Goal: Task Accomplishment & Management: Manage account settings

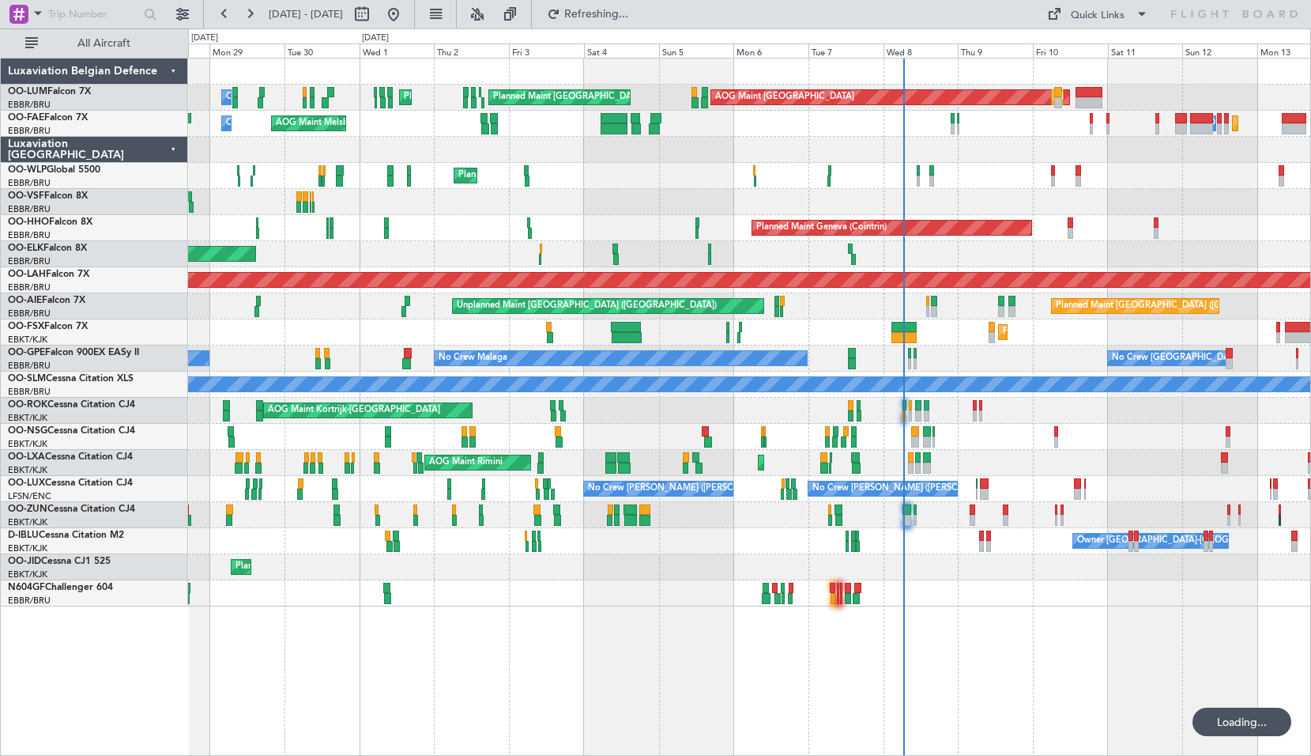
click at [828, 221] on div "AOG Maint Sibiu Planned Maint Brussels (Brussels National) Planned Maint Brusse…" at bounding box center [749, 332] width 1122 height 548
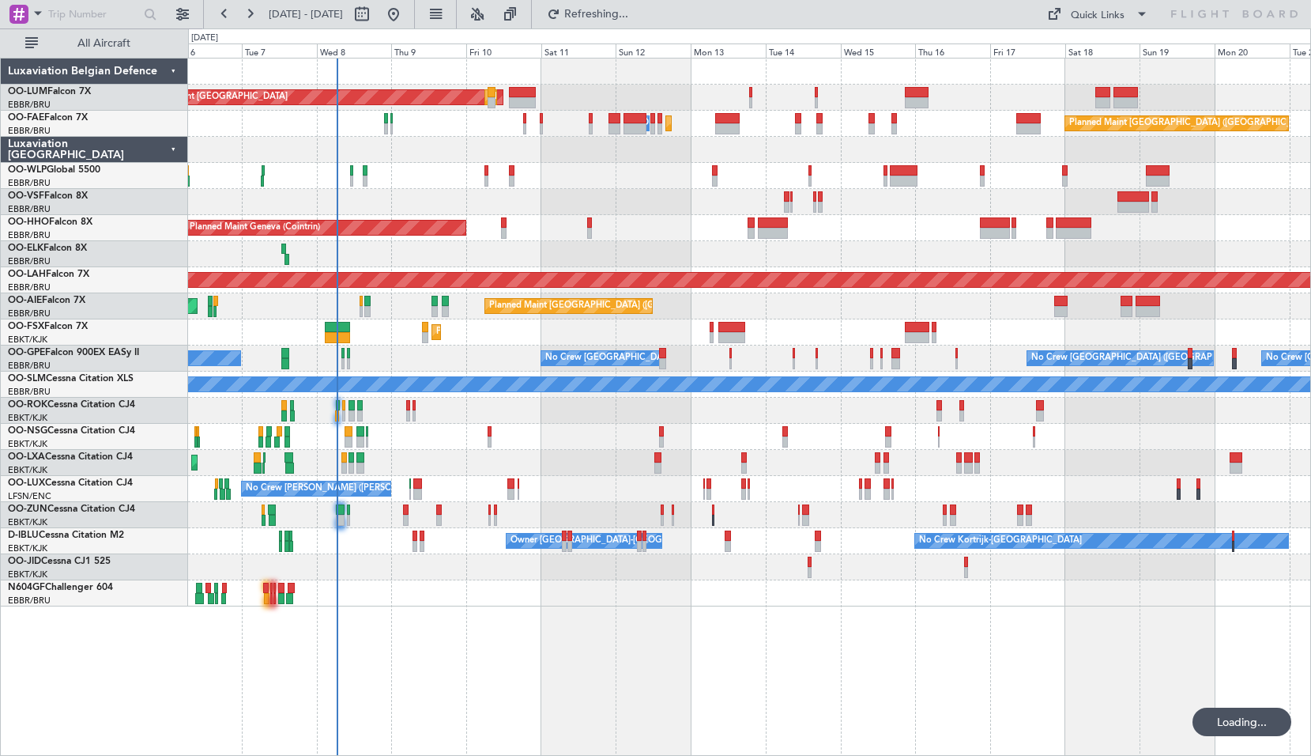
click at [805, 268] on div "AOG Maint Sibiu Planned Maint Brussels (Brussels National) Planned Maint Brusse…" at bounding box center [749, 332] width 1122 height 548
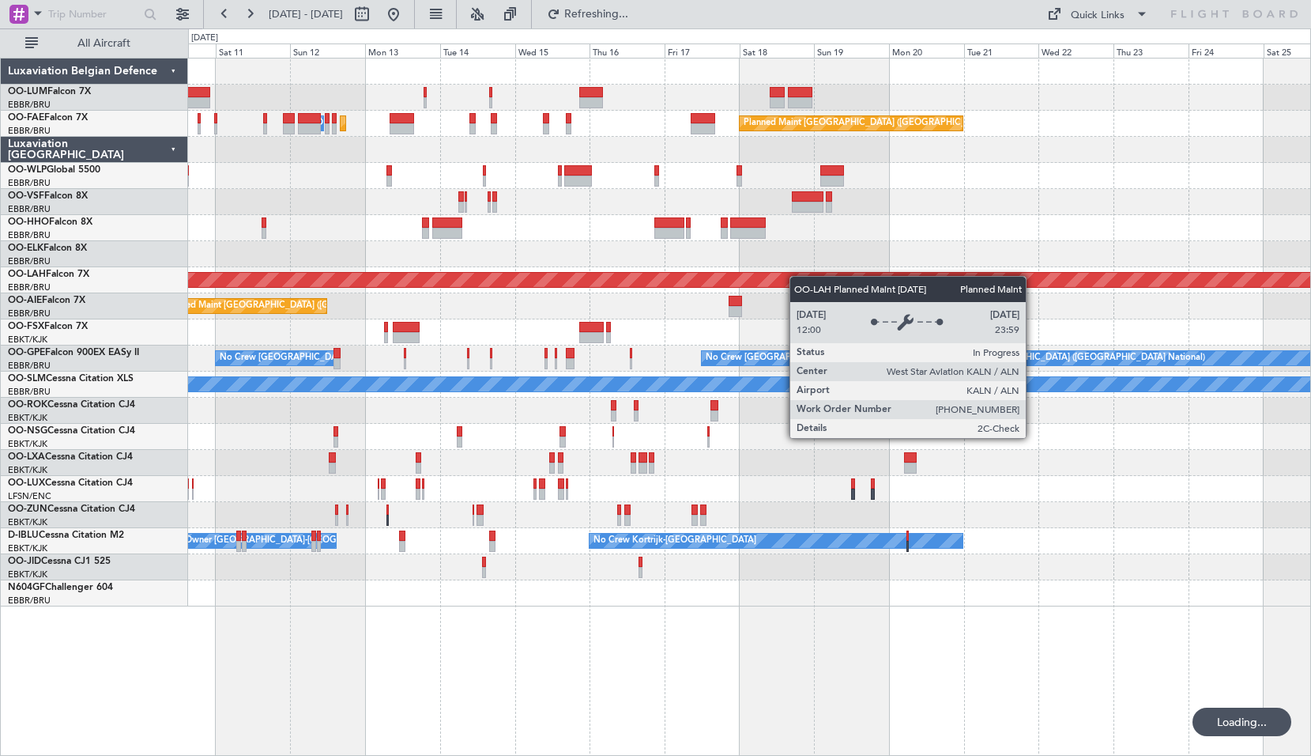
click at [732, 277] on div "Planned Maint Brussels (Brussels National) AOG Maint Sibiu Planned Maint Brusse…" at bounding box center [749, 332] width 1122 height 548
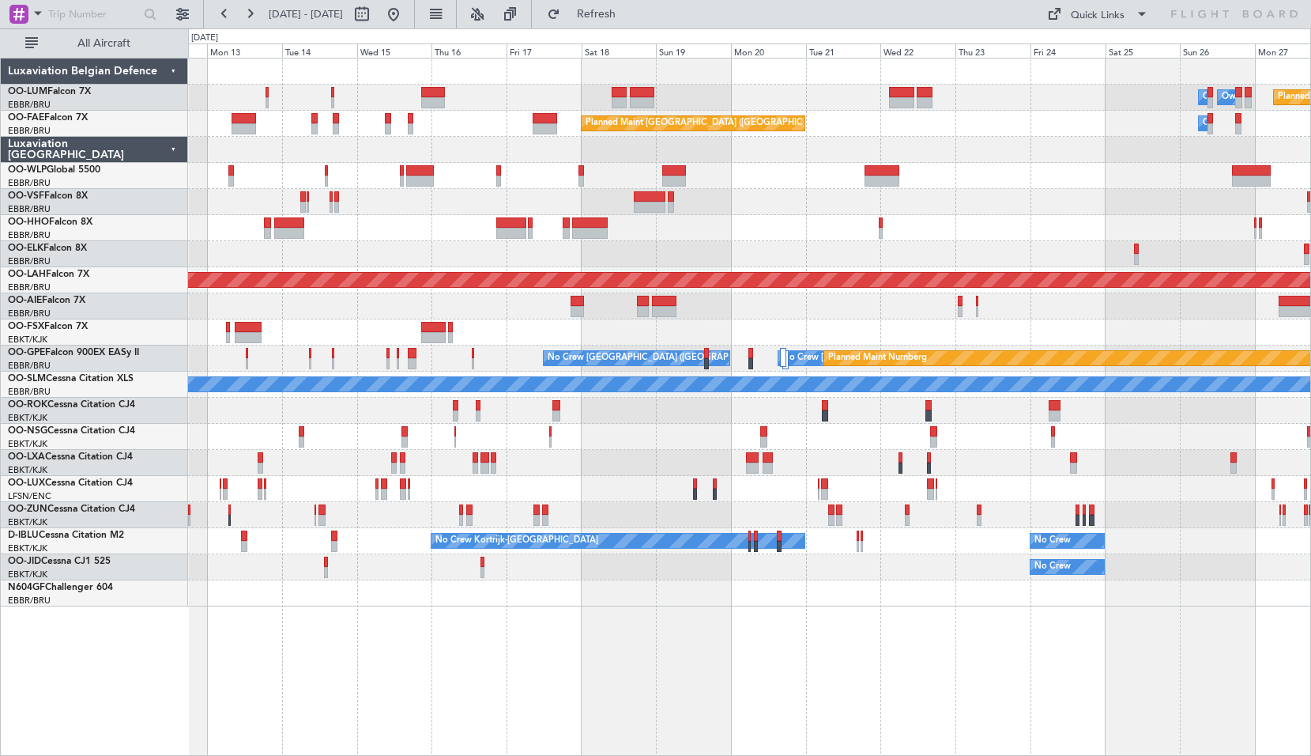
click at [695, 243] on div "Owner Melsbroek Air Base Owner Melsbroek Air Base Planned Maint Kortrijk-Wevelg…" at bounding box center [749, 332] width 1122 height 548
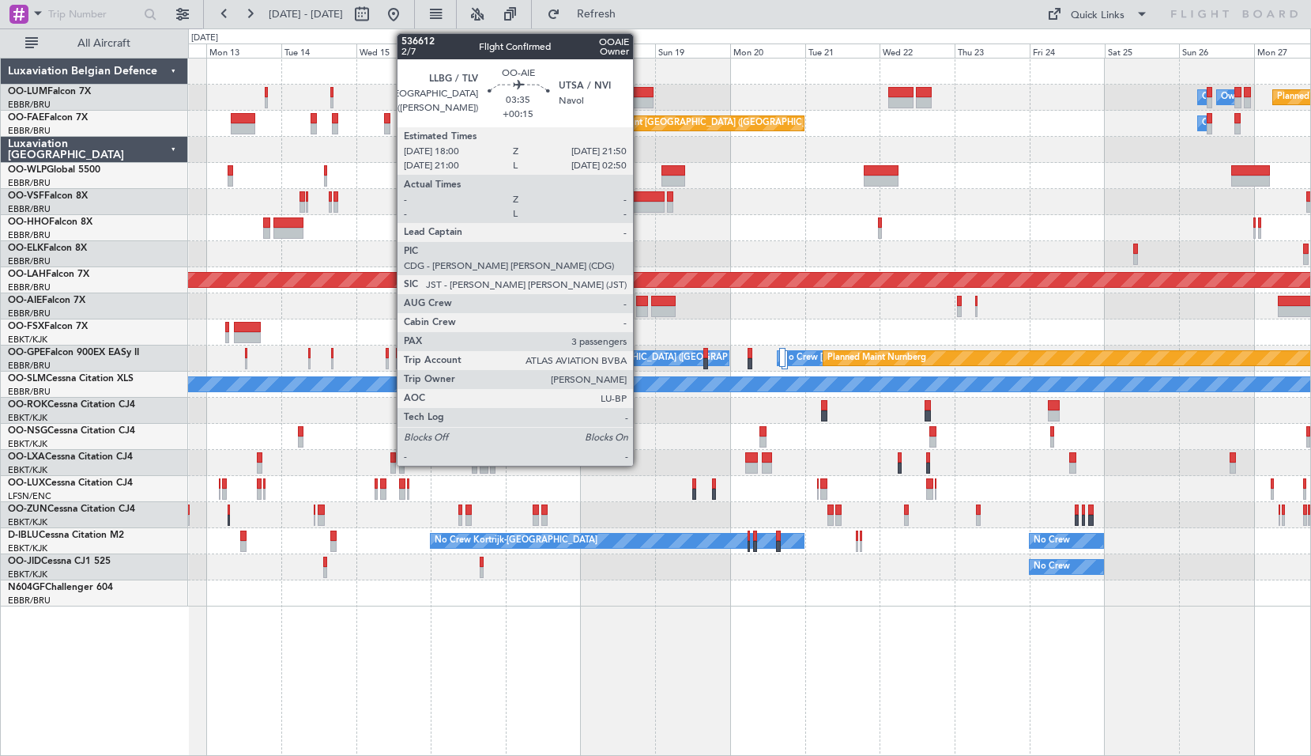
click at [640, 304] on div at bounding box center [642, 301] width 13 height 11
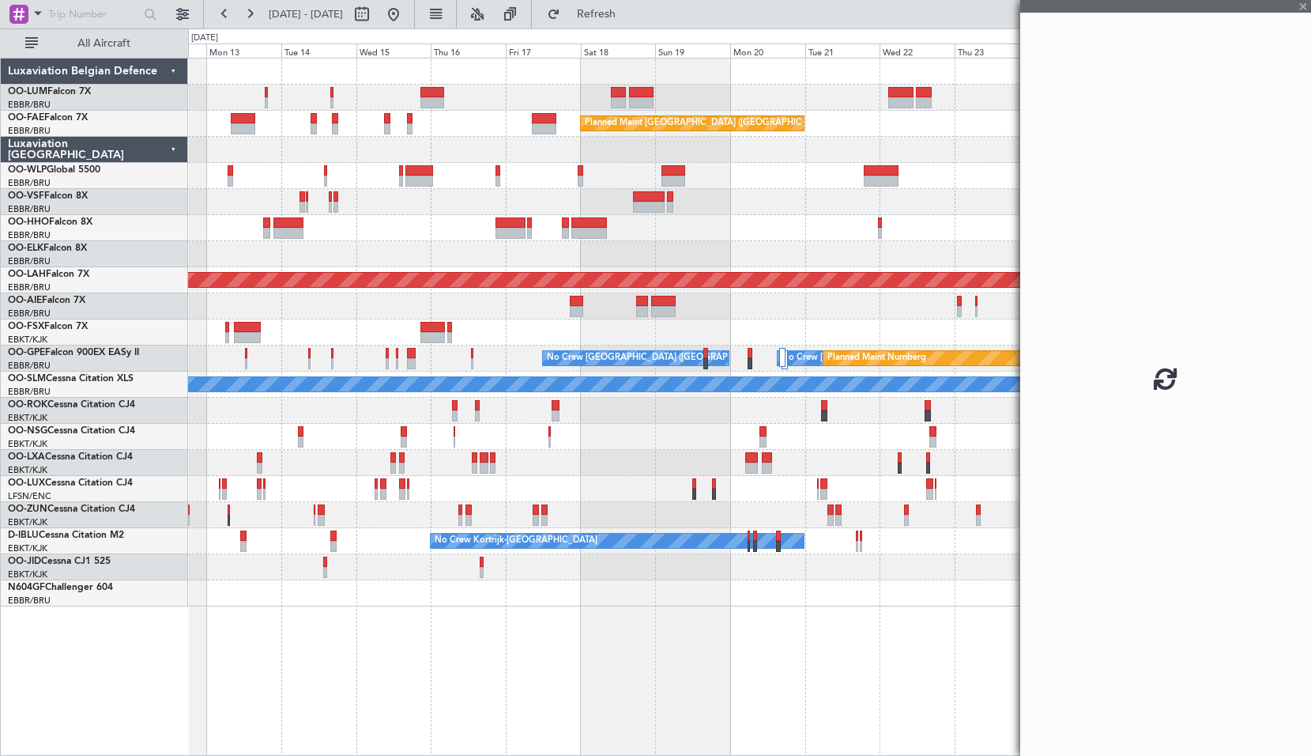
click at [757, 313] on div "Planned Maint [GEOGRAPHIC_DATA] ([GEOGRAPHIC_DATA])" at bounding box center [749, 306] width 1122 height 26
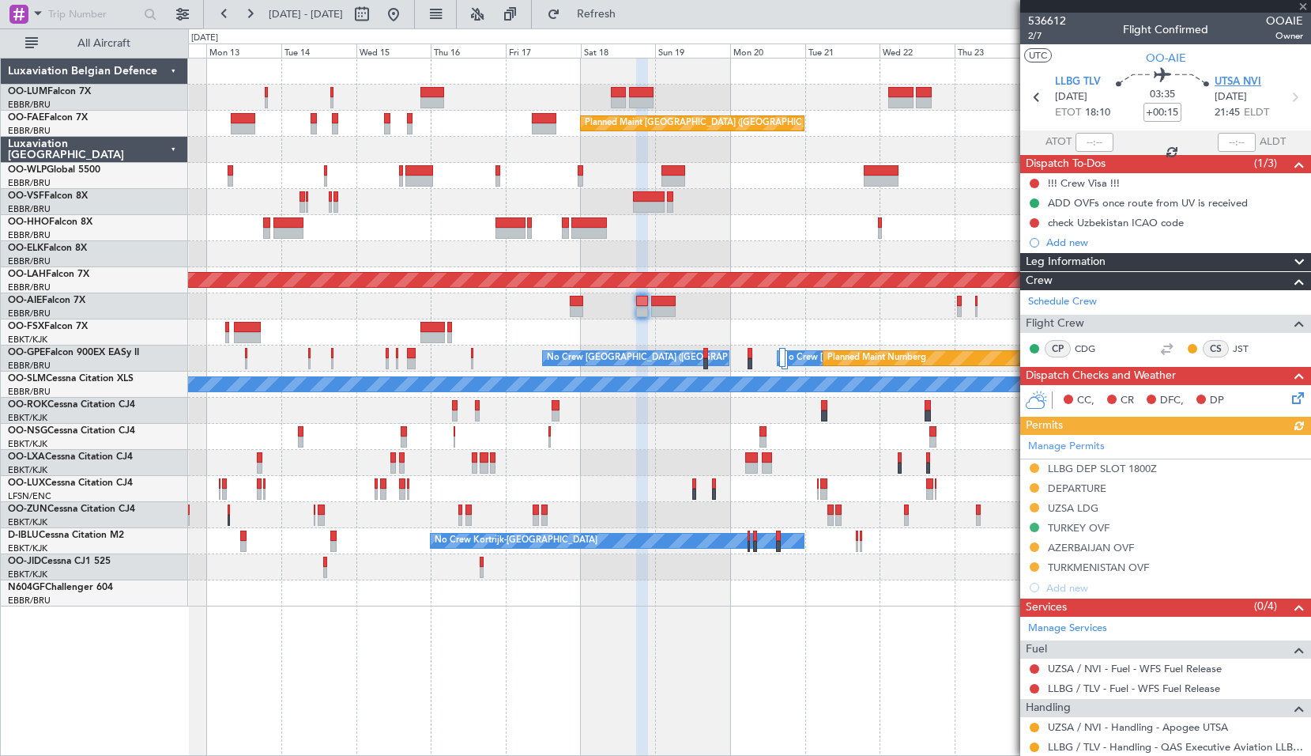
click at [1229, 74] on span "UTSA NVI" at bounding box center [1238, 82] width 47 height 16
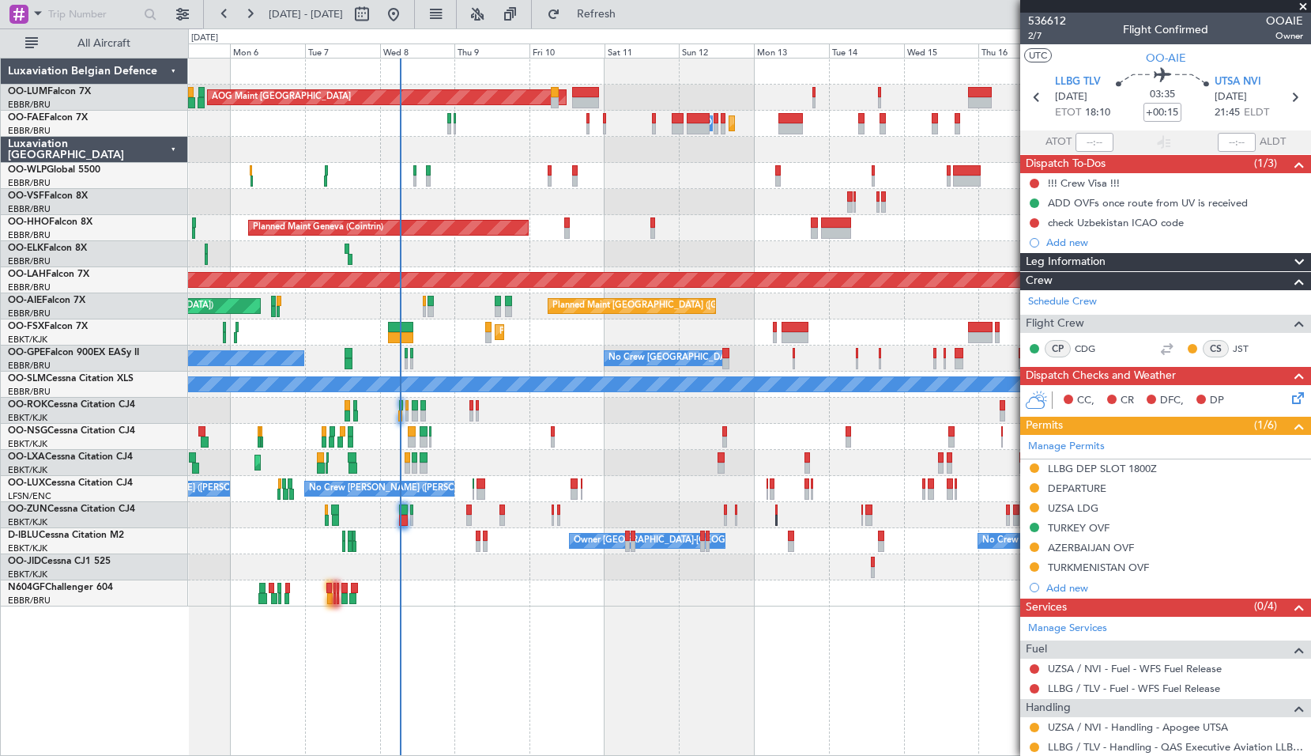
click at [1001, 194] on div at bounding box center [749, 202] width 1122 height 26
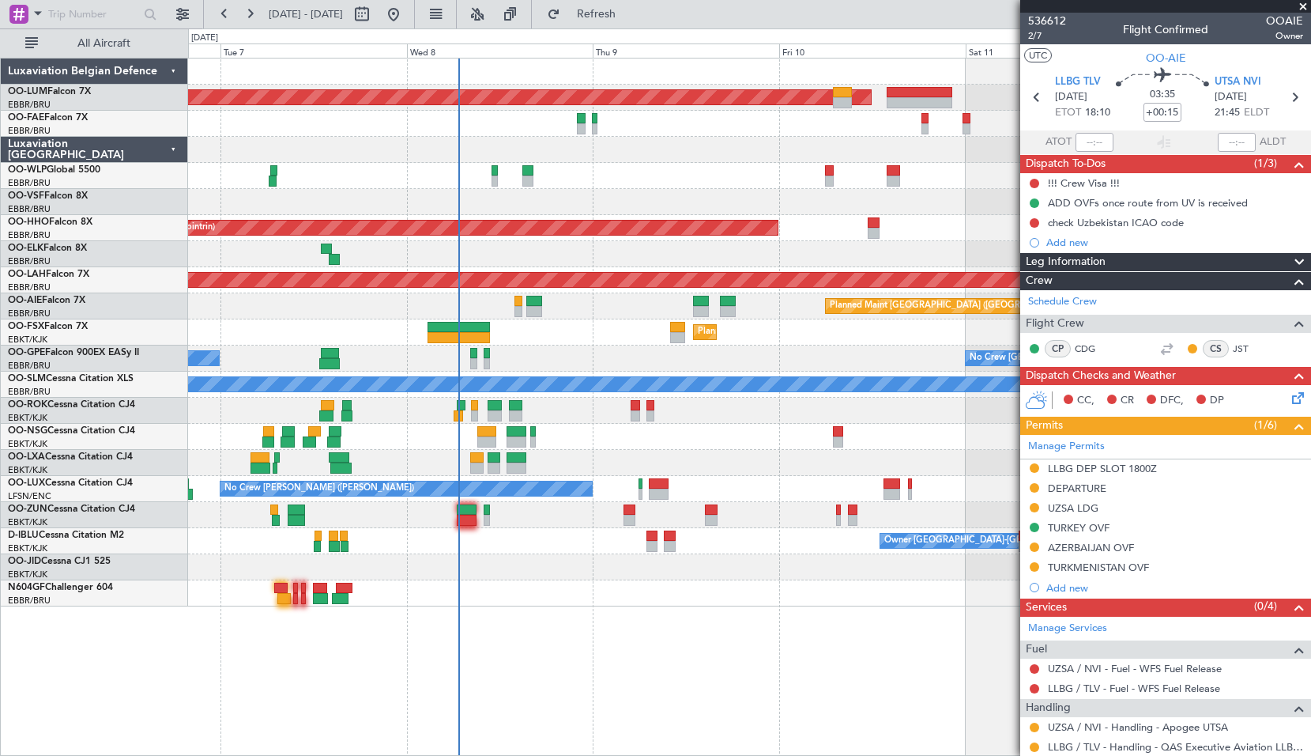
click at [541, 571] on div at bounding box center [749, 567] width 1122 height 26
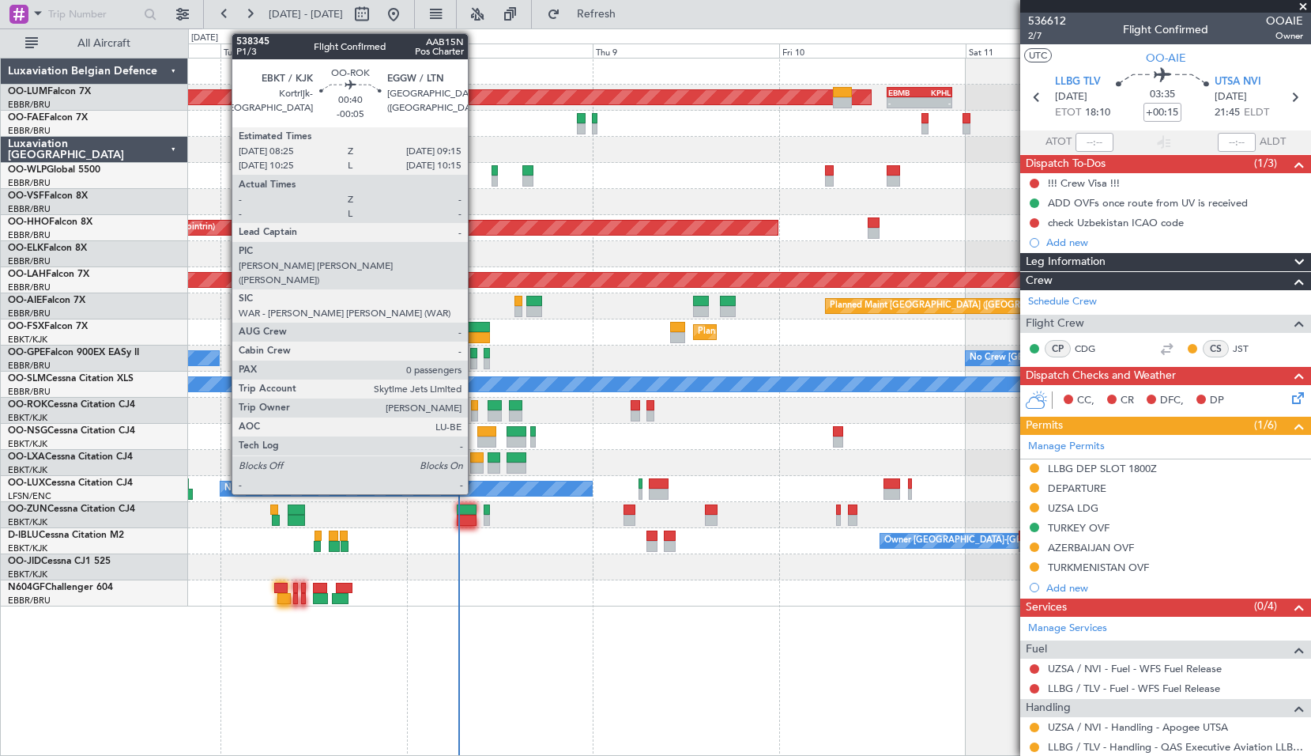
click at [475, 405] on div at bounding box center [474, 405] width 7 height 11
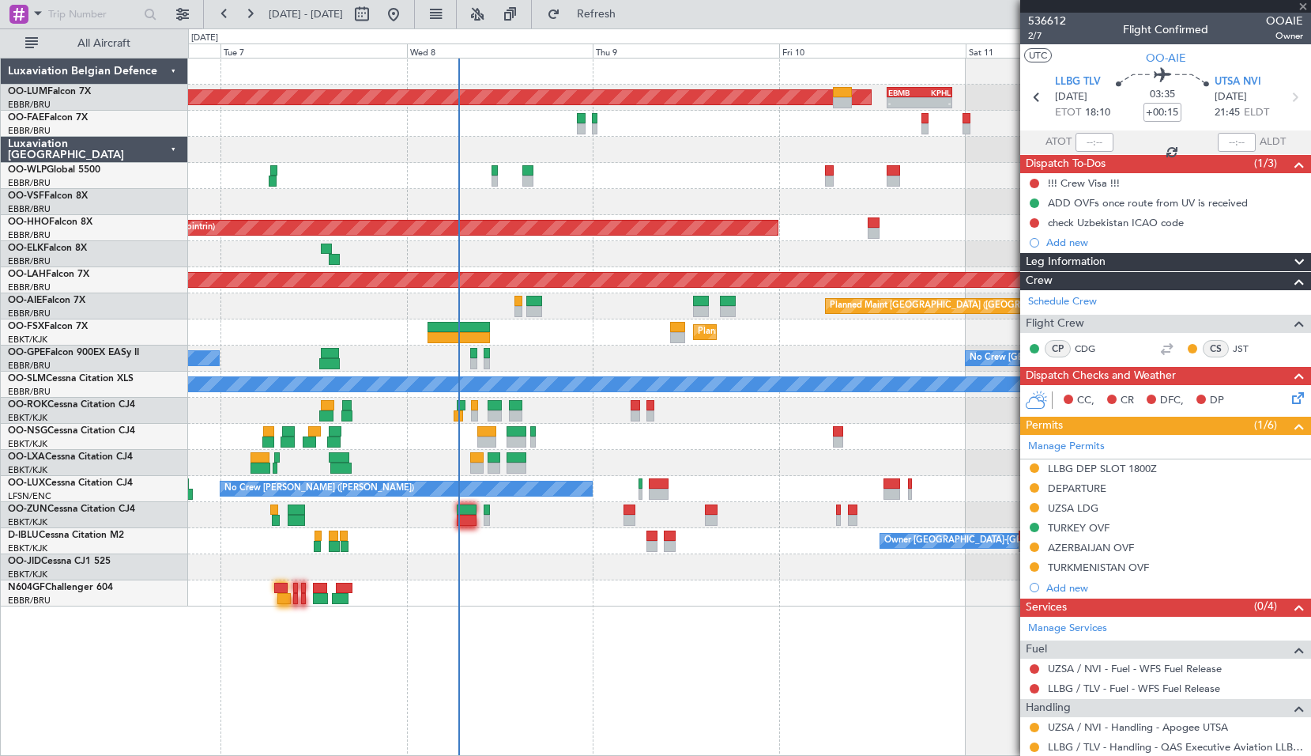
click at [562, 405] on div at bounding box center [749, 411] width 1122 height 26
type input "-00:05"
type input "0"
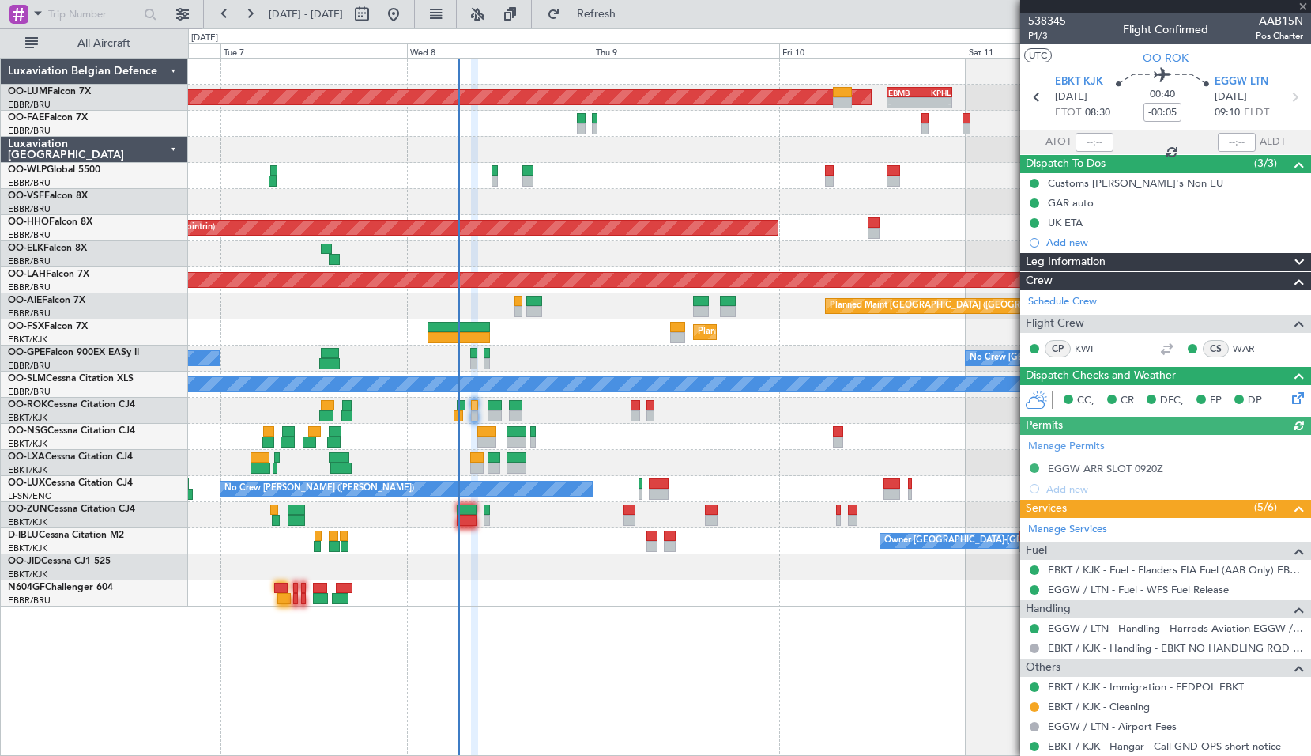
scroll to position [44, 0]
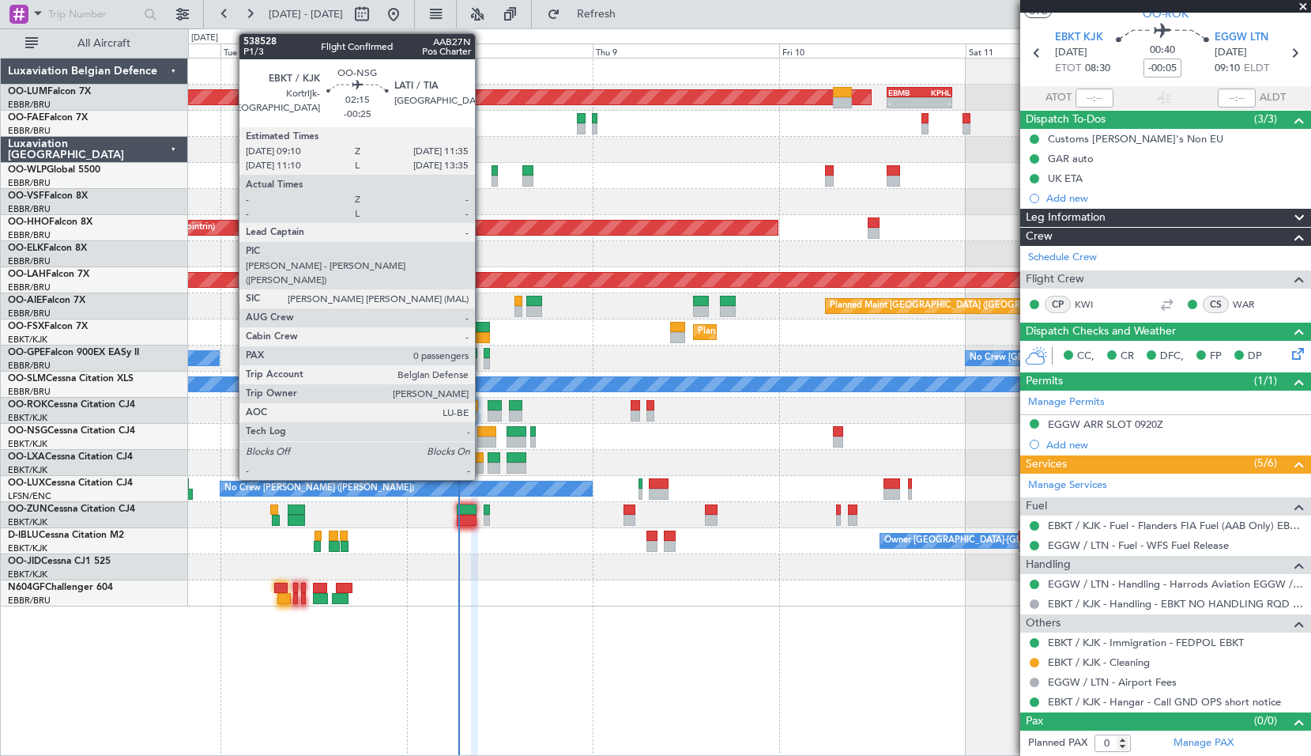
click at [482, 436] on div at bounding box center [486, 441] width 19 height 11
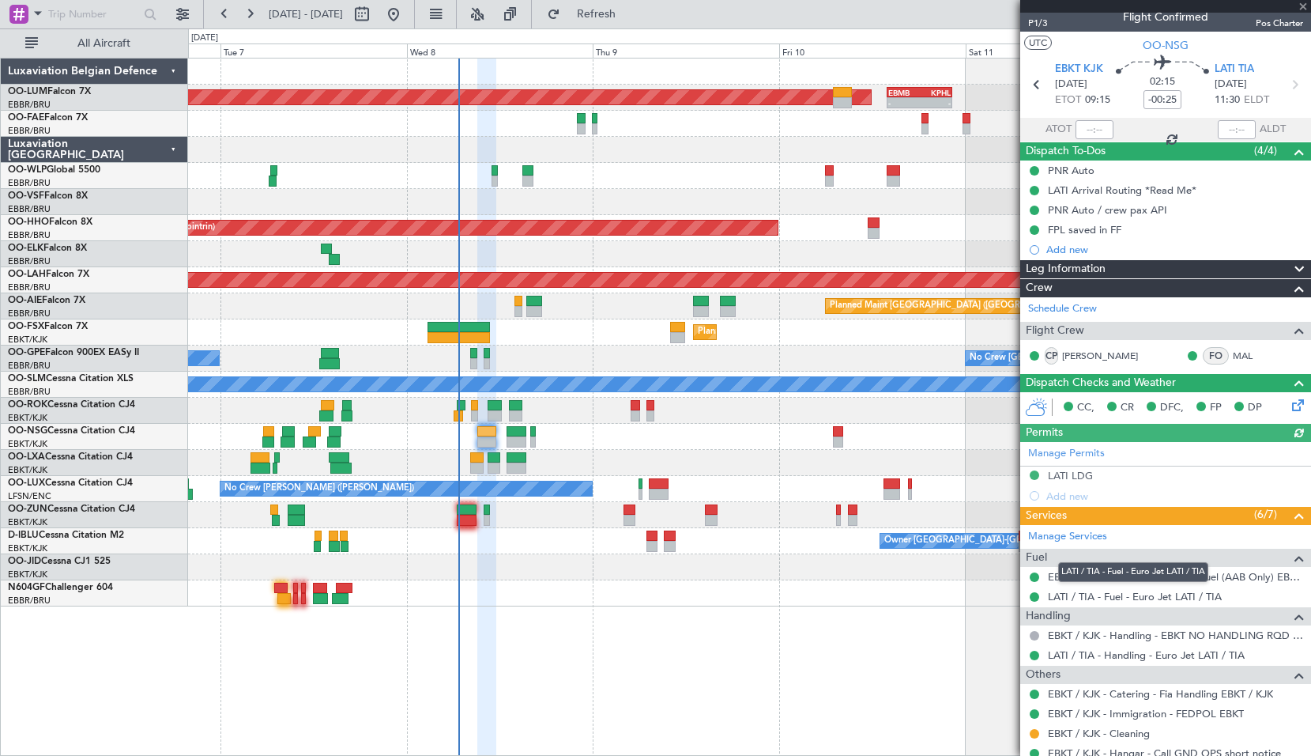
scroll to position [0, 0]
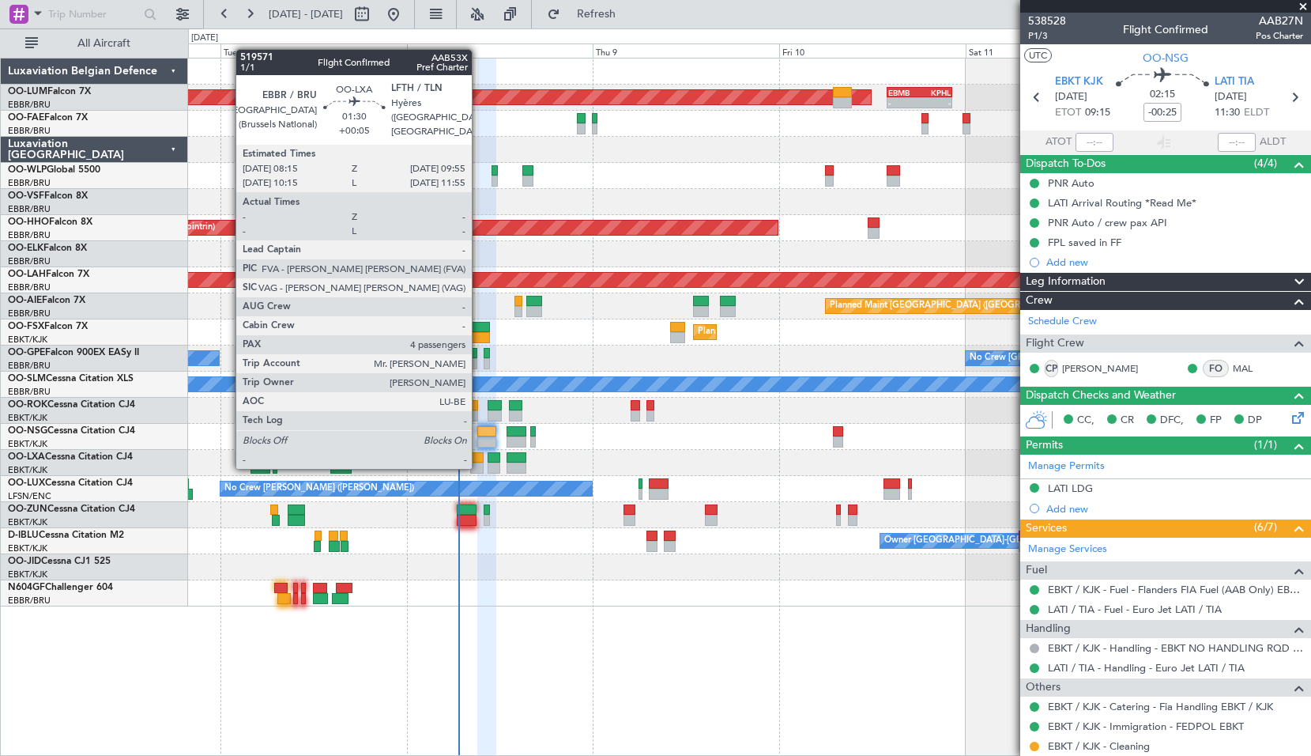
click at [479, 467] on div at bounding box center [476, 467] width 13 height 11
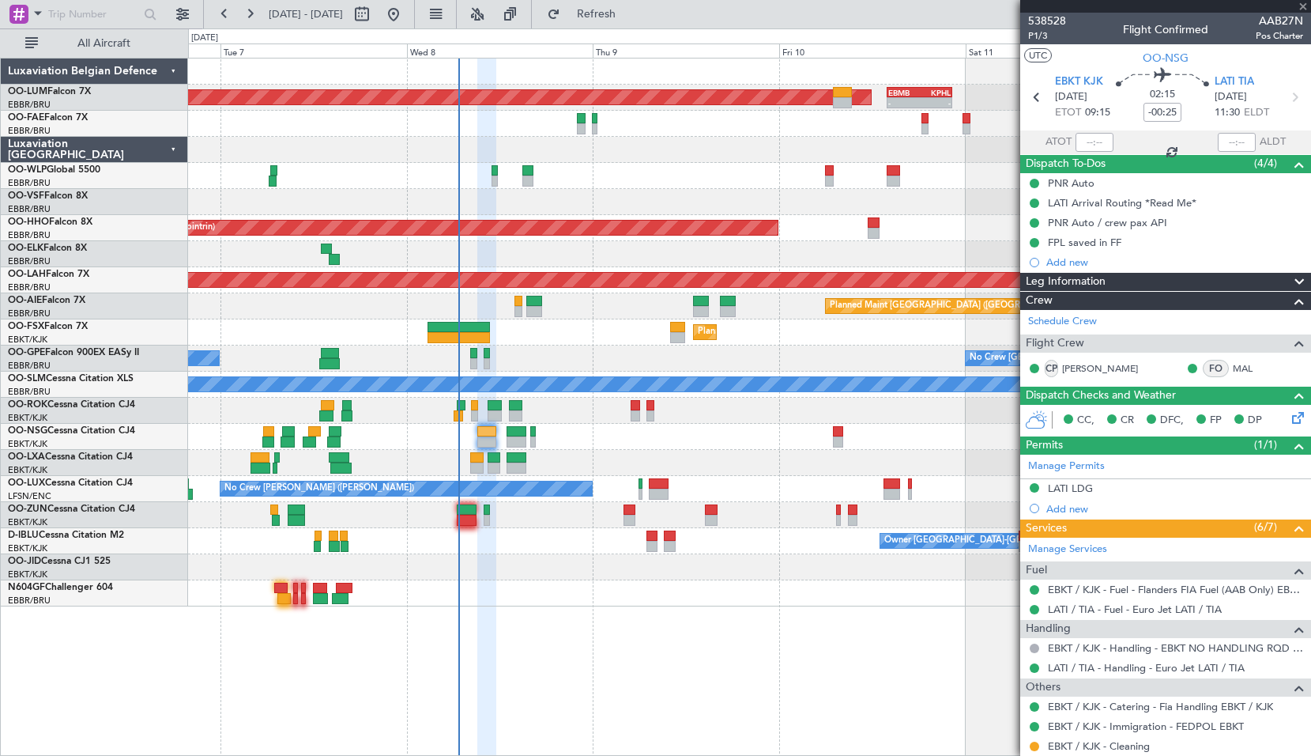
type input "+00:05"
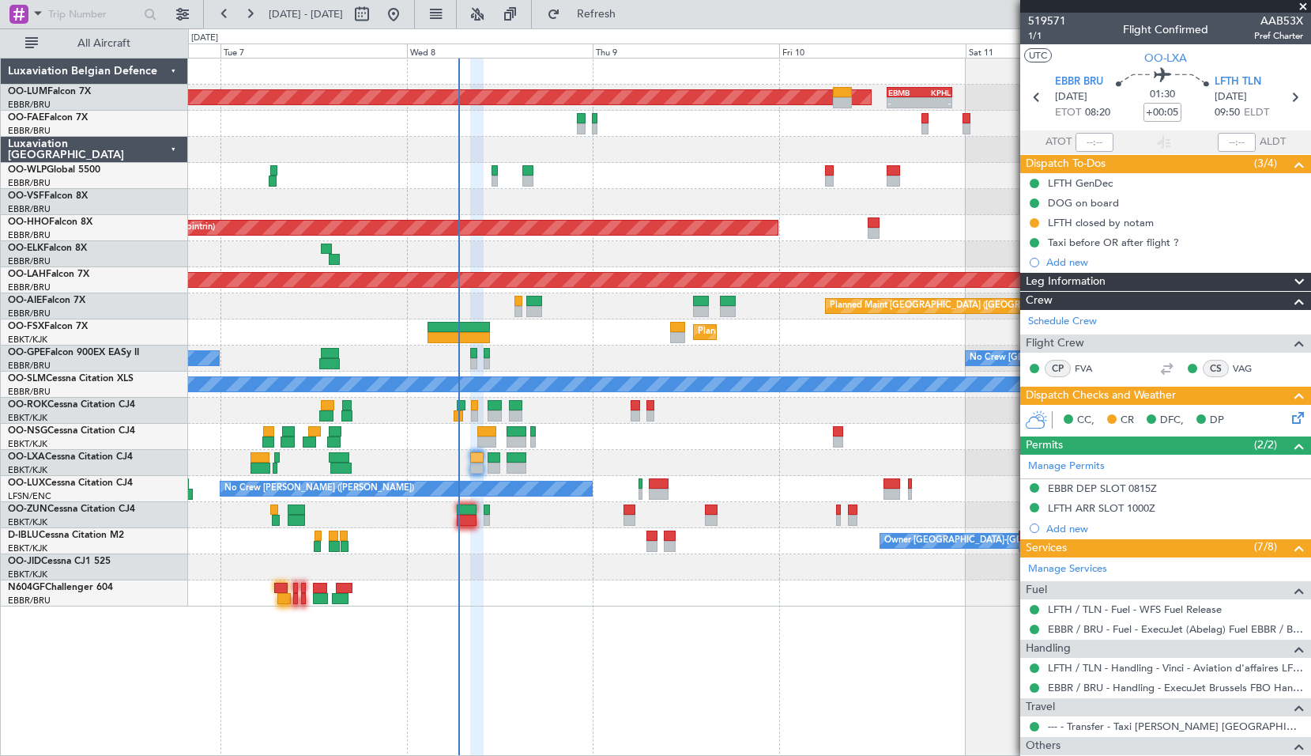
click at [1303, 8] on span at bounding box center [1304, 7] width 16 height 14
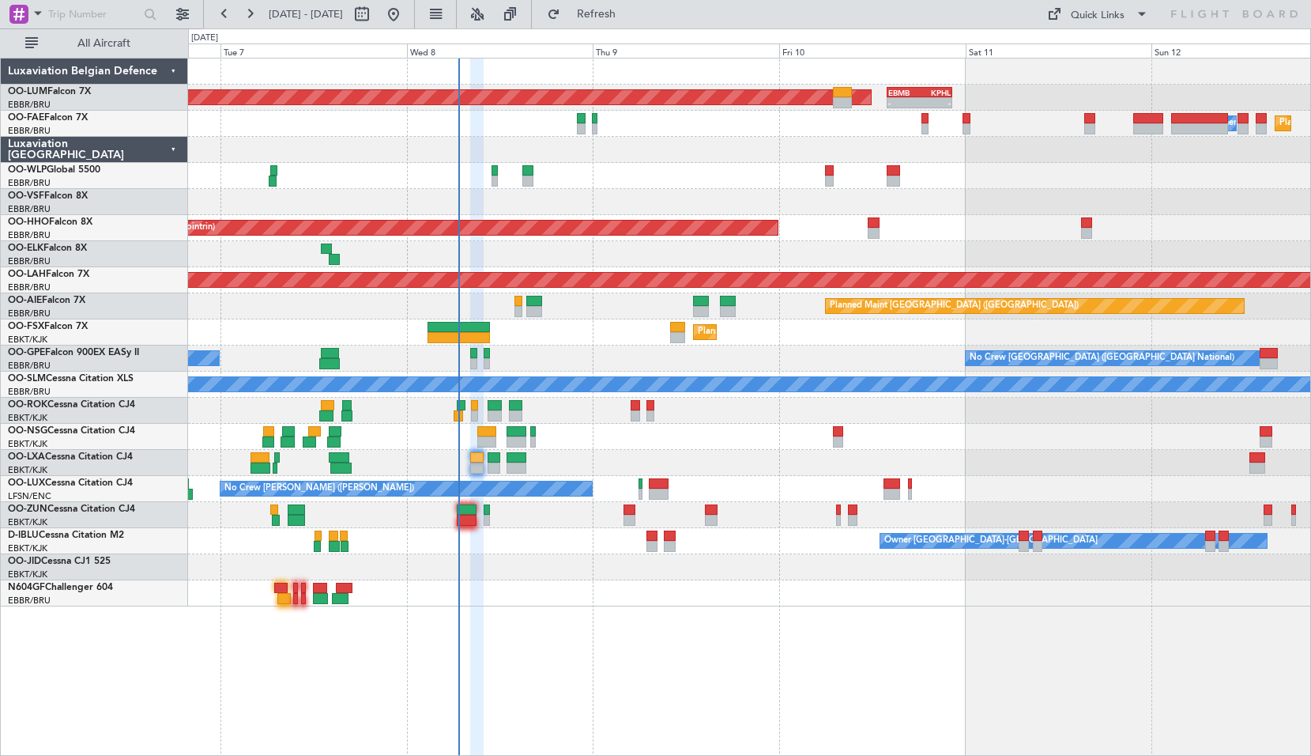
type input "0"
click at [404, 214] on div "Planned Maint Brussels (Brussels National) AOG Maint Sibiu - - EBMB 14:00 Z KPH…" at bounding box center [749, 332] width 1122 height 548
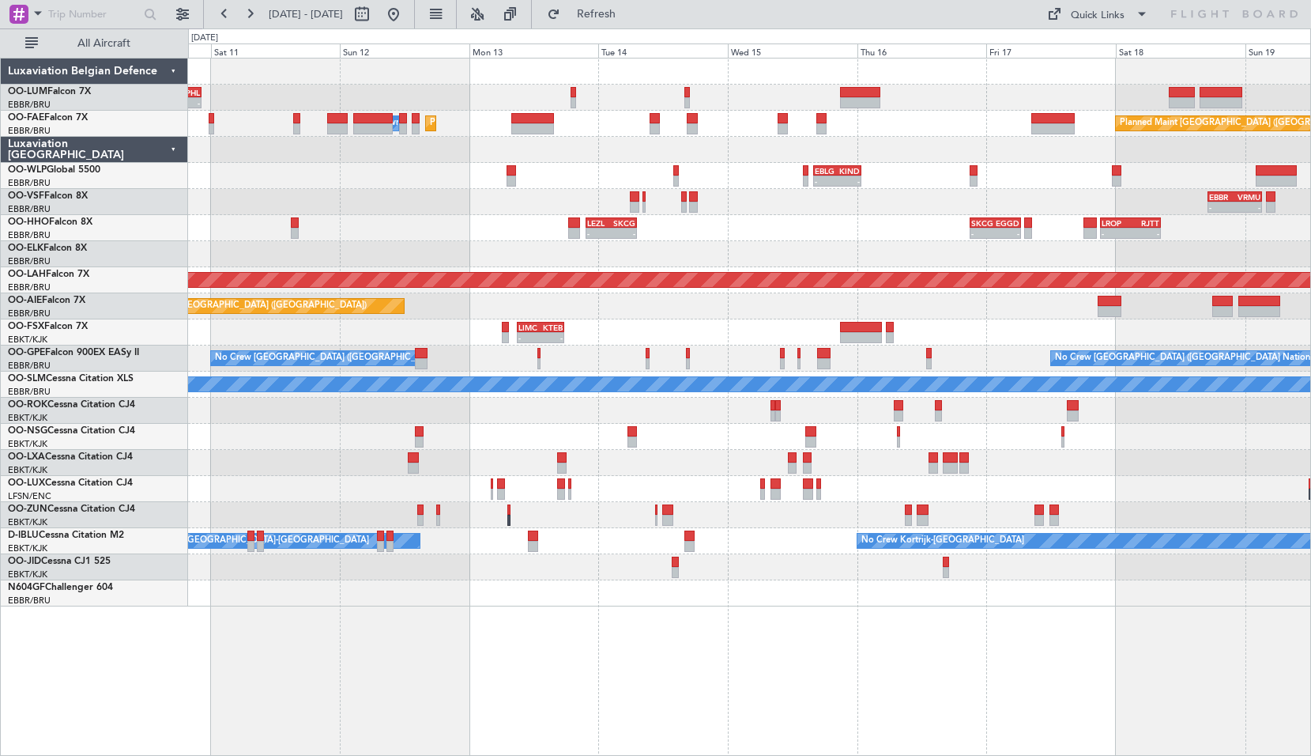
click at [834, 208] on div "- - EBMB 14:00 Z KPHL 22:20 Z Planned Maint Brussels (Brussels National) AOG Ma…" at bounding box center [749, 332] width 1122 height 548
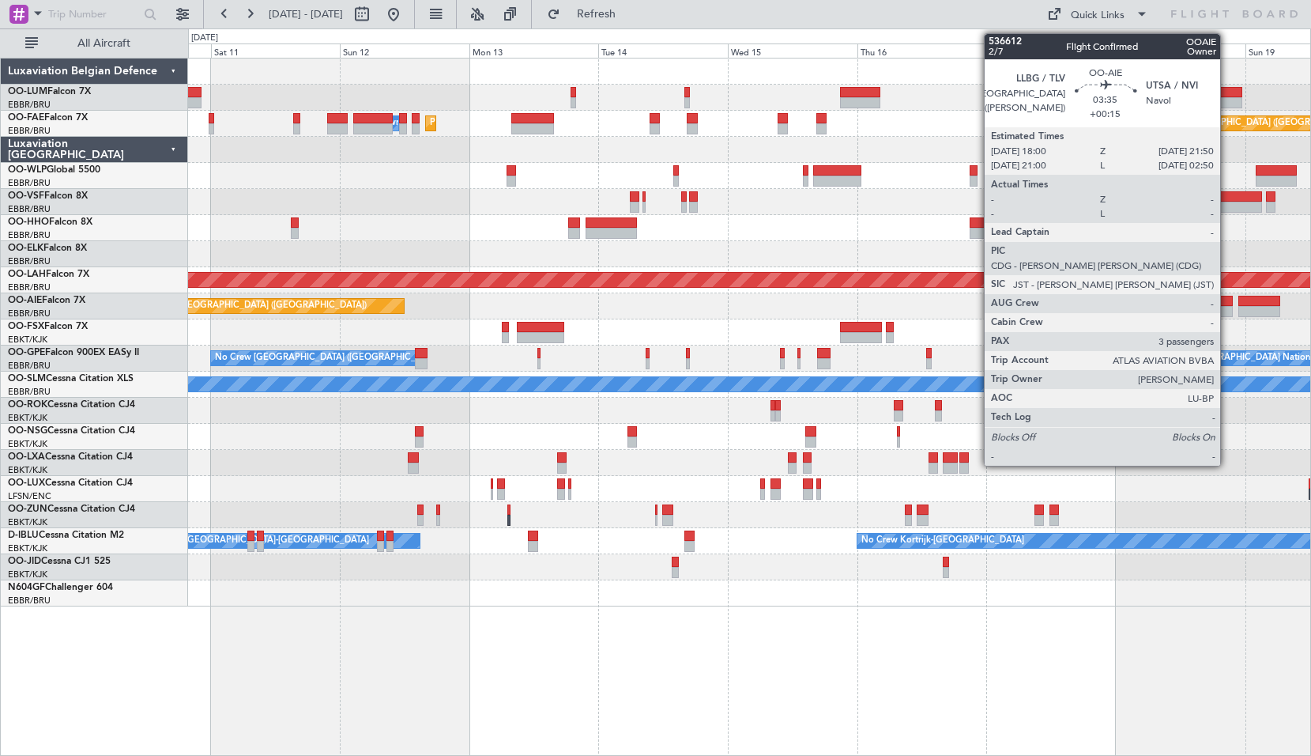
click at [1228, 301] on div at bounding box center [1223, 301] width 21 height 11
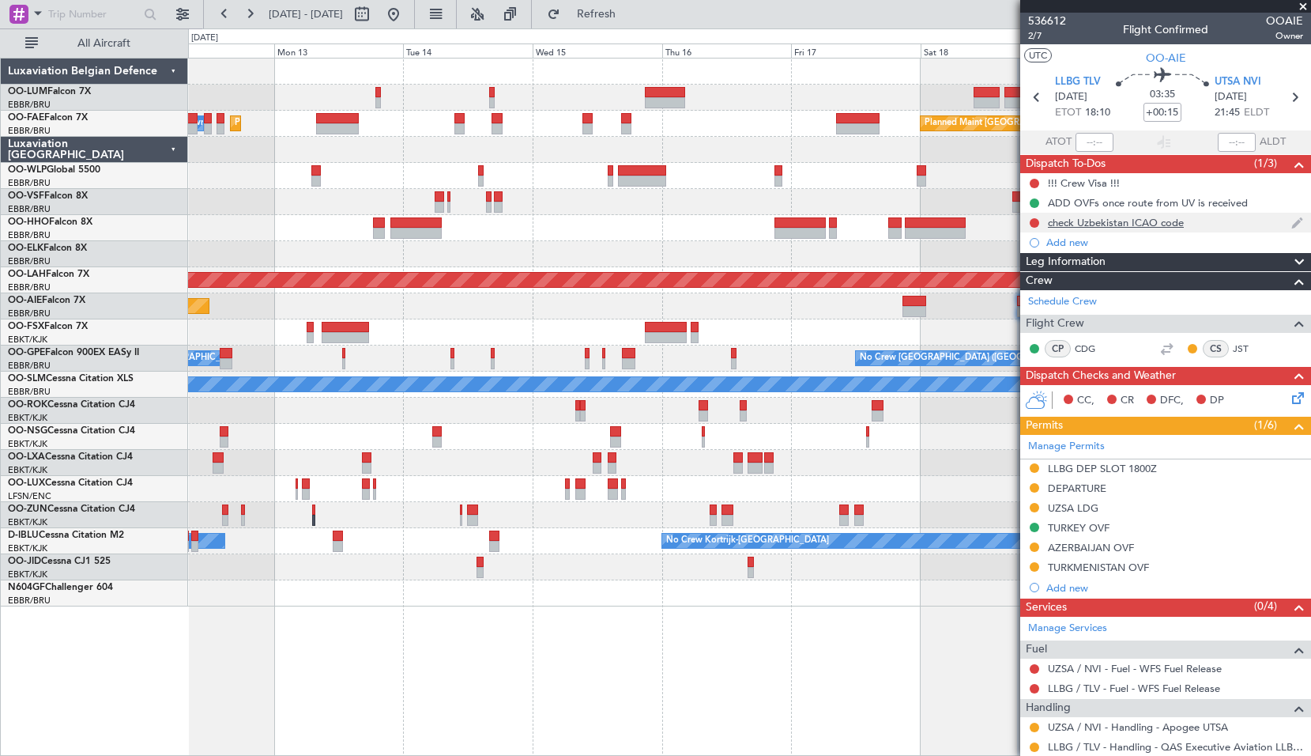
click at [1100, 225] on div "check Uzbekistan ICAO code" at bounding box center [1116, 222] width 136 height 13
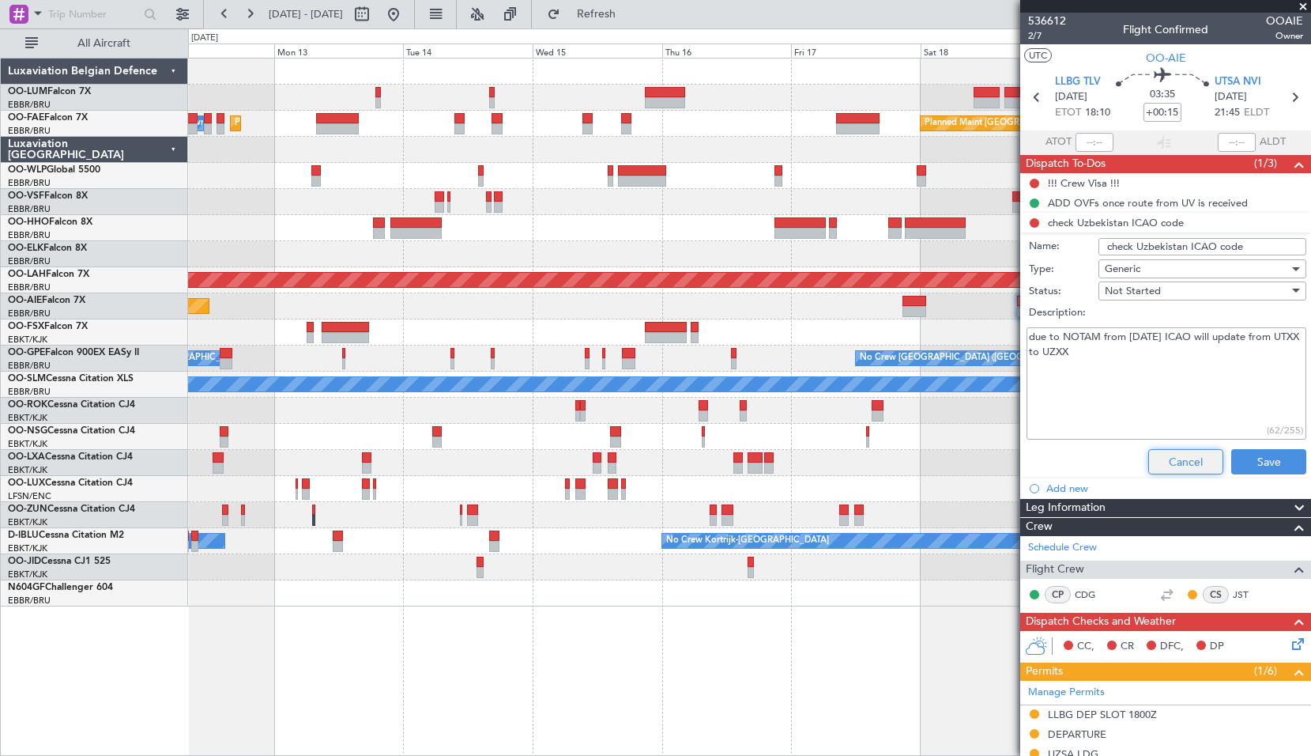
click at [1184, 464] on button "Cancel" at bounding box center [1186, 461] width 75 height 25
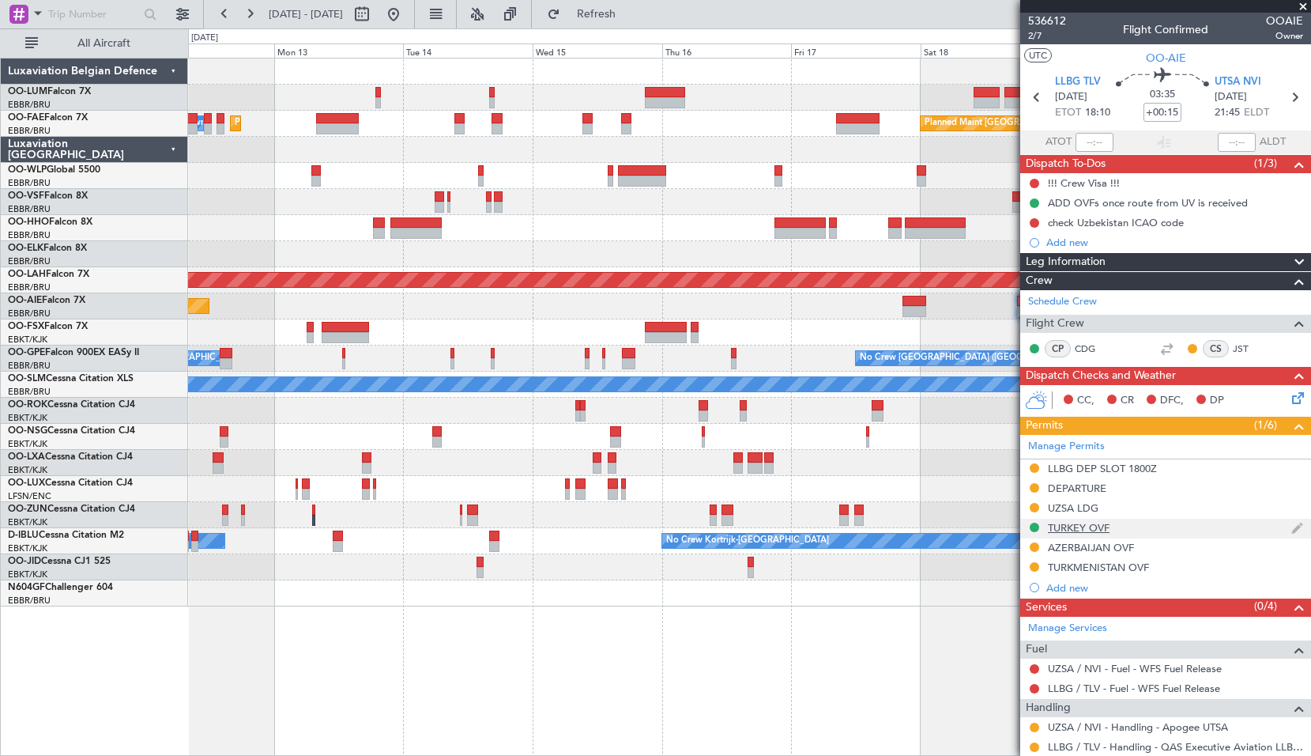
click at [1086, 527] on div "TURKEY OVF" at bounding box center [1079, 527] width 62 height 13
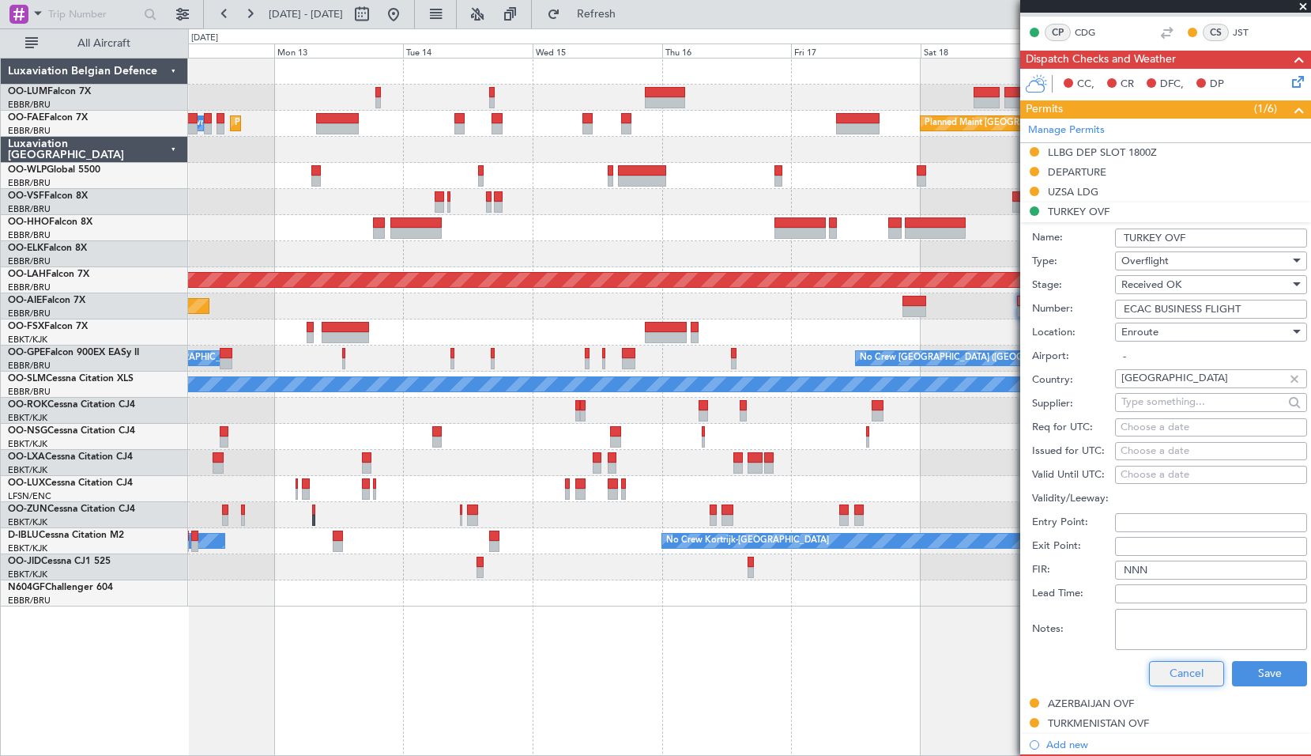
click at [1167, 676] on button "Cancel" at bounding box center [1186, 673] width 75 height 25
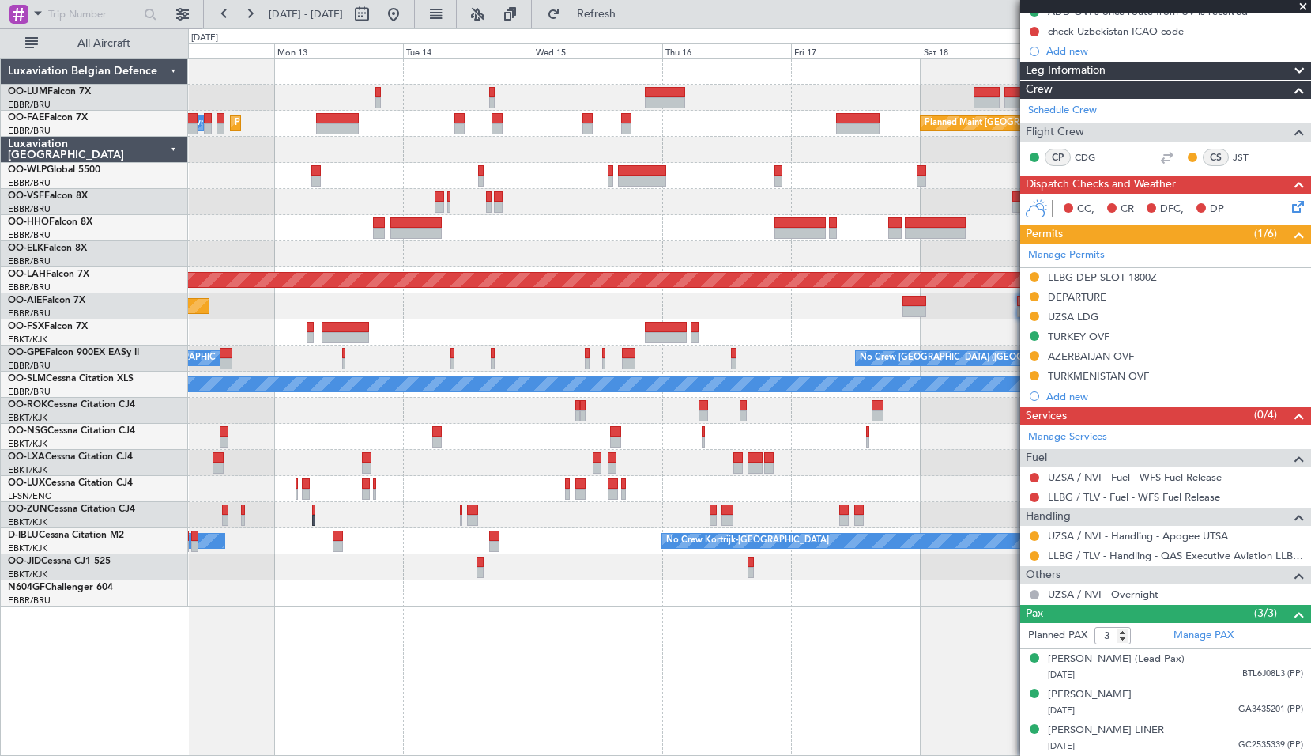
scroll to position [206, 0]
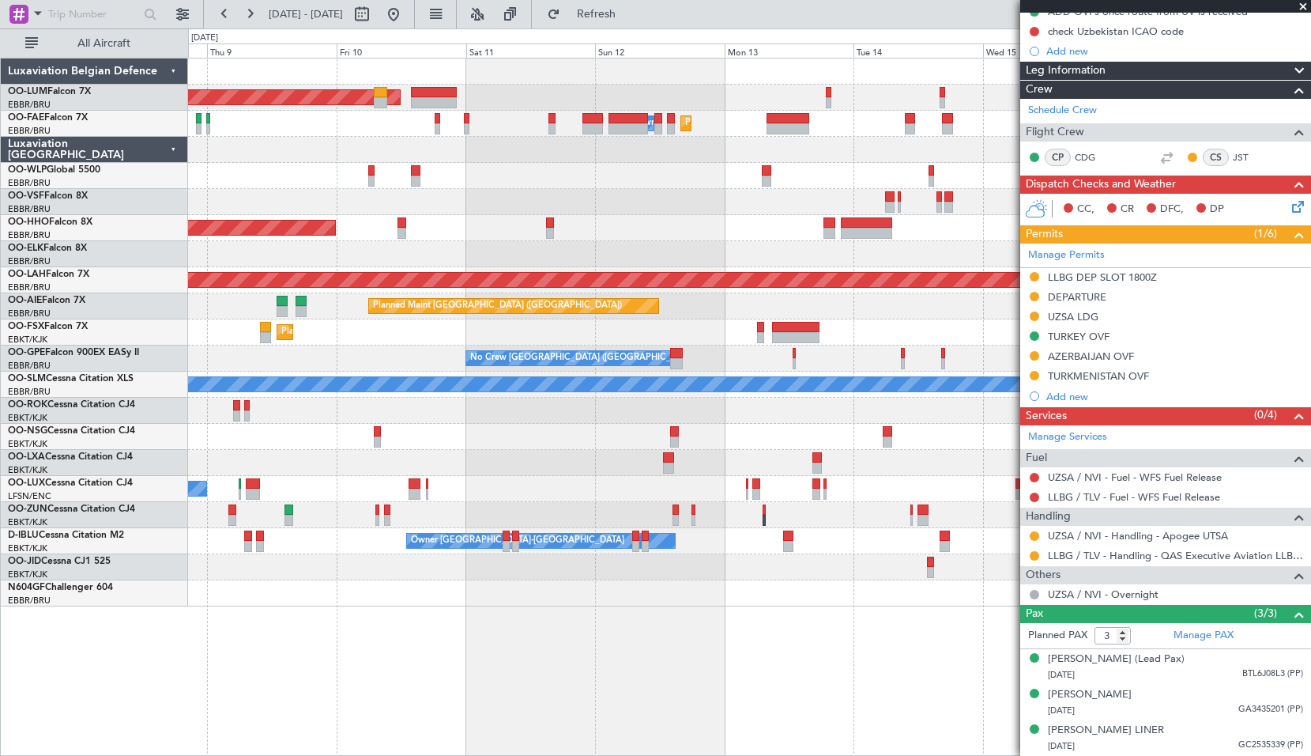
click at [851, 332] on div "Planned Maint Kortrijk-[GEOGRAPHIC_DATA]" at bounding box center [749, 332] width 1122 height 26
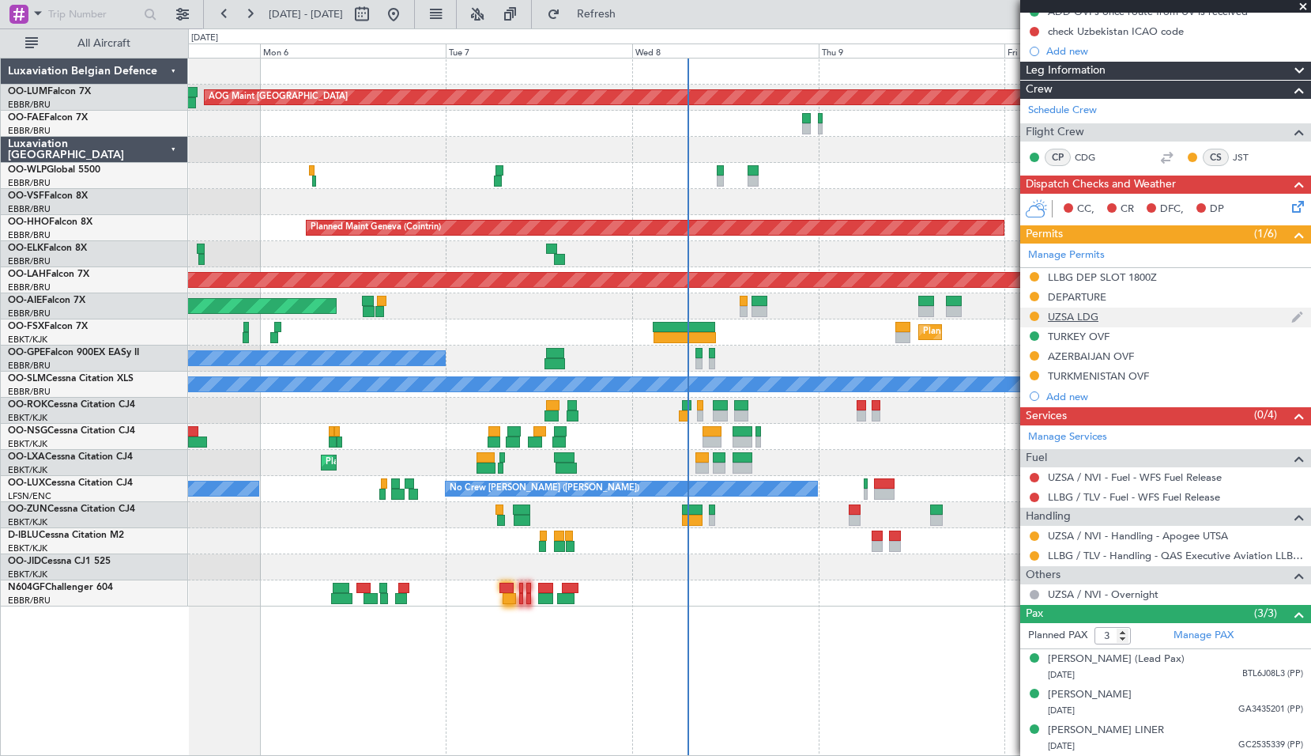
scroll to position [48, 0]
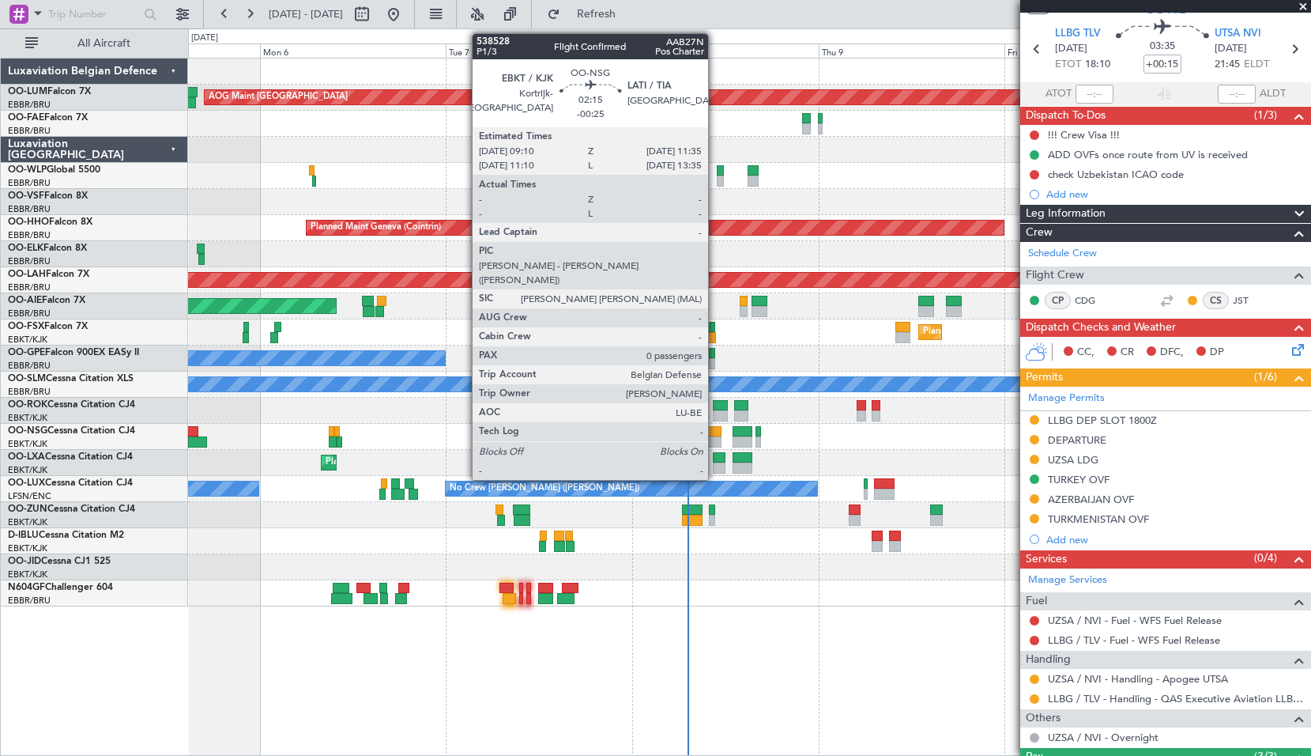
click at [715, 431] on div at bounding box center [712, 431] width 19 height 11
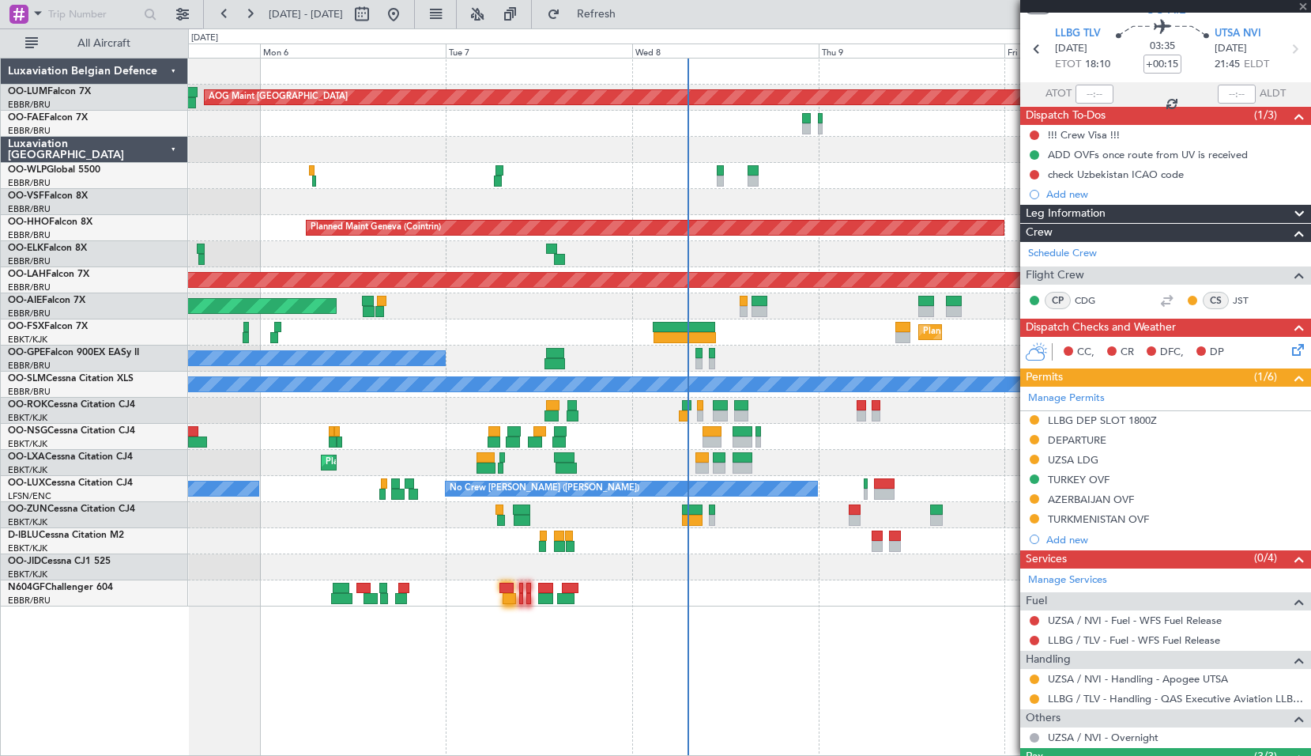
type input "-00:25"
type input "0"
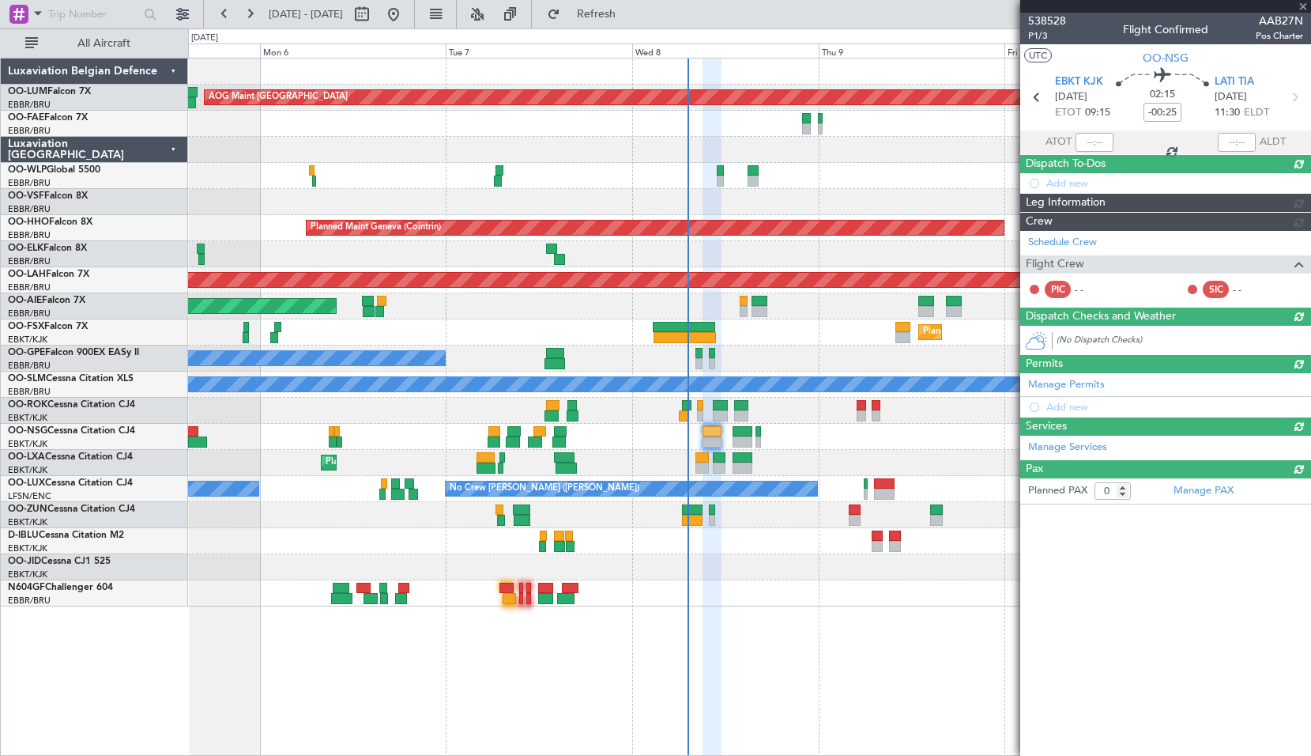
scroll to position [0, 0]
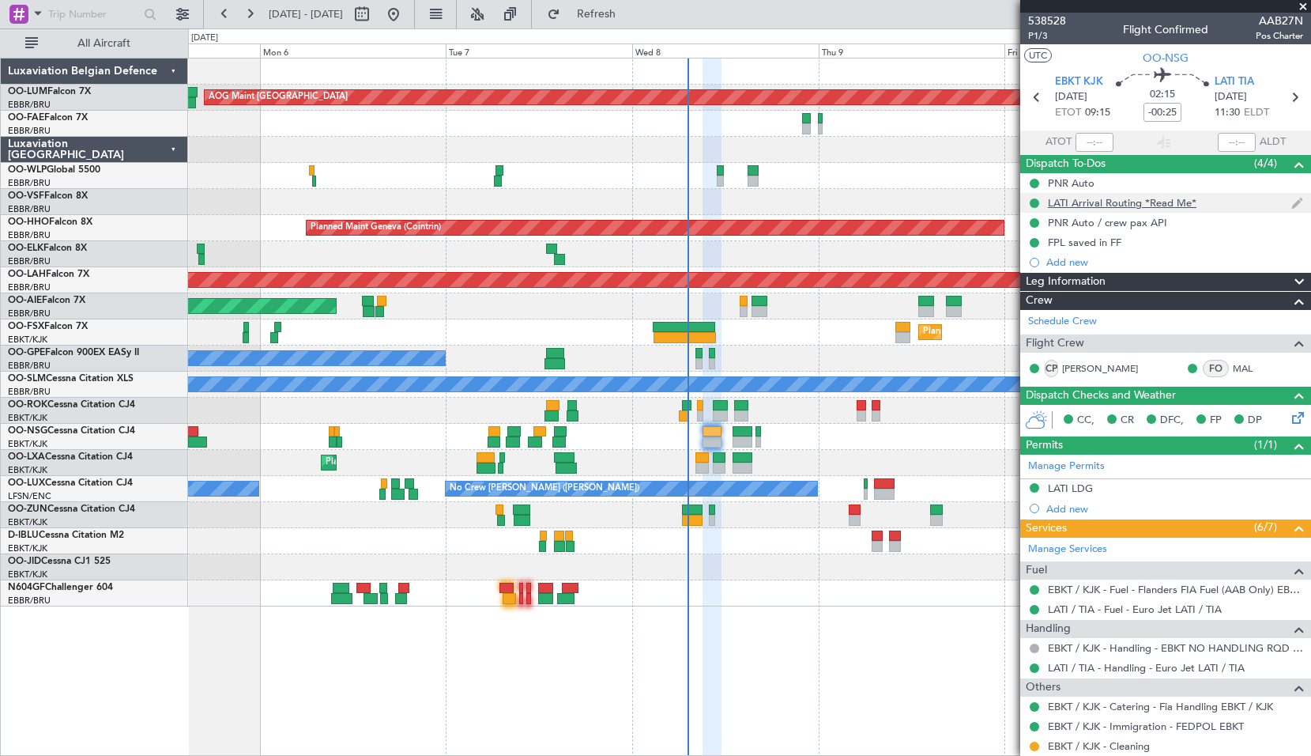
click at [1123, 194] on div "LATI Arrival Routing *Read Me*" at bounding box center [1165, 203] width 291 height 20
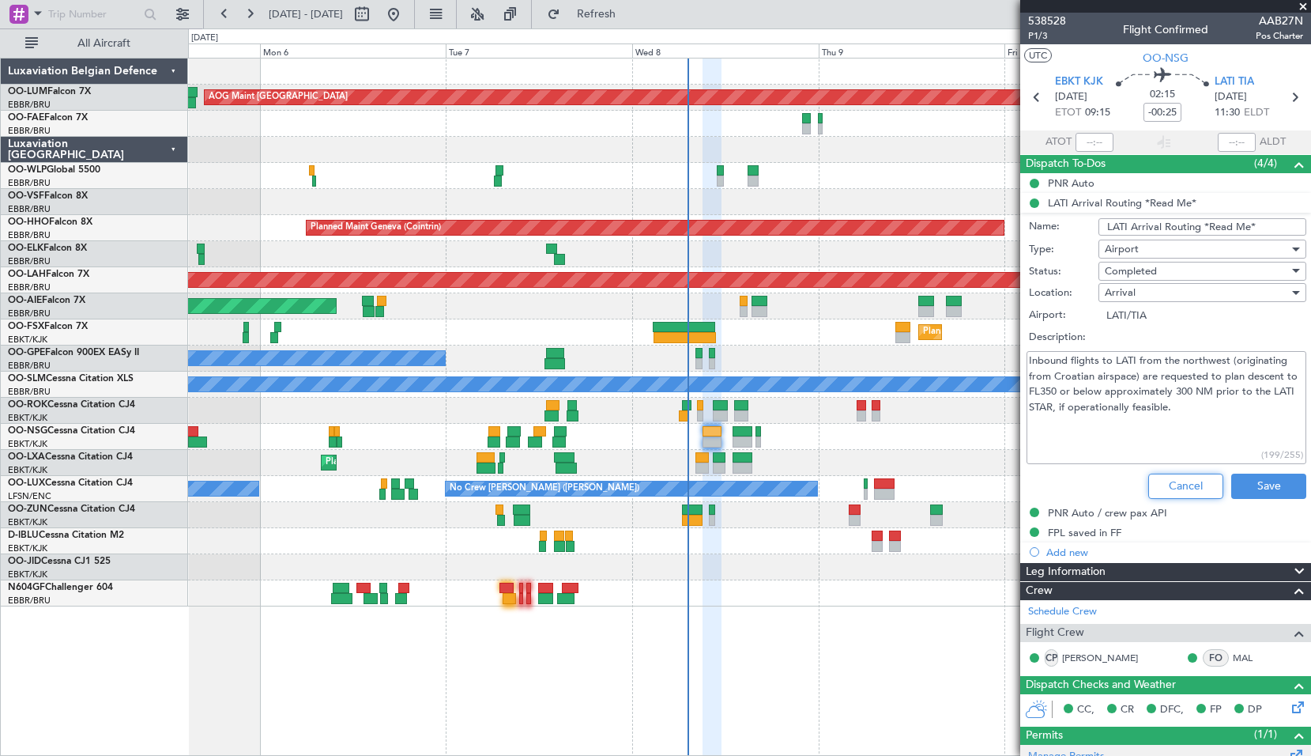
drag, startPoint x: 1181, startPoint y: 487, endPoint x: 1160, endPoint y: 470, distance: 27.5
click at [1179, 487] on button "Cancel" at bounding box center [1186, 485] width 75 height 25
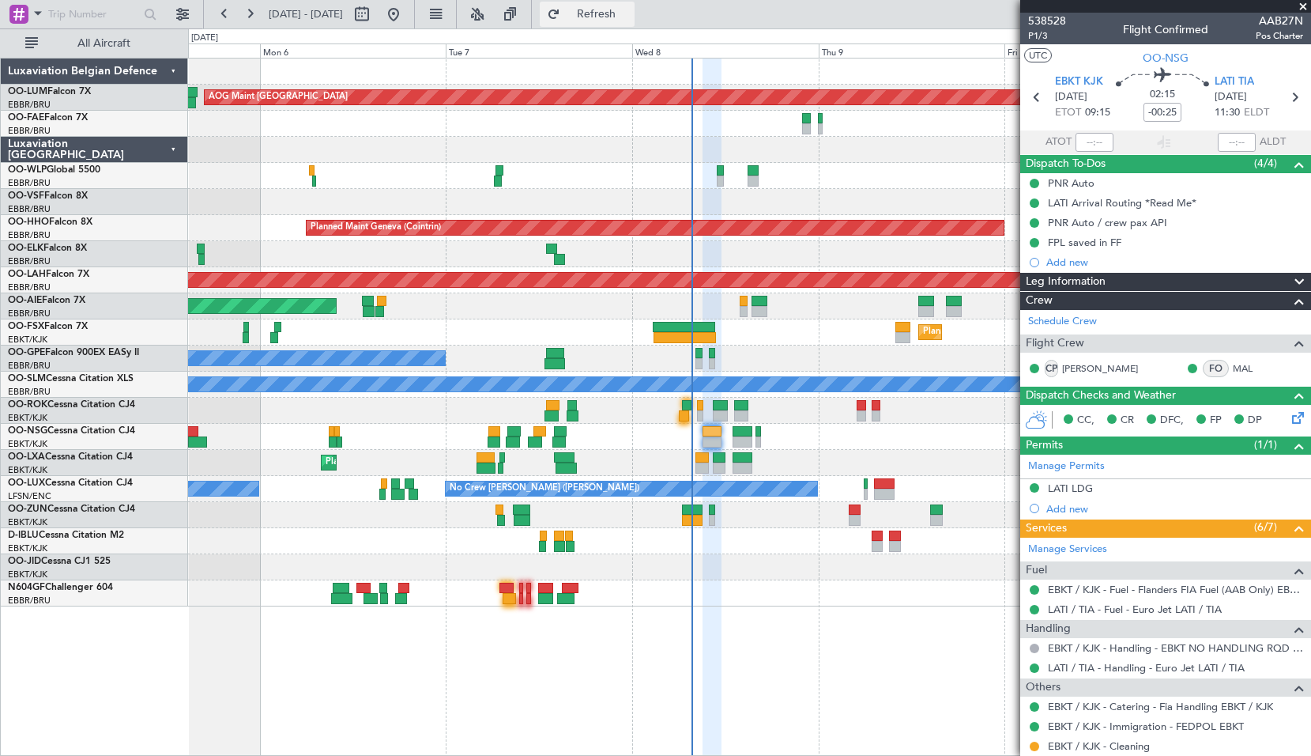
click at [632, 21] on button "Refresh" at bounding box center [587, 14] width 95 height 25
click at [614, 424] on div at bounding box center [749, 437] width 1122 height 26
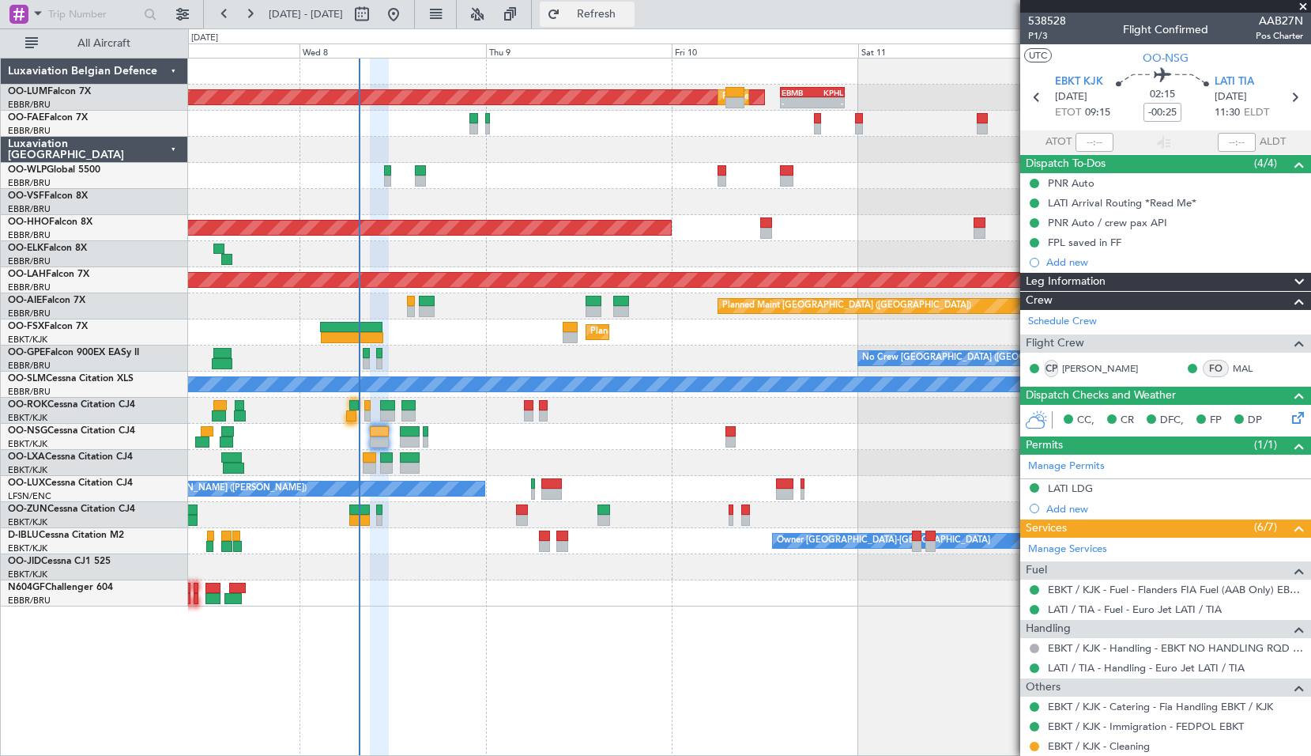
click at [628, 17] on span "Refresh" at bounding box center [597, 14] width 66 height 11
click at [626, 13] on span "Refresh" at bounding box center [597, 14] width 66 height 11
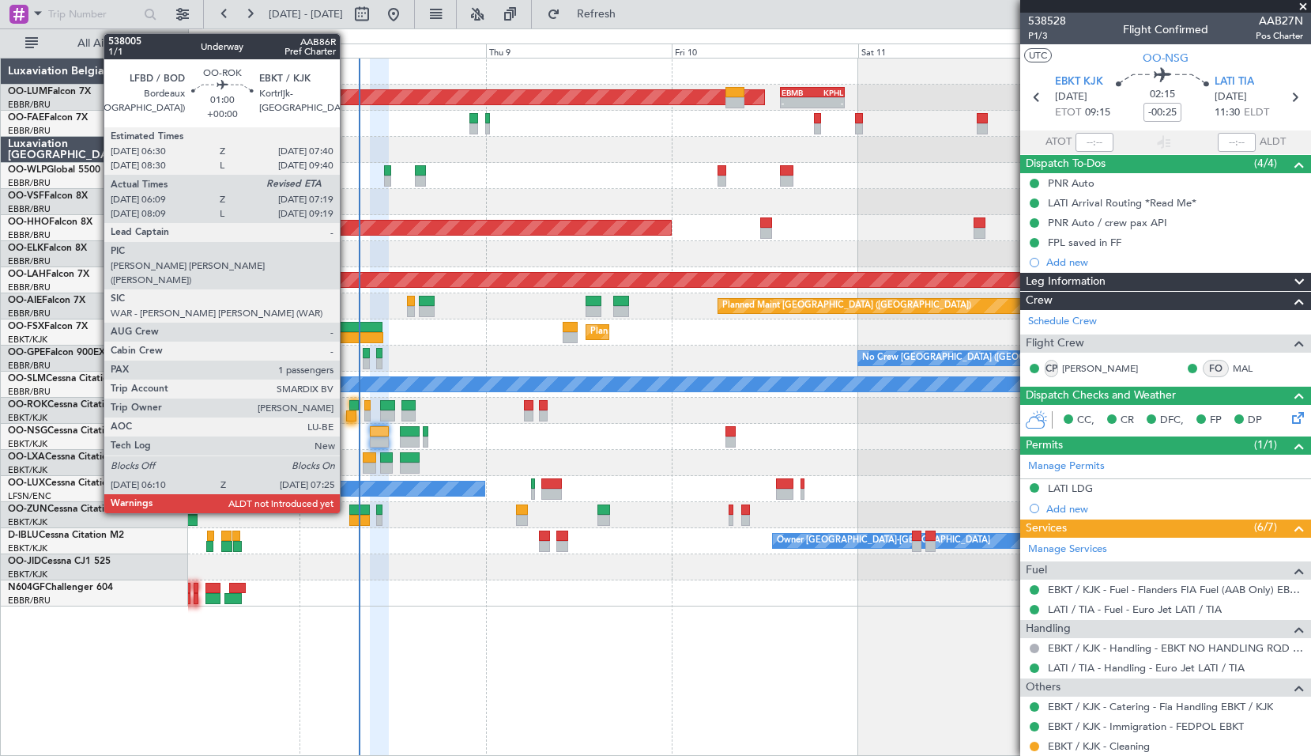
click at [347, 418] on div at bounding box center [351, 415] width 10 height 11
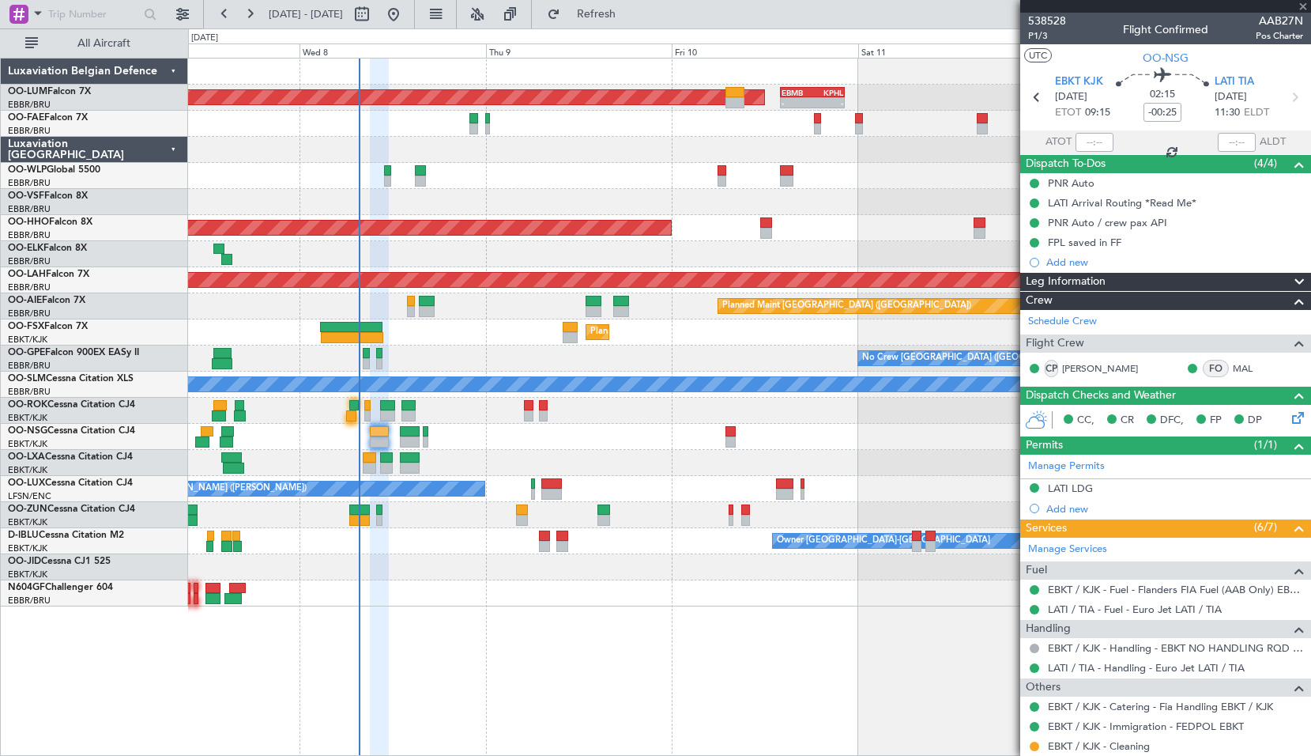
type input "06:14"
type input "1"
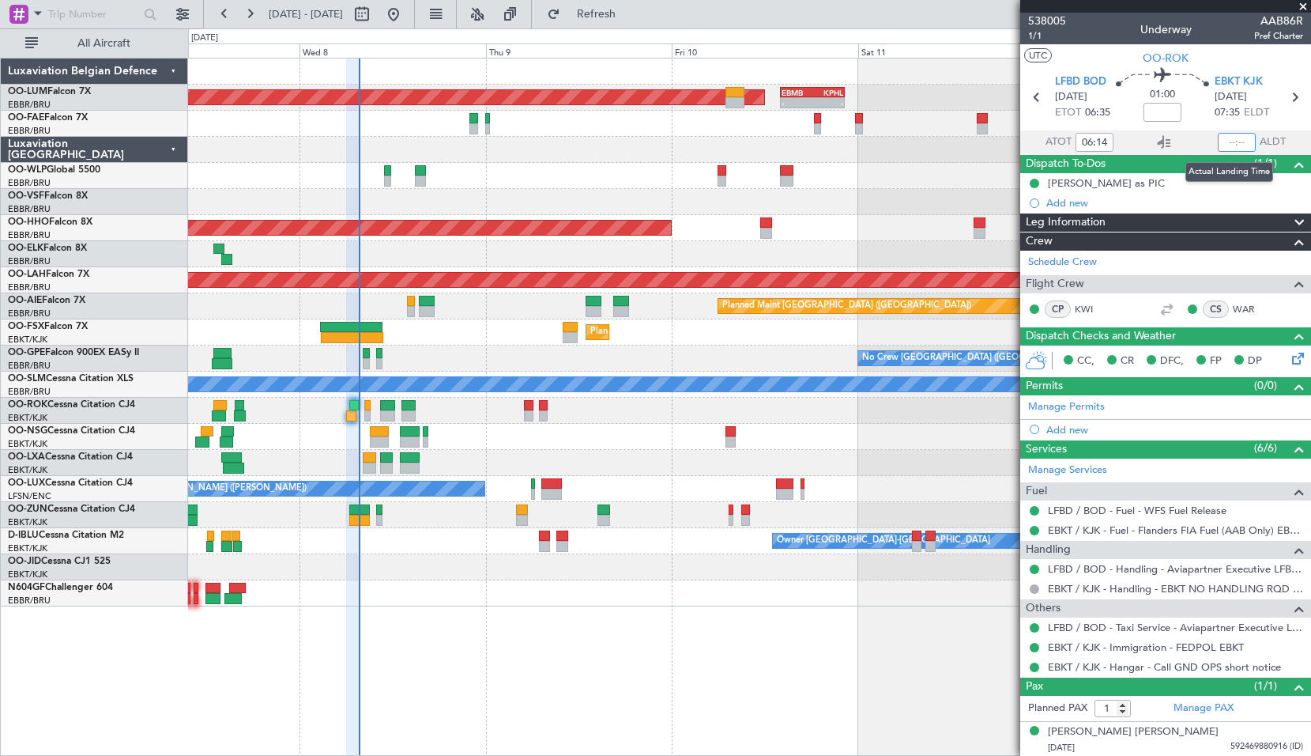
click at [1241, 138] on input "text" at bounding box center [1237, 142] width 38 height 19
type input "07:18"
click at [34, 15] on span at bounding box center [37, 13] width 19 height 20
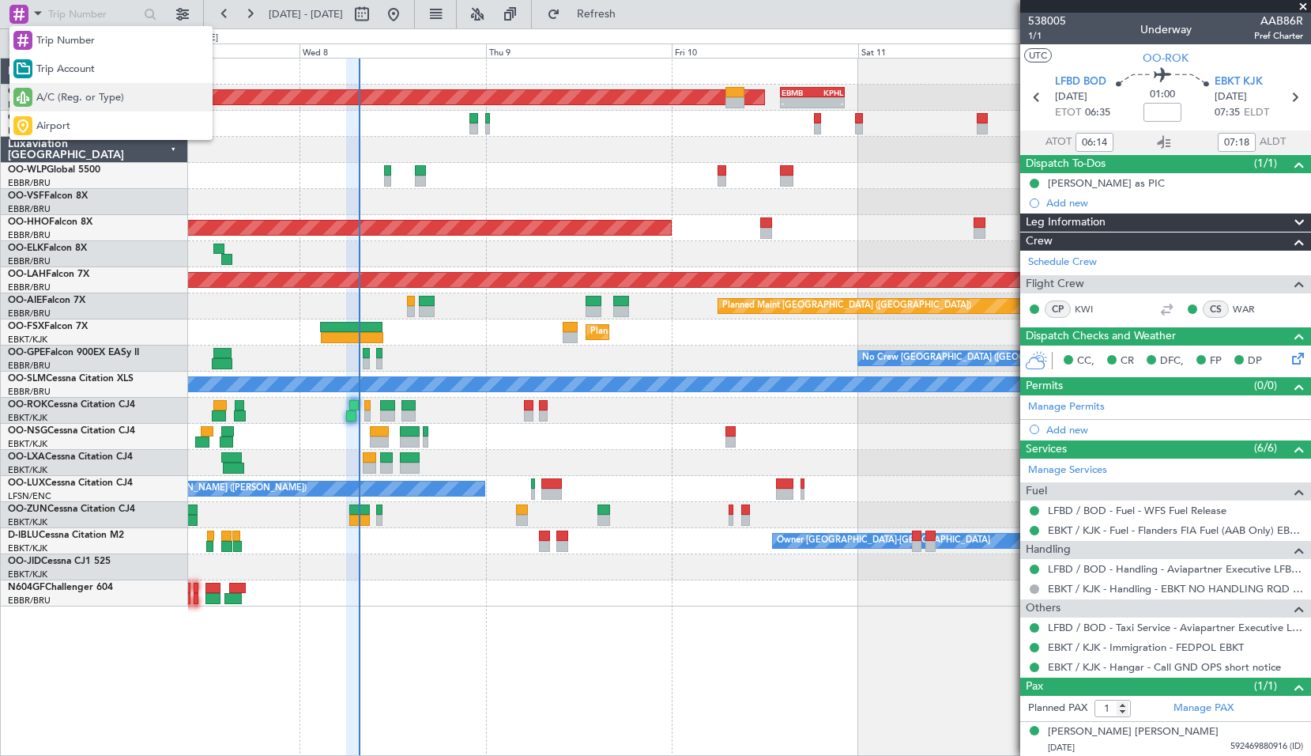
click at [51, 99] on span "A/C (Reg. or Type)" at bounding box center [80, 98] width 88 height 16
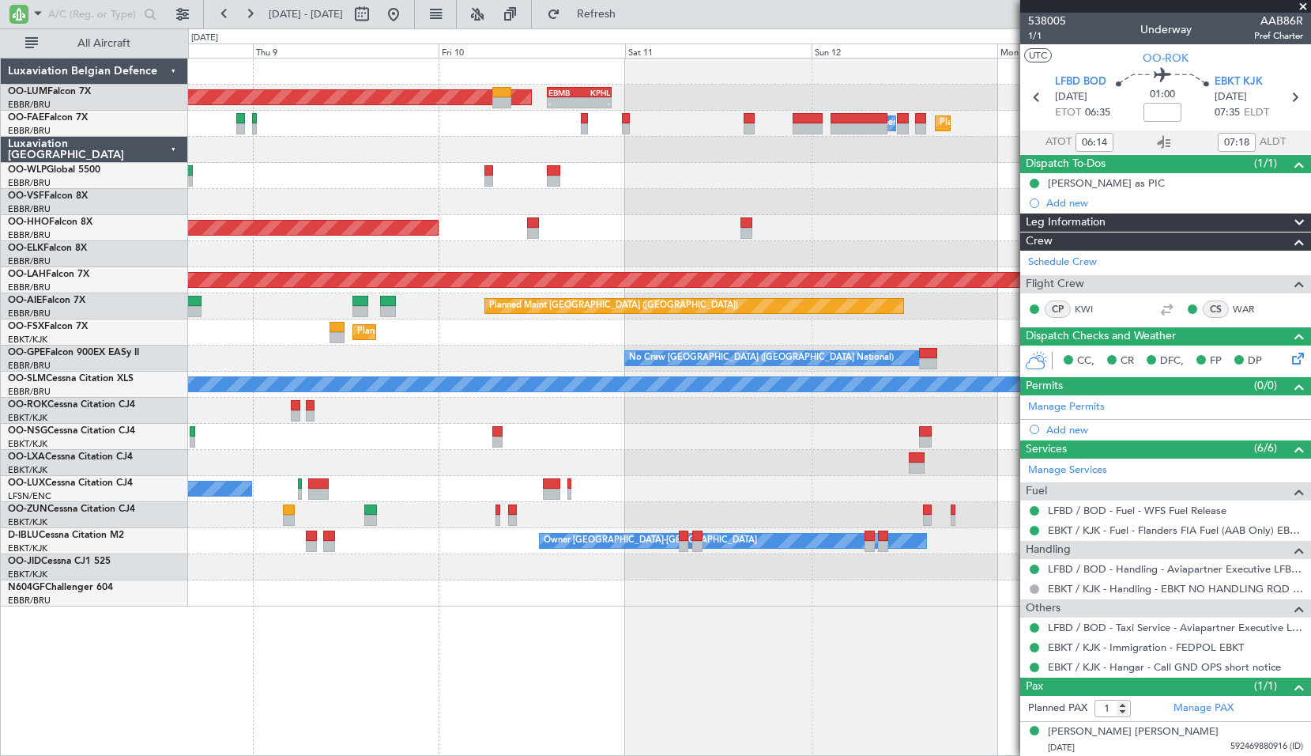
click at [587, 623] on div "Planned Maint Brussels (Brussels National) AOG Maint Sibiu - - EBMB 14:00 Z KPH…" at bounding box center [749, 407] width 1123 height 698
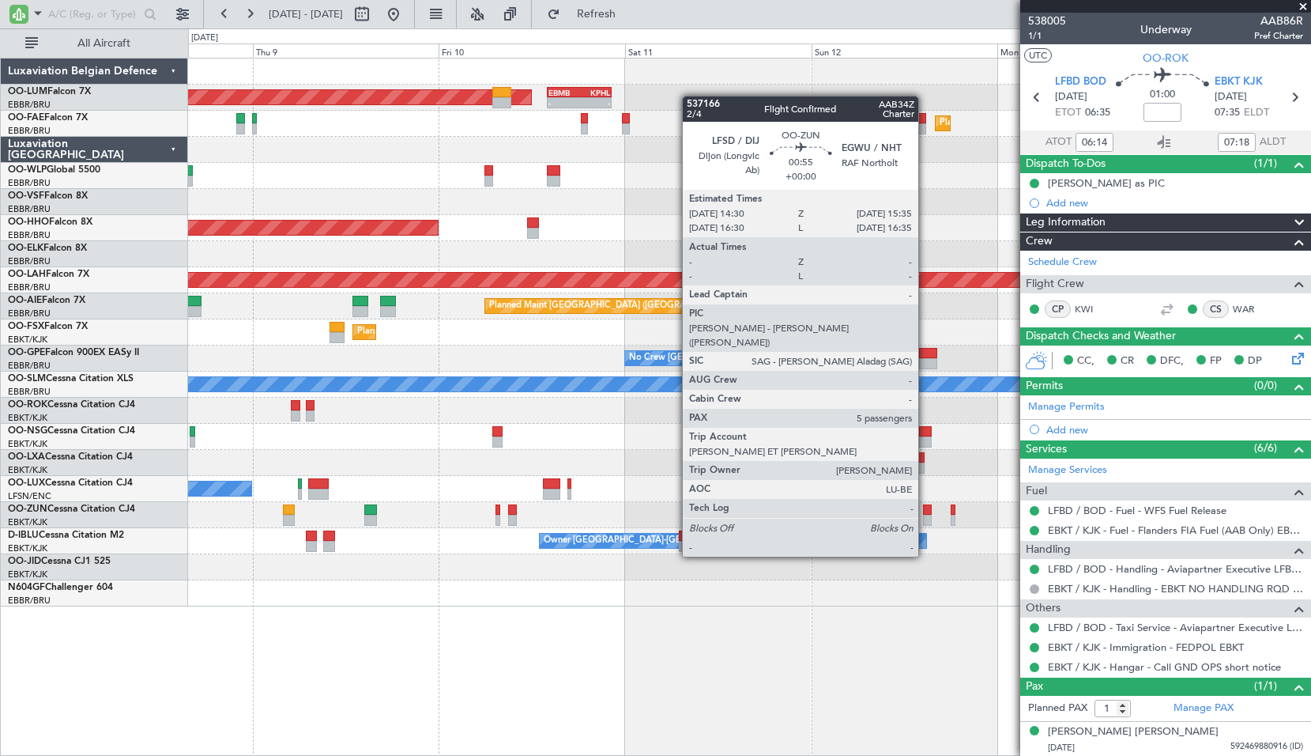
click at [926, 512] on div at bounding box center [927, 509] width 9 height 11
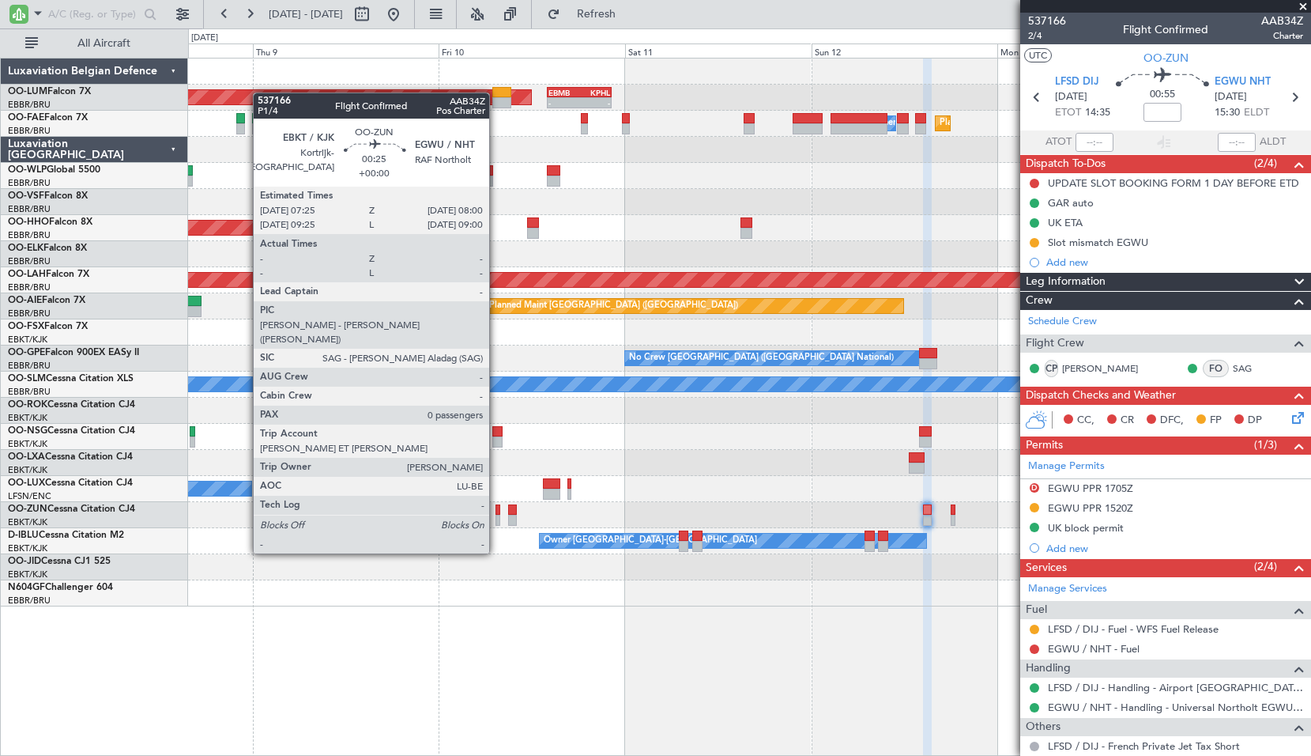
click at [496, 509] on div at bounding box center [498, 509] width 5 height 11
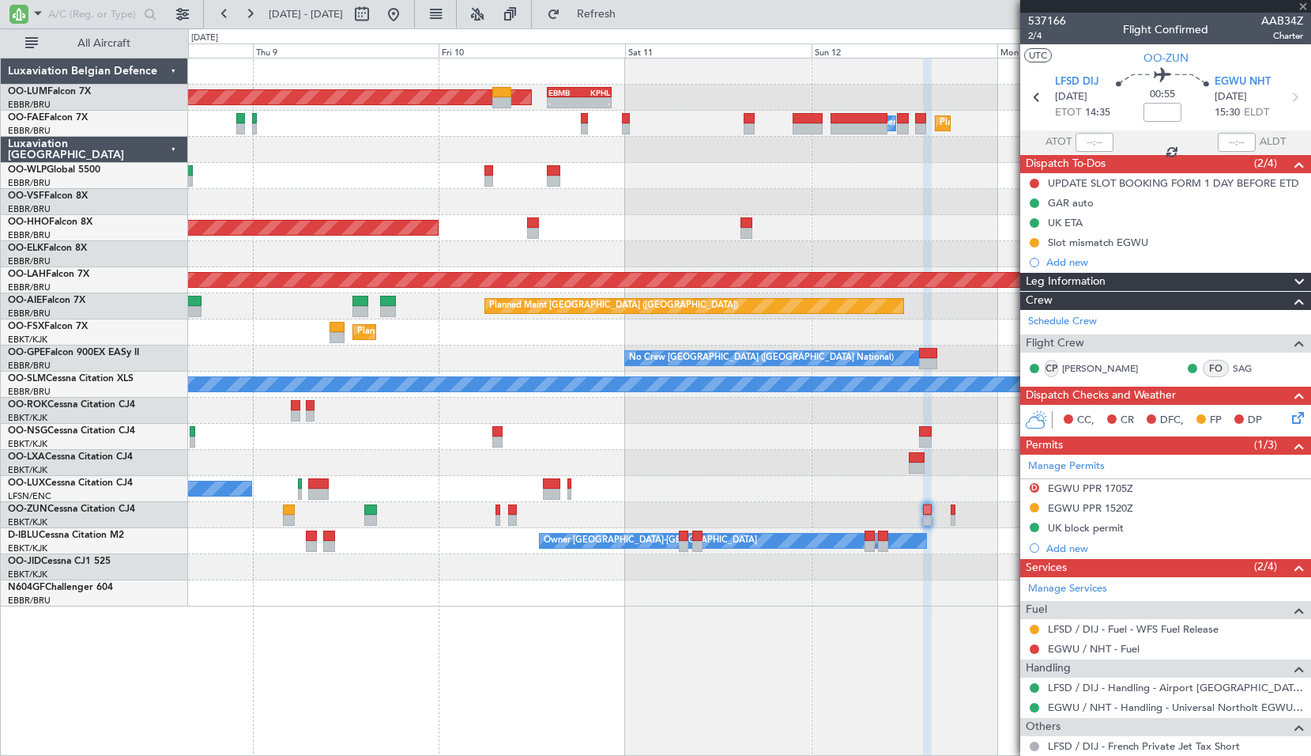
type input "0"
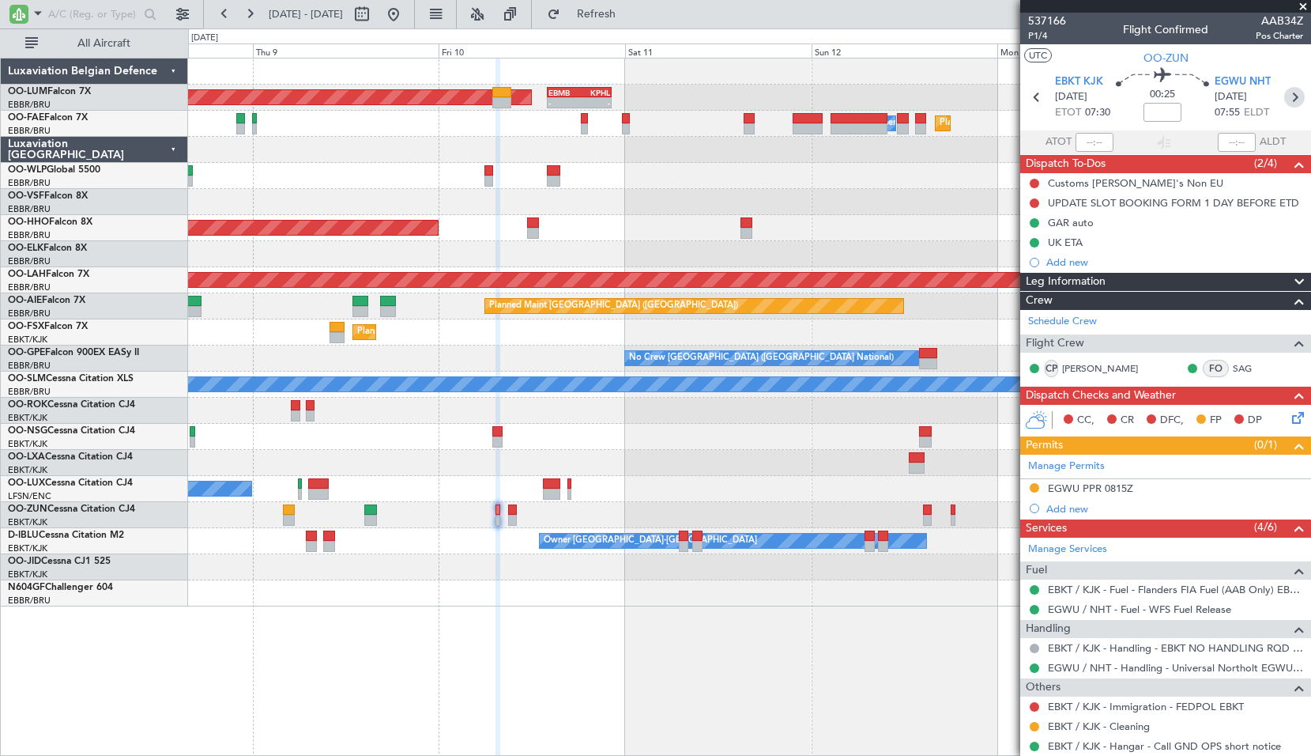
click at [1289, 99] on icon at bounding box center [1294, 97] width 21 height 21
type input "5"
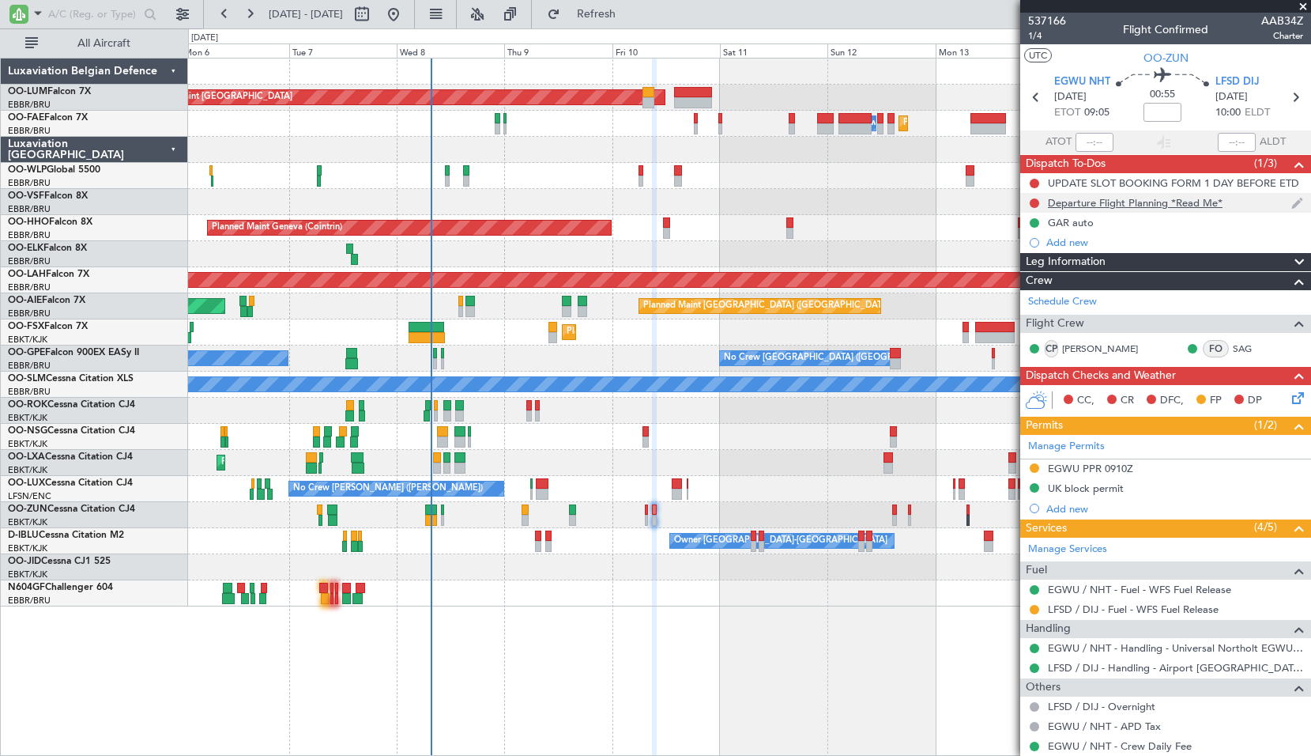
click at [1156, 204] on div "Departure Flight Planning *Read Me*" at bounding box center [1135, 202] width 175 height 13
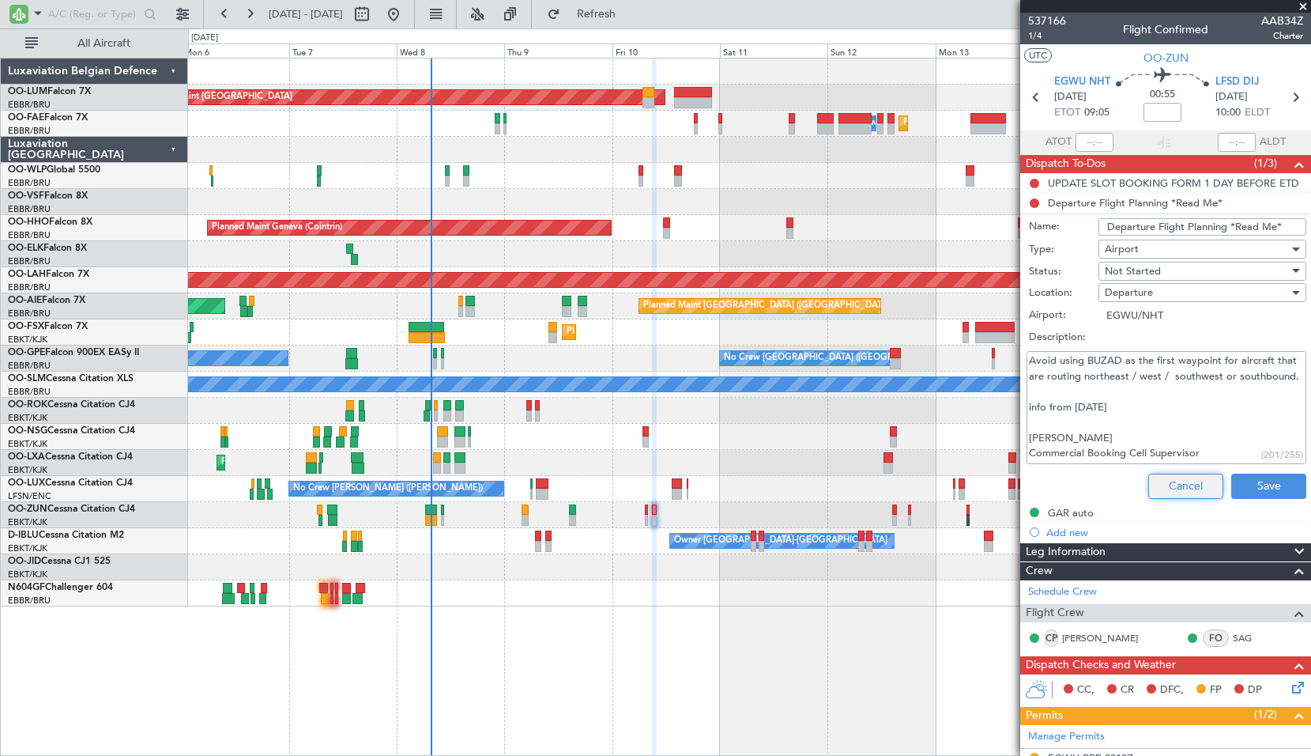
click at [1177, 478] on button "Cancel" at bounding box center [1186, 485] width 75 height 25
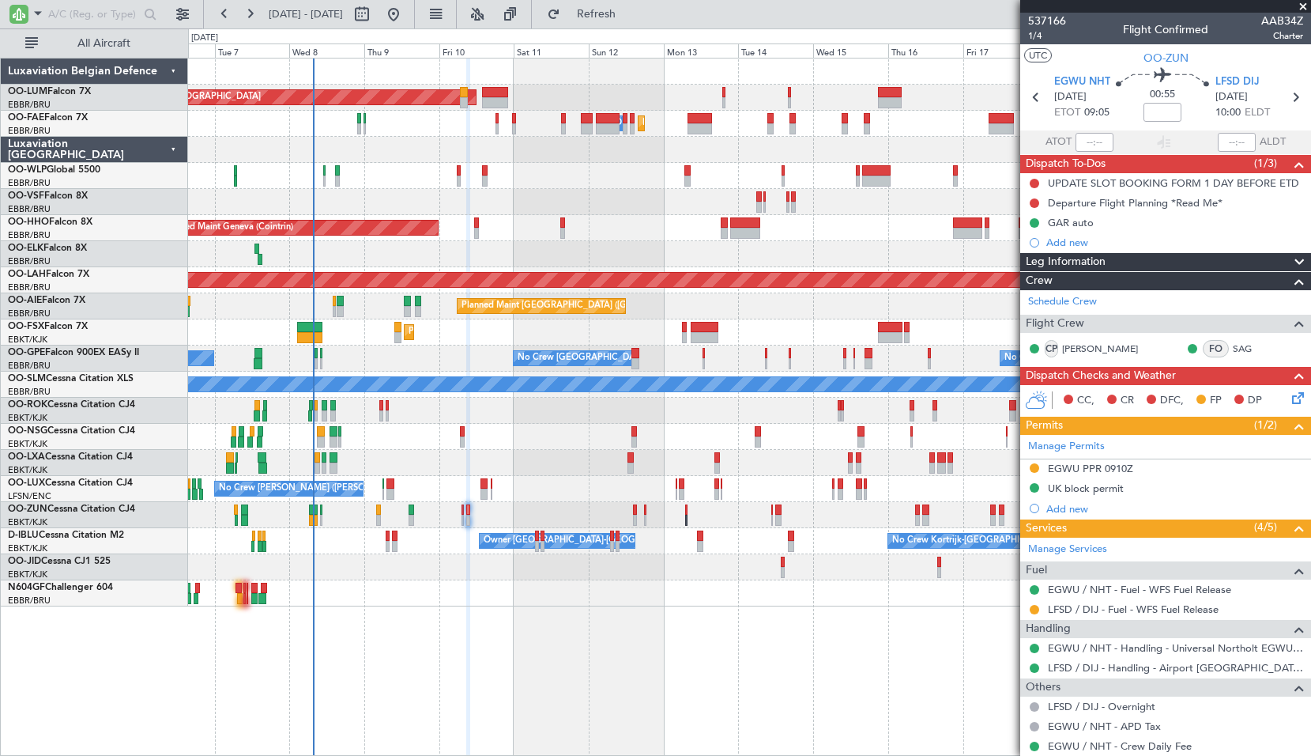
click at [606, 229] on div "Planned Maint Geneva (Cointrin)" at bounding box center [749, 228] width 1122 height 26
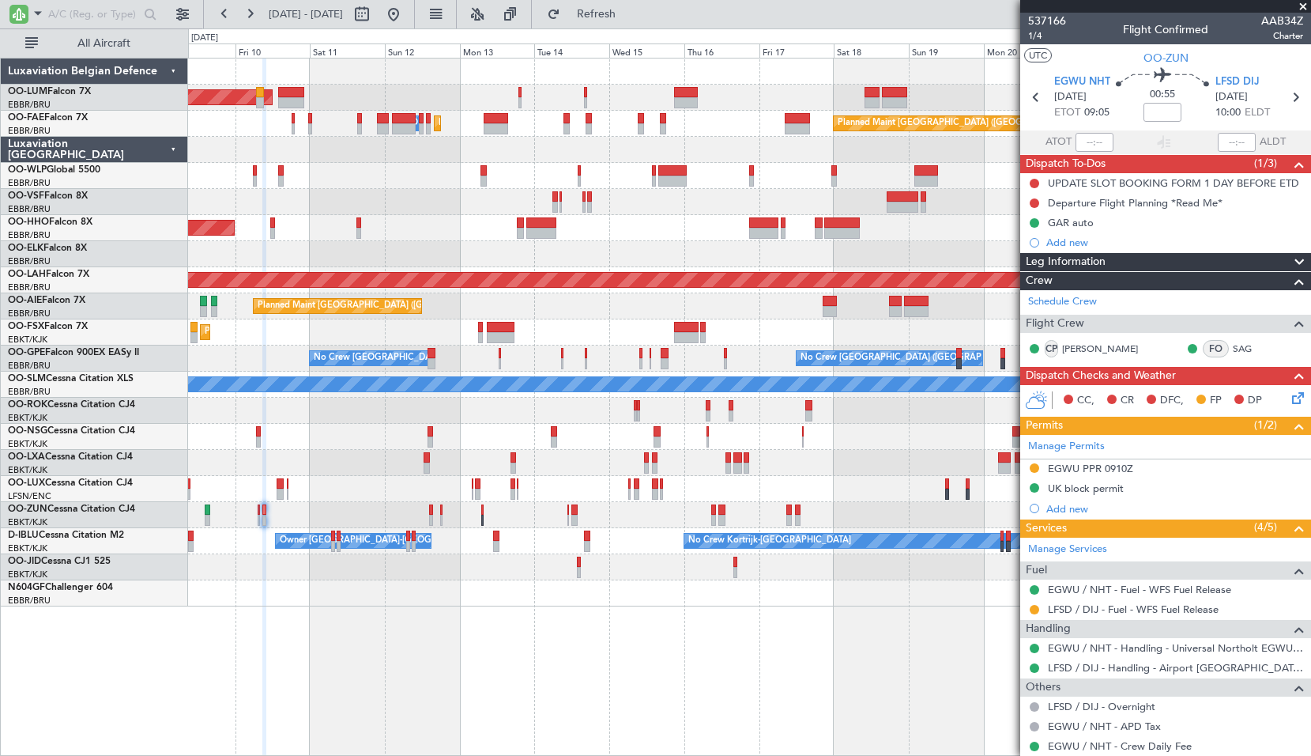
click at [615, 235] on div "Planned Maint Geneva (Cointrin)" at bounding box center [749, 228] width 1122 height 26
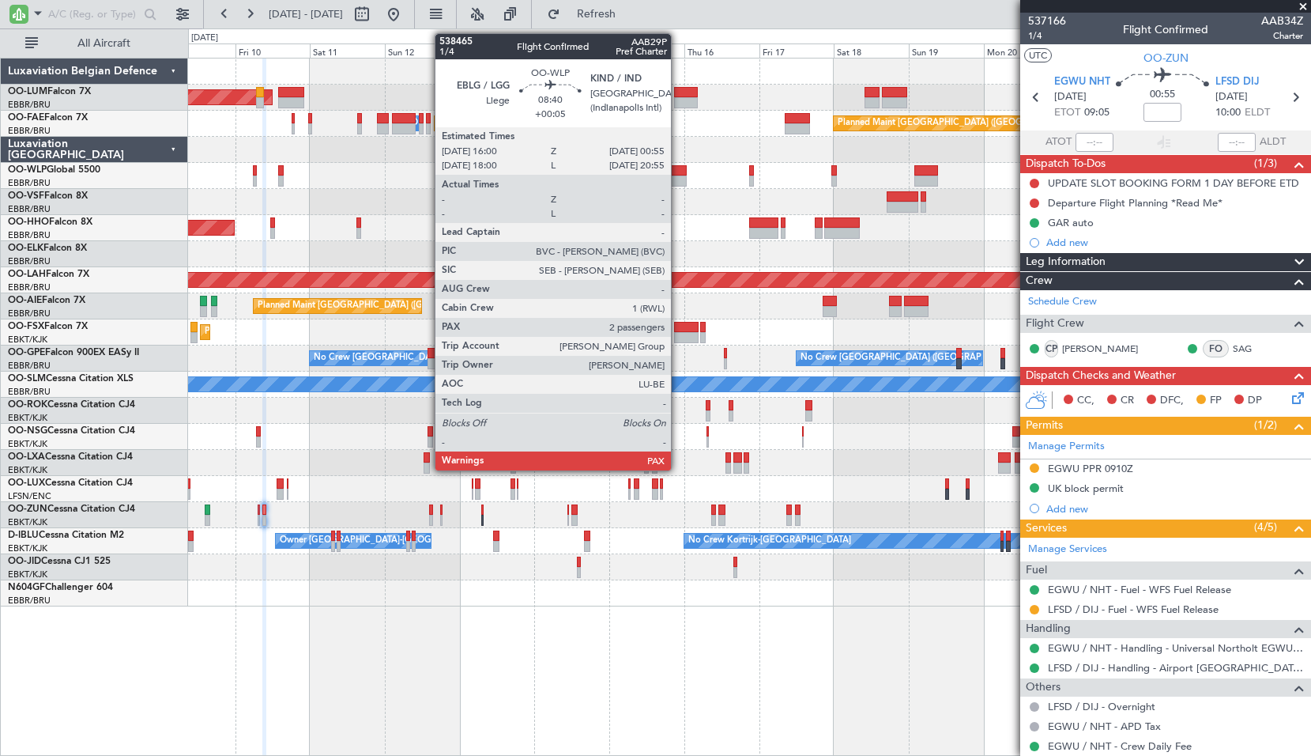
click at [678, 179] on div at bounding box center [672, 180] width 28 height 11
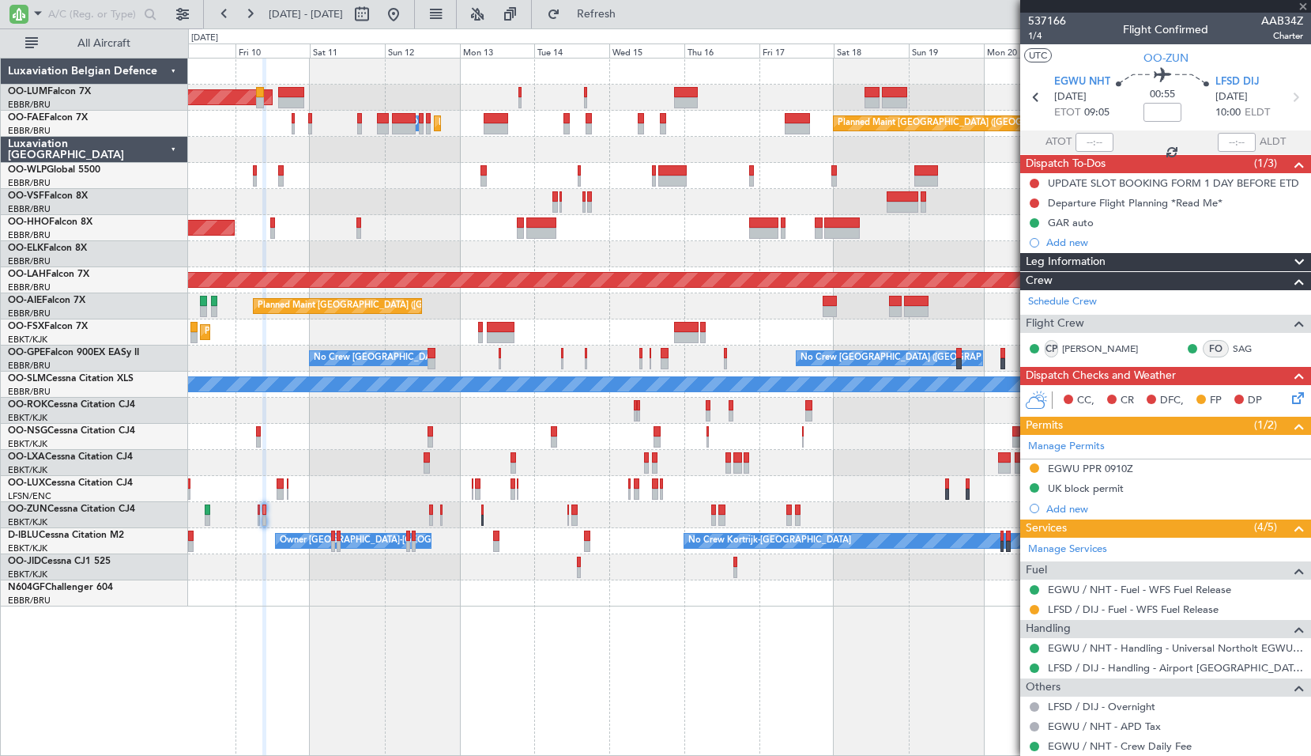
type input "+00:05"
type input "2"
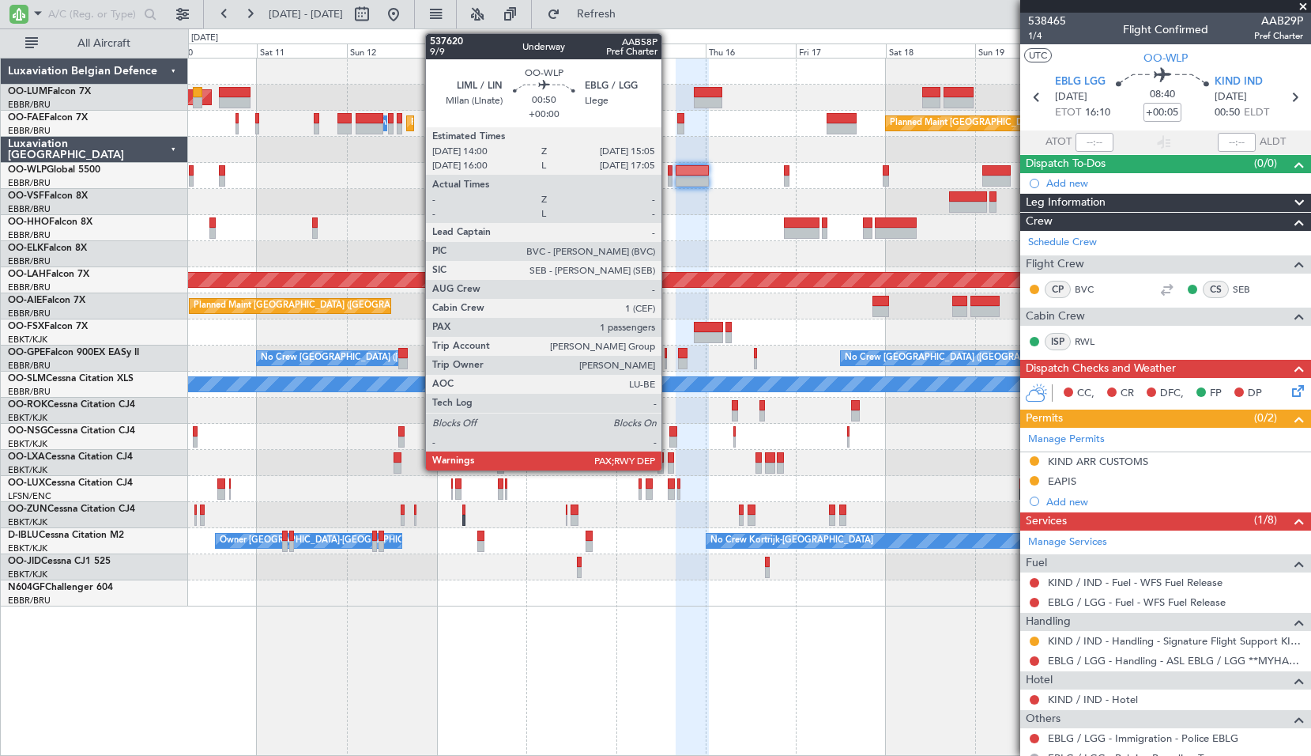
click at [669, 176] on div at bounding box center [670, 180] width 5 height 11
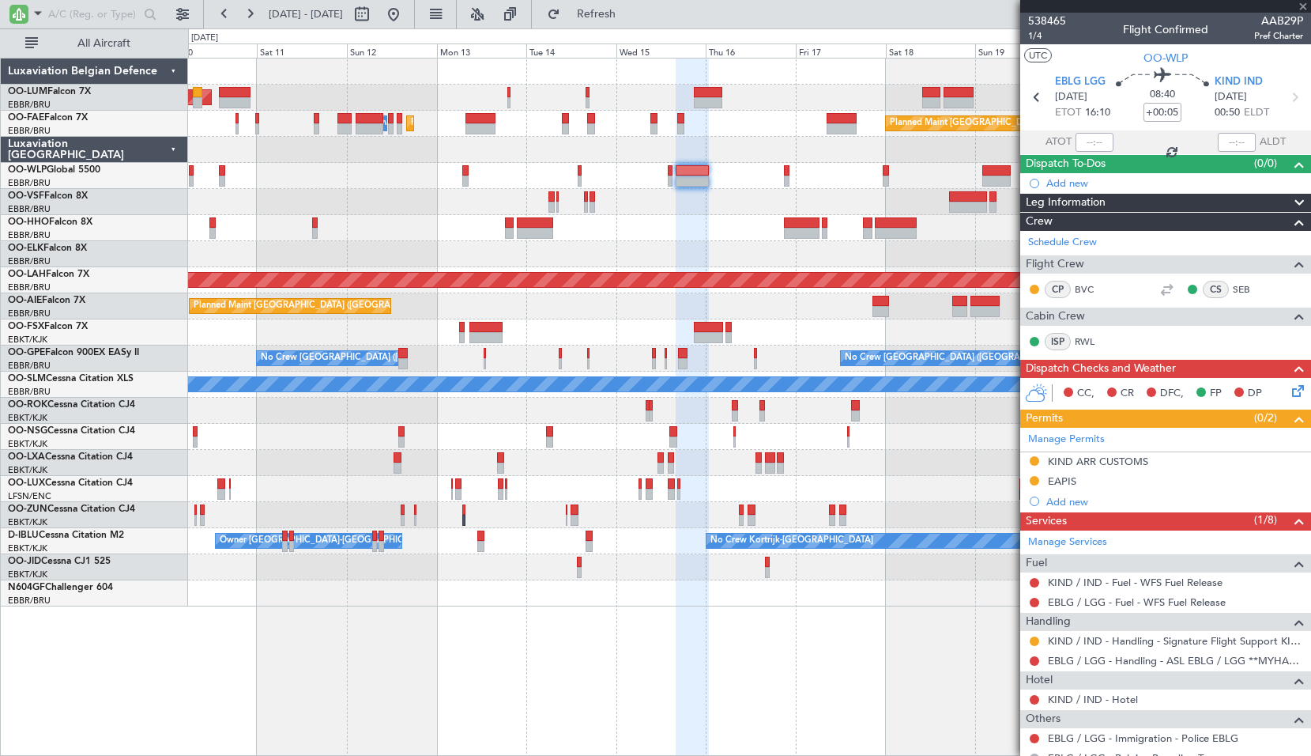
click at [711, 213] on div at bounding box center [749, 202] width 1122 height 26
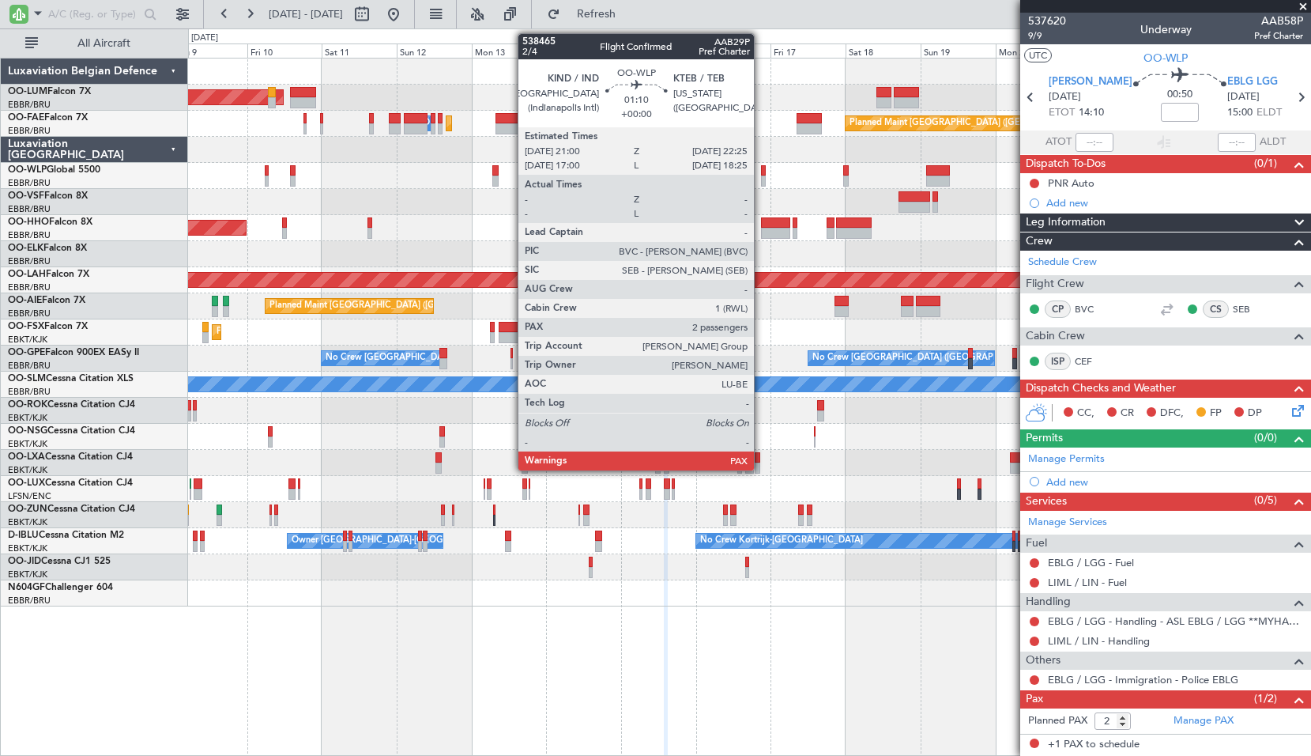
click at [761, 171] on div at bounding box center [763, 170] width 5 height 11
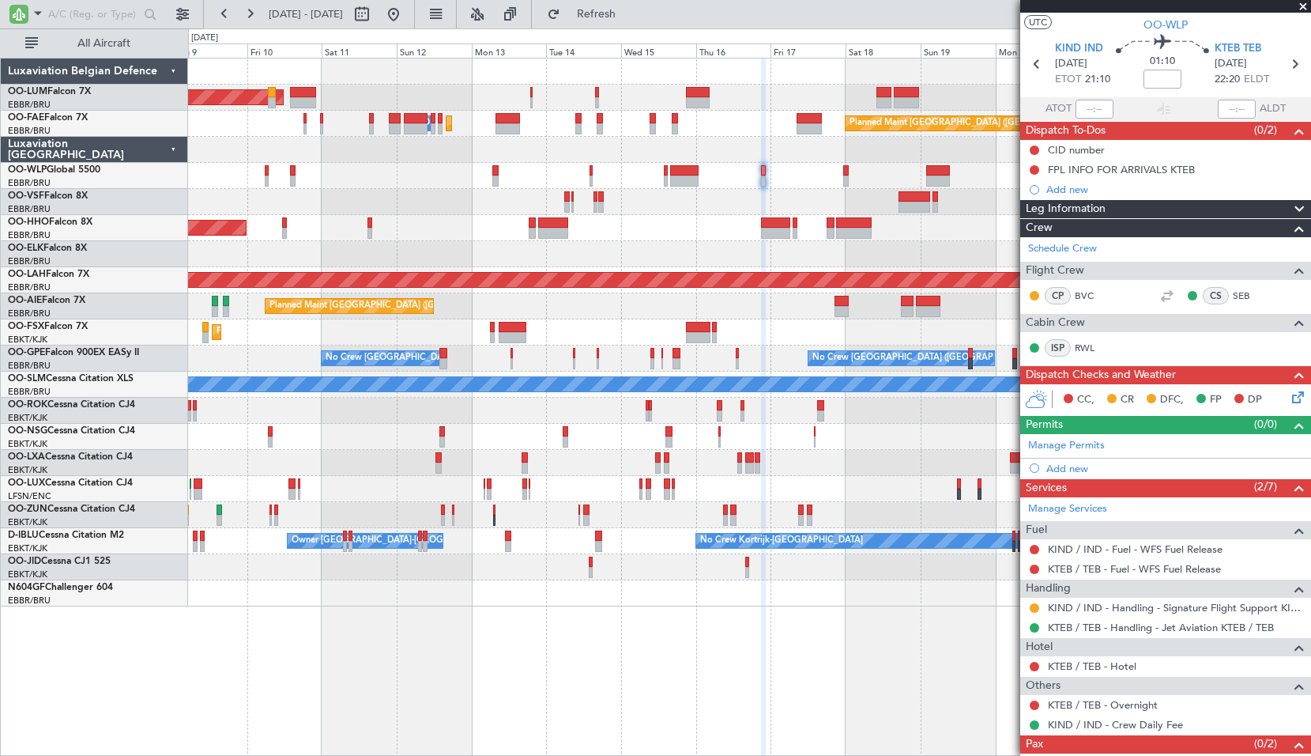
scroll to position [77, 0]
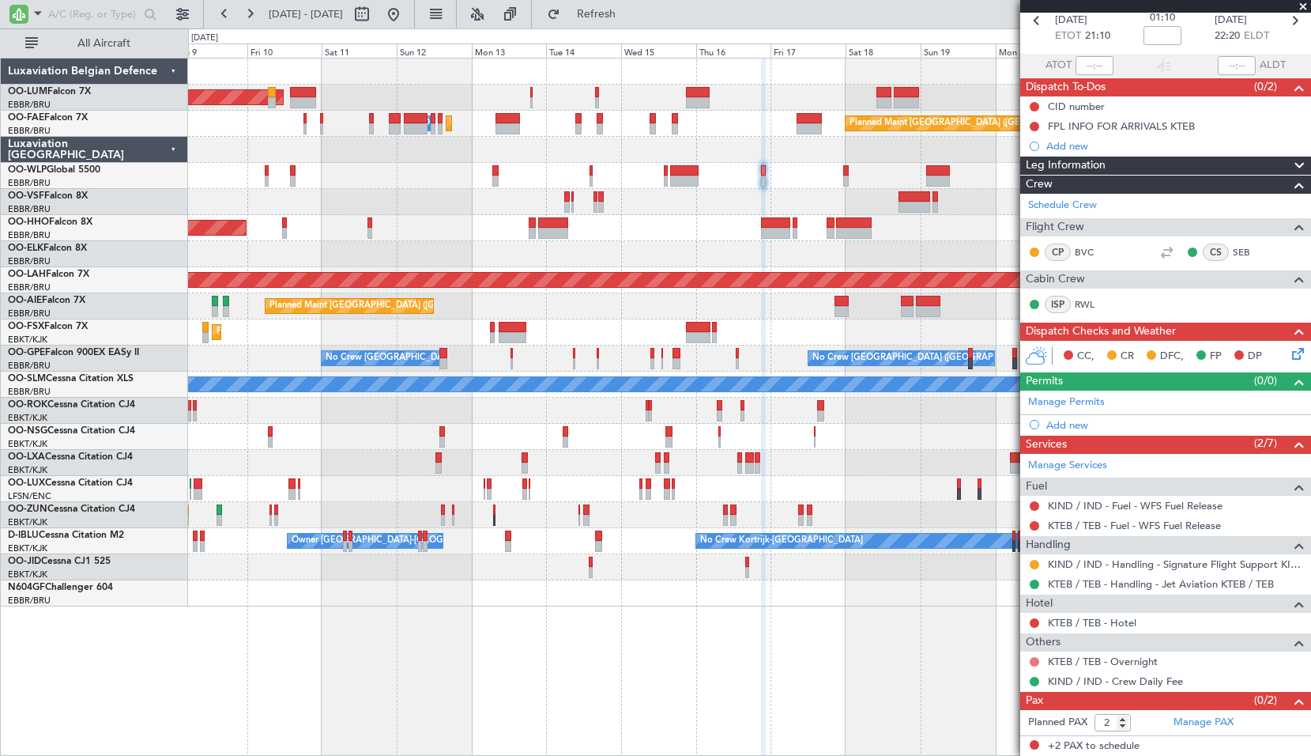
click at [1035, 660] on button at bounding box center [1034, 661] width 9 height 9
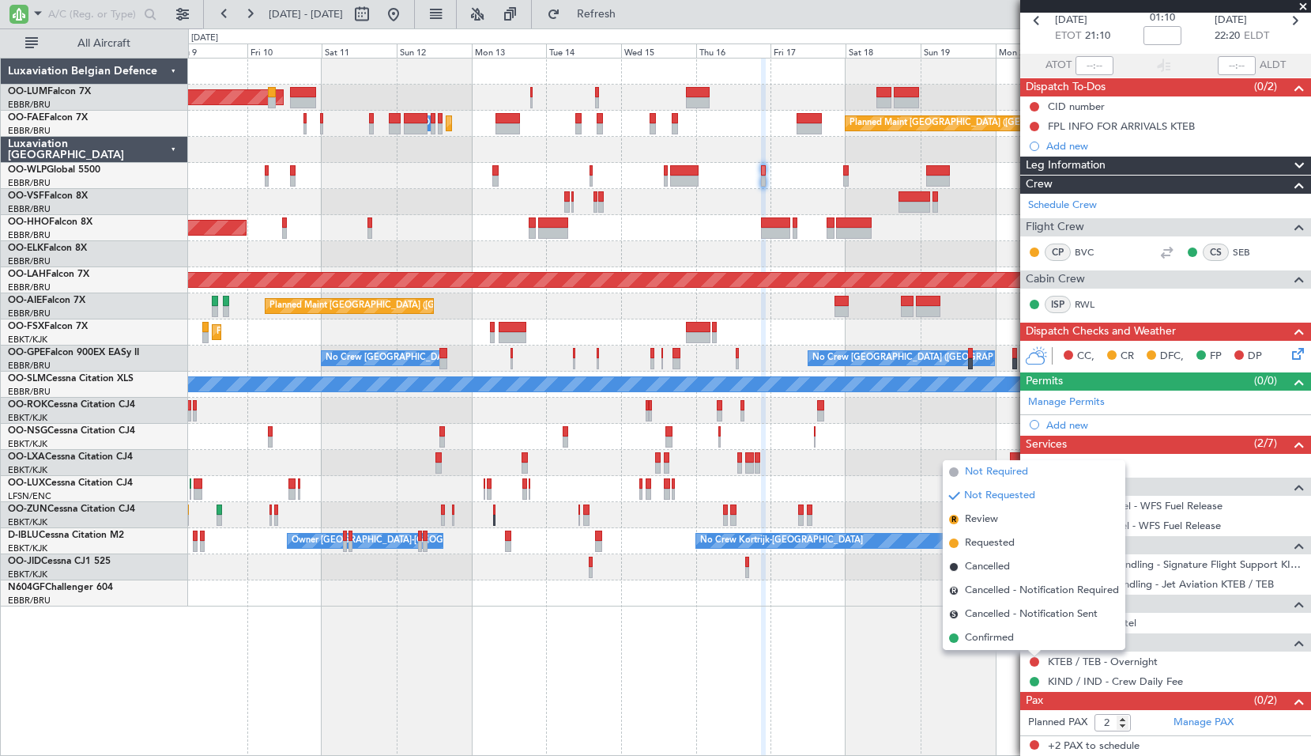
click at [1005, 473] on span "Not Required" at bounding box center [996, 472] width 63 height 16
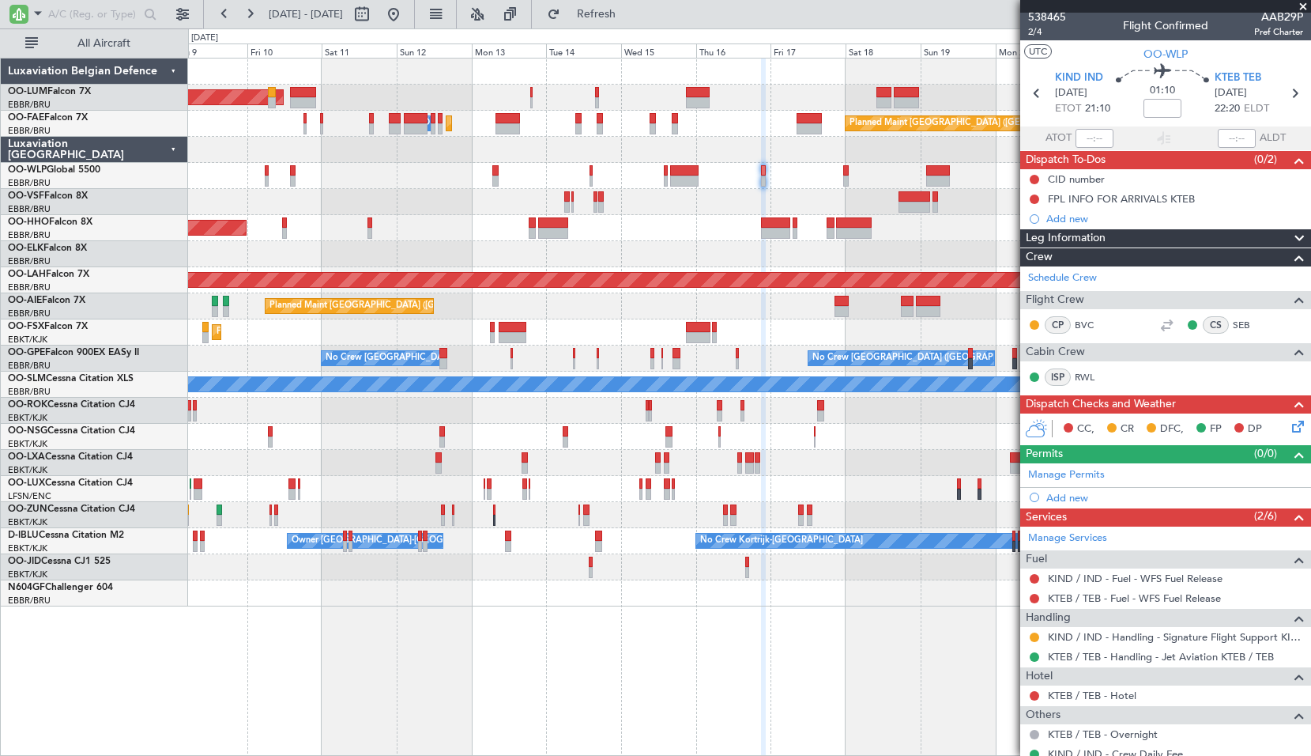
scroll to position [0, 0]
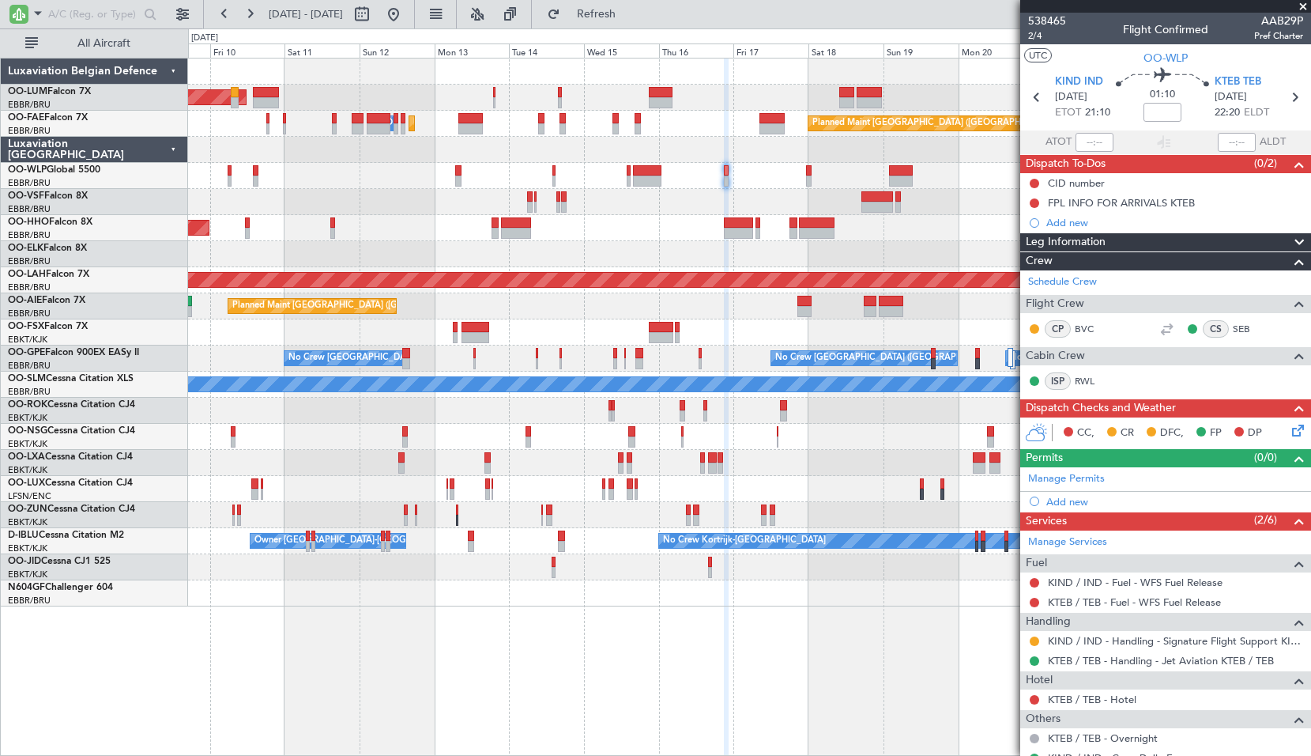
click at [895, 241] on div "Planned Maint Brussels (Brussels National) AOG Maint Sibiu Owner Melsbroek Air …" at bounding box center [749, 332] width 1122 height 548
click at [97, 19] on input "text" at bounding box center [93, 14] width 91 height 24
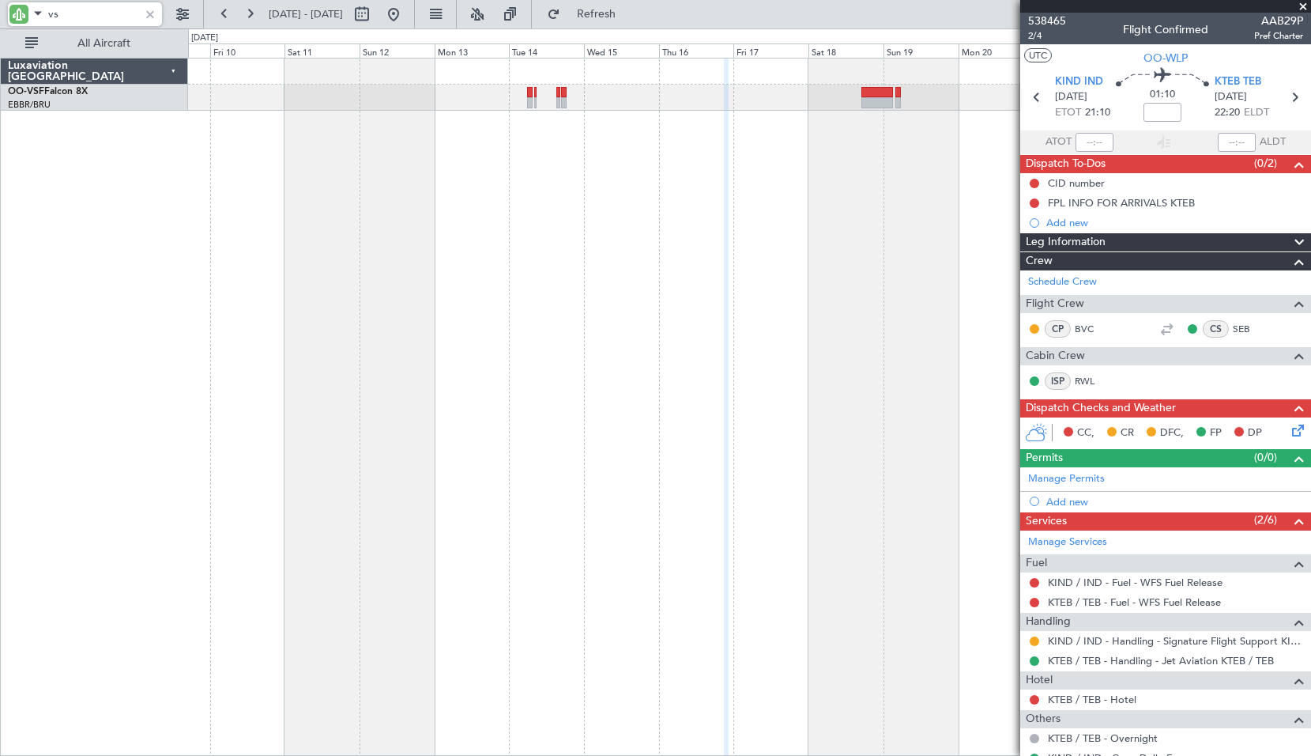
type input "vsf"
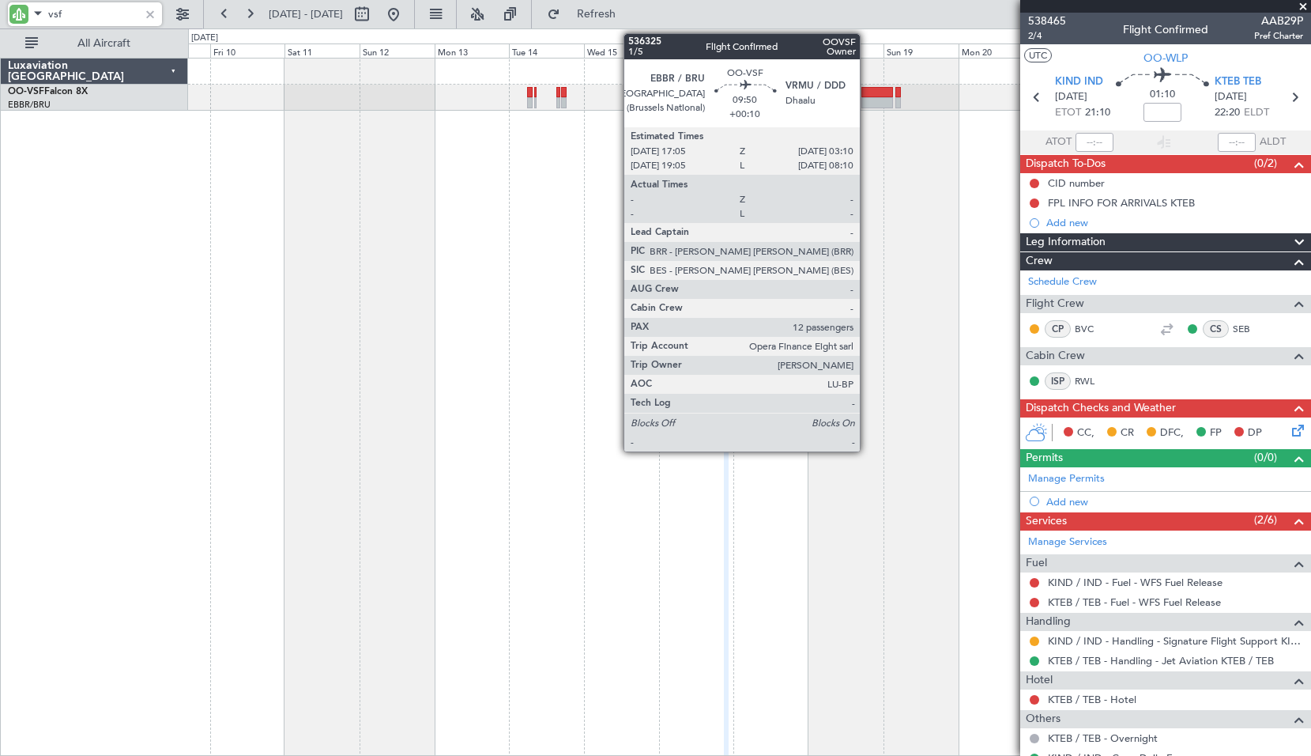
click at [867, 104] on div at bounding box center [878, 102] width 32 height 11
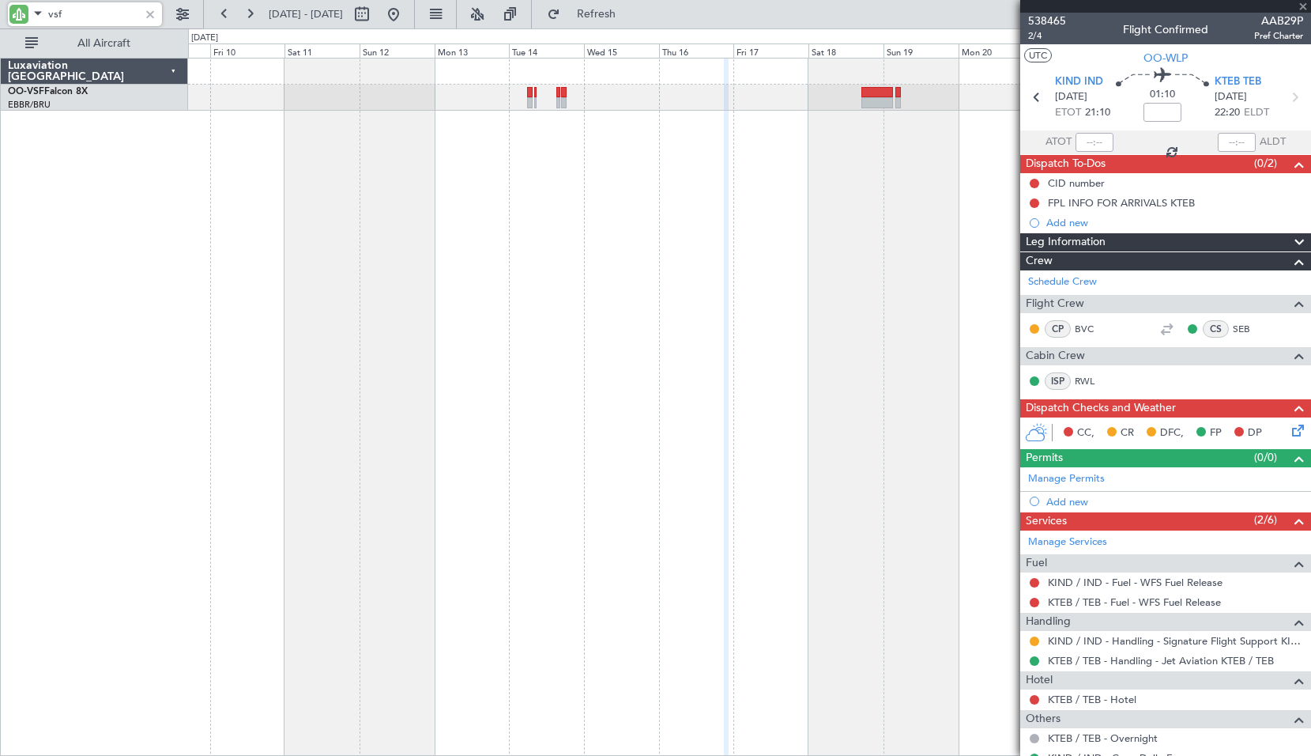
click at [840, 218] on div at bounding box center [749, 407] width 1123 height 698
type input "+00:10"
type input "12"
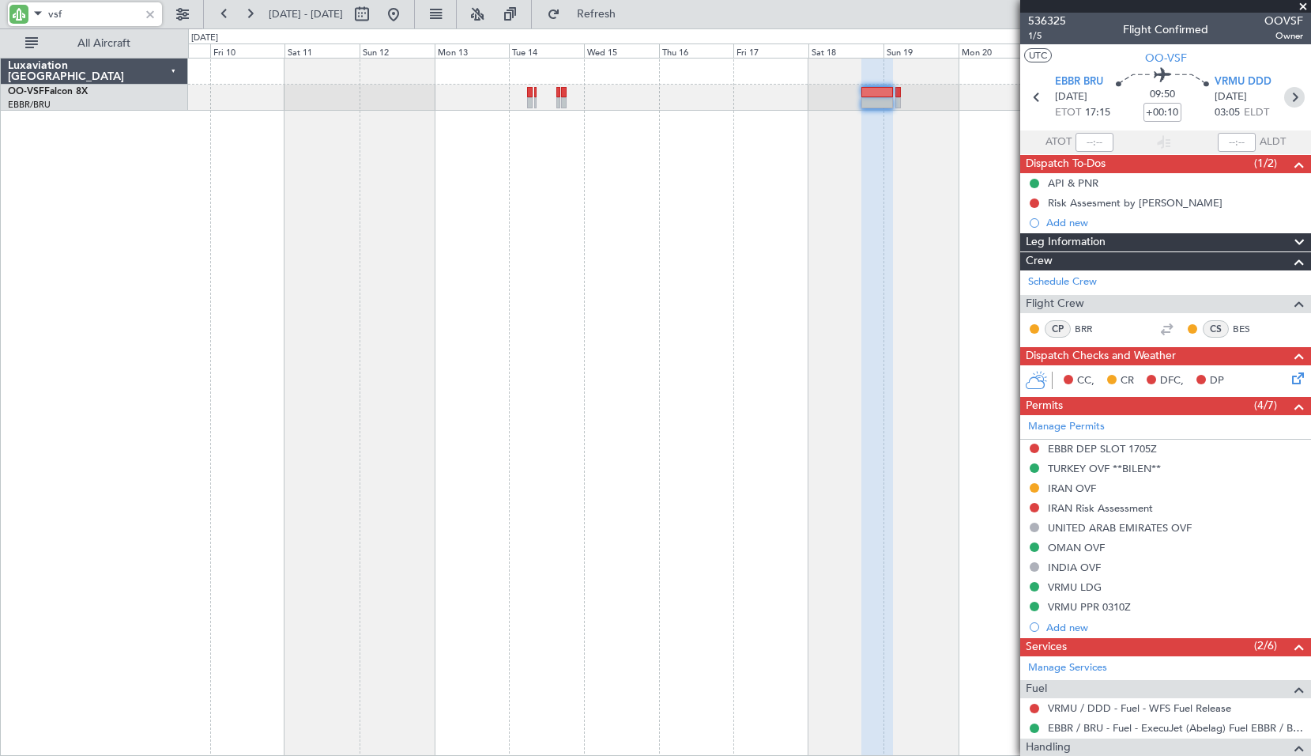
type input "vsf"
click at [1292, 103] on icon at bounding box center [1294, 97] width 21 height 21
type input "+00:05"
type input "0"
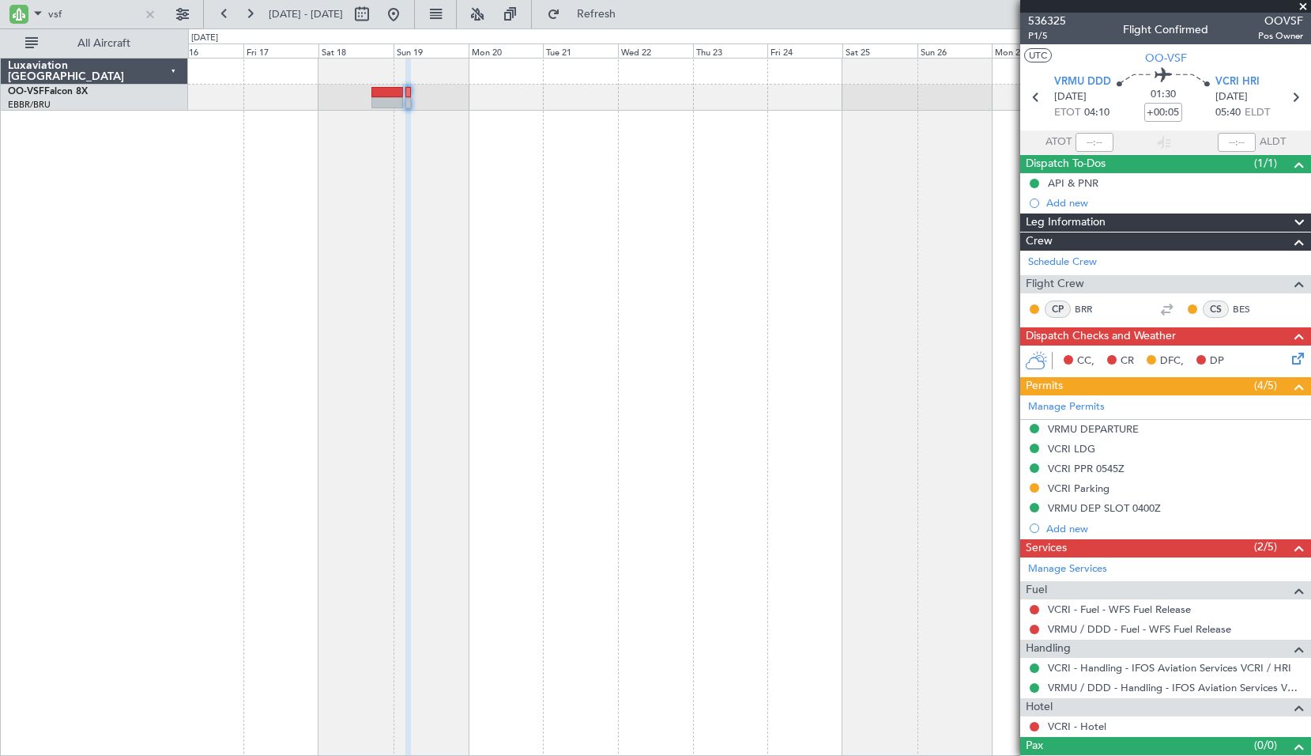
click at [451, 189] on div at bounding box center [749, 407] width 1123 height 698
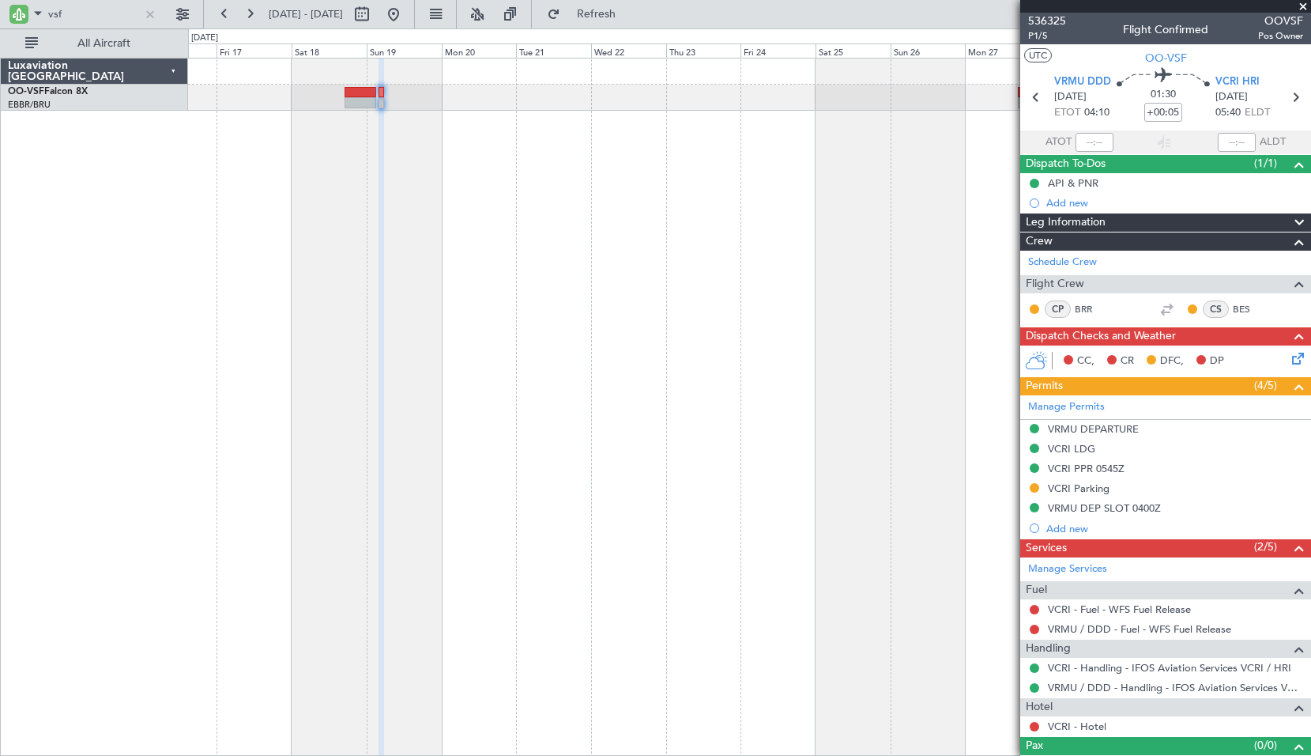
click at [579, 234] on div at bounding box center [749, 407] width 1123 height 698
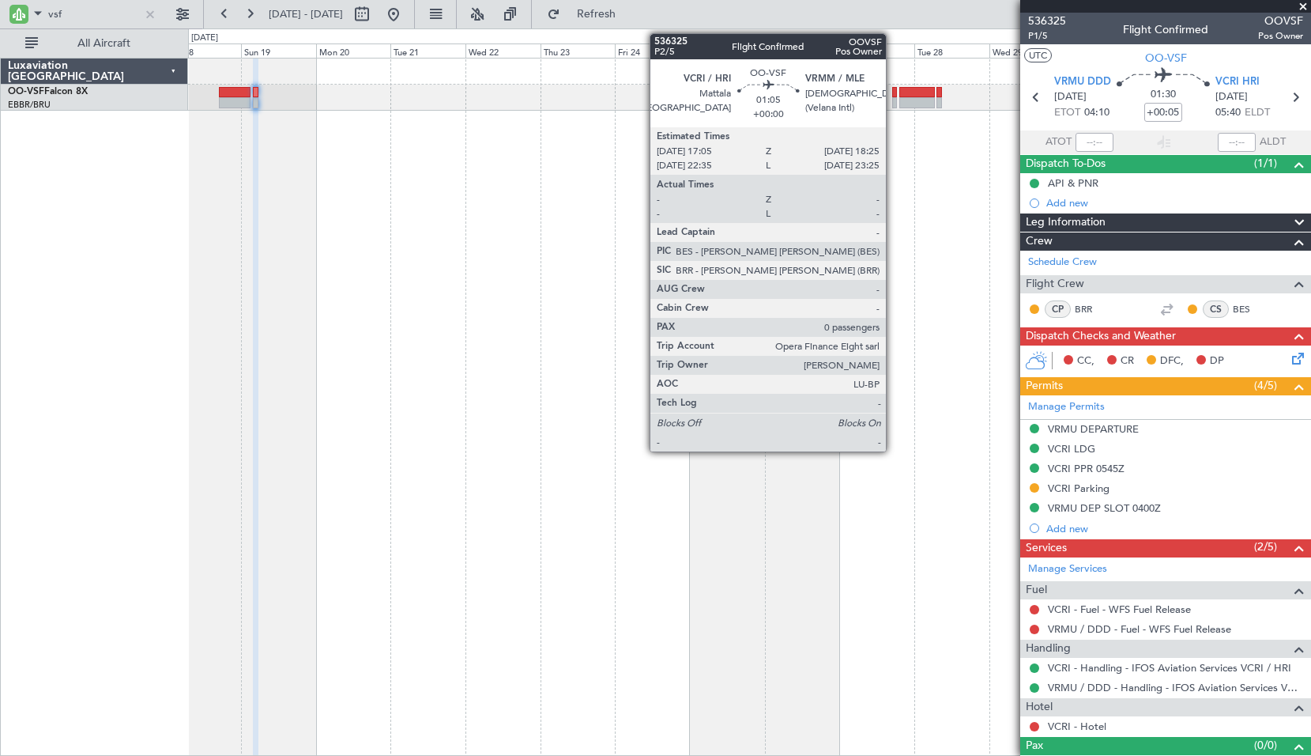
click at [893, 94] on div at bounding box center [894, 92] width 5 height 11
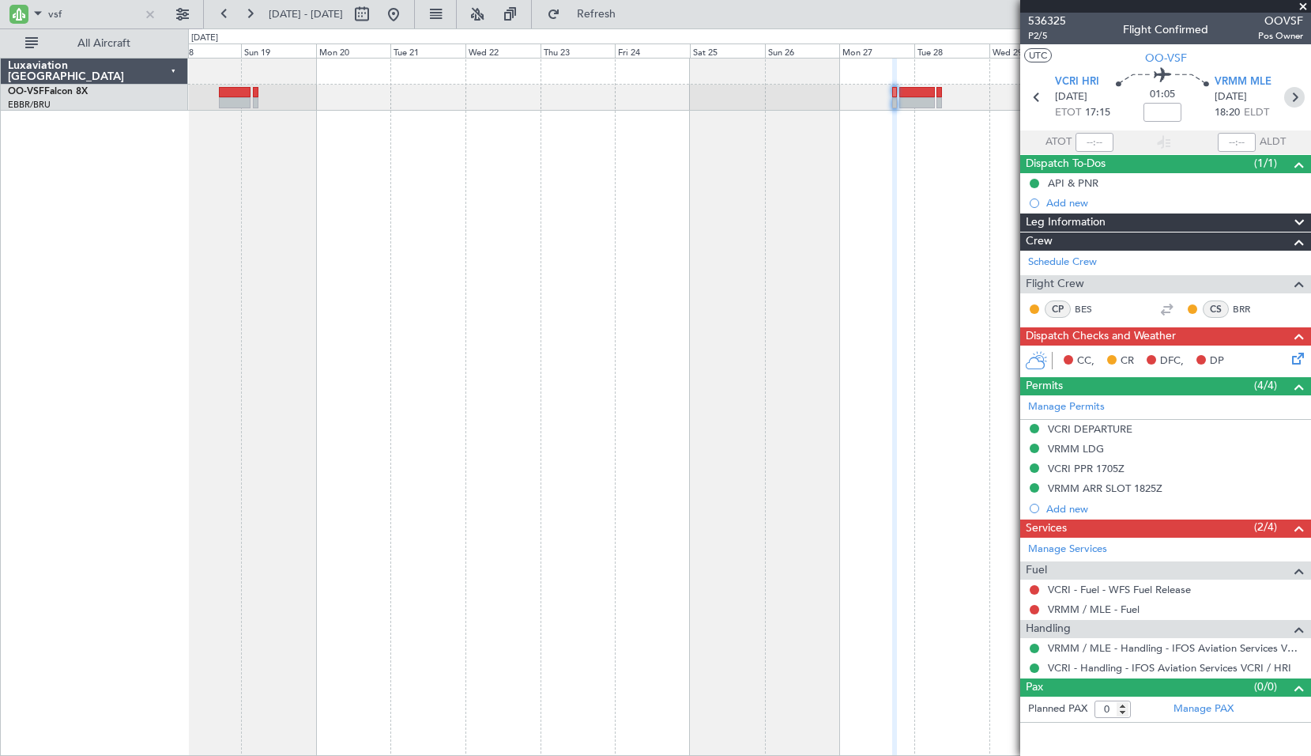
click at [1292, 93] on icon at bounding box center [1294, 97] width 21 height 21
type input "+01:20"
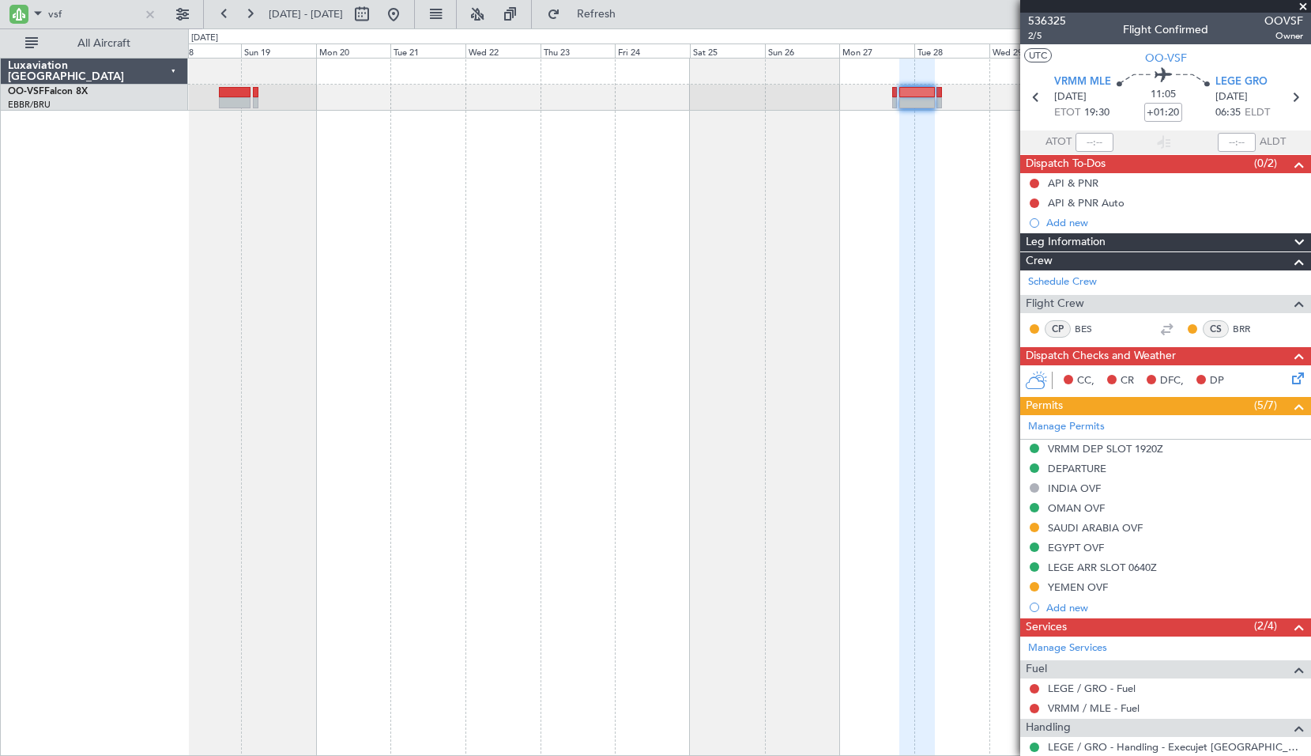
click at [1302, 2] on span at bounding box center [1304, 7] width 16 height 14
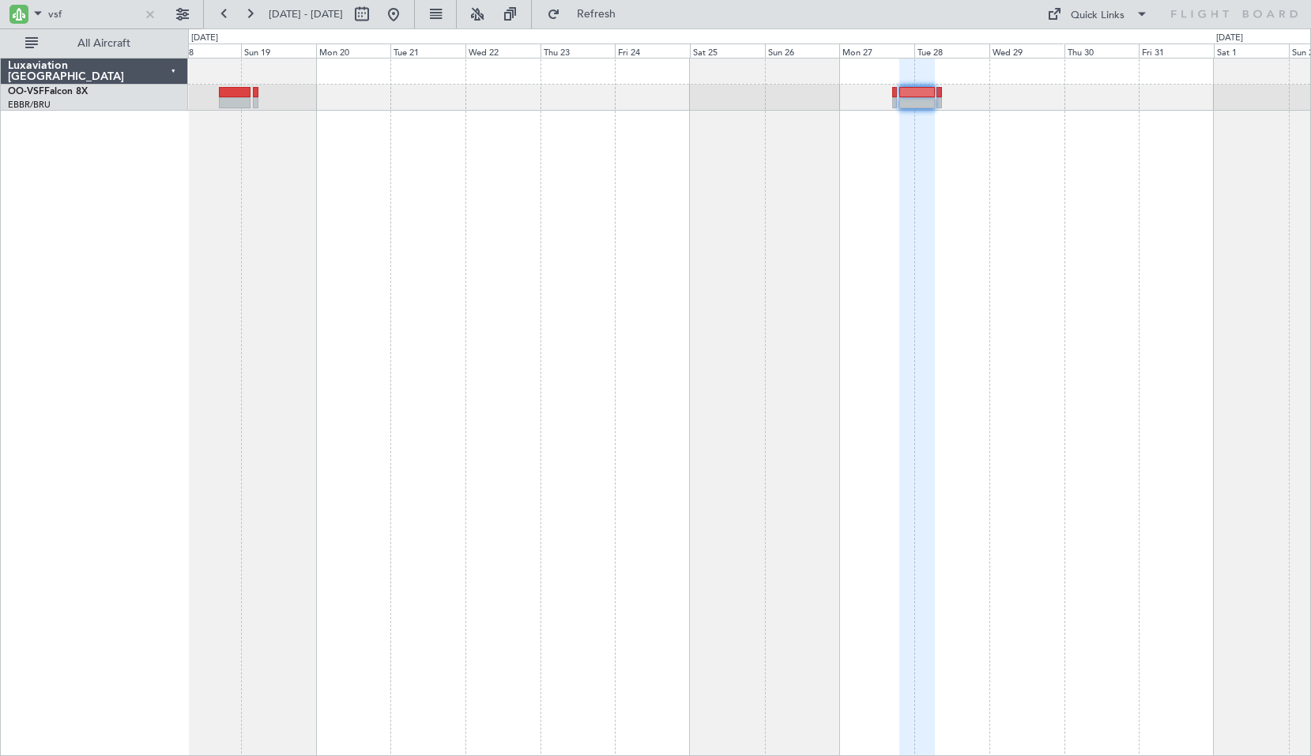
type input "0"
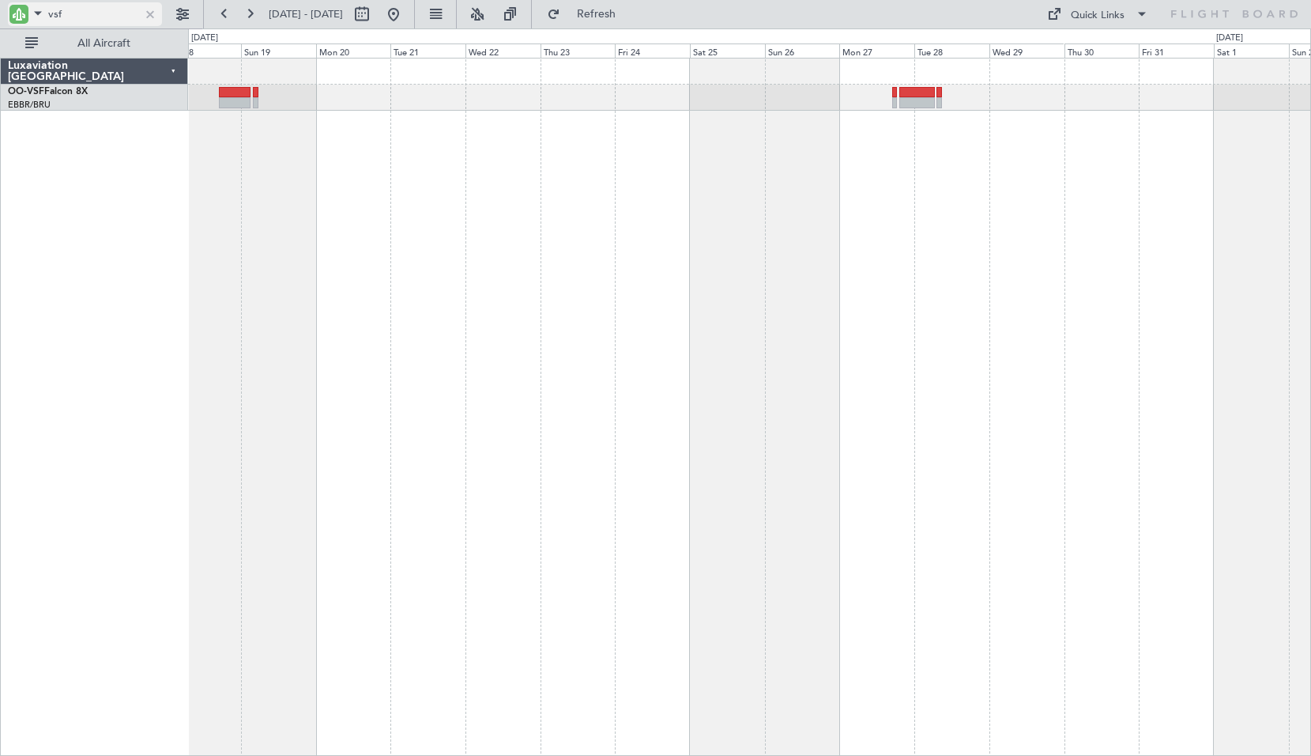
click at [152, 16] on div at bounding box center [149, 14] width 17 height 17
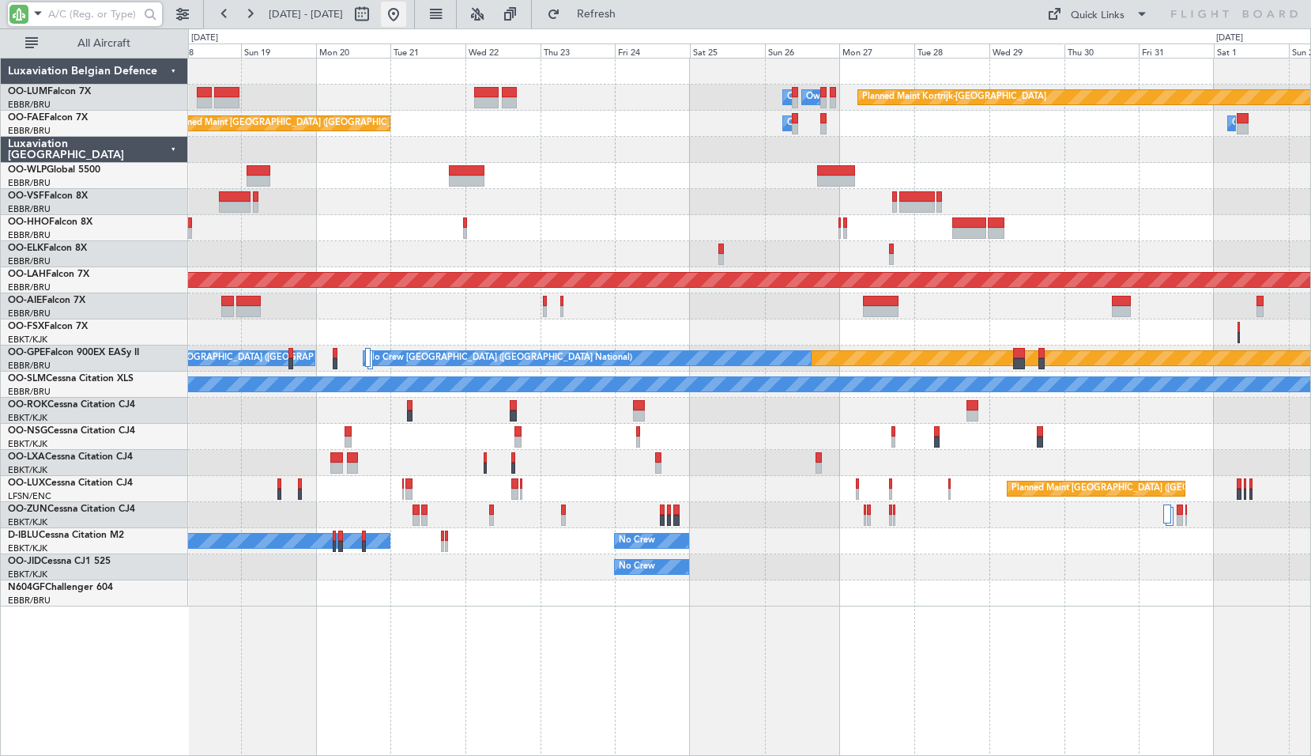
click at [406, 16] on button at bounding box center [393, 14] width 25 height 25
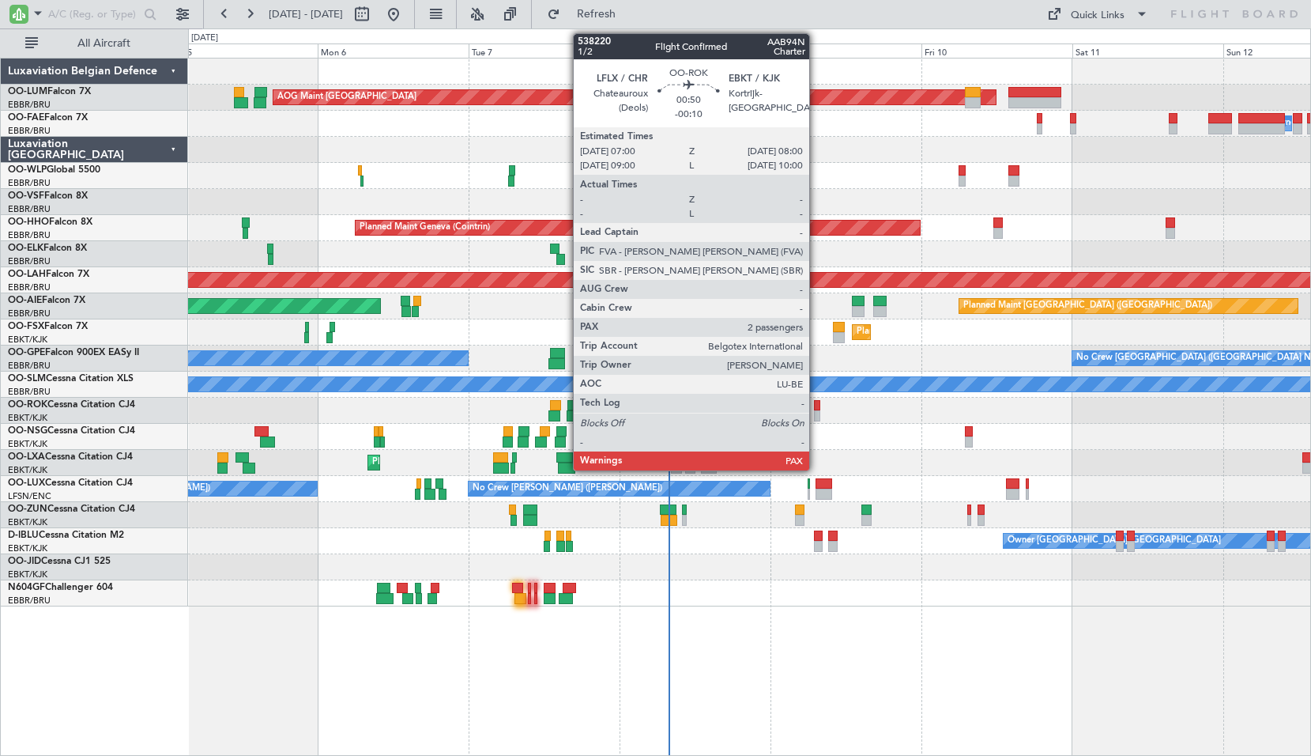
click at [817, 420] on div at bounding box center [817, 415] width 6 height 11
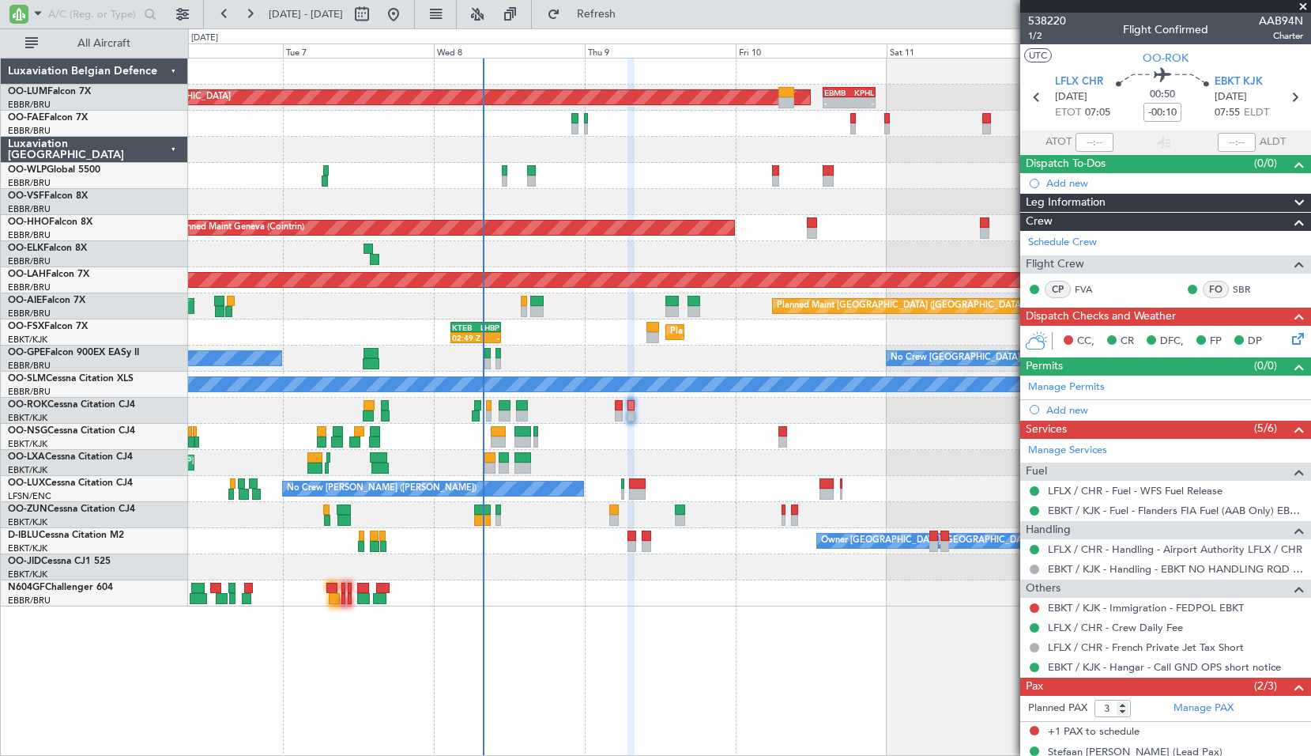
click at [673, 427] on div at bounding box center [749, 437] width 1122 height 26
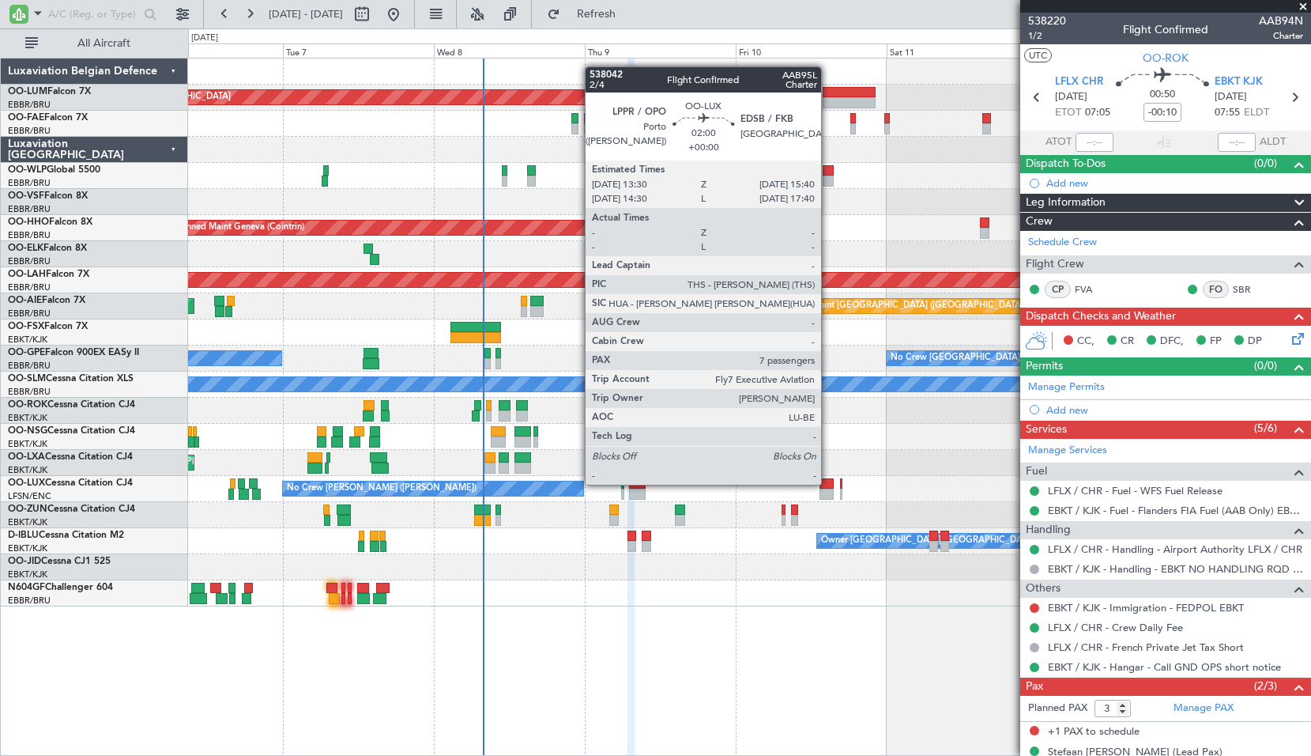
click at [828, 485] on div at bounding box center [827, 483] width 14 height 11
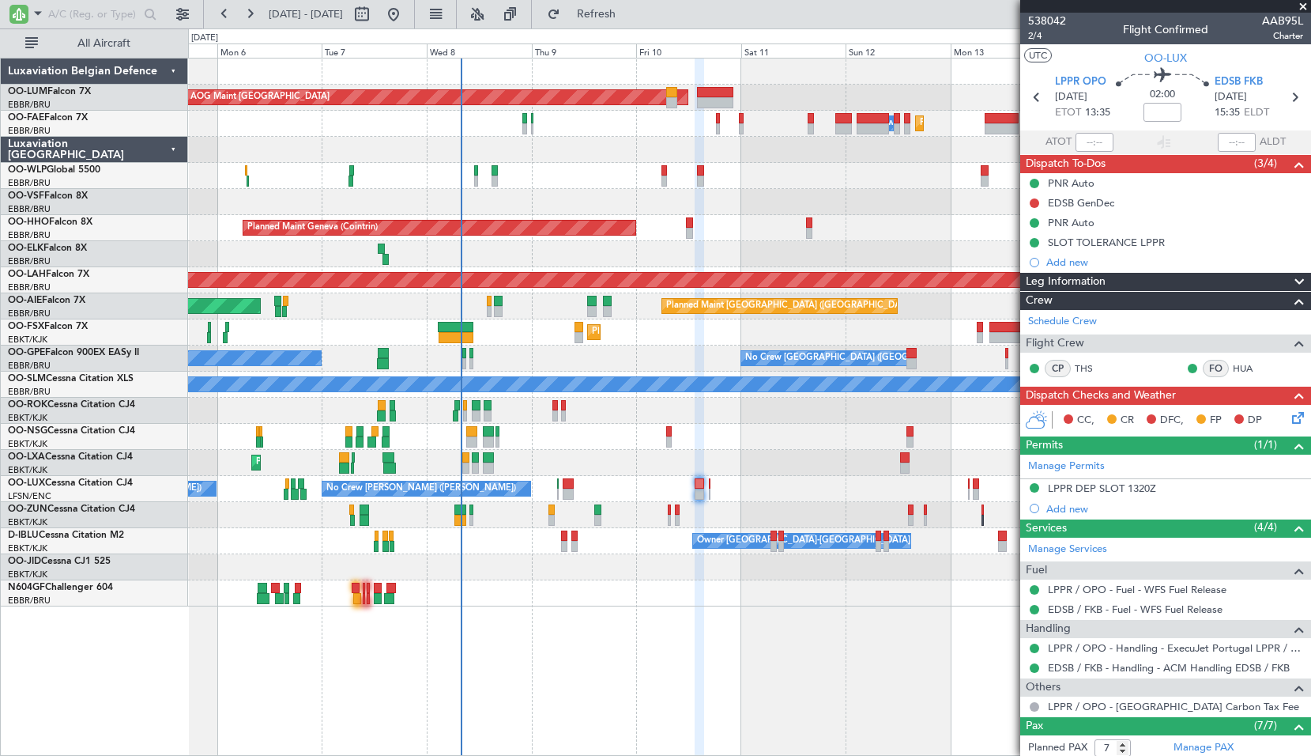
click at [764, 447] on div "Planned Maint Brussels (Brussels National) AOG Maint Sibiu Planned Maint Brusse…" at bounding box center [749, 332] width 1122 height 548
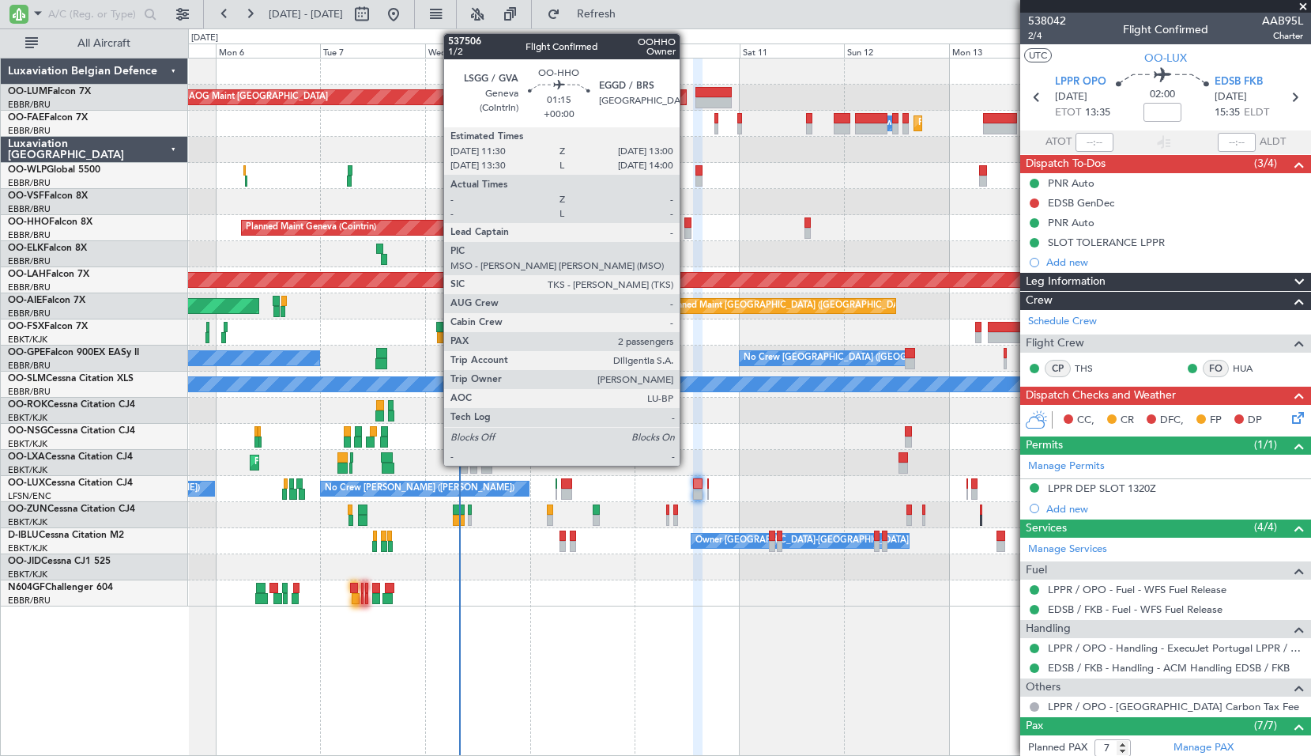
click at [687, 232] on div at bounding box center [688, 233] width 7 height 11
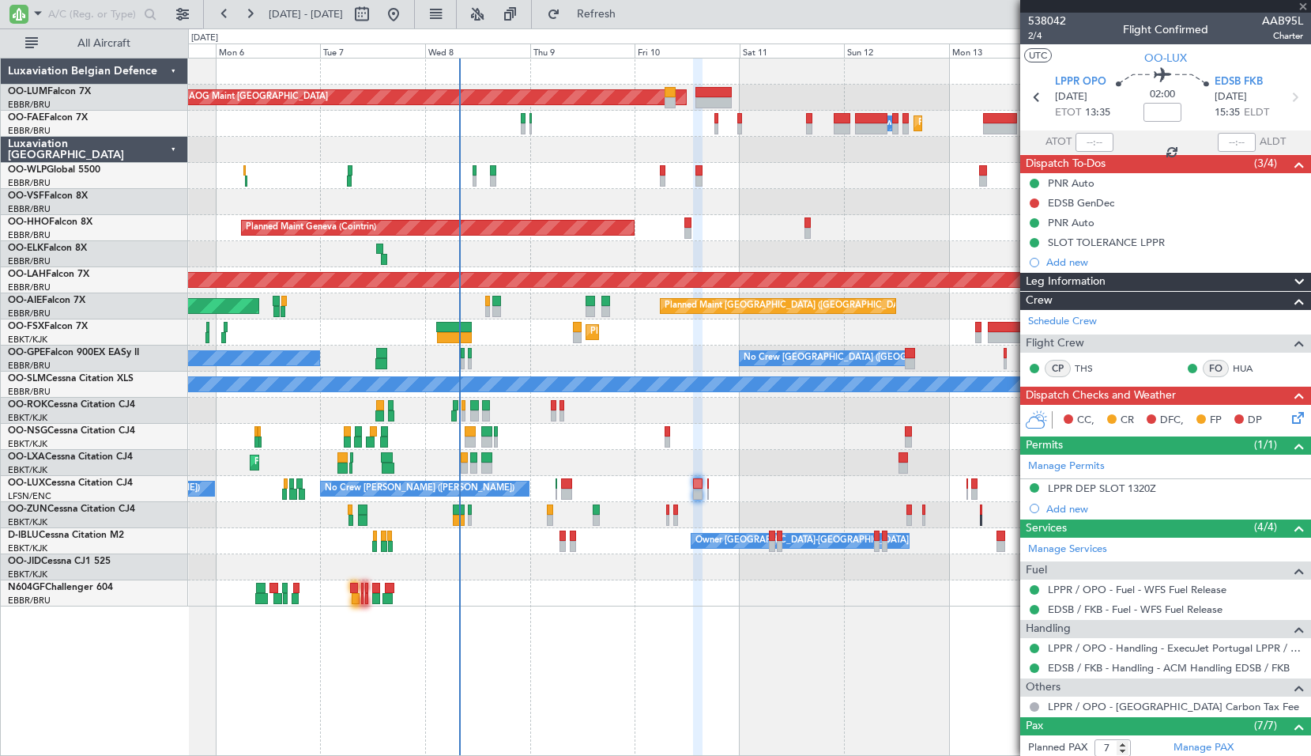
click at [721, 238] on div "Planned Maint Geneva (Cointrin)" at bounding box center [749, 228] width 1122 height 26
type input "2"
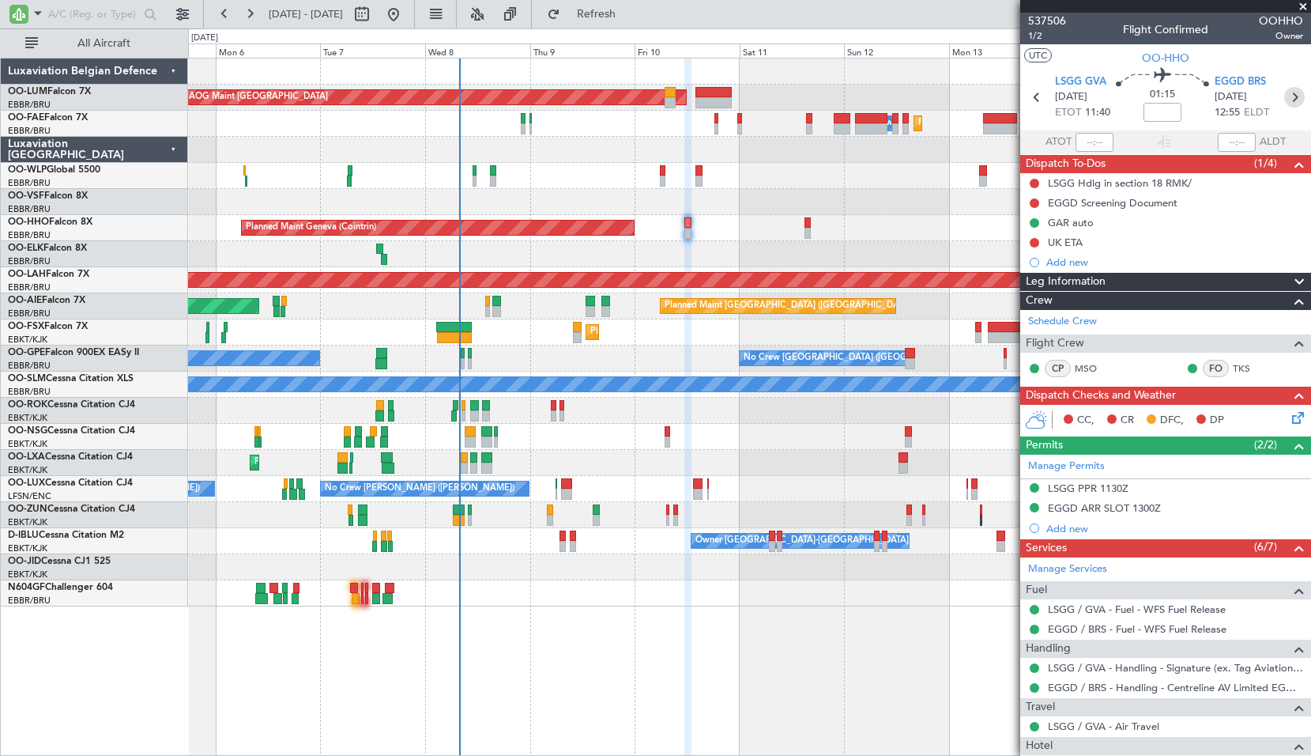
click at [1284, 95] on icon at bounding box center [1294, 97] width 21 height 21
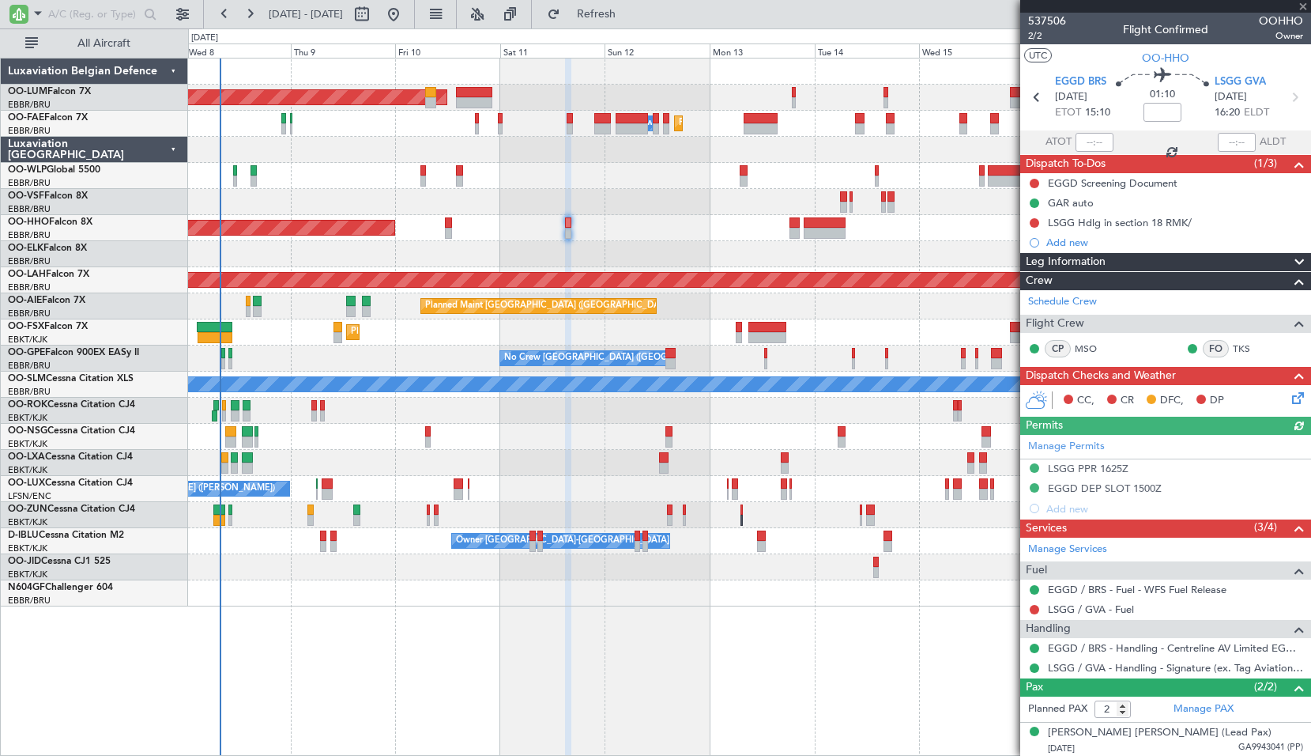
click at [650, 331] on div "Planned Maint Kortrijk-[GEOGRAPHIC_DATA]" at bounding box center [749, 332] width 1122 height 26
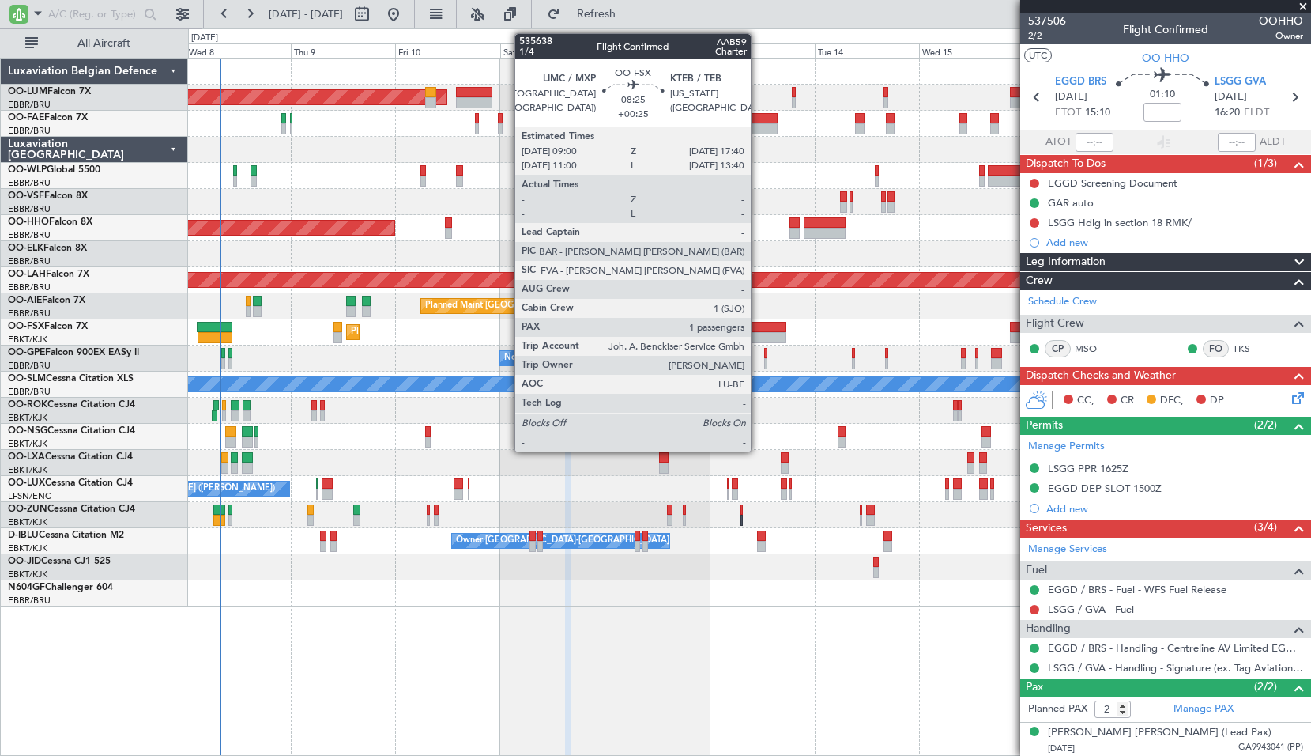
click at [758, 326] on div at bounding box center [768, 327] width 38 height 11
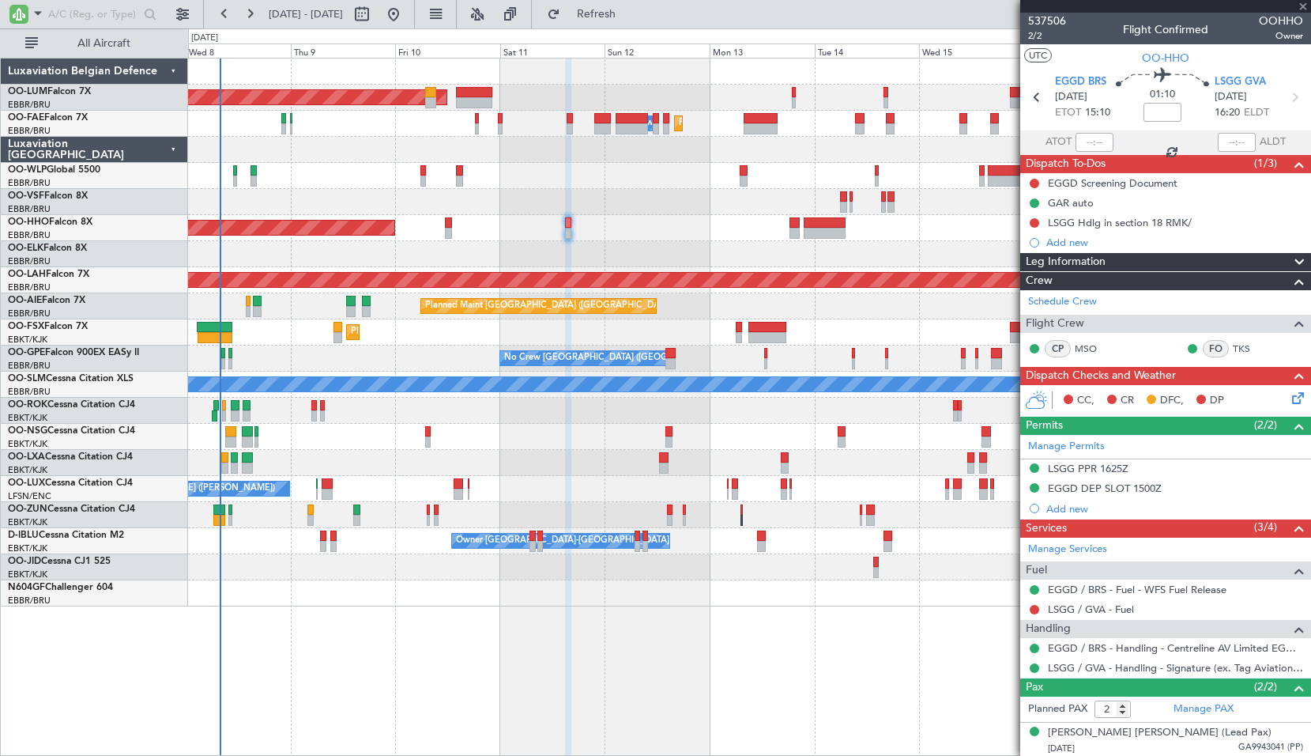
click at [834, 324] on div "Planned Maint Kortrijk-[GEOGRAPHIC_DATA]" at bounding box center [749, 332] width 1122 height 26
type input "+00:25"
type input "1"
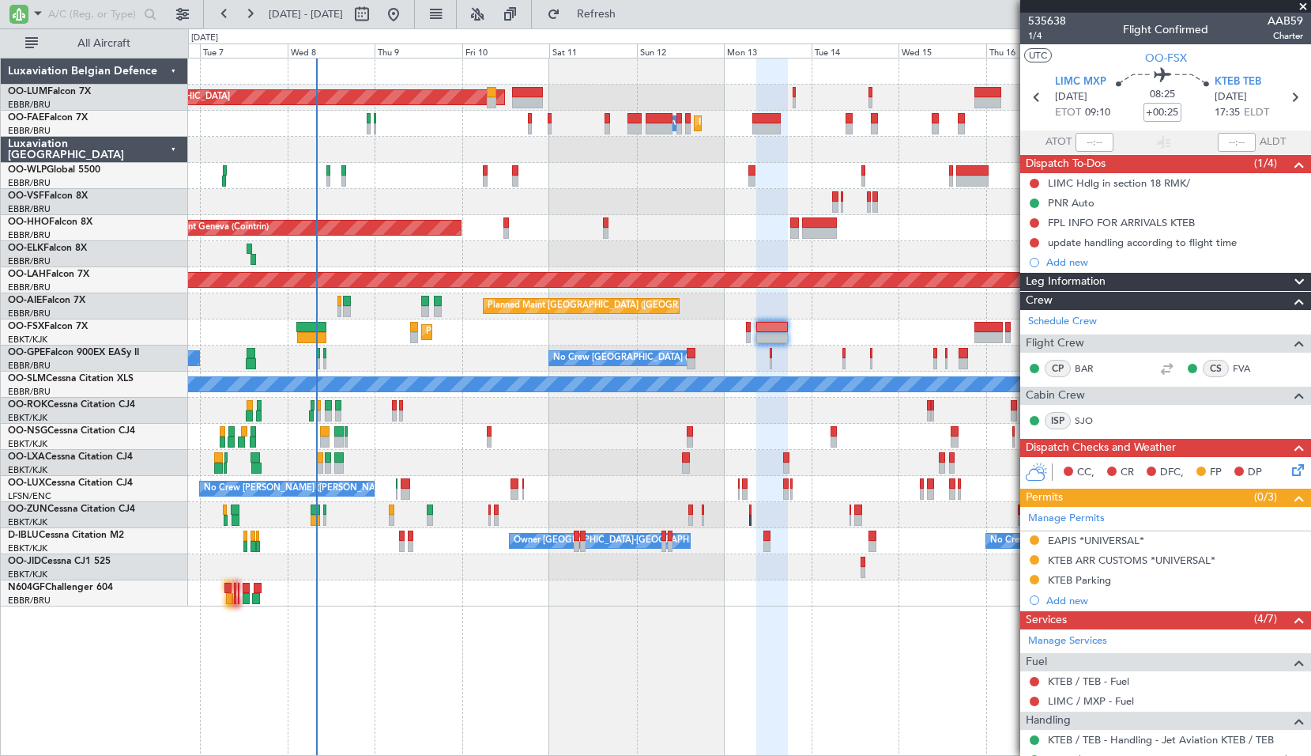
click at [691, 306] on div "Planned Maint [GEOGRAPHIC_DATA] ([GEOGRAPHIC_DATA]) Unplanned Maint [GEOGRAPHIC…" at bounding box center [749, 306] width 1122 height 26
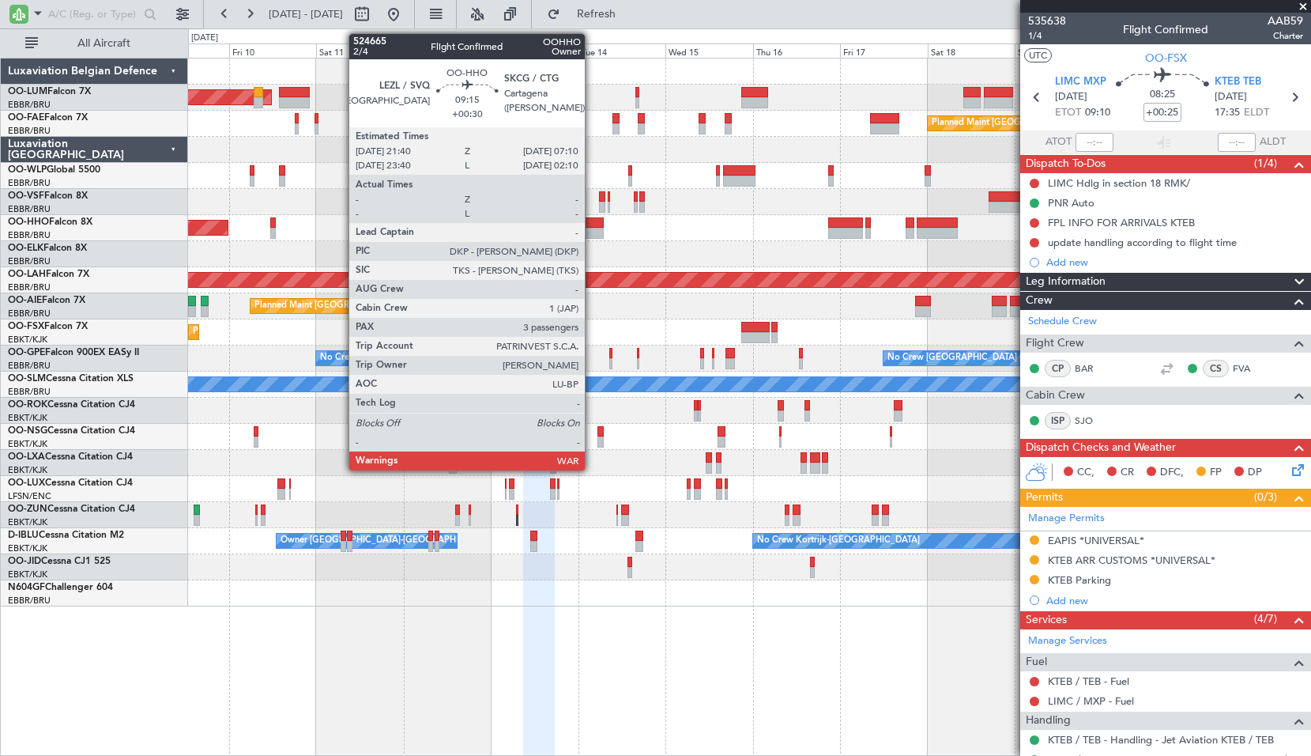
click at [592, 226] on div at bounding box center [586, 222] width 35 height 11
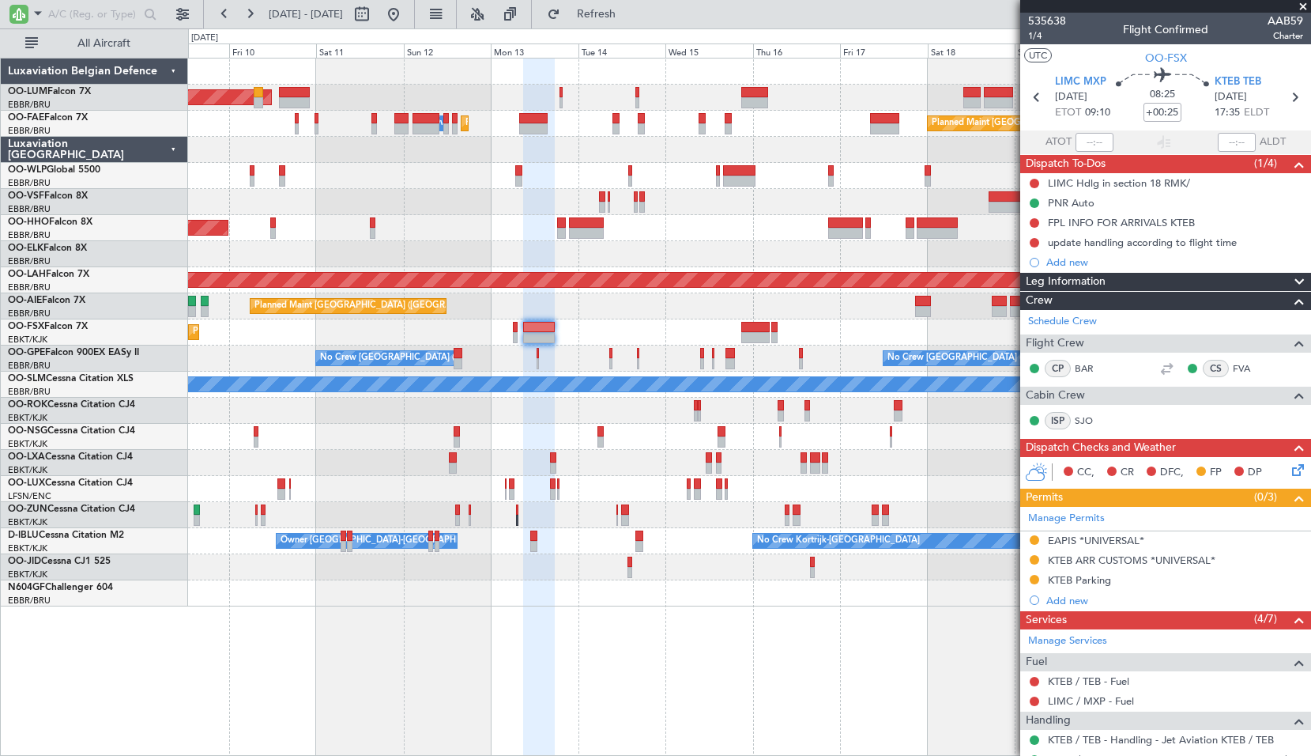
click at [640, 228] on div "Planned Maint Geneva (Cointrin)" at bounding box center [749, 228] width 1122 height 26
type input "+00:30"
type input "3"
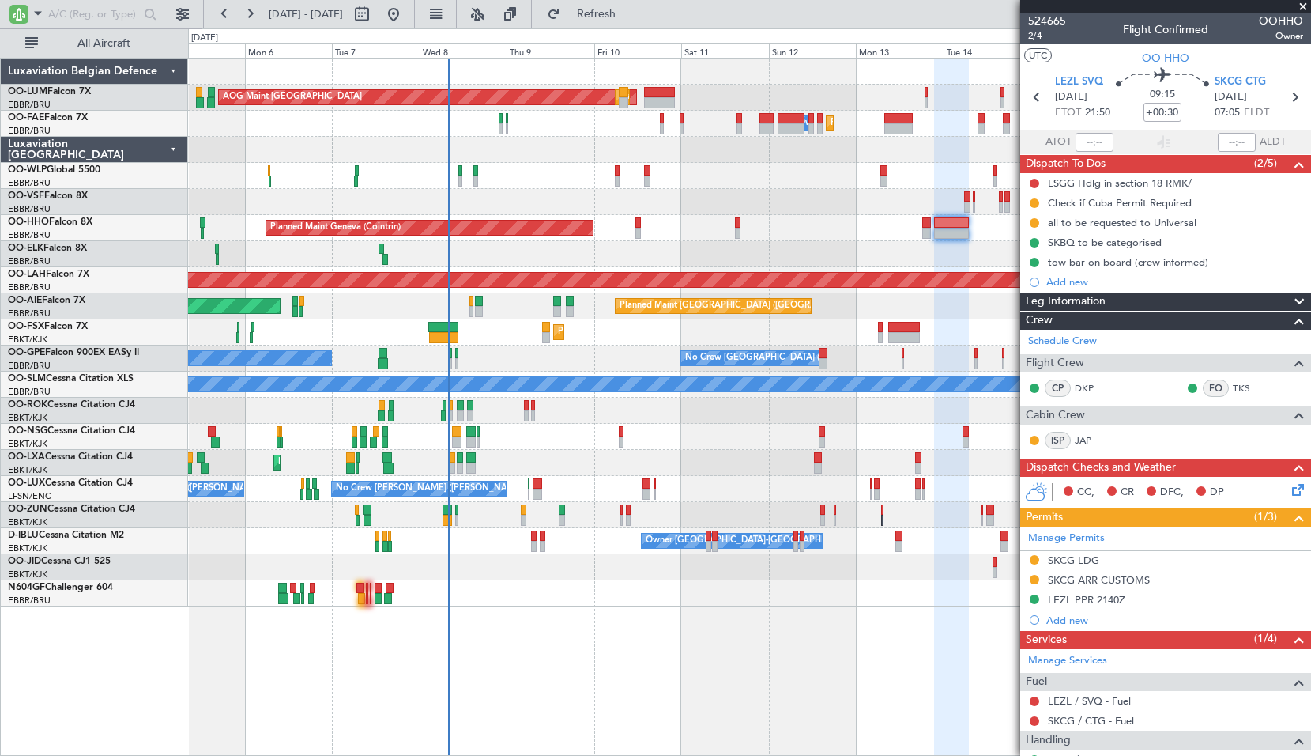
click at [579, 348] on div "AOG Maint Sibiu Planned Maint Brussels (Brussels National) Planned Maint Brusse…" at bounding box center [749, 332] width 1122 height 548
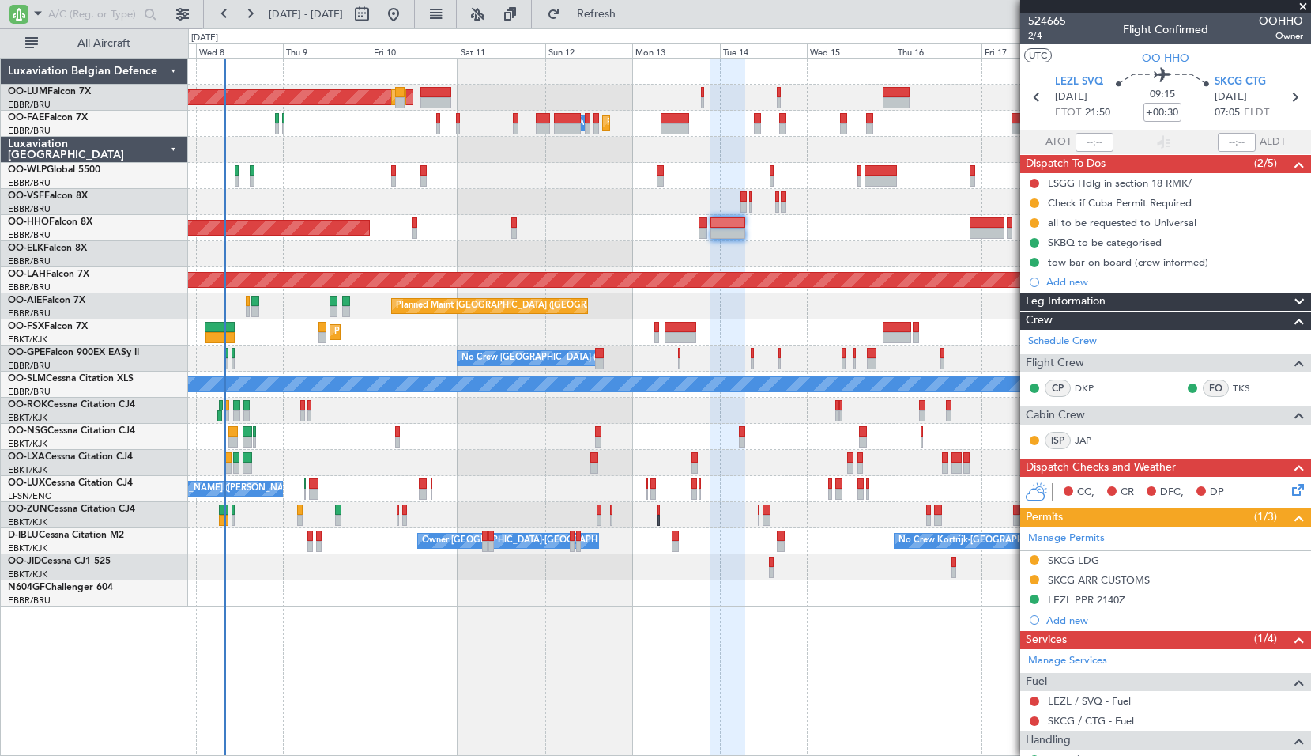
click at [597, 250] on div at bounding box center [749, 254] width 1122 height 26
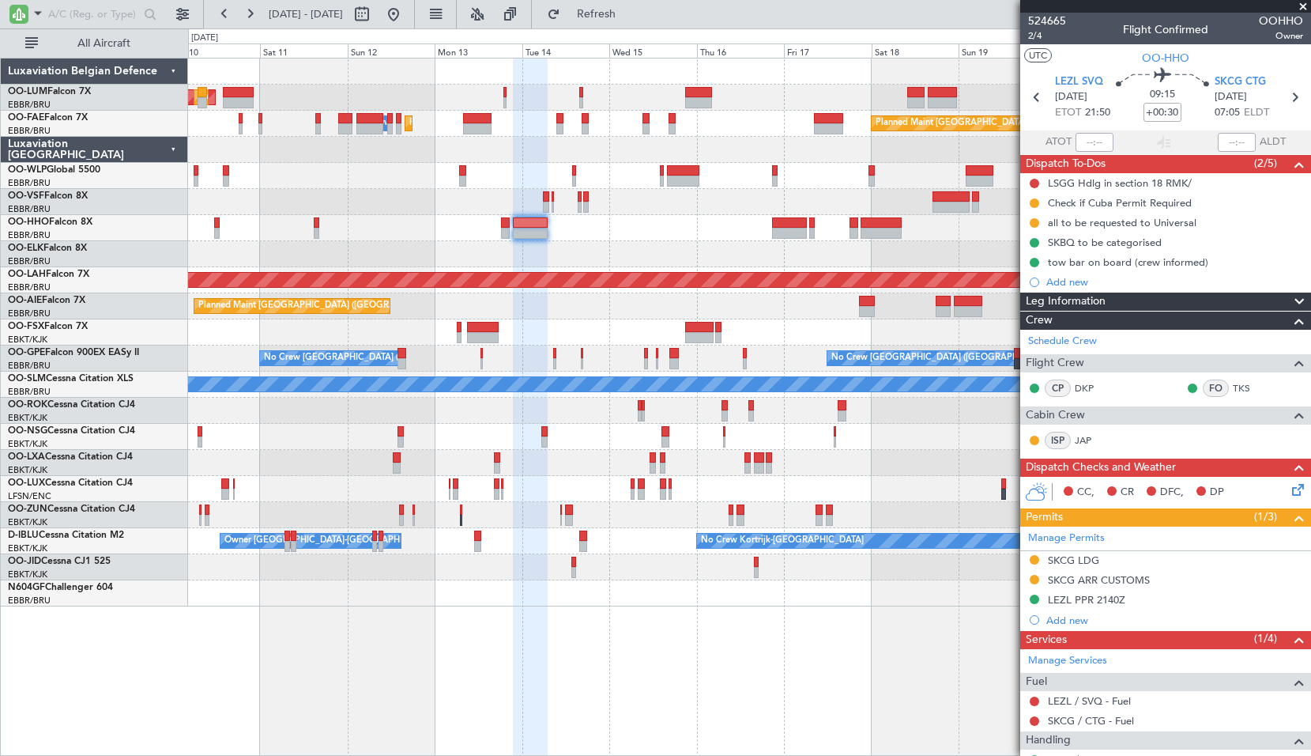
click at [652, 254] on div at bounding box center [749, 254] width 1122 height 26
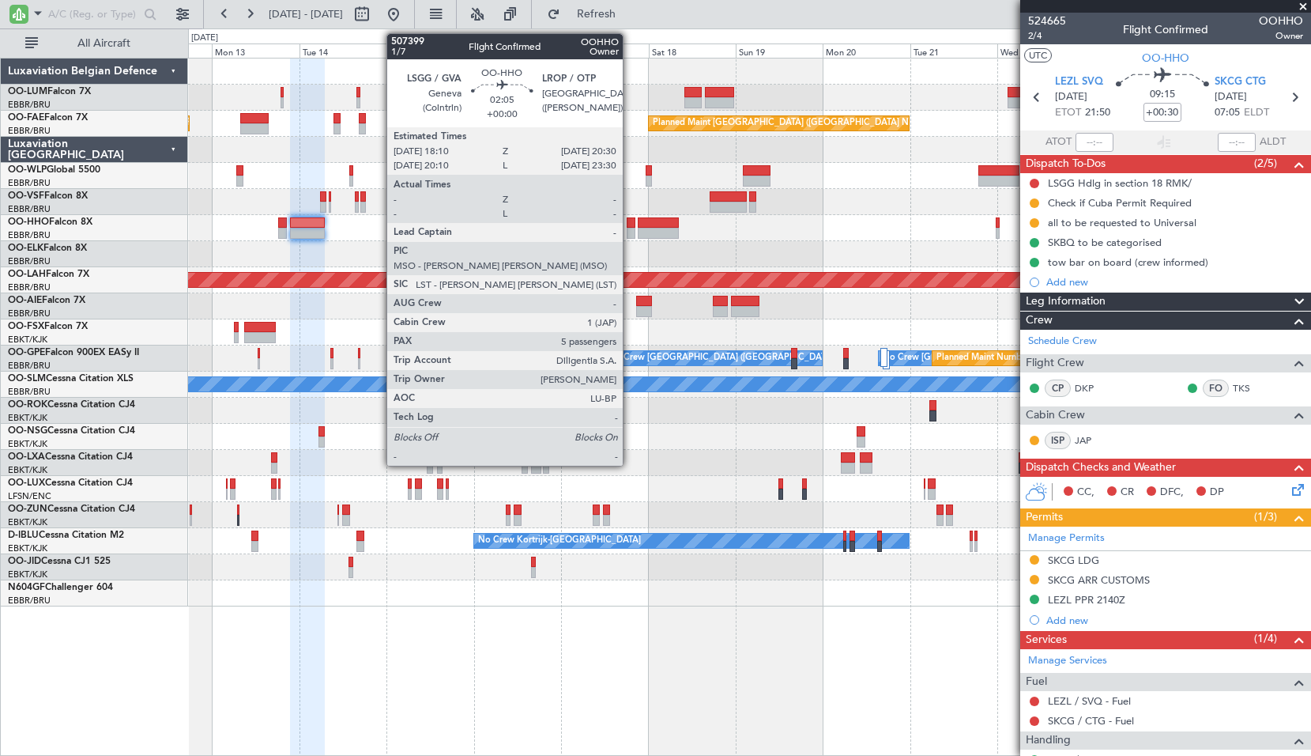
click at [630, 220] on div at bounding box center [631, 222] width 9 height 11
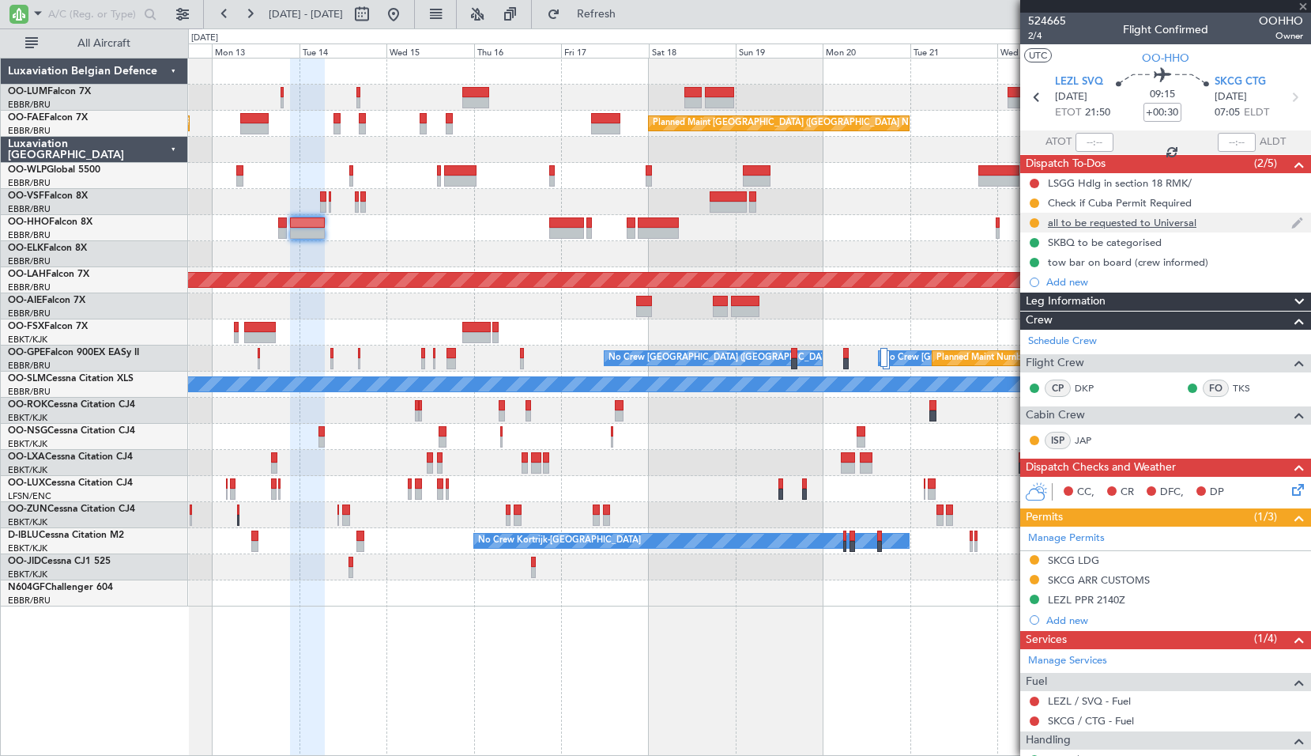
type input "5"
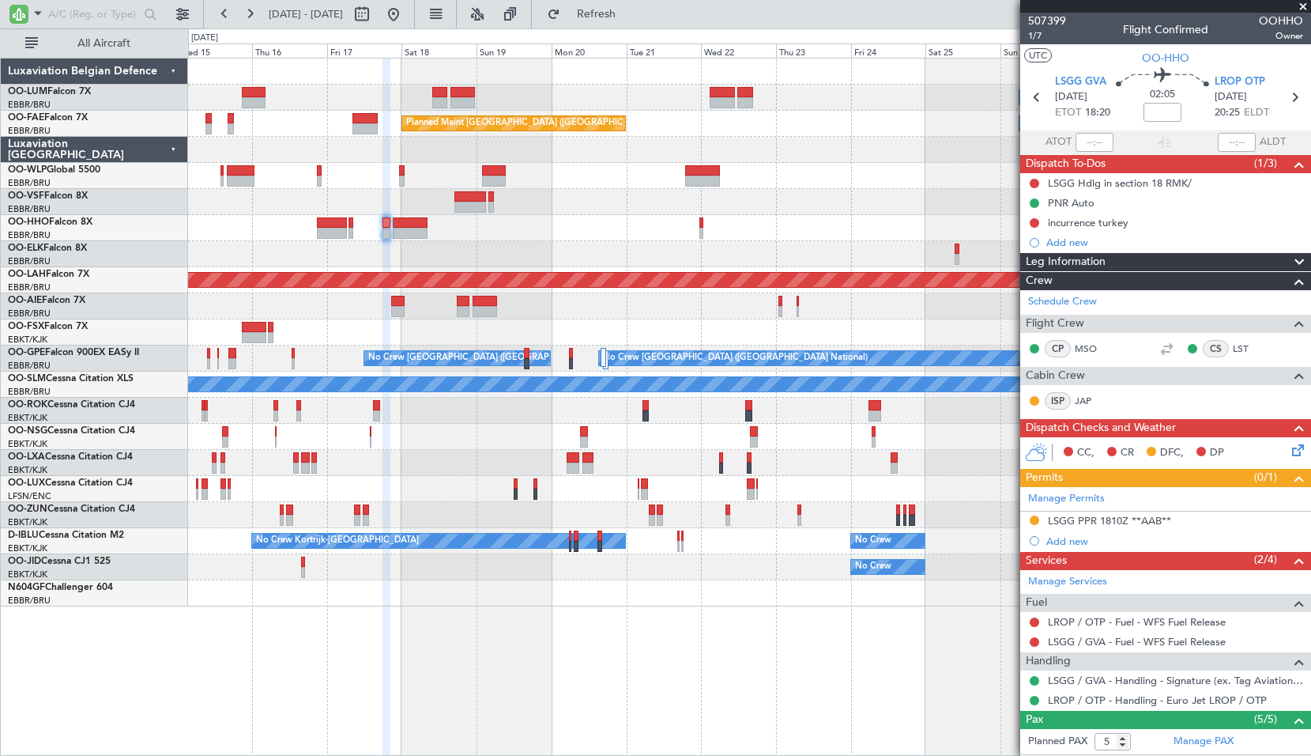
click at [563, 235] on div "Owner Melsbroek Air Base Owner Melsbroek Air Base Planned Maint Kortrijk-Wevelg…" at bounding box center [749, 332] width 1122 height 548
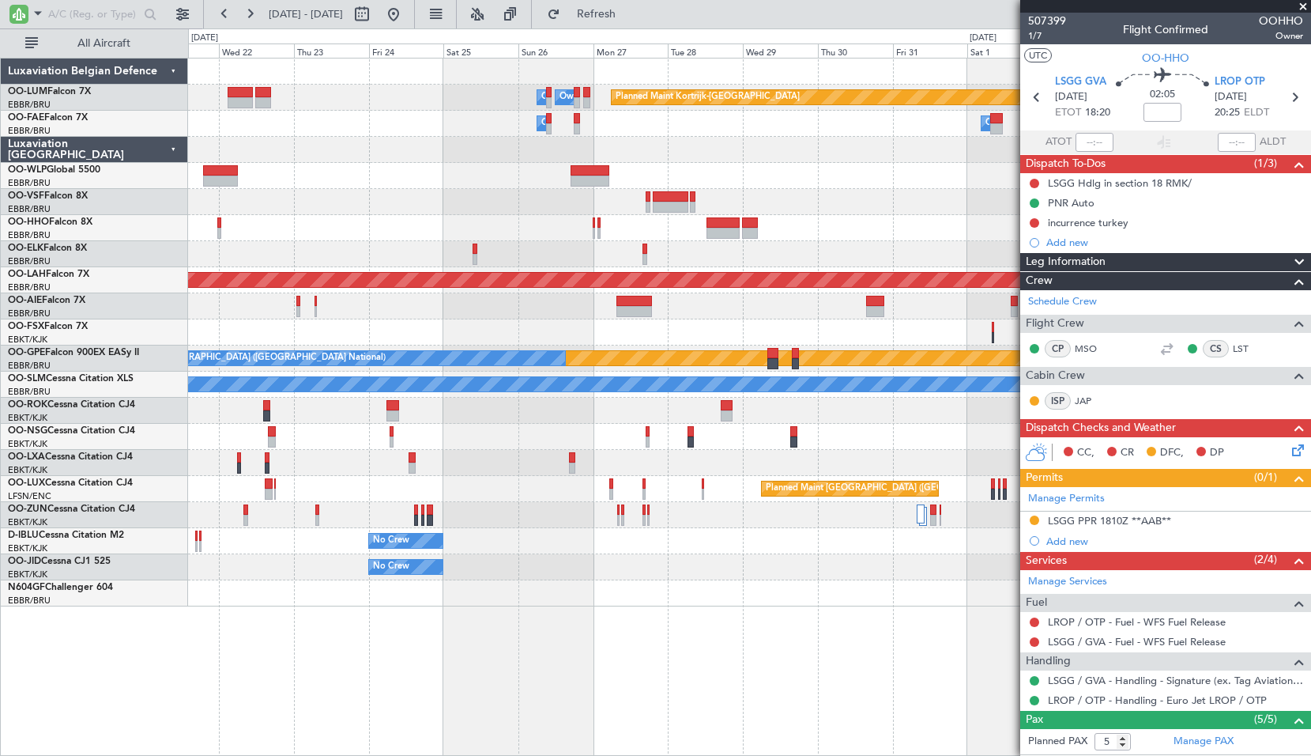
click at [319, 230] on div at bounding box center [749, 228] width 1122 height 26
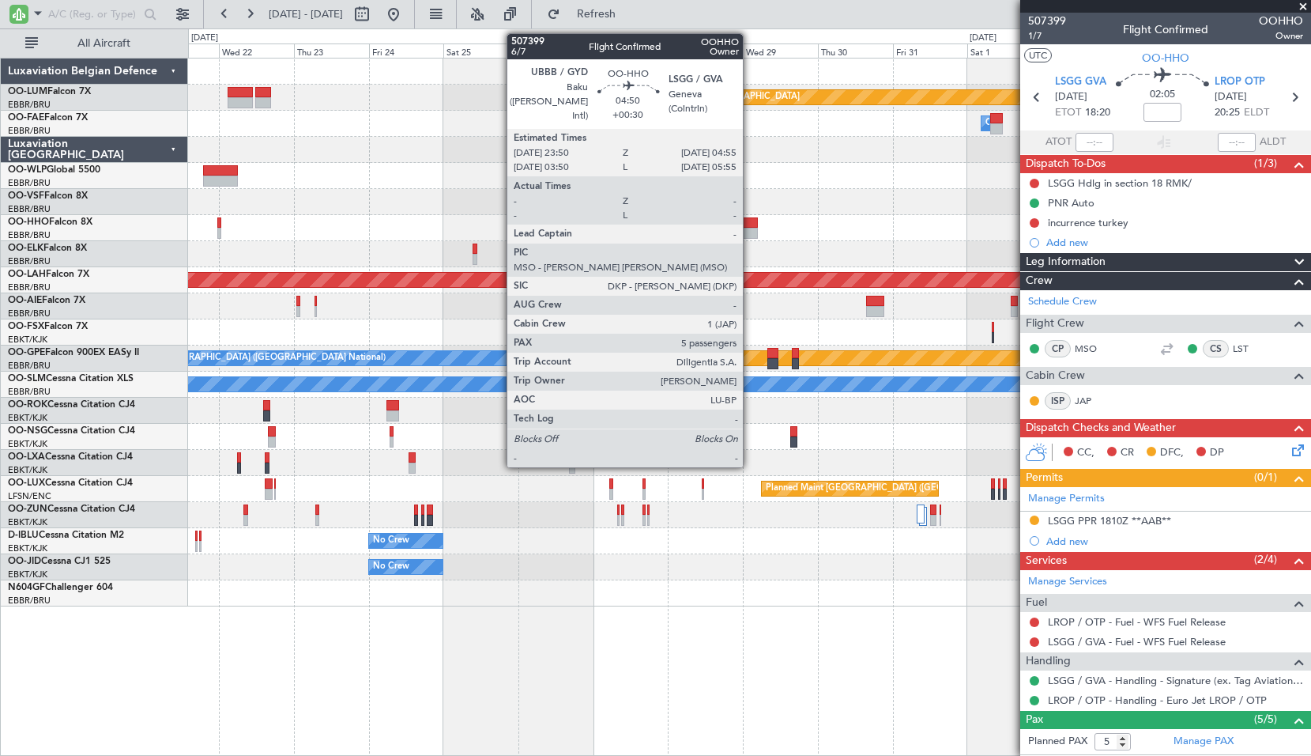
click at [750, 224] on div at bounding box center [750, 222] width 17 height 11
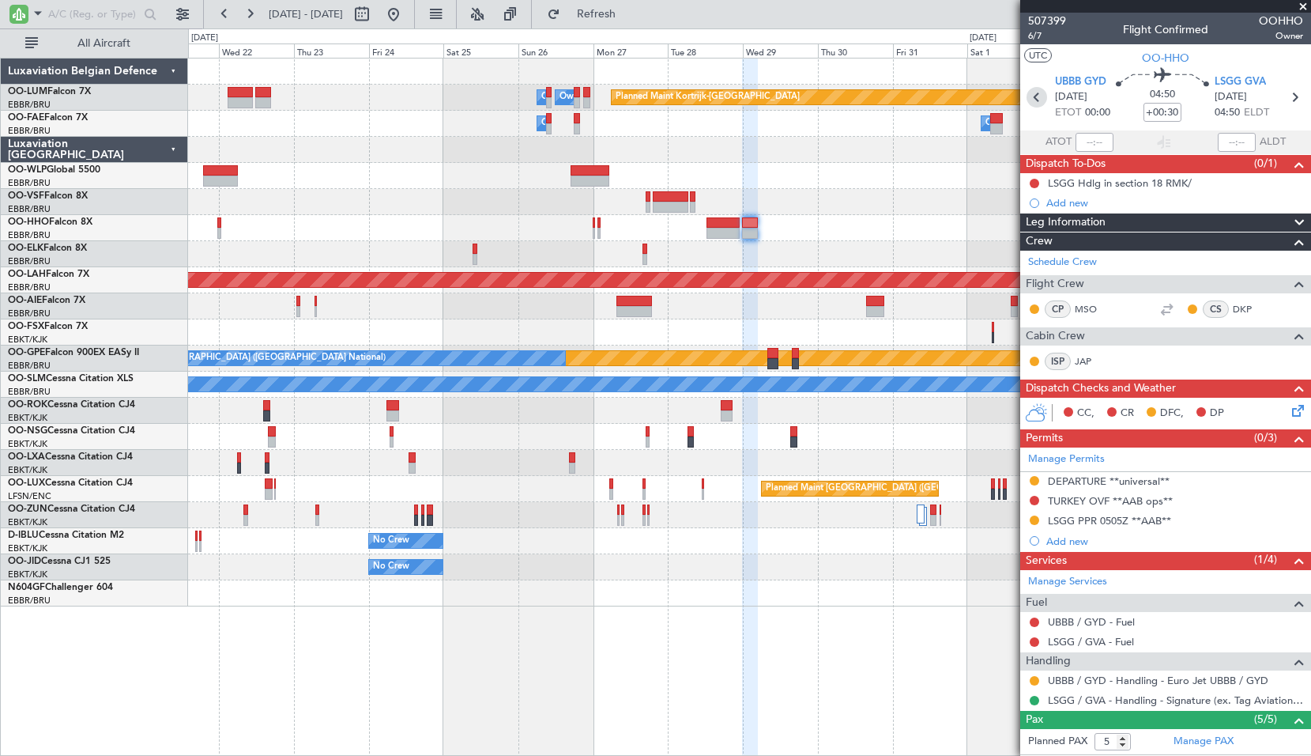
click at [1035, 102] on icon at bounding box center [1037, 97] width 21 height 21
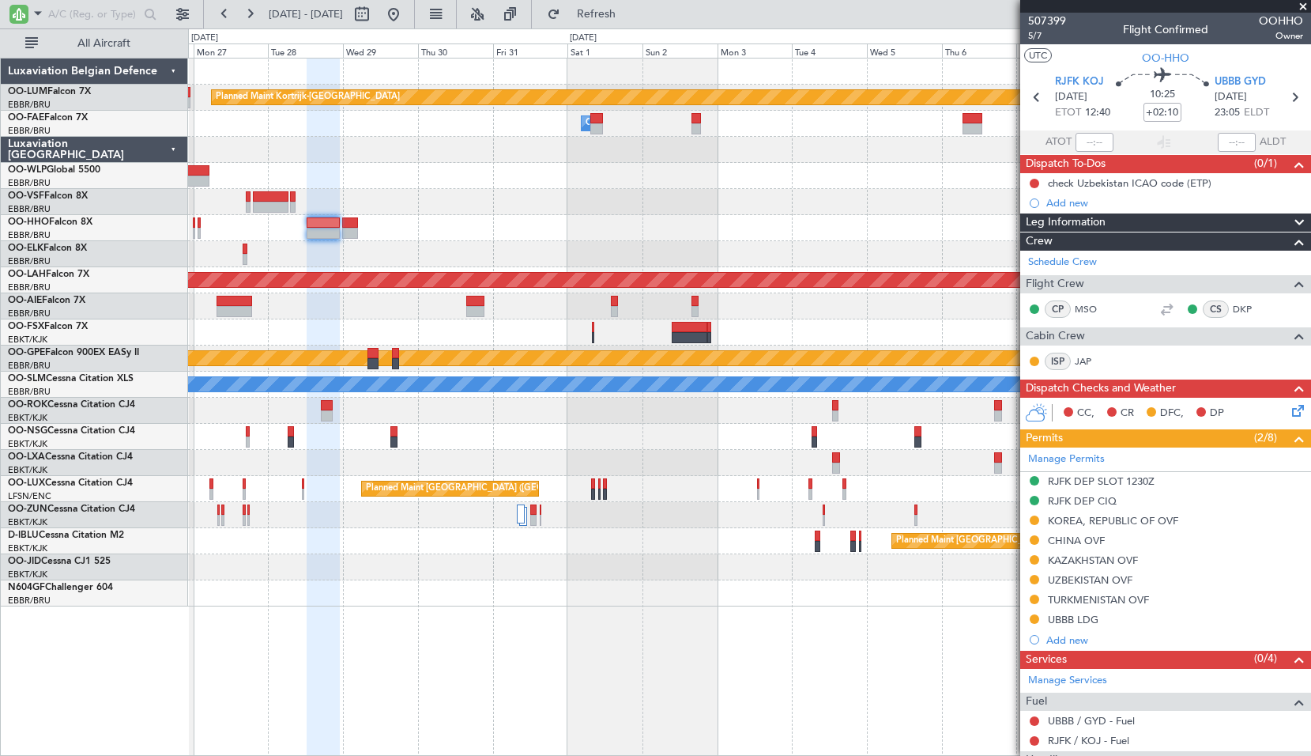
click at [414, 265] on div at bounding box center [749, 254] width 1122 height 26
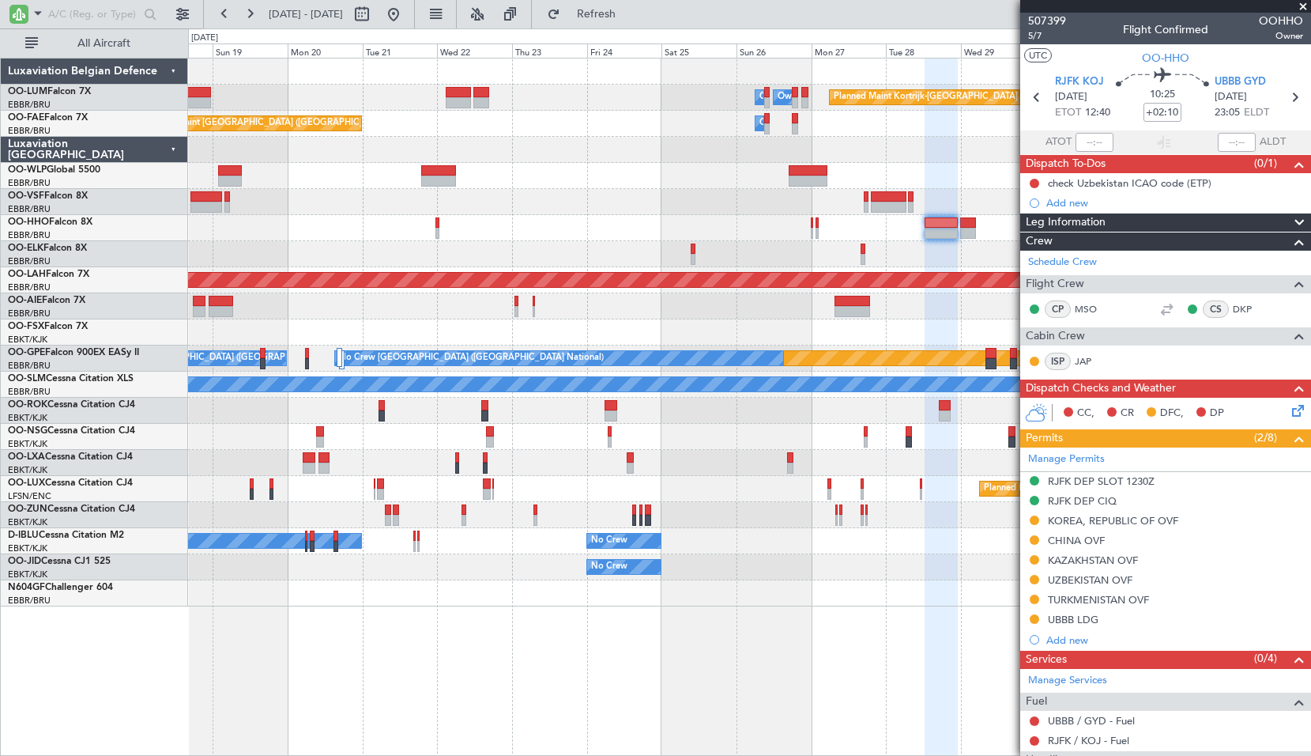
click at [843, 201] on div at bounding box center [749, 202] width 1122 height 26
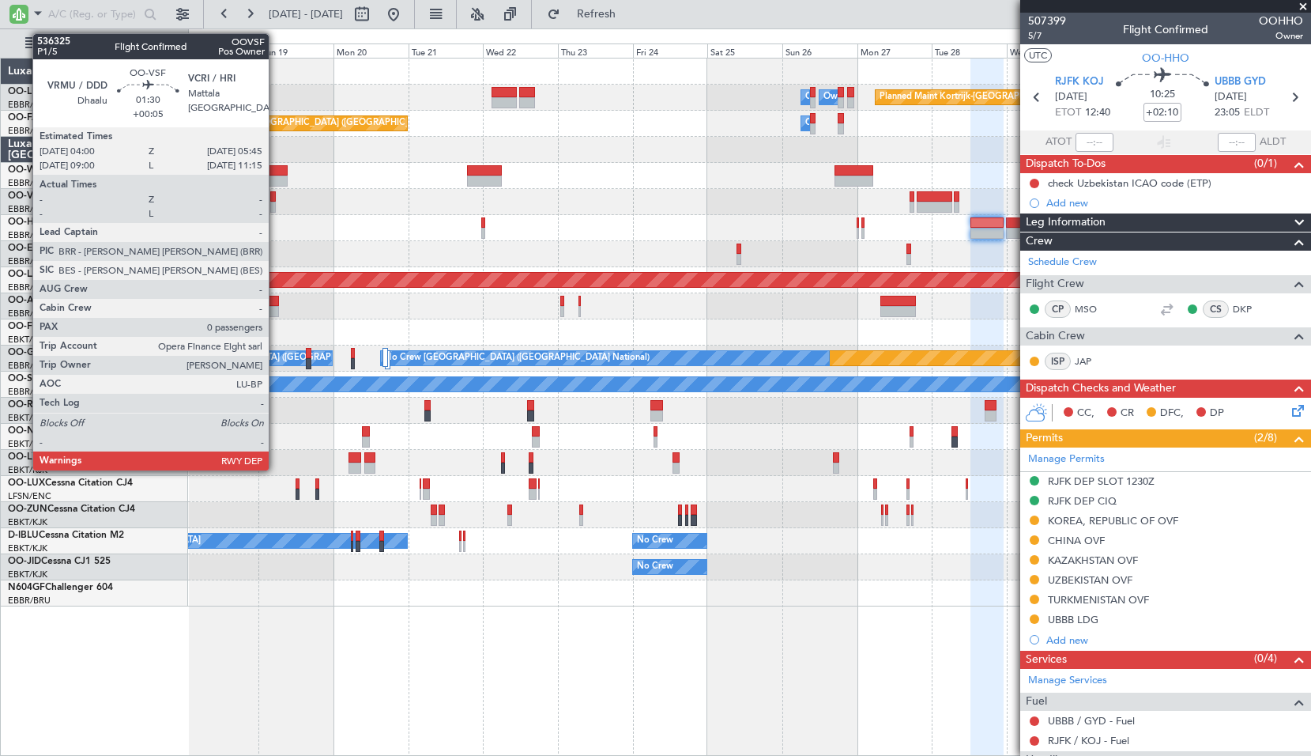
click at [276, 197] on div at bounding box center [273, 196] width 6 height 11
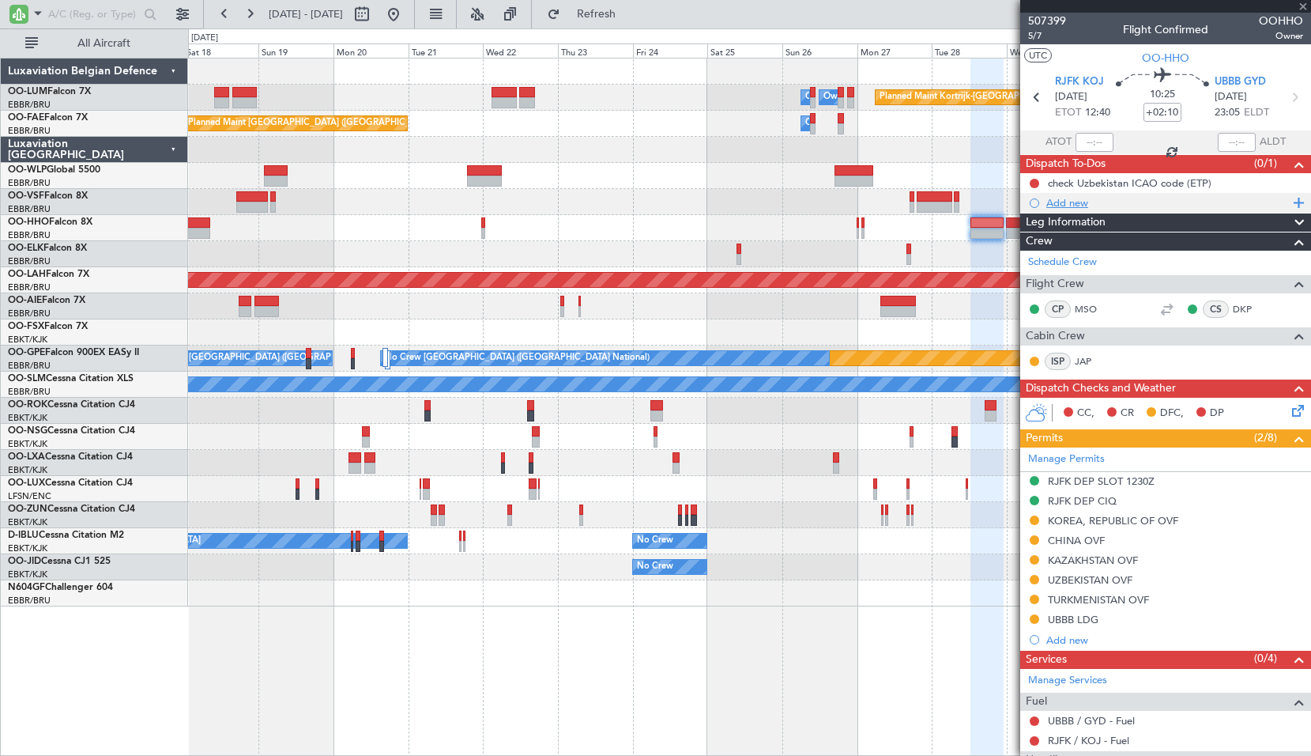
type input "+00:05"
type input "0"
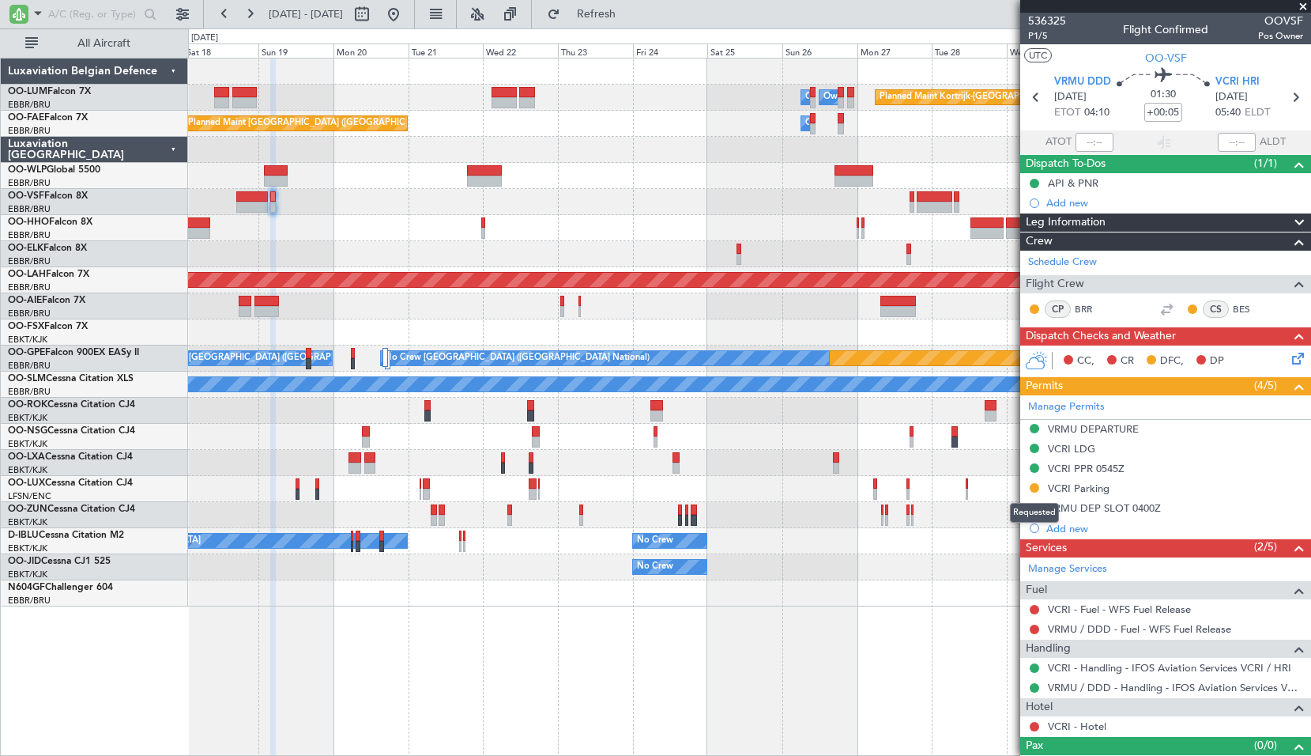
click at [1035, 489] on button at bounding box center [1034, 487] width 9 height 9
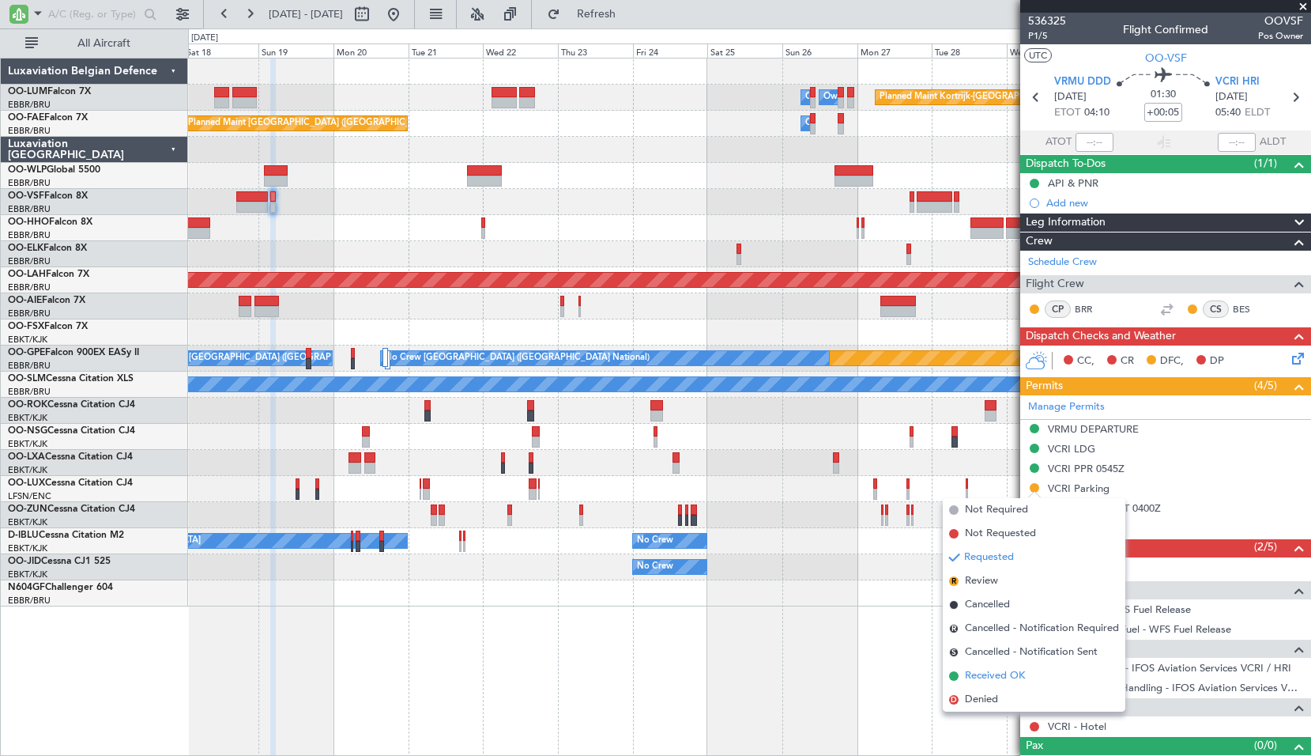
click at [1002, 675] on span "Received OK" at bounding box center [995, 676] width 60 height 16
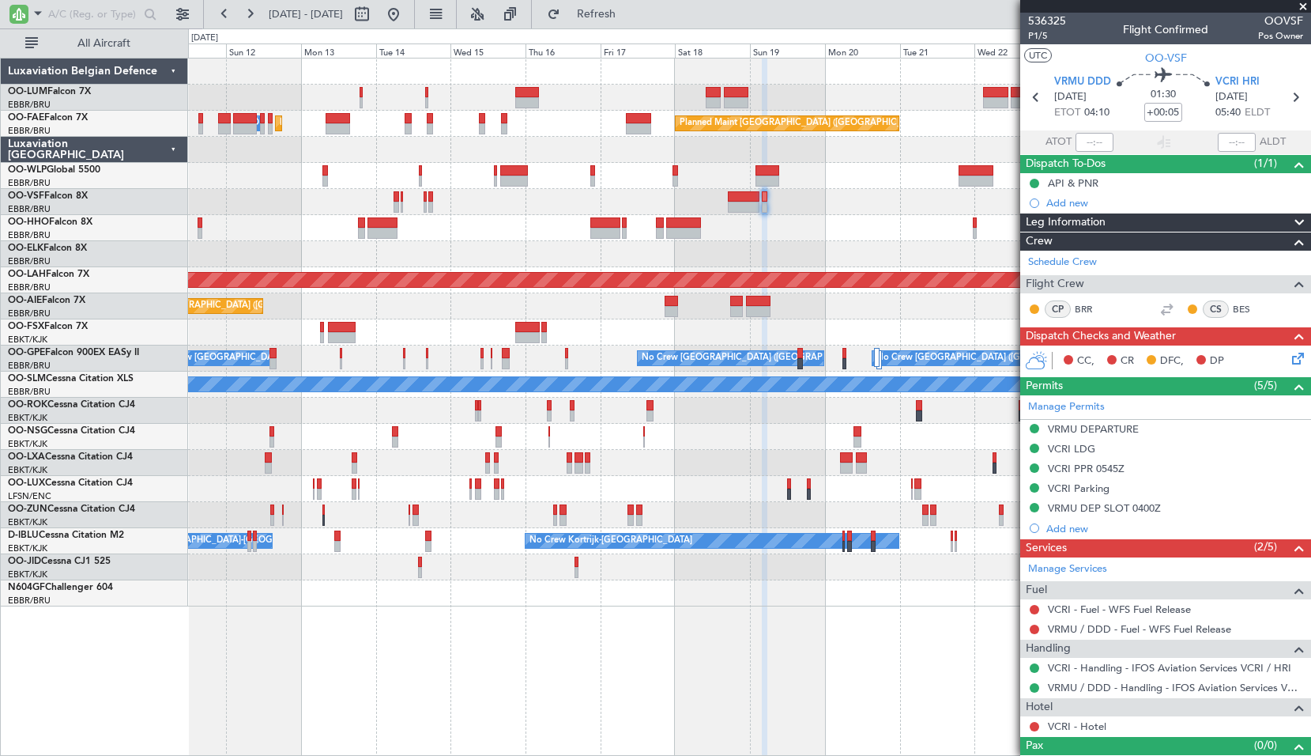
click at [786, 349] on div "Owner Melsbroek Air Base Owner Melsbroek Air Base Planned Maint Brussels (Bruss…" at bounding box center [749, 332] width 1122 height 548
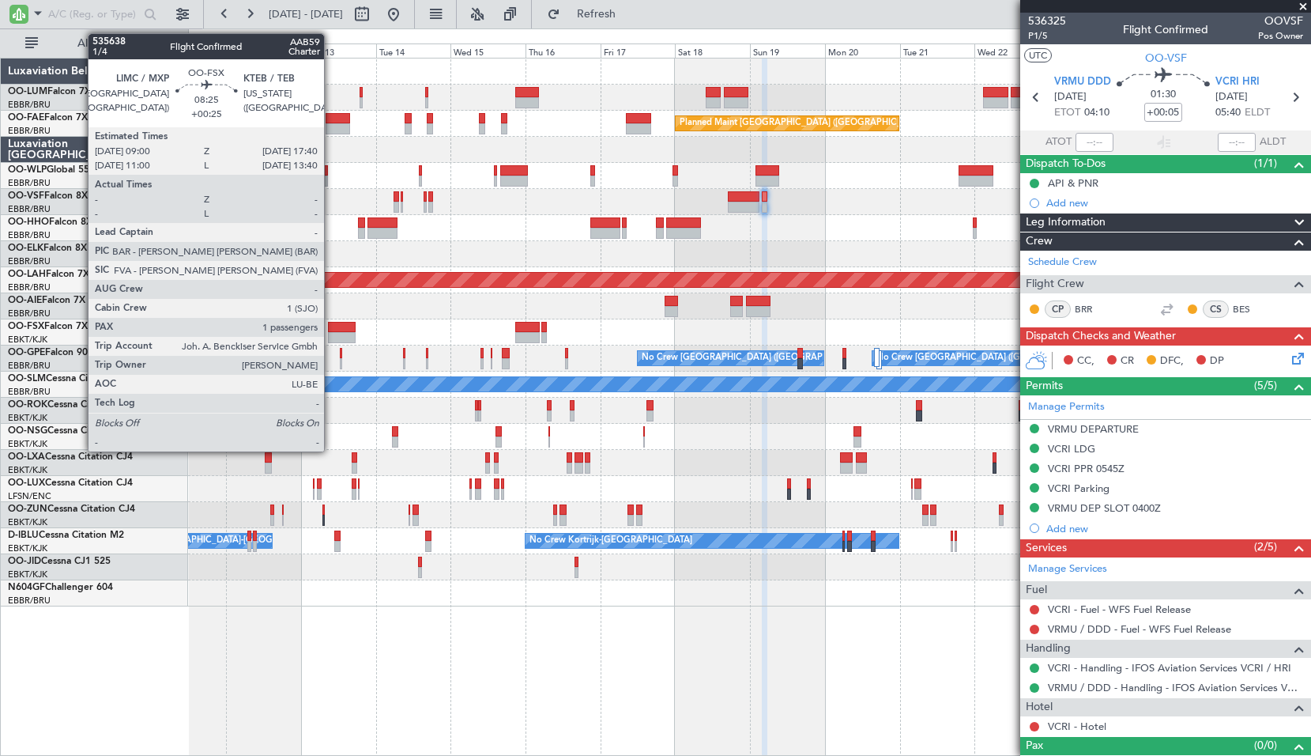
click at [331, 329] on div at bounding box center [342, 327] width 28 height 11
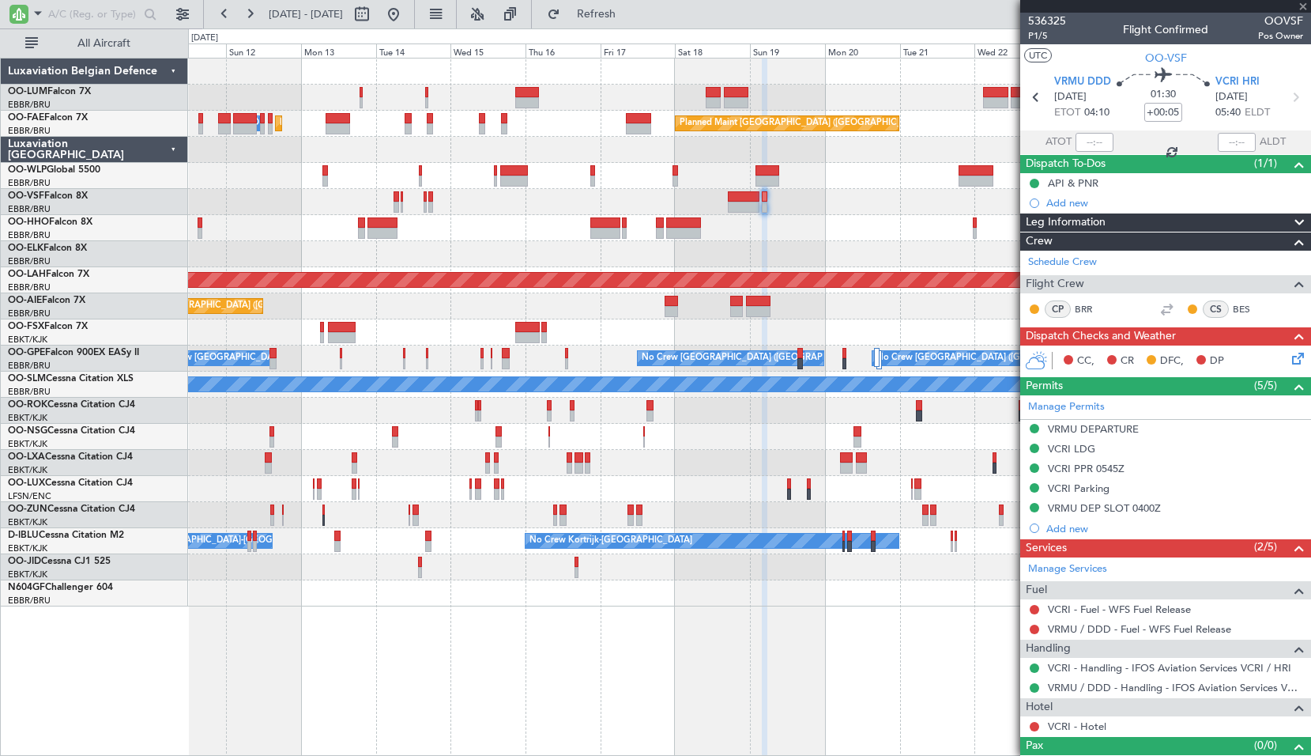
type input "+00:25"
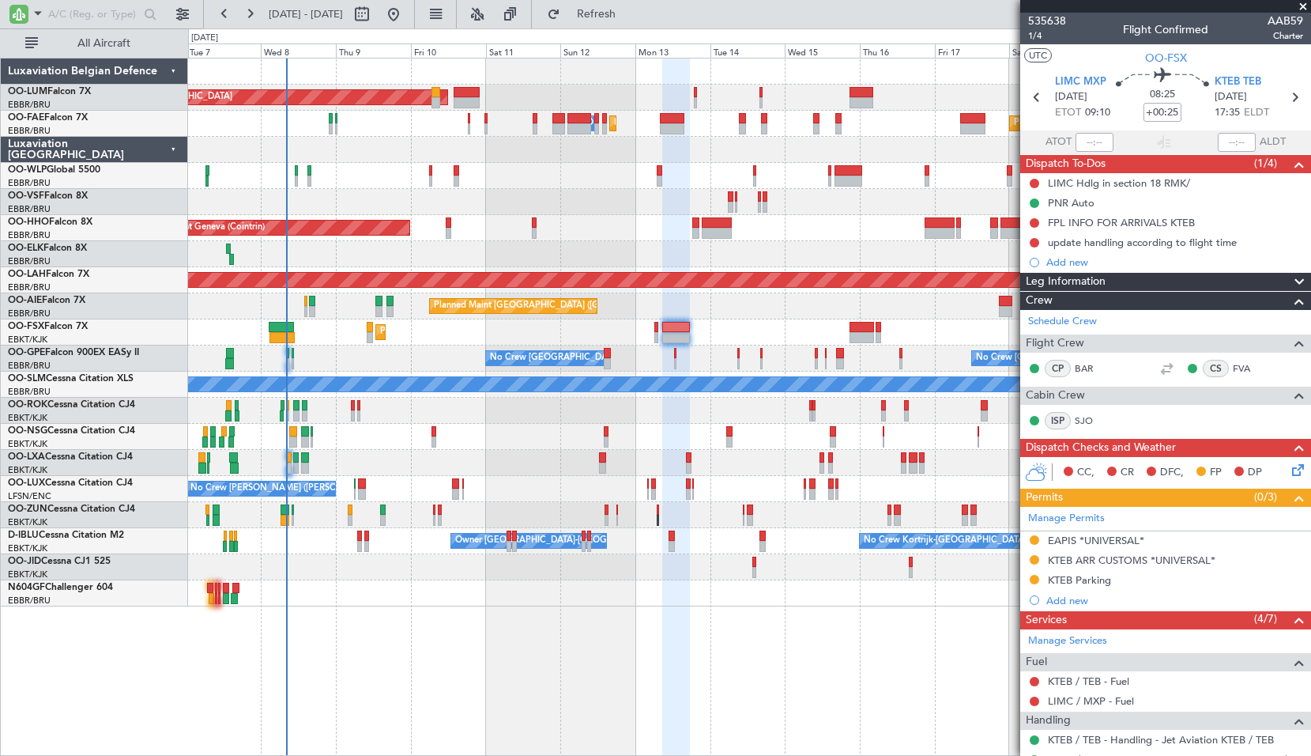
click at [700, 269] on div "Planned Maint Brussels (Brussels National) AOG Maint Sibiu Planned Maint Brusse…" at bounding box center [749, 332] width 1122 height 548
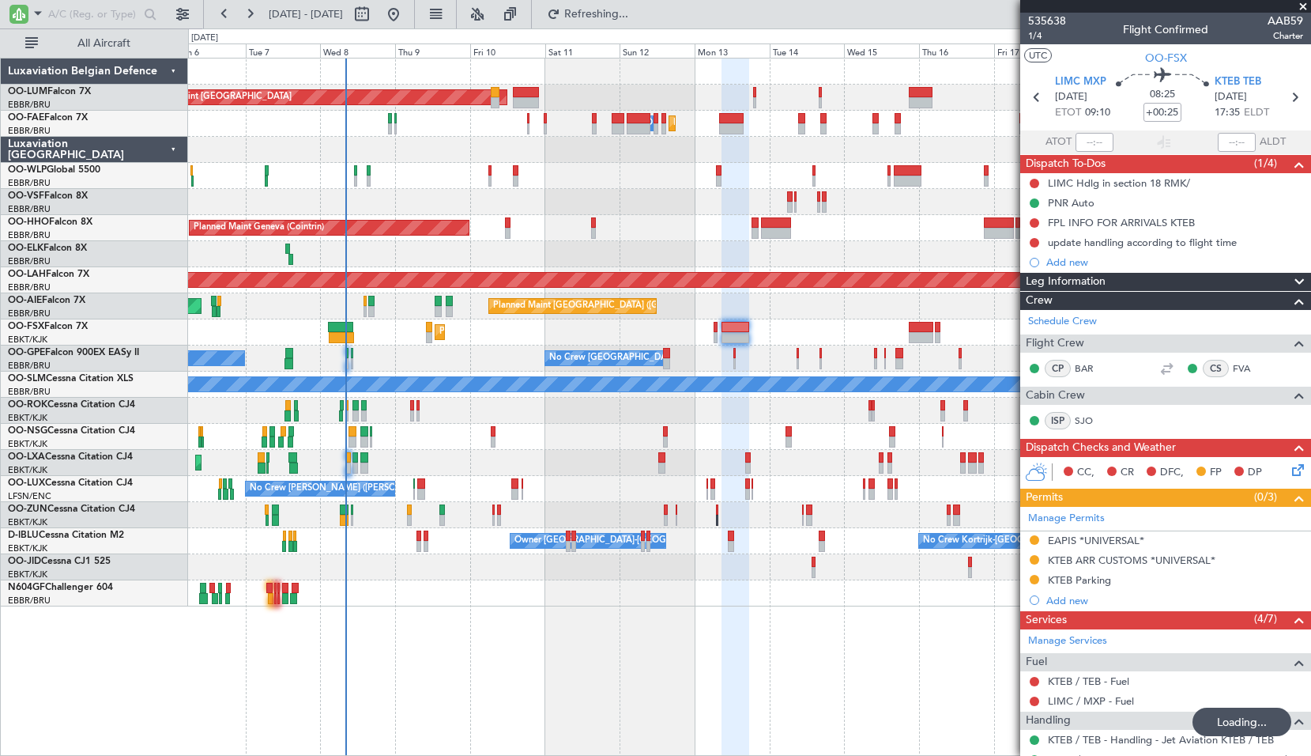
click at [436, 188] on div at bounding box center [749, 176] width 1122 height 26
click at [1300, 11] on span at bounding box center [1304, 7] width 16 height 14
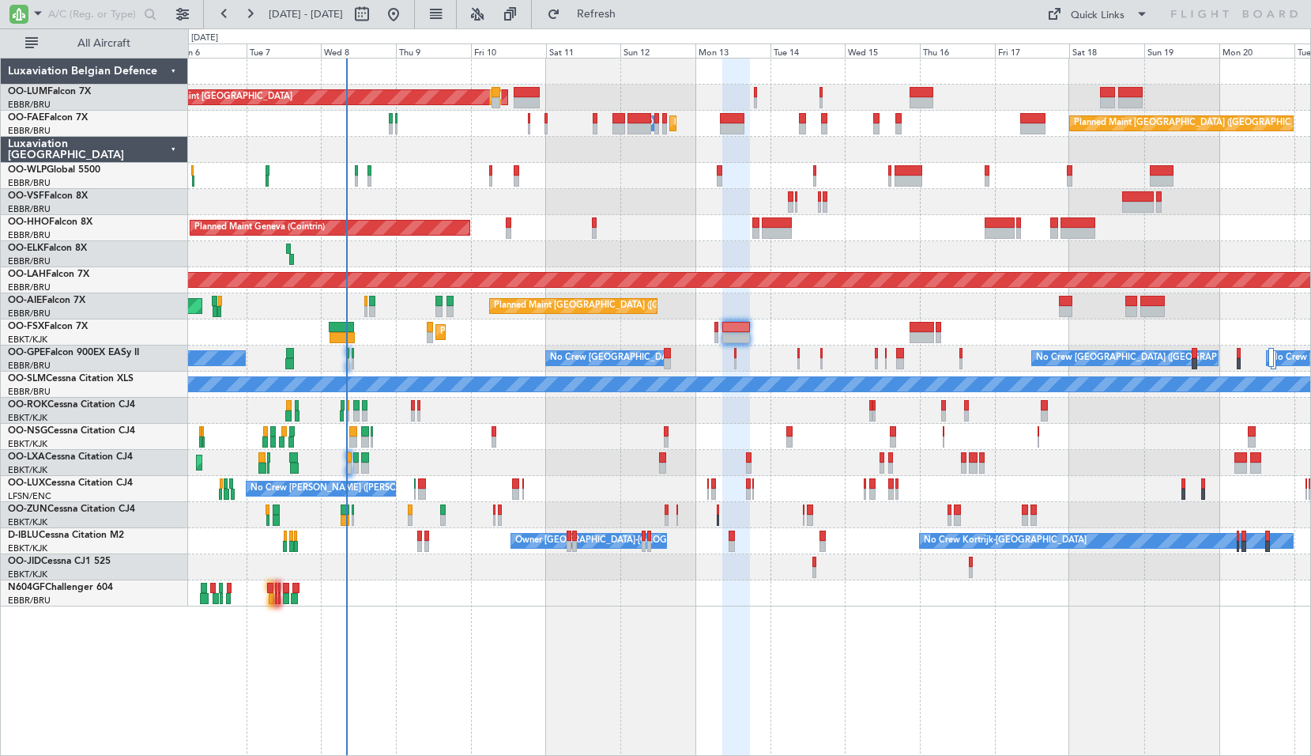
type input "0"
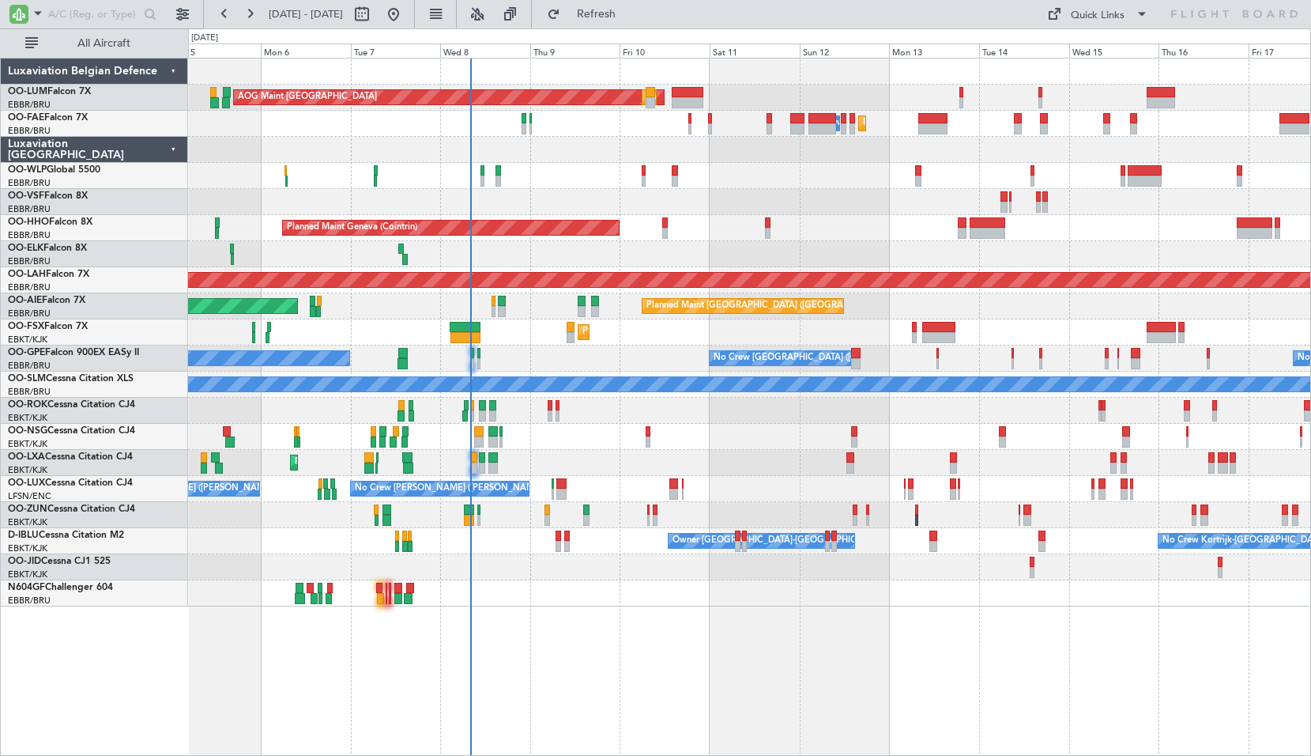
click at [525, 197] on div at bounding box center [749, 202] width 1122 height 26
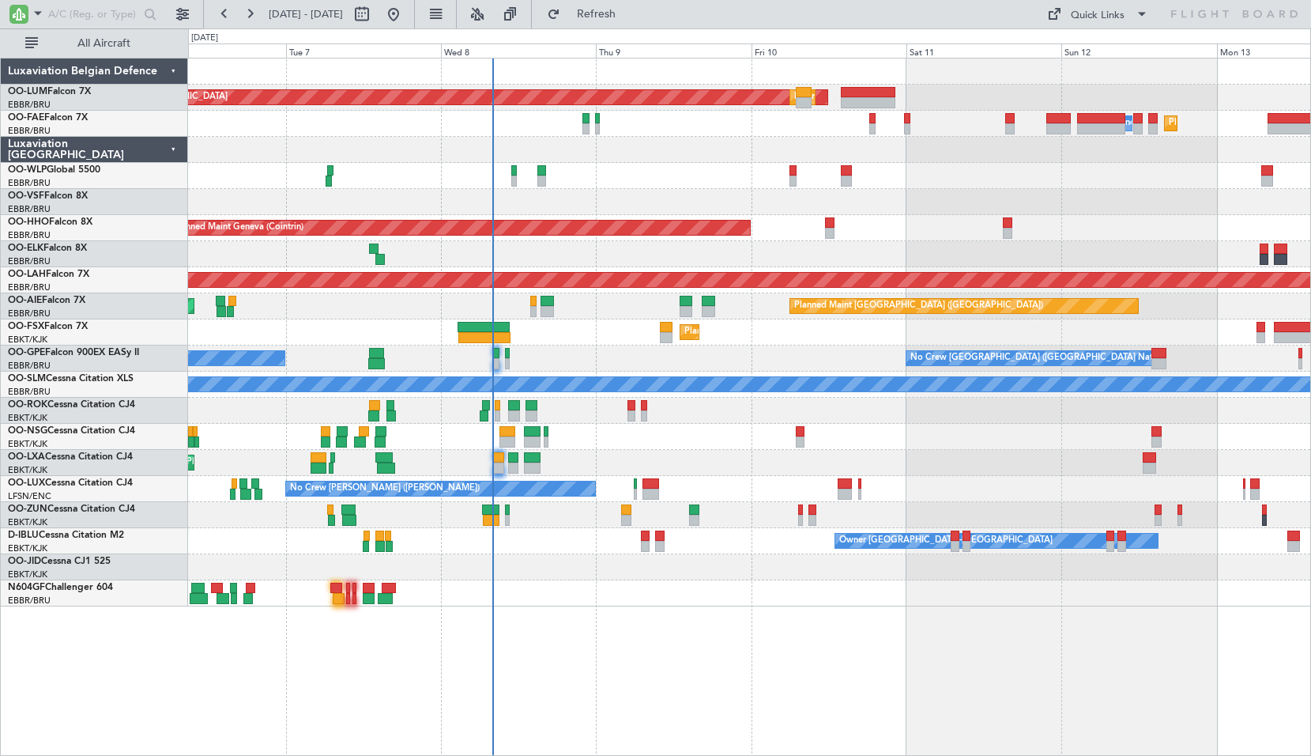
click at [786, 656] on div "AOG Maint Sibiu Planned Maint Brussels (Brussels National) Planned Maint Brusse…" at bounding box center [749, 407] width 1123 height 698
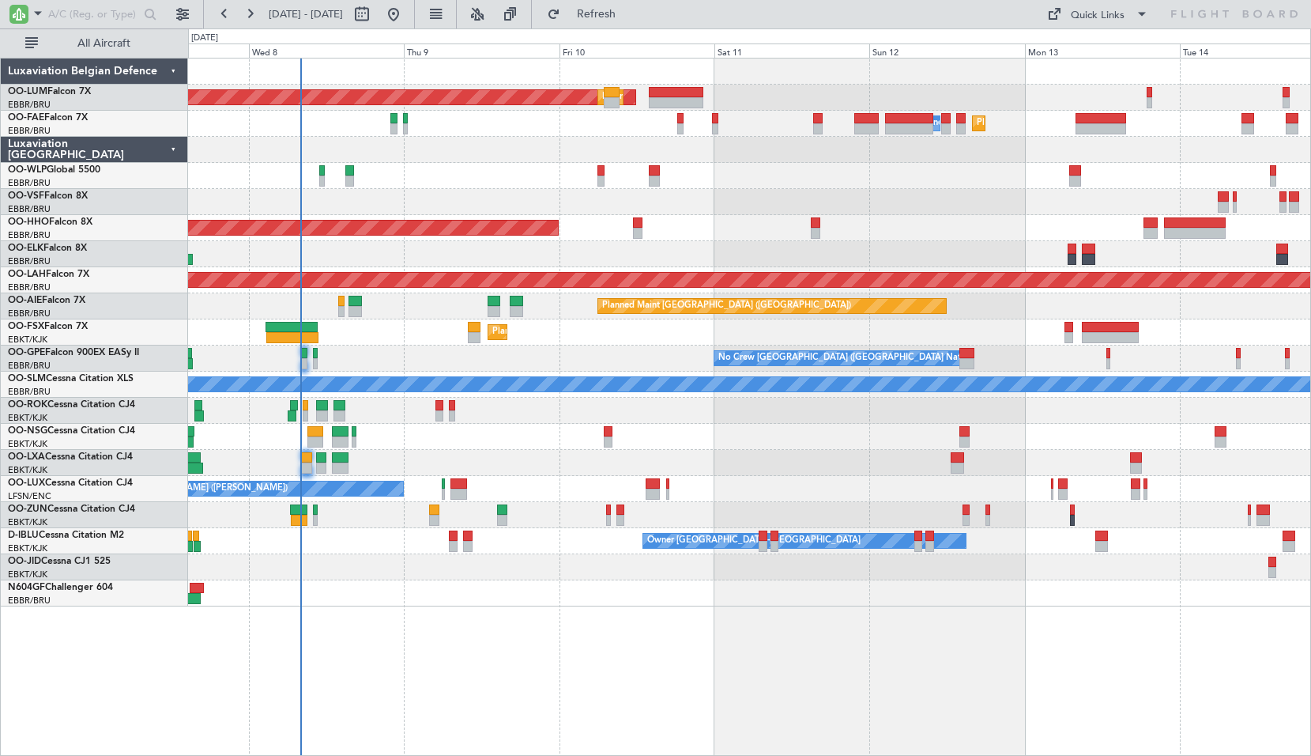
click at [941, 628] on div "AOG Maint Sibiu Planned Maint Brussels (Brussels National) Owner Melsbroek Air …" at bounding box center [749, 407] width 1123 height 698
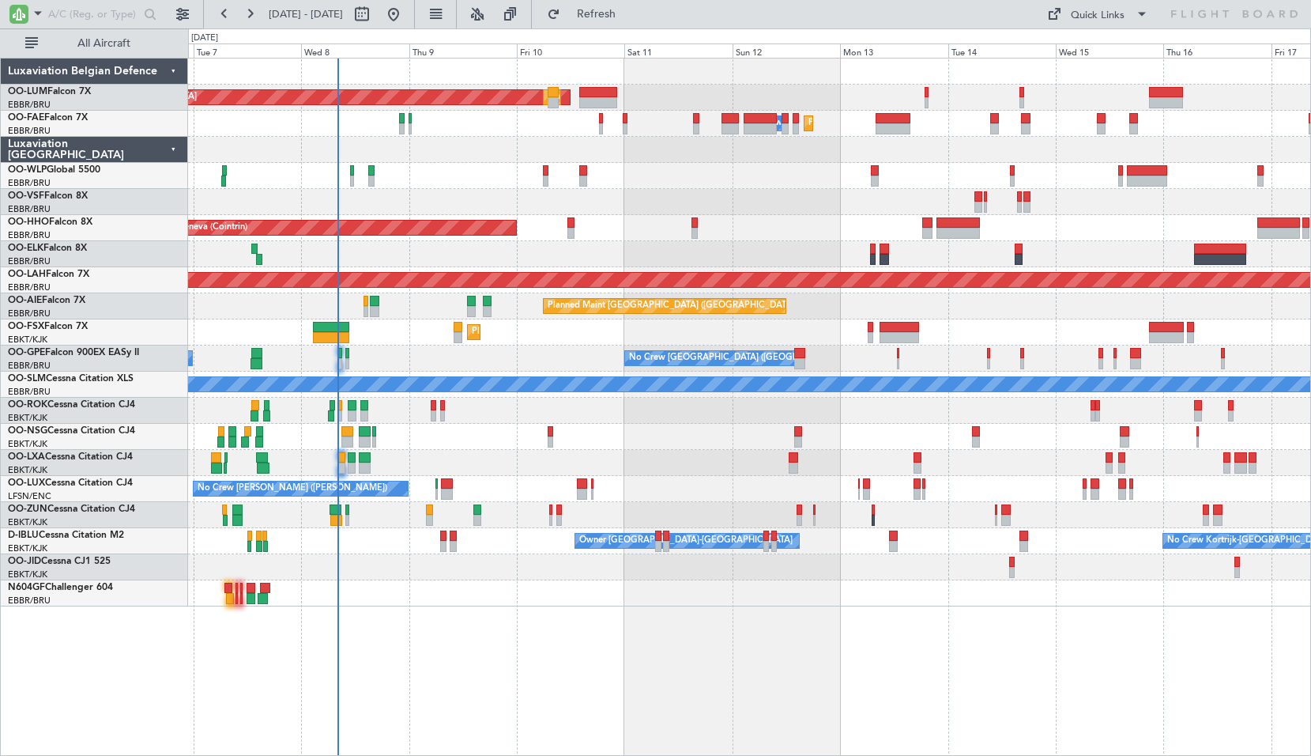
click at [909, 637] on div "AOG Maint Sibiu Planned Maint Brussels (Brussels National) Planned Maint Brusse…" at bounding box center [749, 407] width 1123 height 698
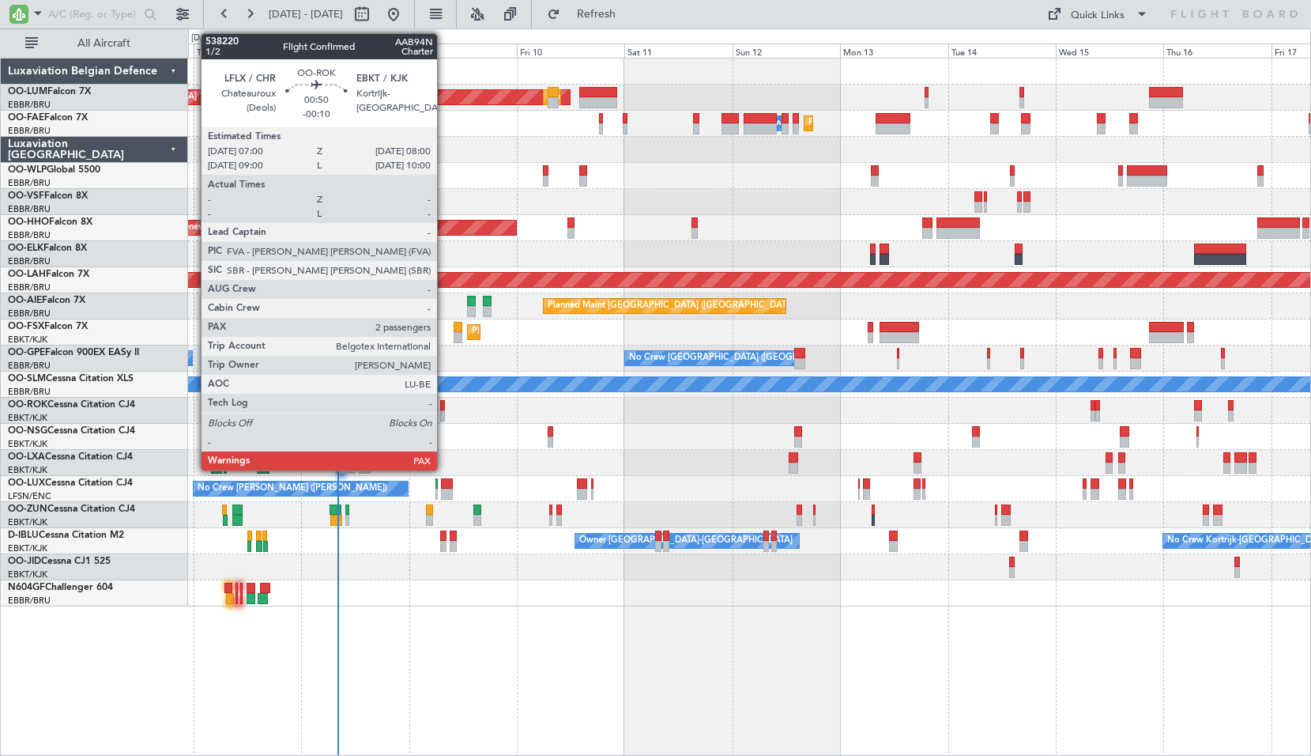
click at [444, 411] on div at bounding box center [442, 415] width 5 height 11
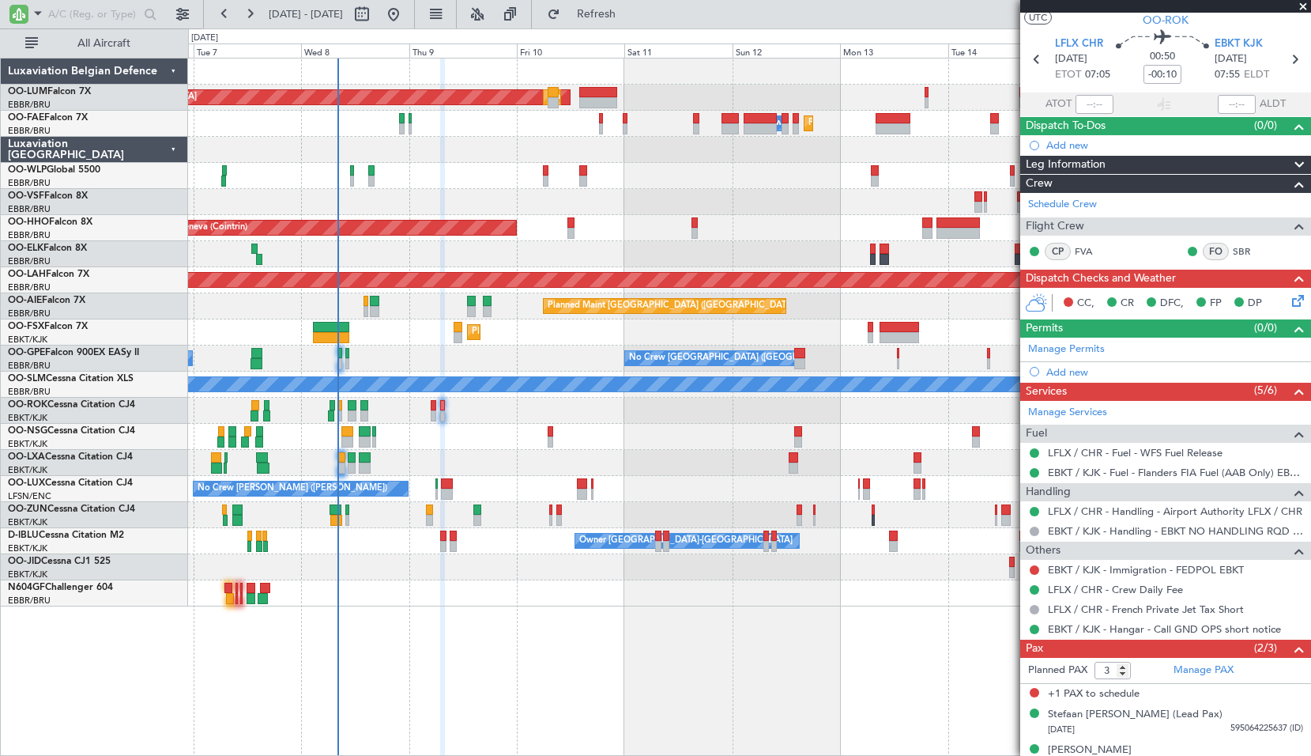
scroll to position [57, 0]
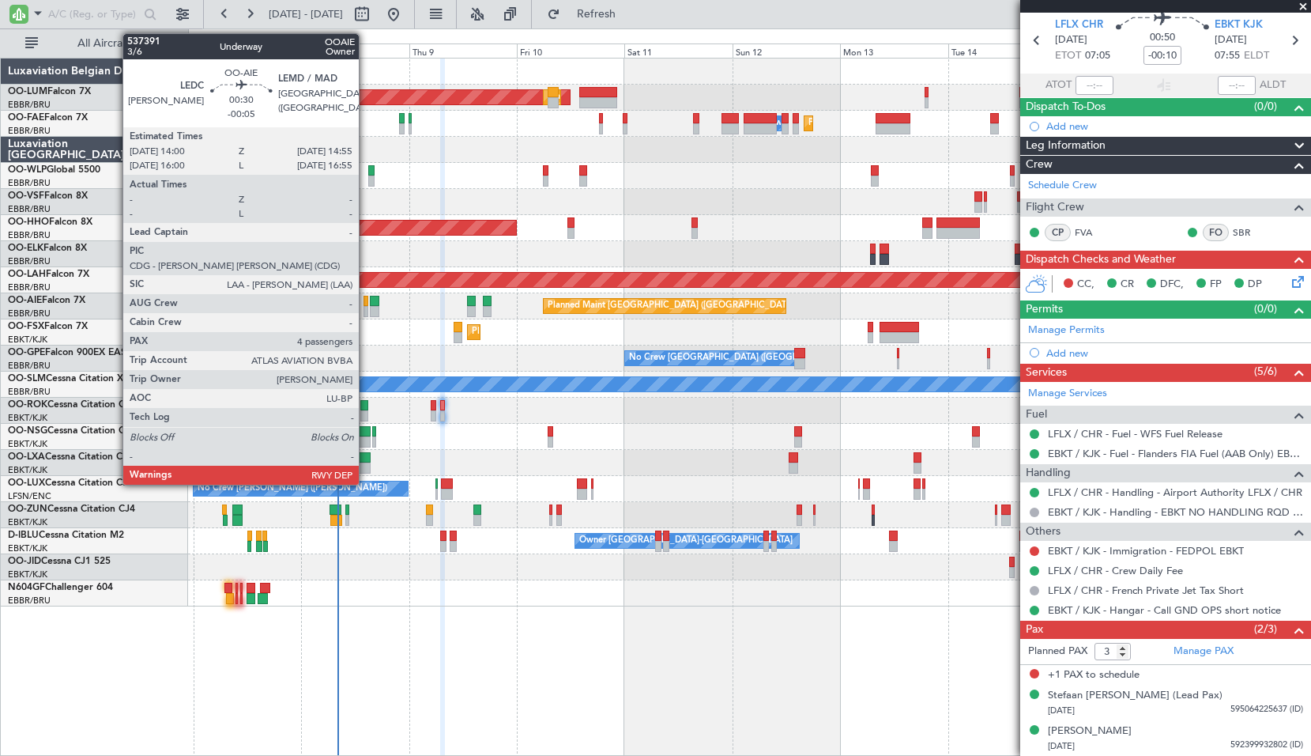
click at [366, 312] on div at bounding box center [366, 311] width 5 height 11
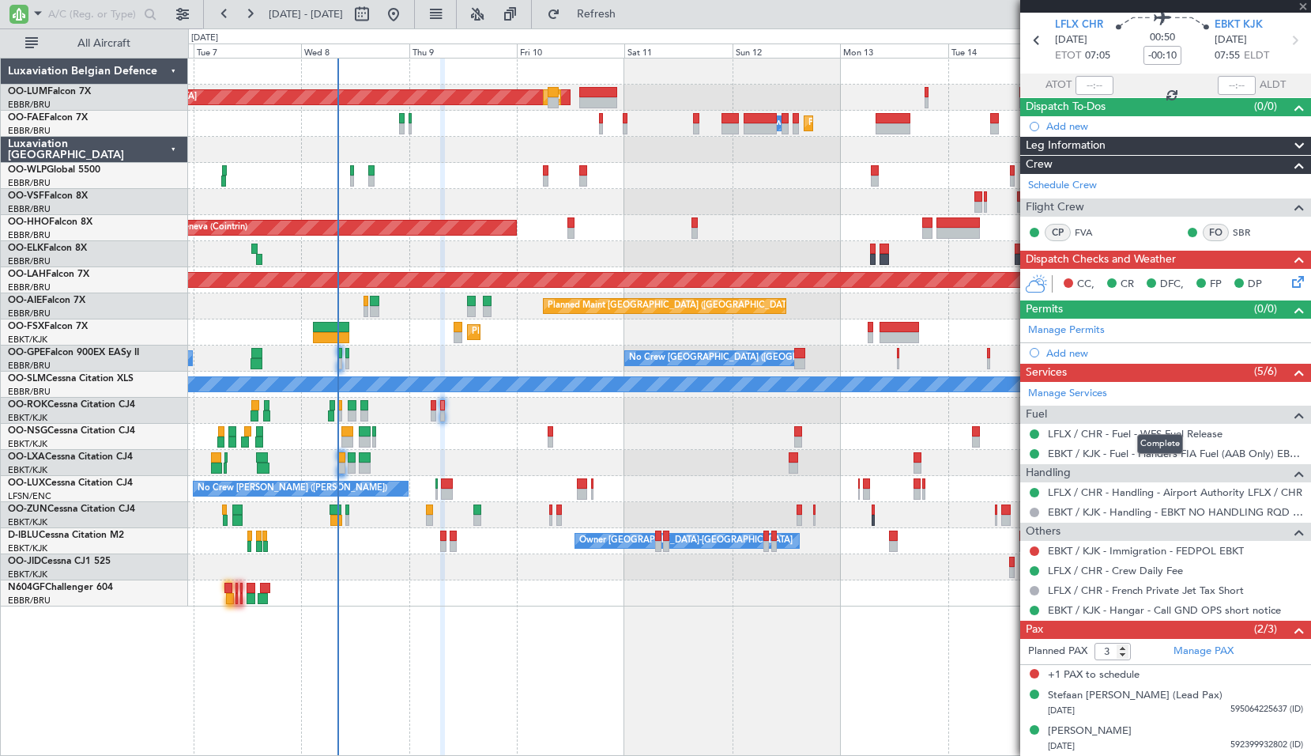
type input "-00:05"
type input "4"
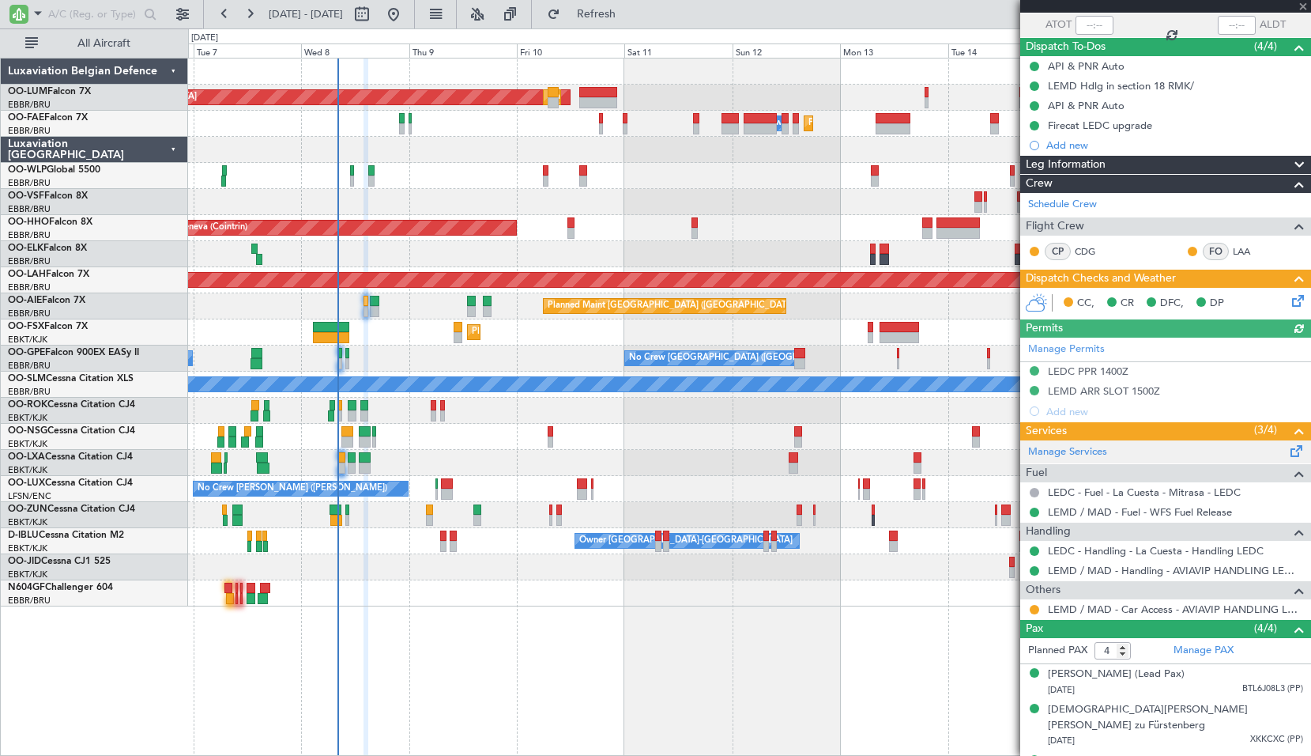
scroll to position [198, 0]
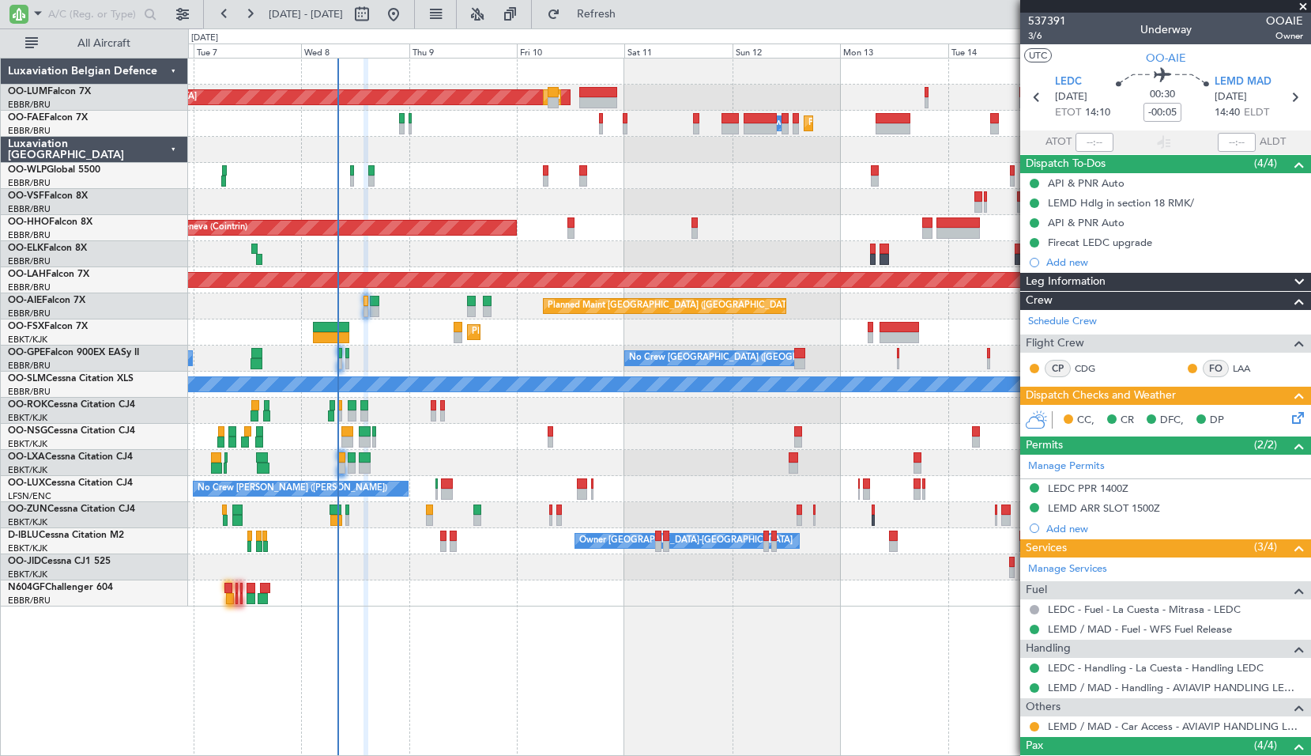
scroll to position [198, 0]
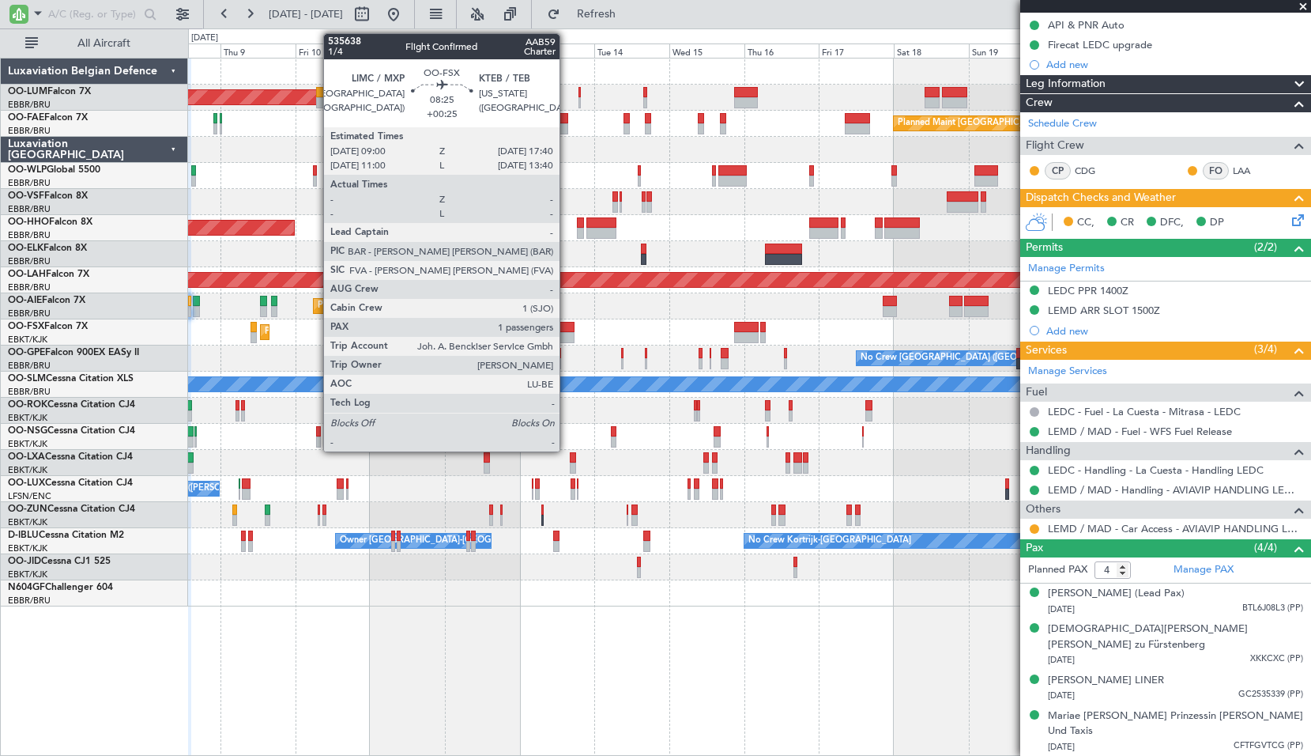
click at [567, 330] on div at bounding box center [561, 327] width 28 height 11
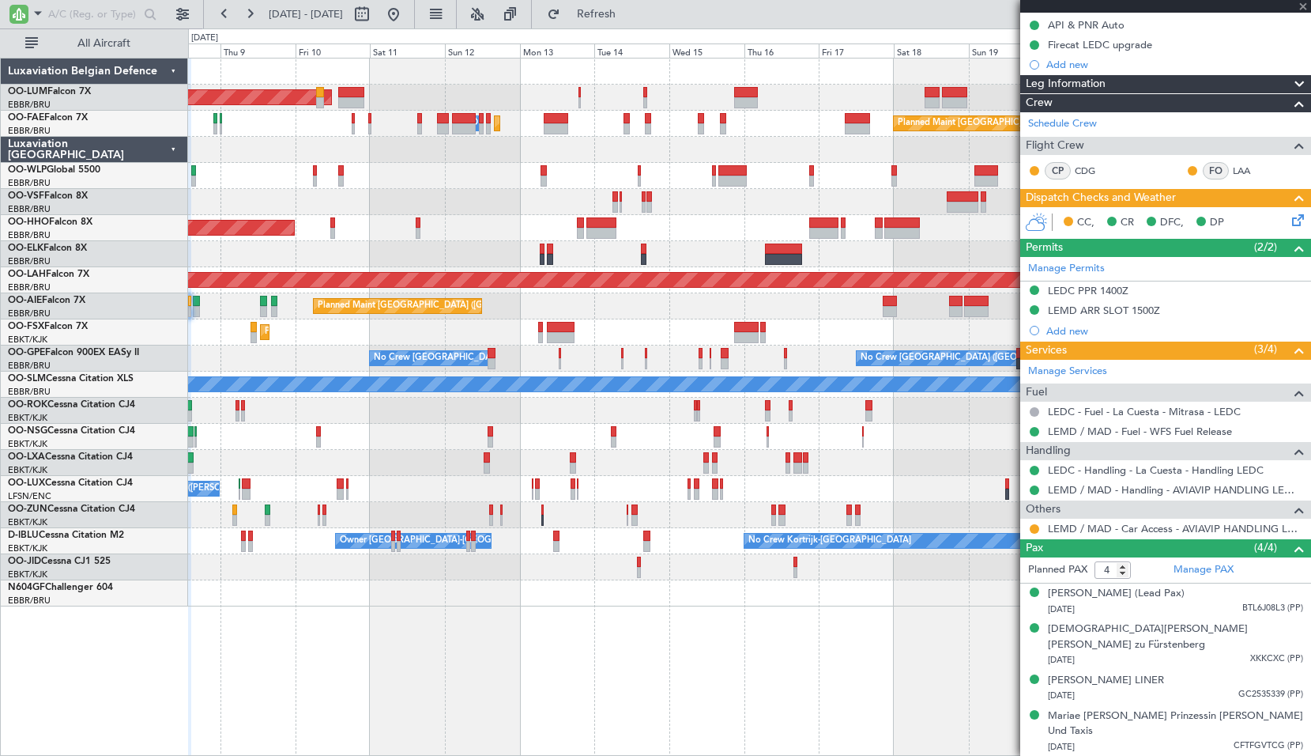
click at [623, 316] on div "Planned Maint [GEOGRAPHIC_DATA] ([GEOGRAPHIC_DATA]) Unplanned Maint [GEOGRAPHIC…" at bounding box center [749, 306] width 1122 height 26
type input "+00:25"
type input "1"
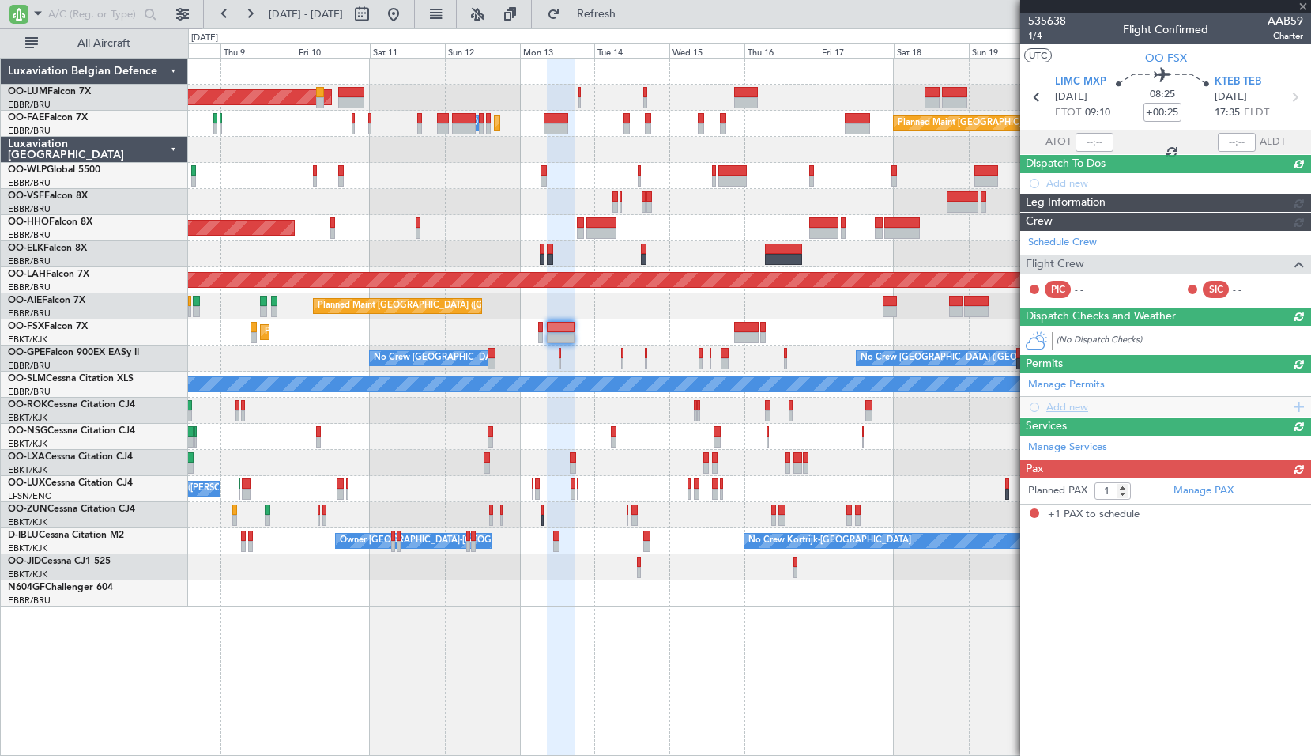
scroll to position [0, 0]
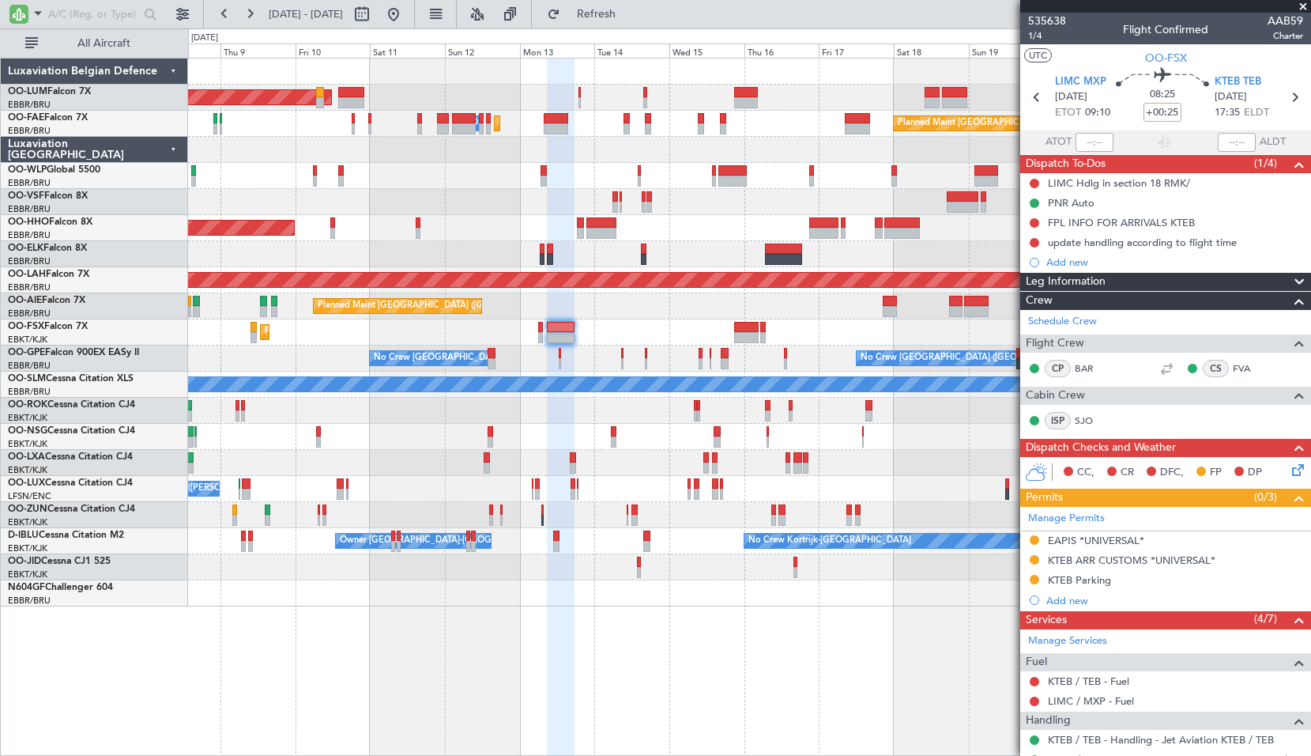
click at [1034, 583] on mat-tooltip-component "Requested" at bounding box center [1034, 604] width 71 height 42
click at [1034, 580] on button at bounding box center [1034, 579] width 9 height 9
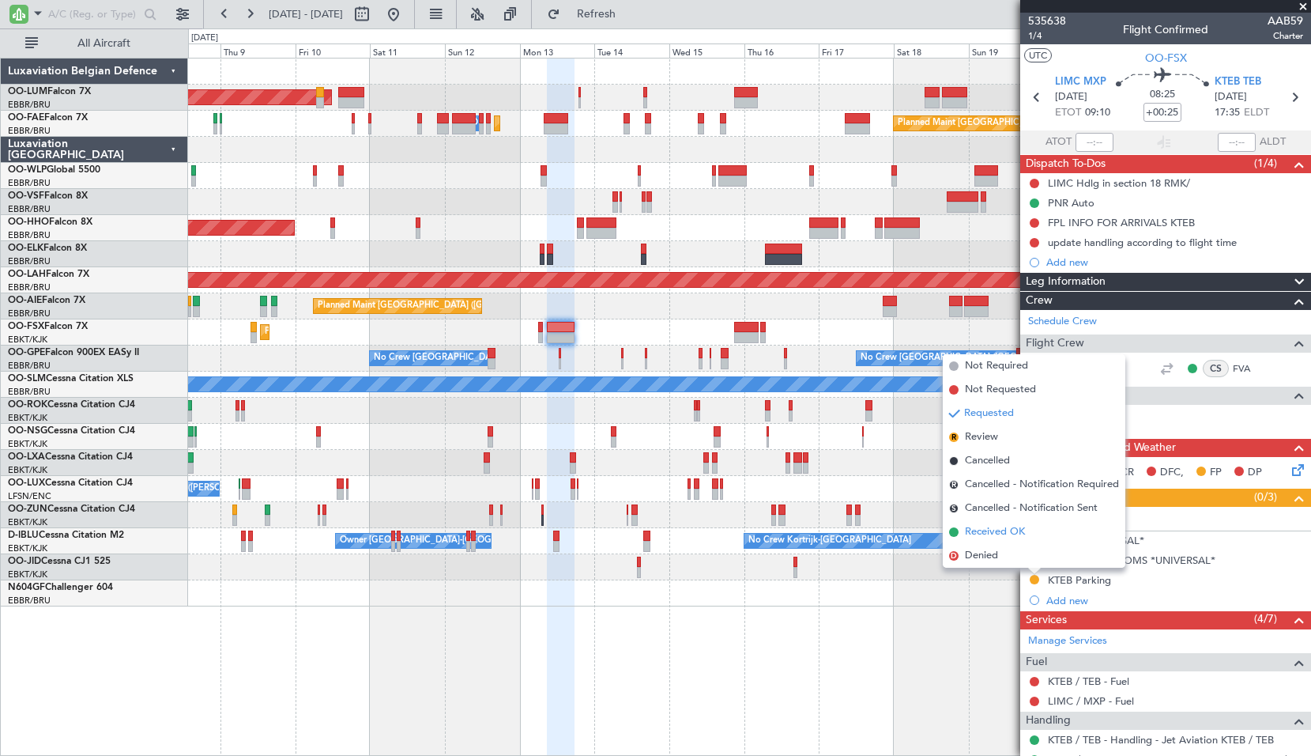
click at [987, 529] on span "Received OK" at bounding box center [995, 532] width 60 height 16
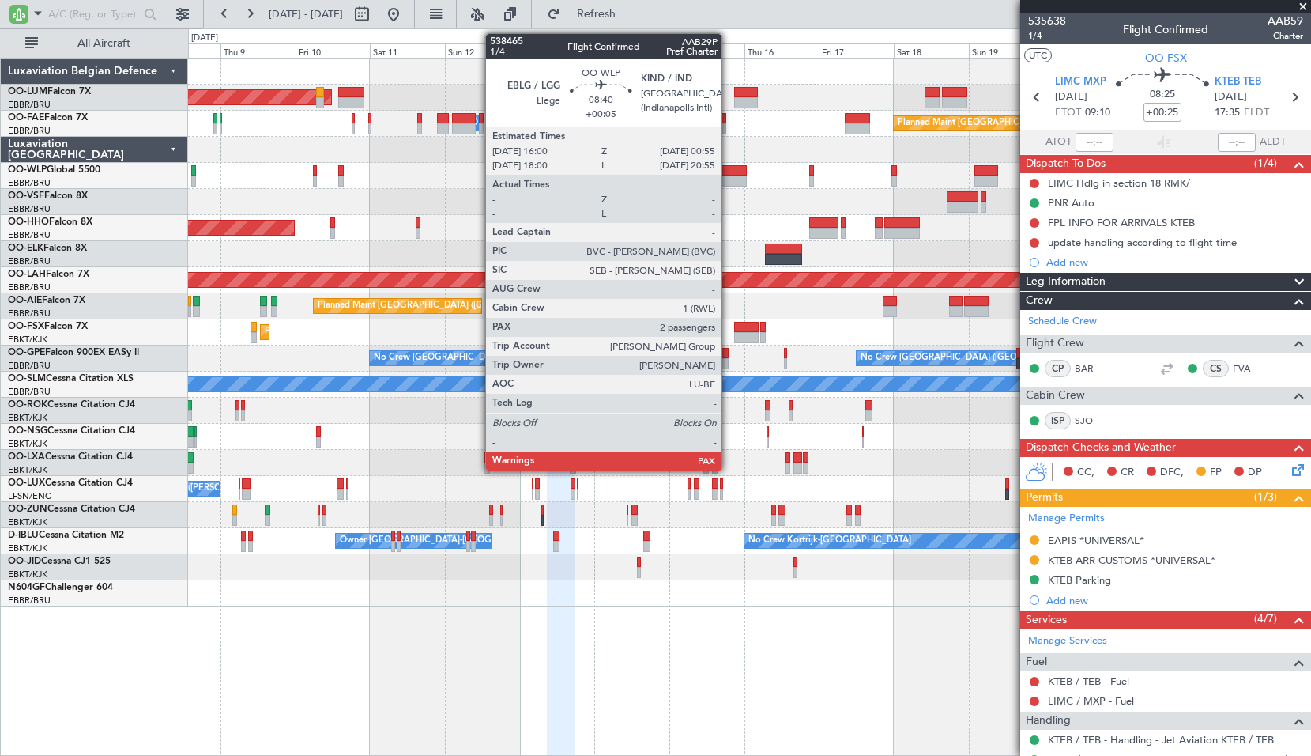
click at [729, 175] on div at bounding box center [733, 170] width 28 height 11
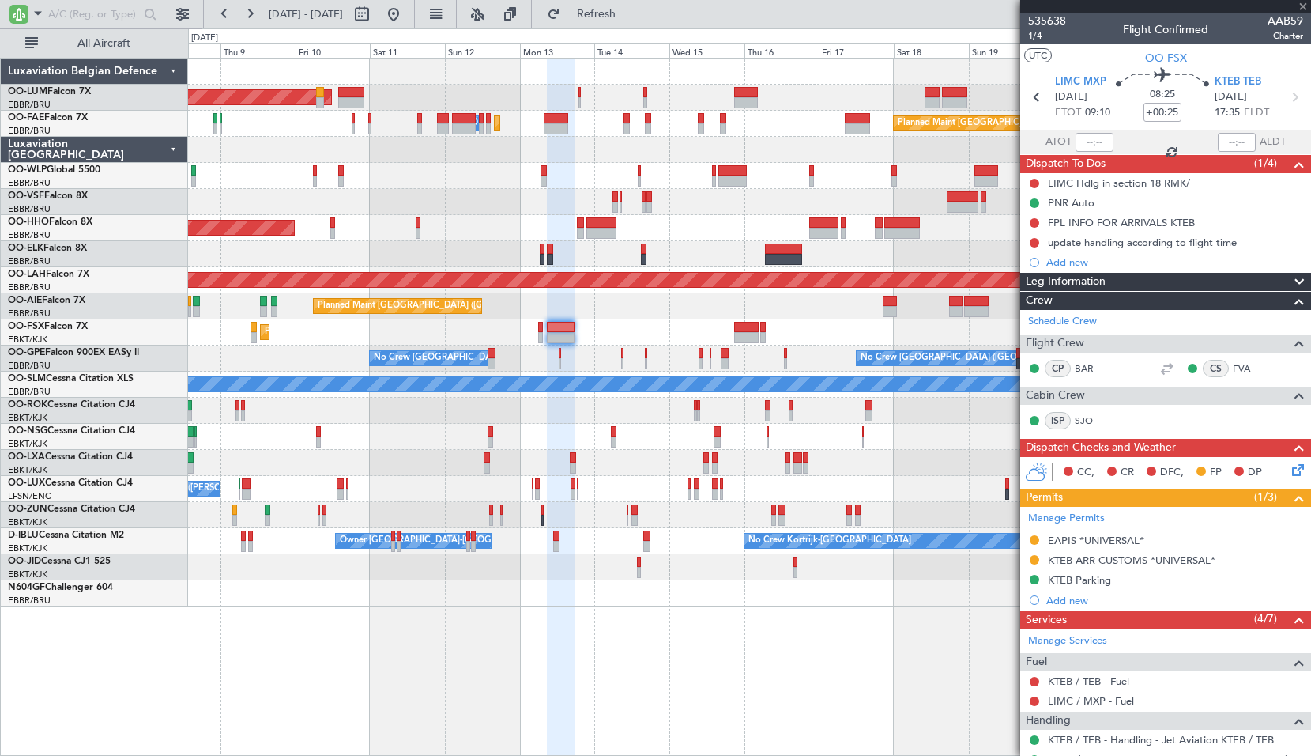
type input "+00:05"
type input "2"
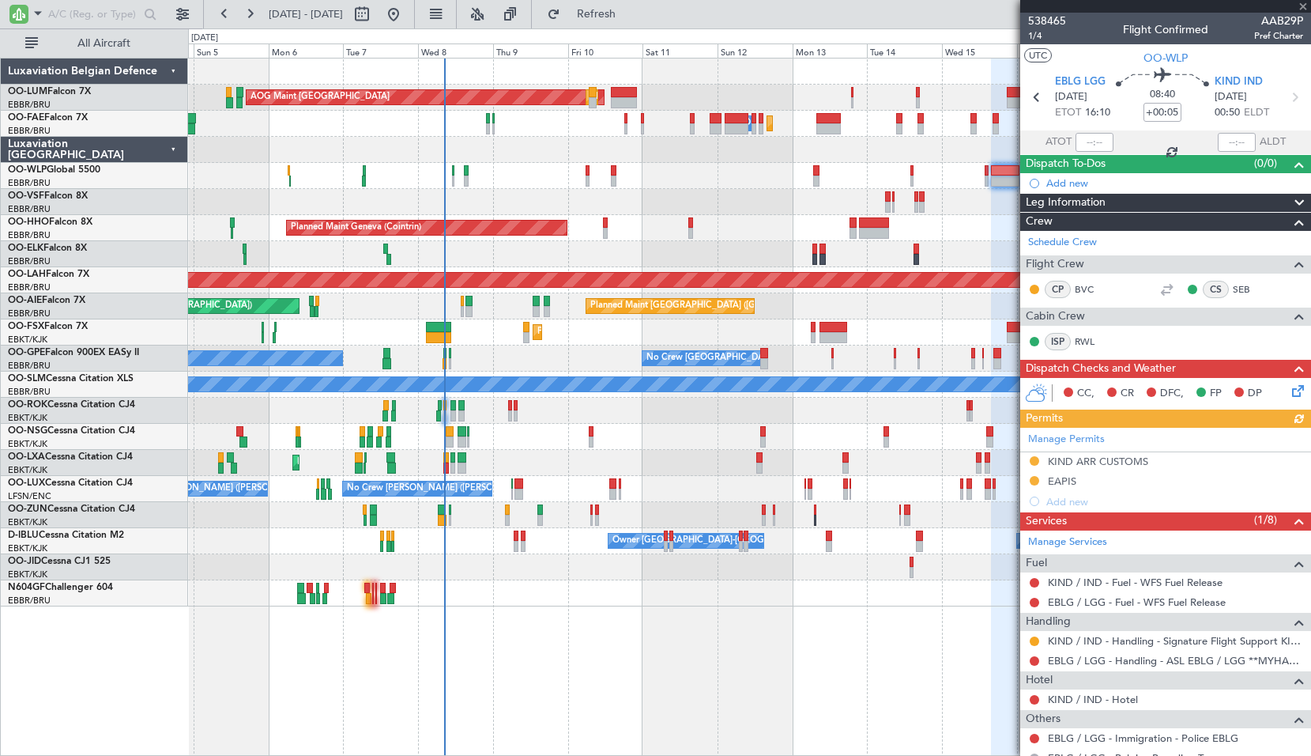
click at [682, 167] on div "AOG Maint Sibiu Planned Maint Brussels (Brussels National) Planned Maint Brusse…" at bounding box center [749, 332] width 1122 height 548
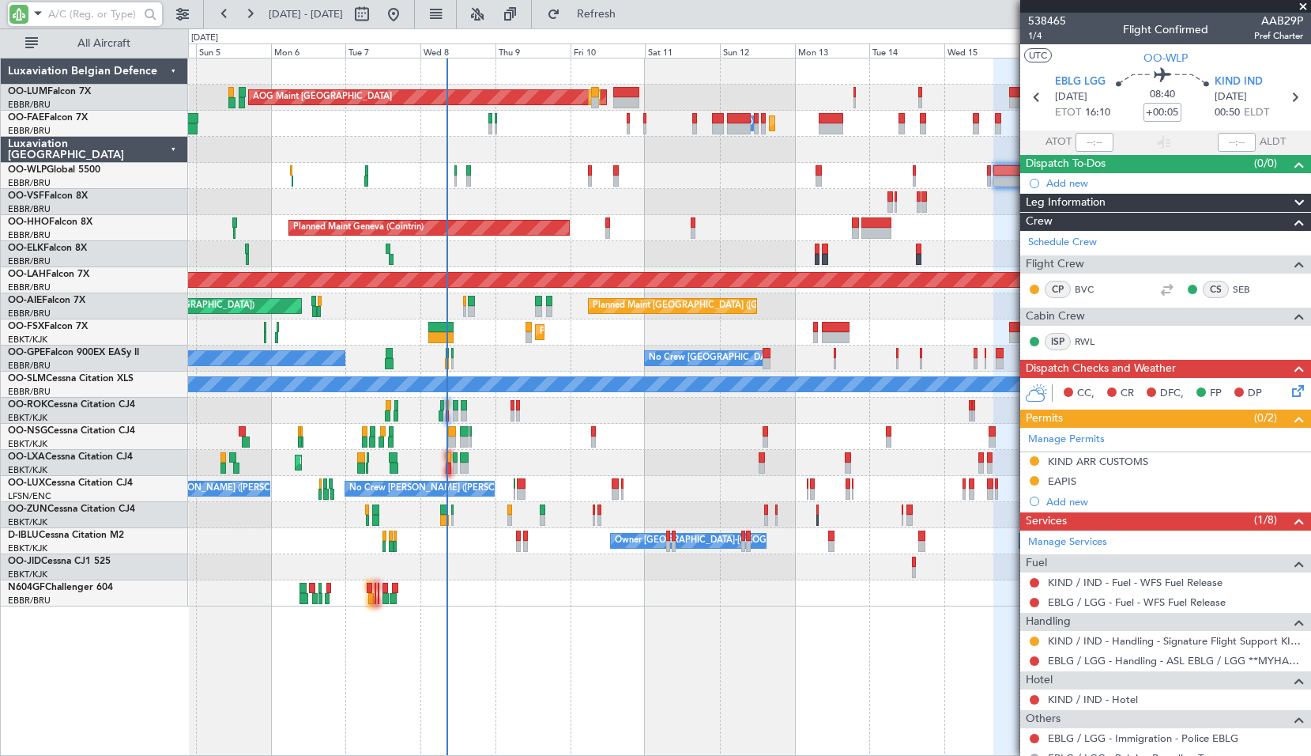
click at [48, 14] on input "text" at bounding box center [93, 14] width 91 height 24
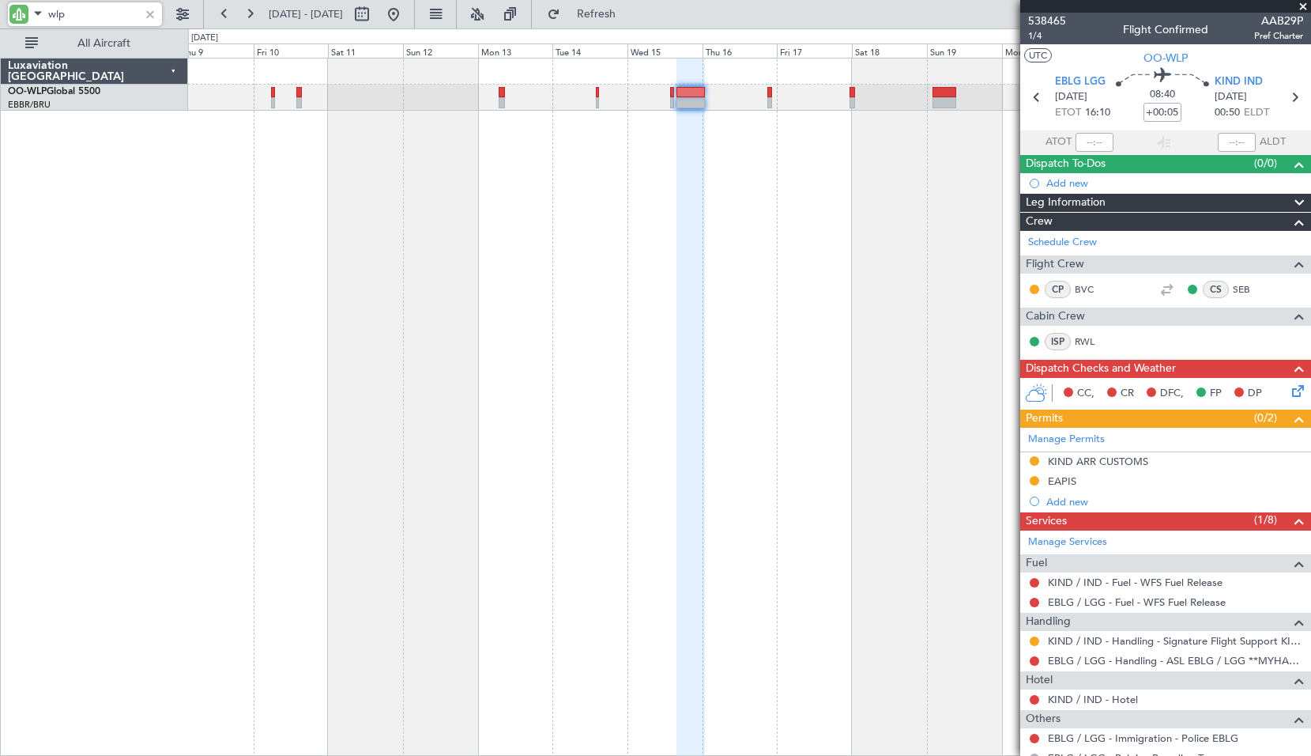
click at [492, 360] on div at bounding box center [749, 407] width 1123 height 698
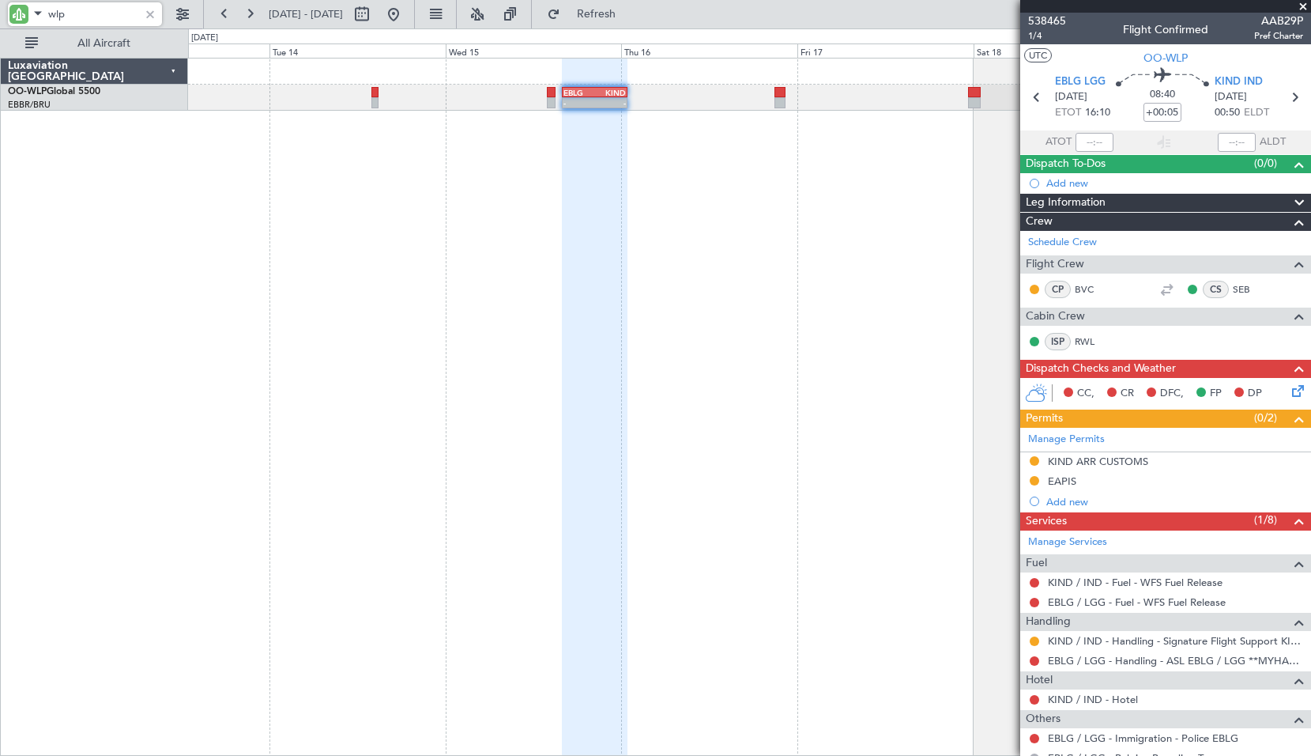
click at [705, 162] on div "- - EBLG 16:00 Z KIND 00:55 Z" at bounding box center [749, 407] width 1123 height 698
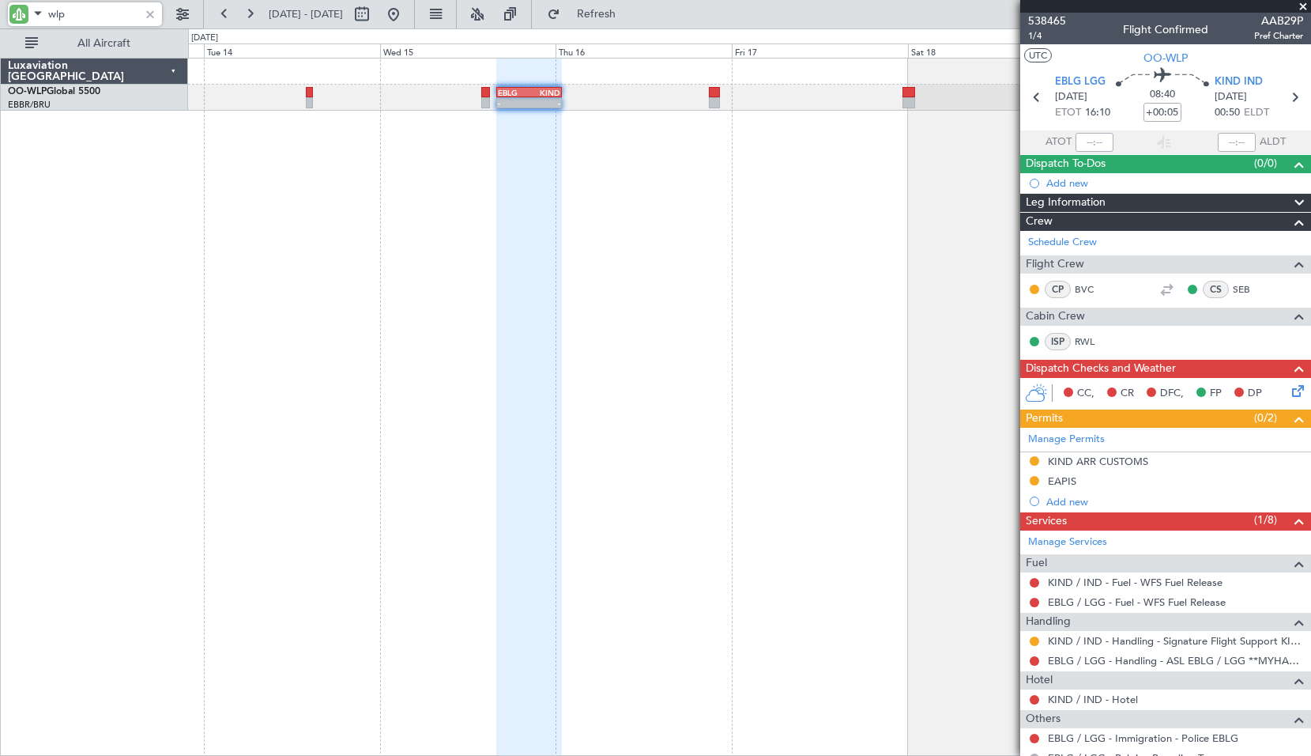
click at [758, 171] on div "- - EBLG 16:00 Z KIND 00:55 Z - - EBLG 19:00 Z FIMP 06:10 Z" at bounding box center [749, 407] width 1123 height 698
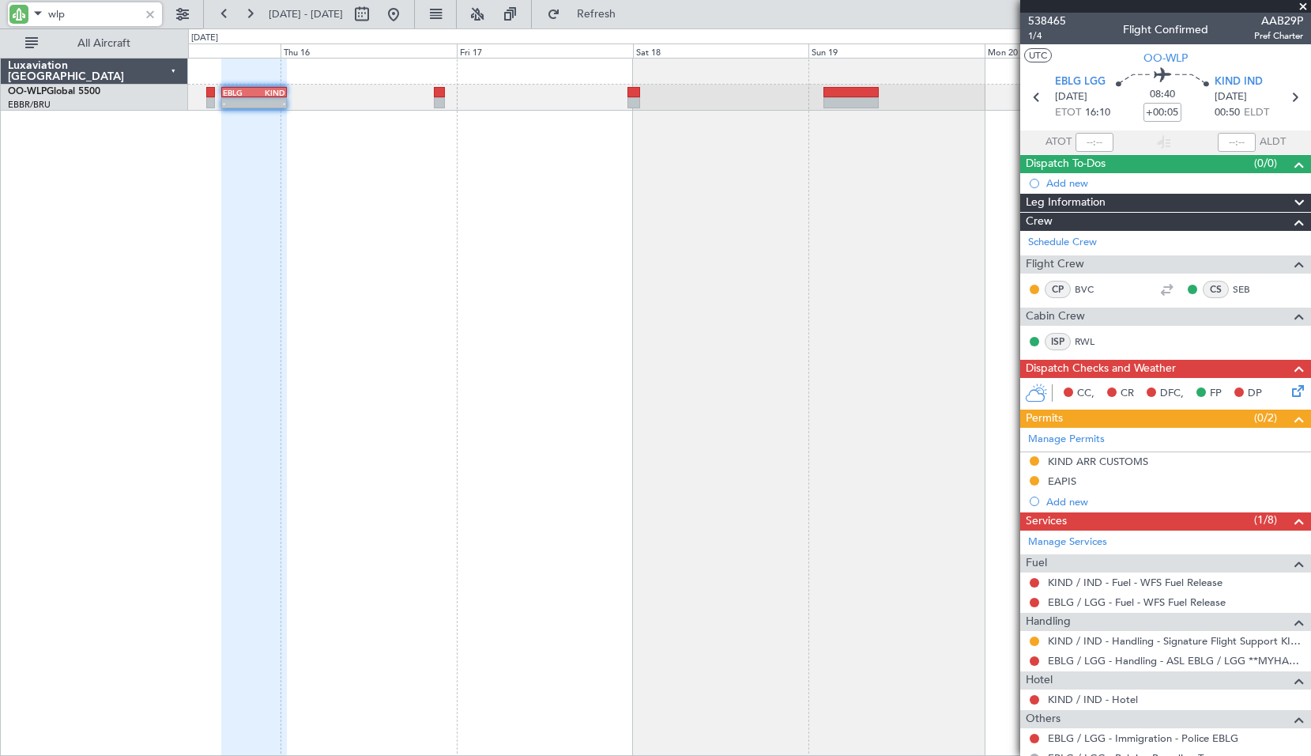
click at [643, 187] on div "- - EBLG 16:00 Z KIND 00:55 Z - - EBLG 19:00 Z FIMP 06:10 Z" at bounding box center [749, 407] width 1123 height 698
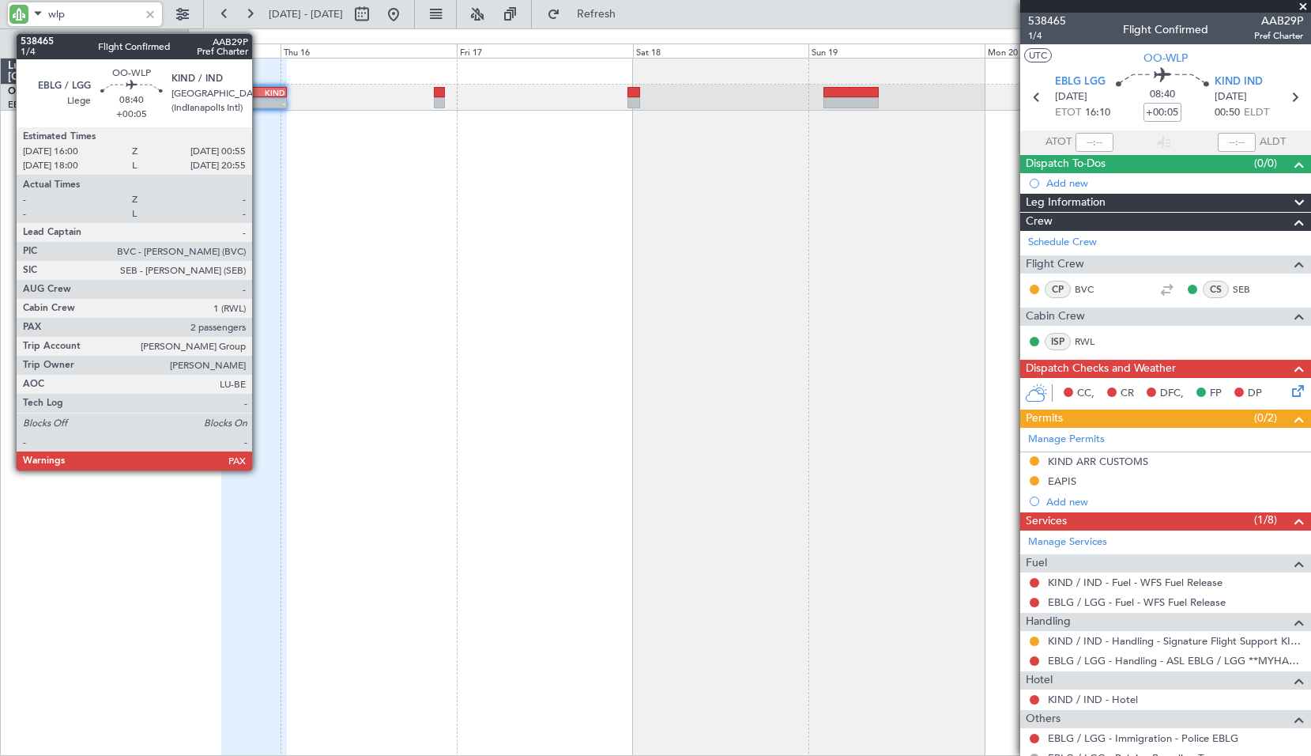
click at [258, 100] on div "-" at bounding box center [271, 102] width 32 height 9
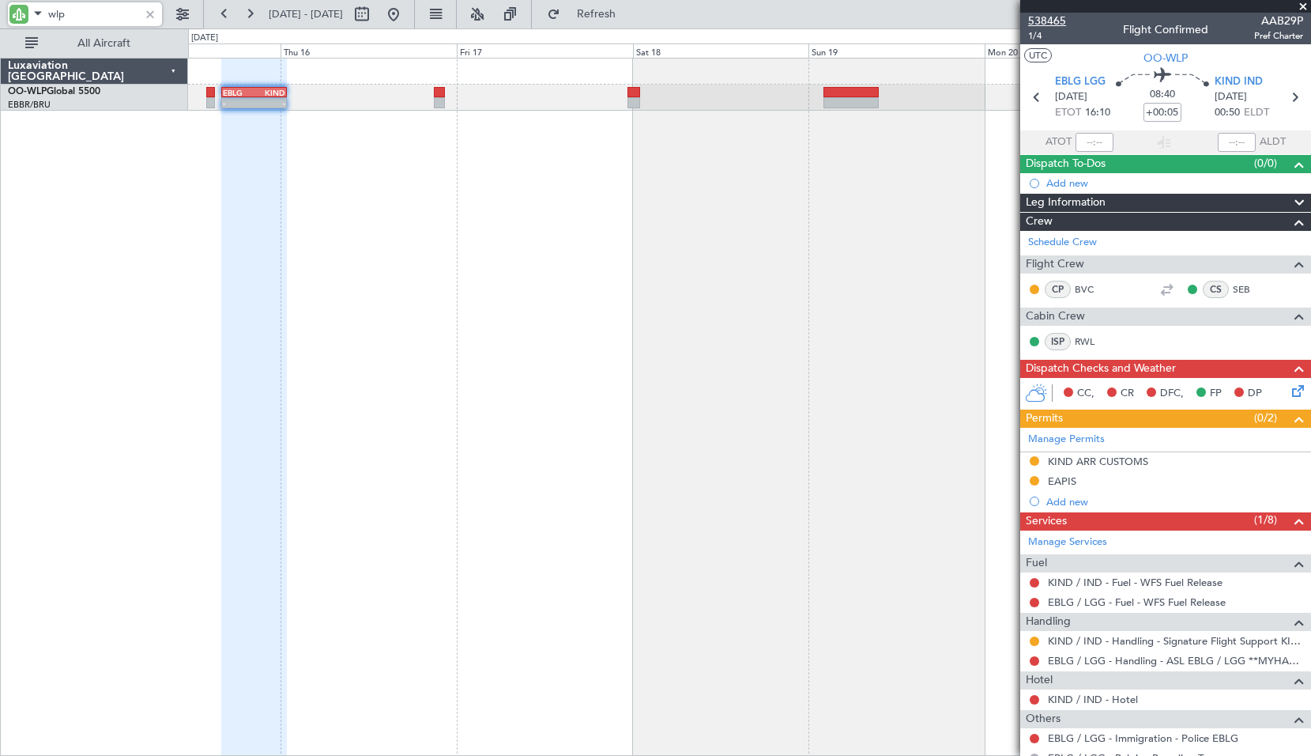
type input "wlp"
click at [1056, 21] on span "538465" at bounding box center [1047, 21] width 38 height 17
click at [630, 12] on span "Refresh" at bounding box center [597, 14] width 66 height 11
click at [1284, 100] on icon at bounding box center [1294, 97] width 21 height 21
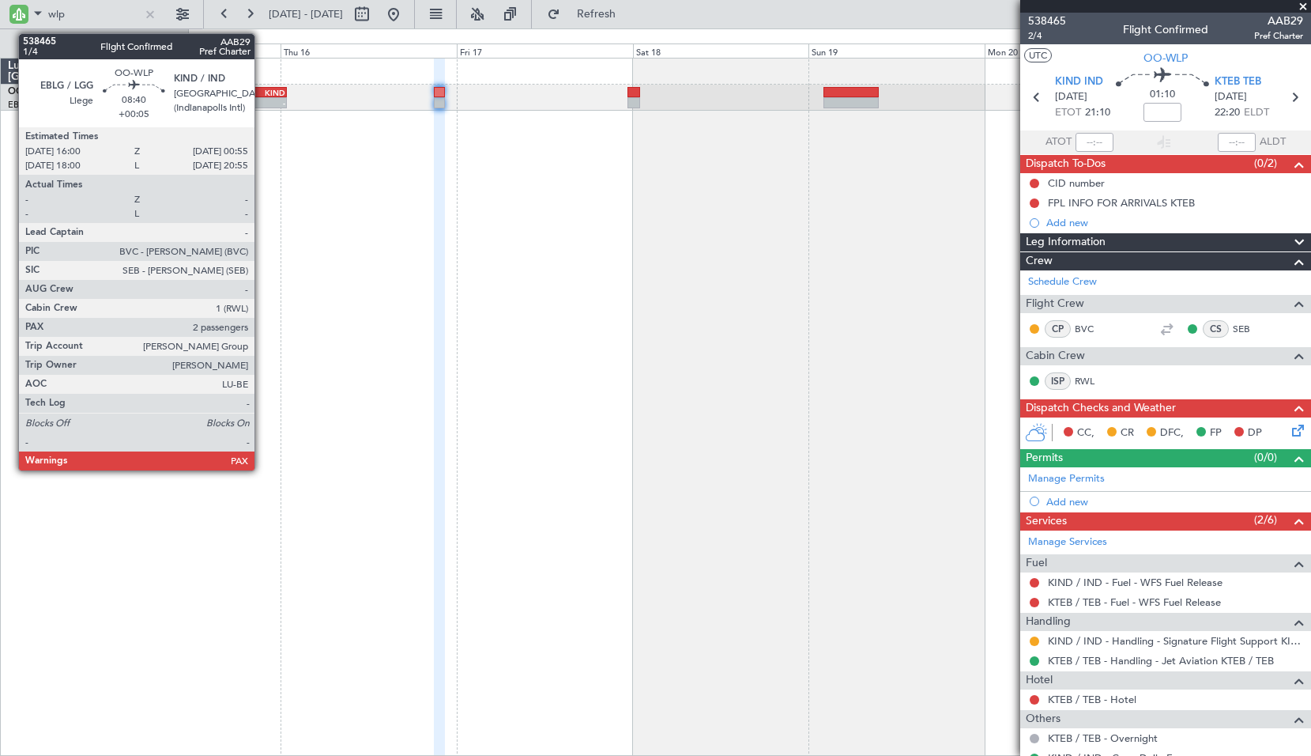
click at [262, 98] on div "-" at bounding box center [271, 102] width 32 height 9
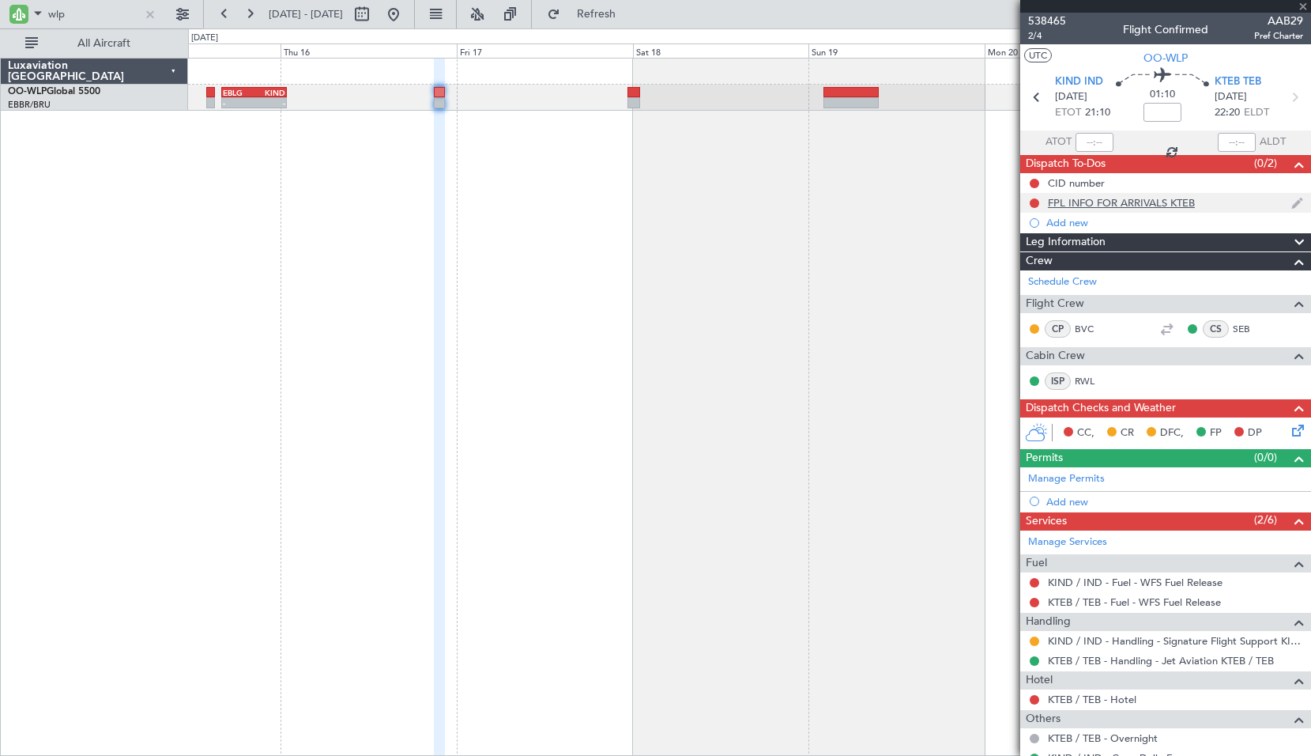
type input "+00:05"
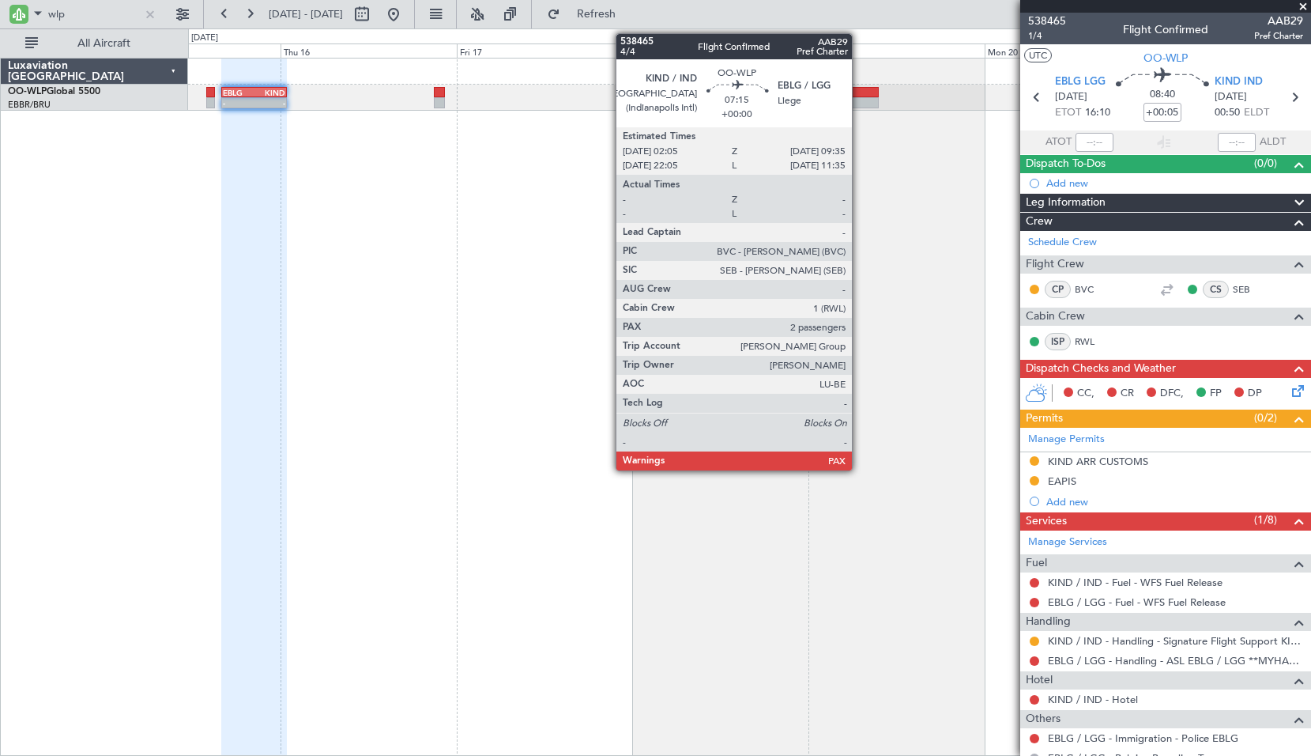
click at [859, 104] on div at bounding box center [851, 102] width 55 height 11
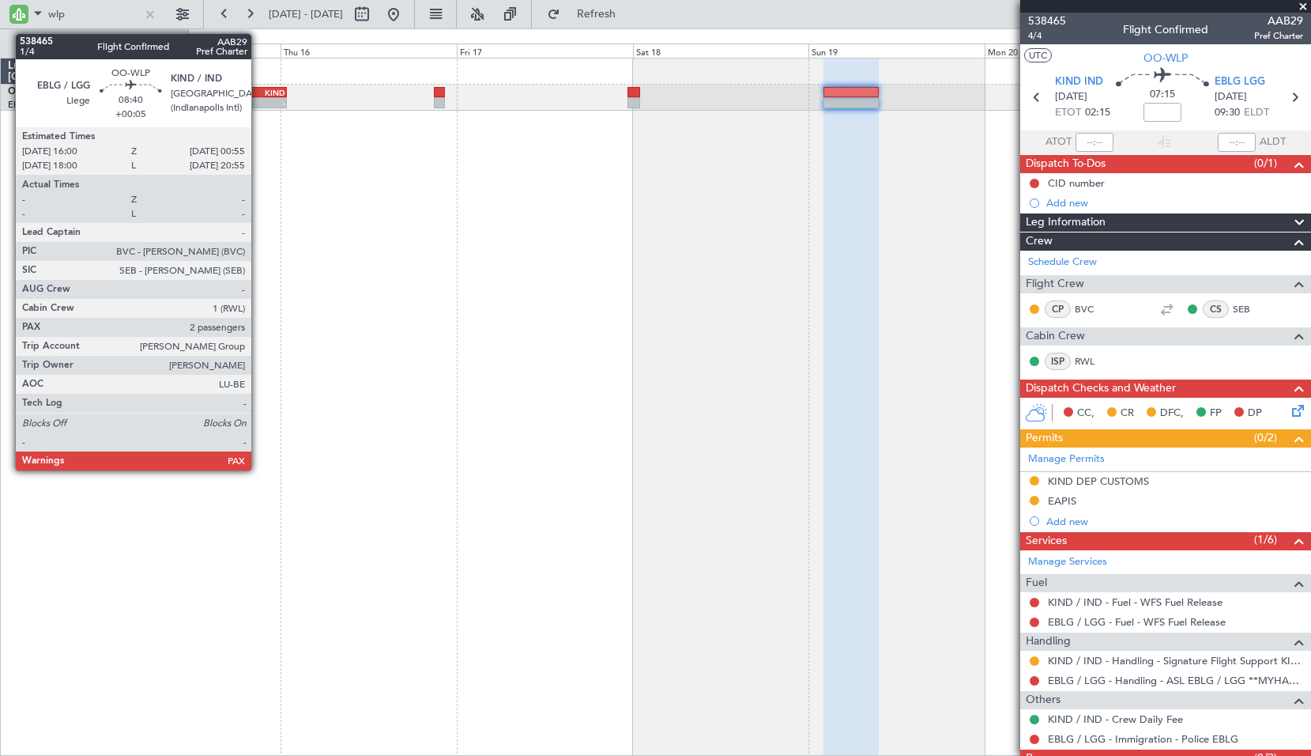
click at [258, 100] on div "-" at bounding box center [271, 102] width 32 height 9
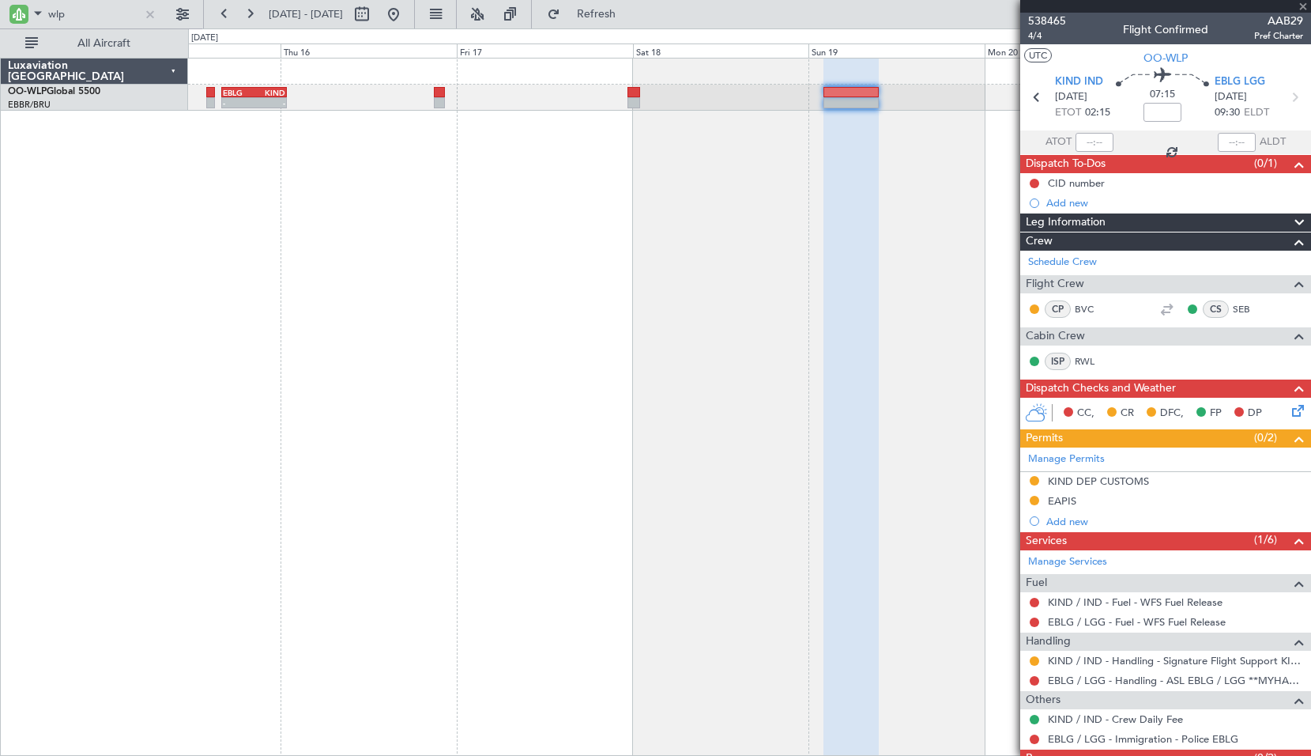
type input "+00:05"
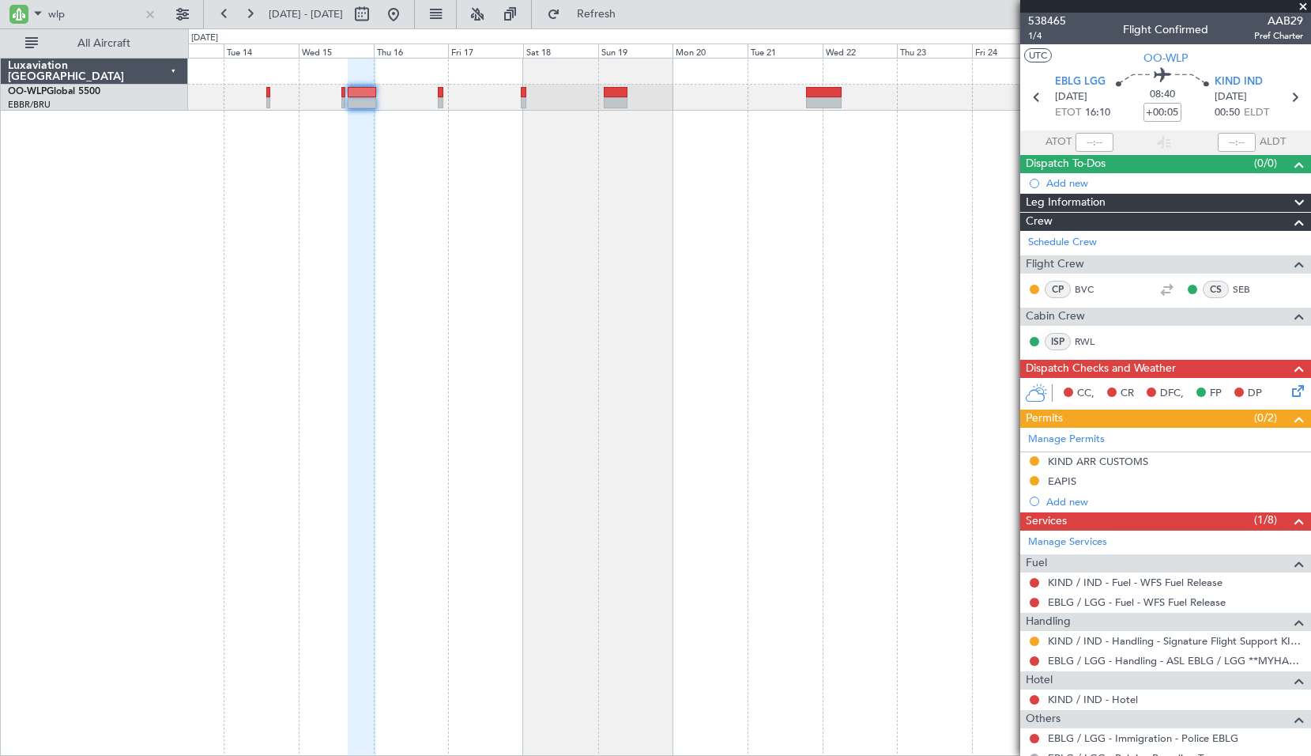
click at [630, 241] on div at bounding box center [749, 407] width 1123 height 698
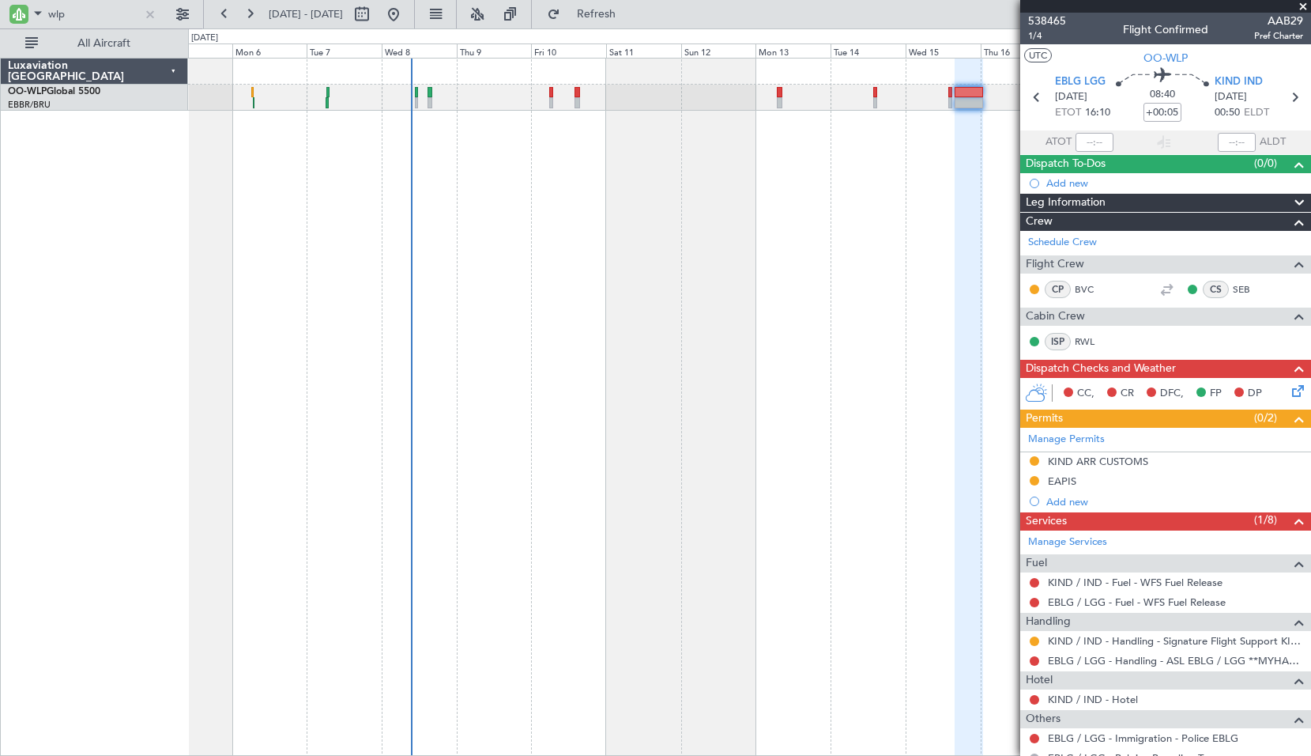
click at [892, 205] on div "Planned Maint Milan (Linate)" at bounding box center [749, 407] width 1123 height 698
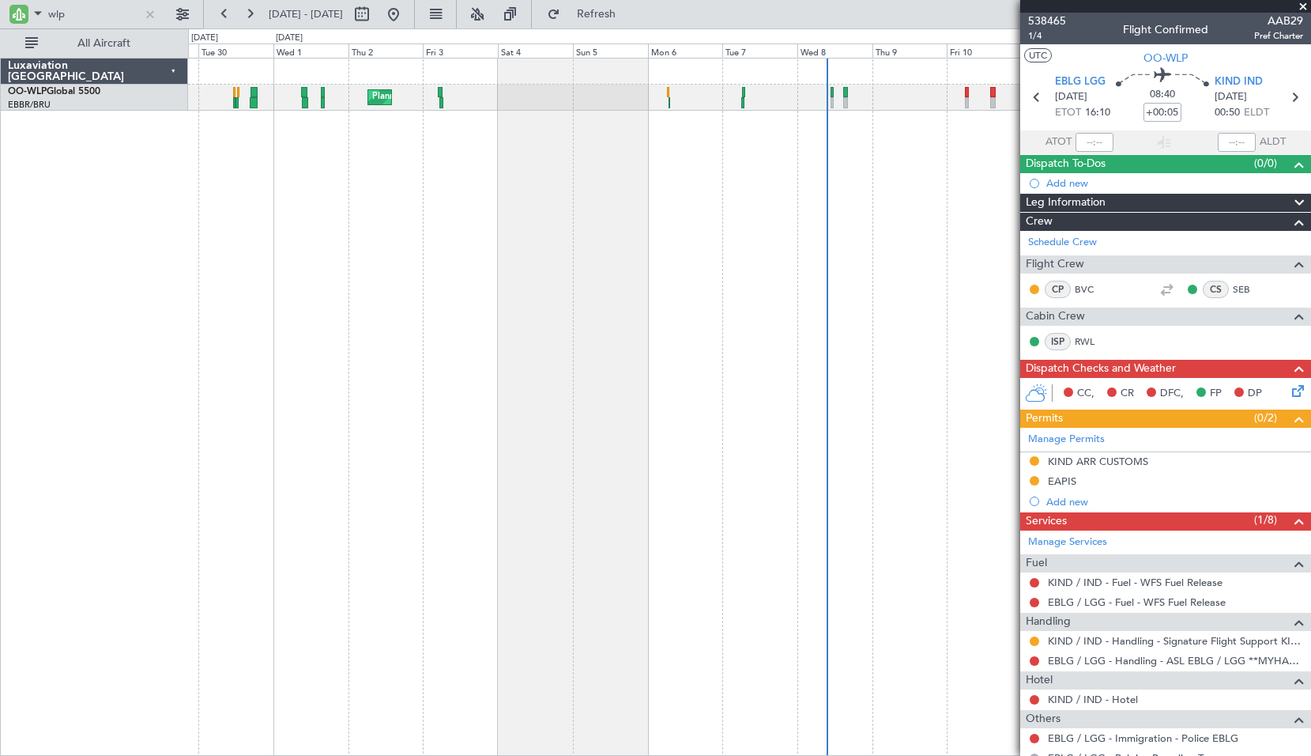
click at [575, 206] on div "Planned Maint Milan (Linate)" at bounding box center [749, 407] width 1123 height 698
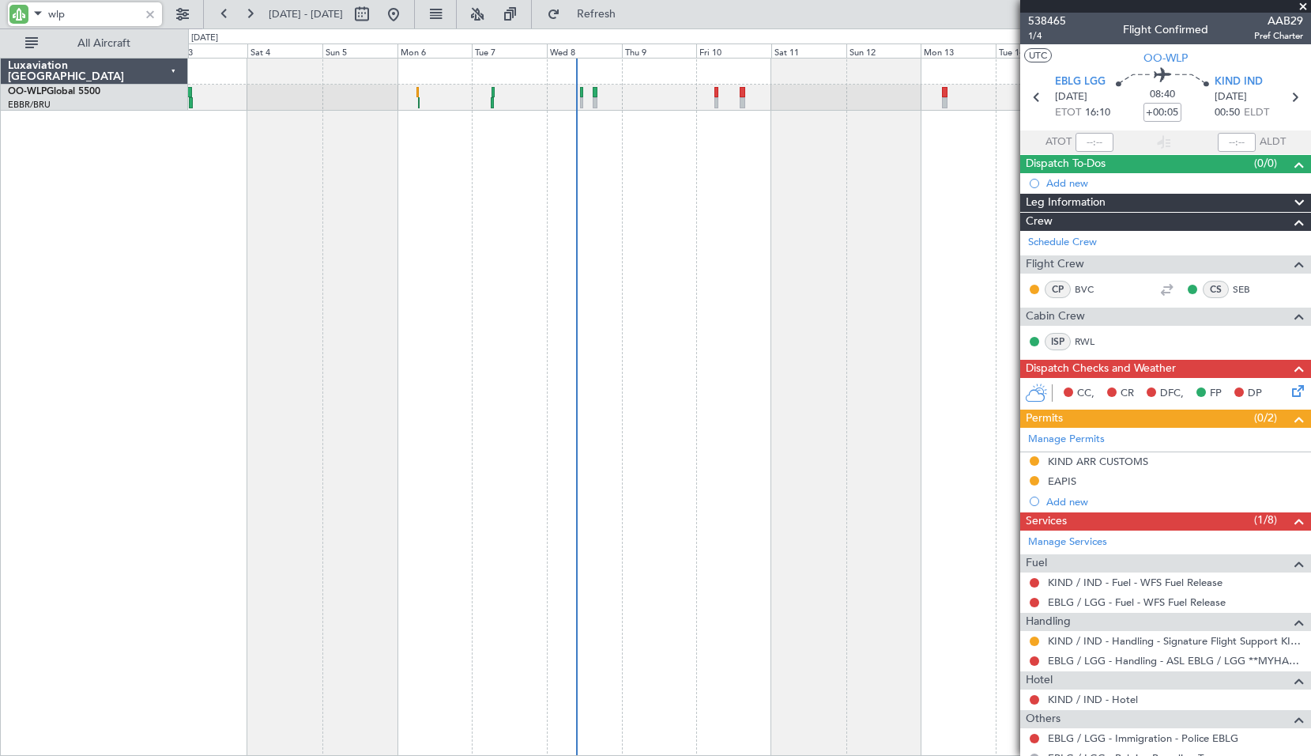
click at [109, 12] on input "wlp" at bounding box center [93, 14] width 91 height 24
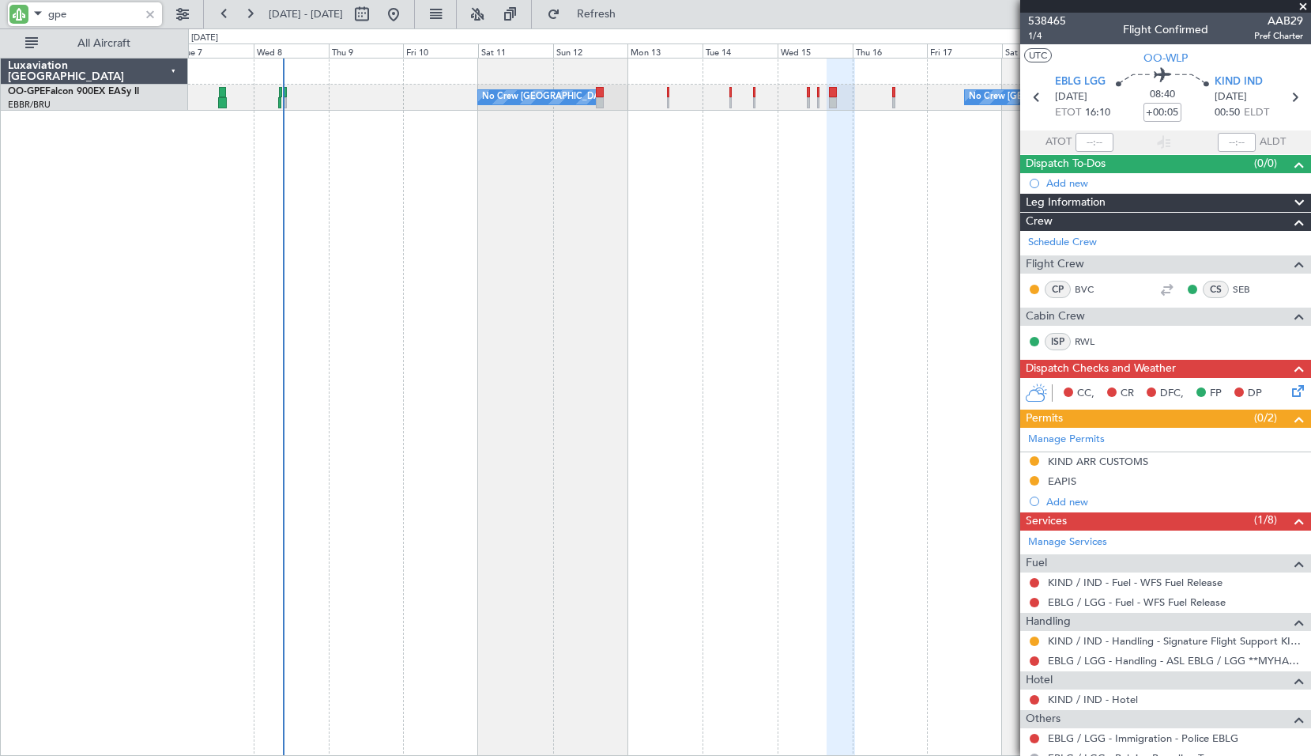
click at [555, 292] on div "No Crew Brussels (Brussels National) No Crew Brussels (Brussels National) No Cr…" at bounding box center [749, 407] width 1123 height 698
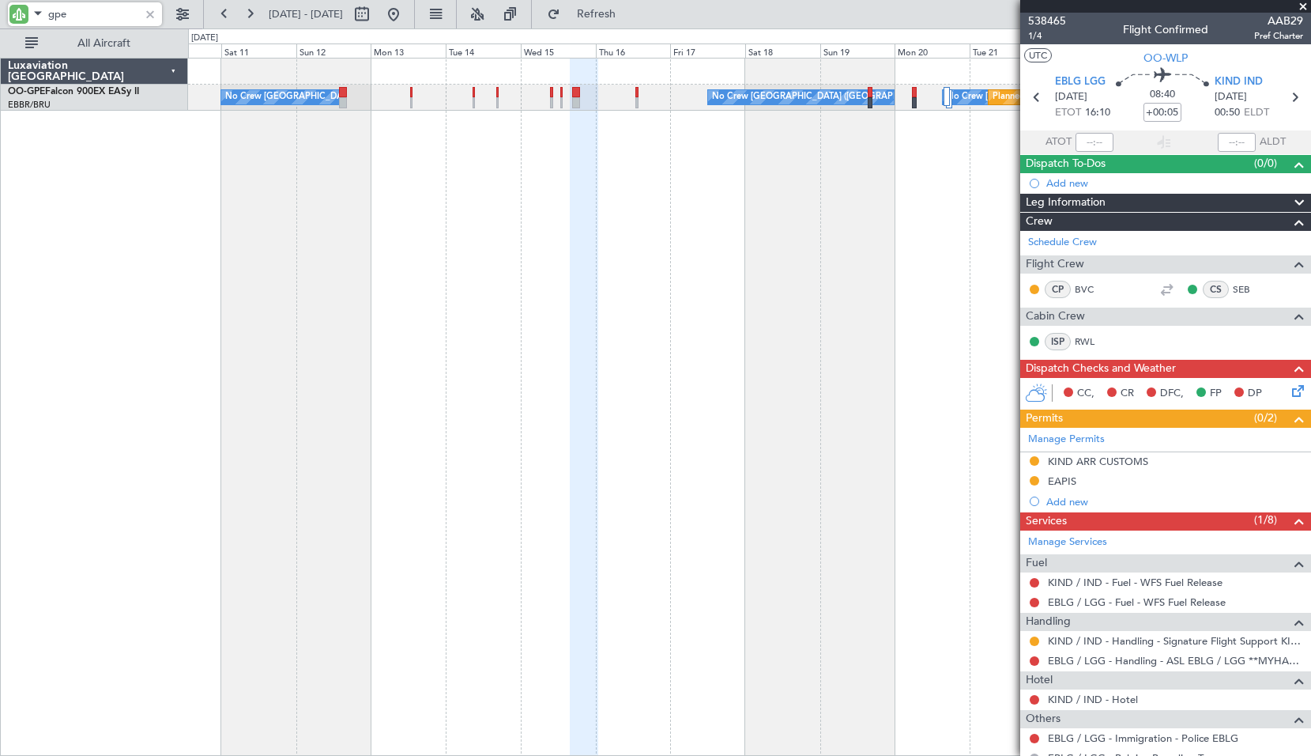
click at [621, 296] on div "No Crew Brussels (Brussels National) No Crew Brussels (Brussels National) No Cr…" at bounding box center [749, 407] width 1123 height 698
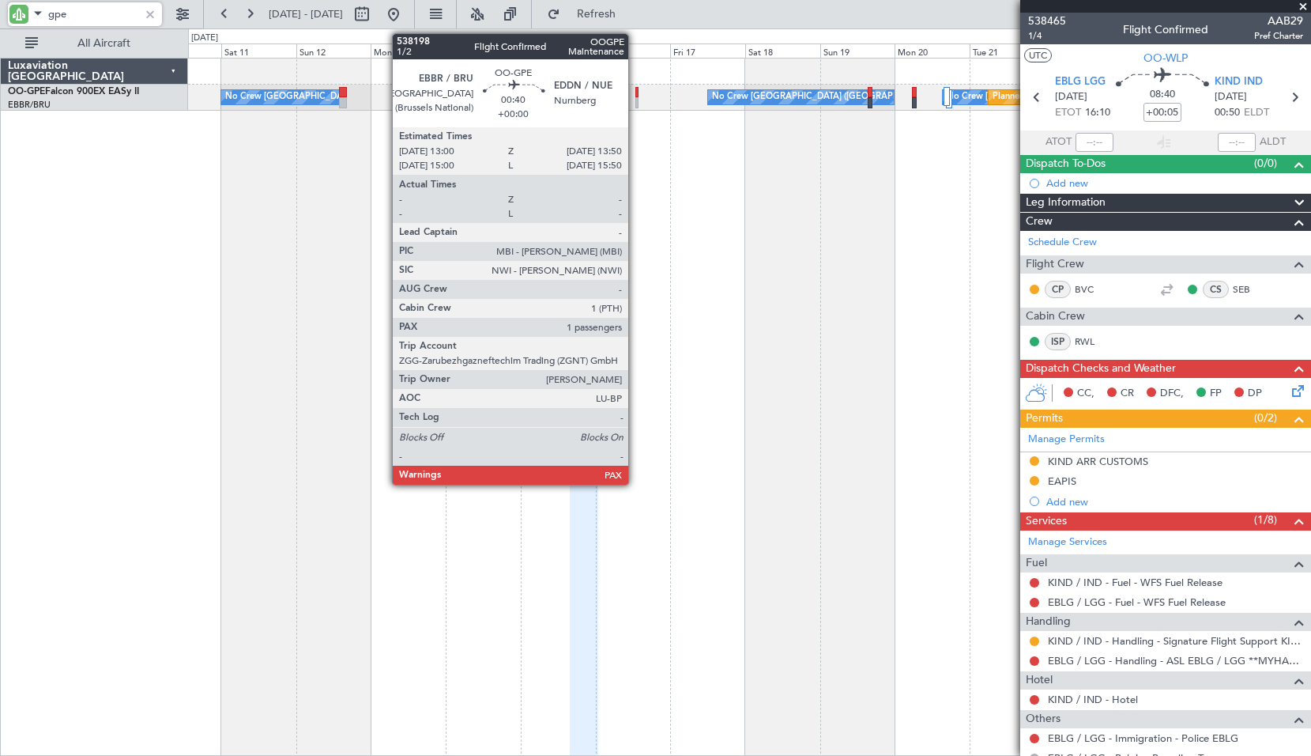
click at [636, 95] on div at bounding box center [637, 92] width 3 height 11
type input "gpe"
click at [637, 95] on div at bounding box center [637, 92] width 3 height 11
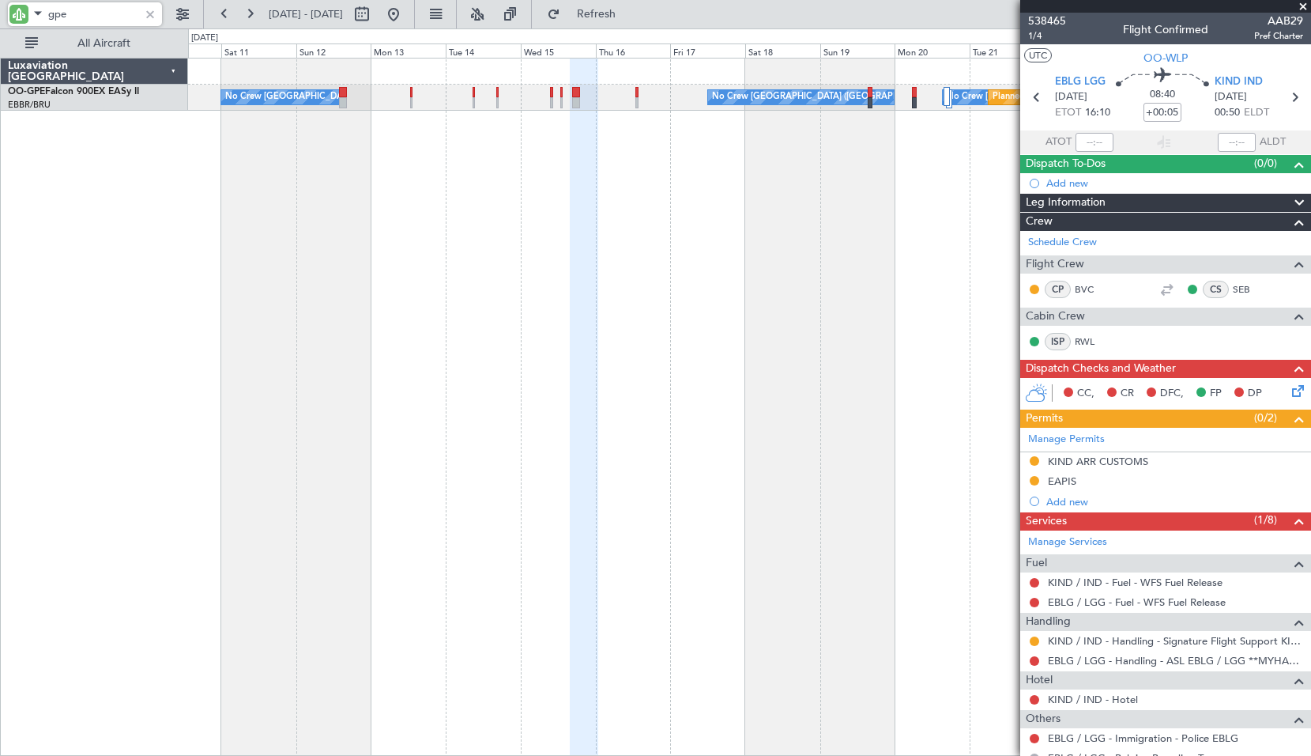
click at [650, 180] on div "No Crew Brussels (Brussels National) No Crew Brussels (Brussels National) No Cr…" at bounding box center [749, 407] width 1123 height 698
type input "1"
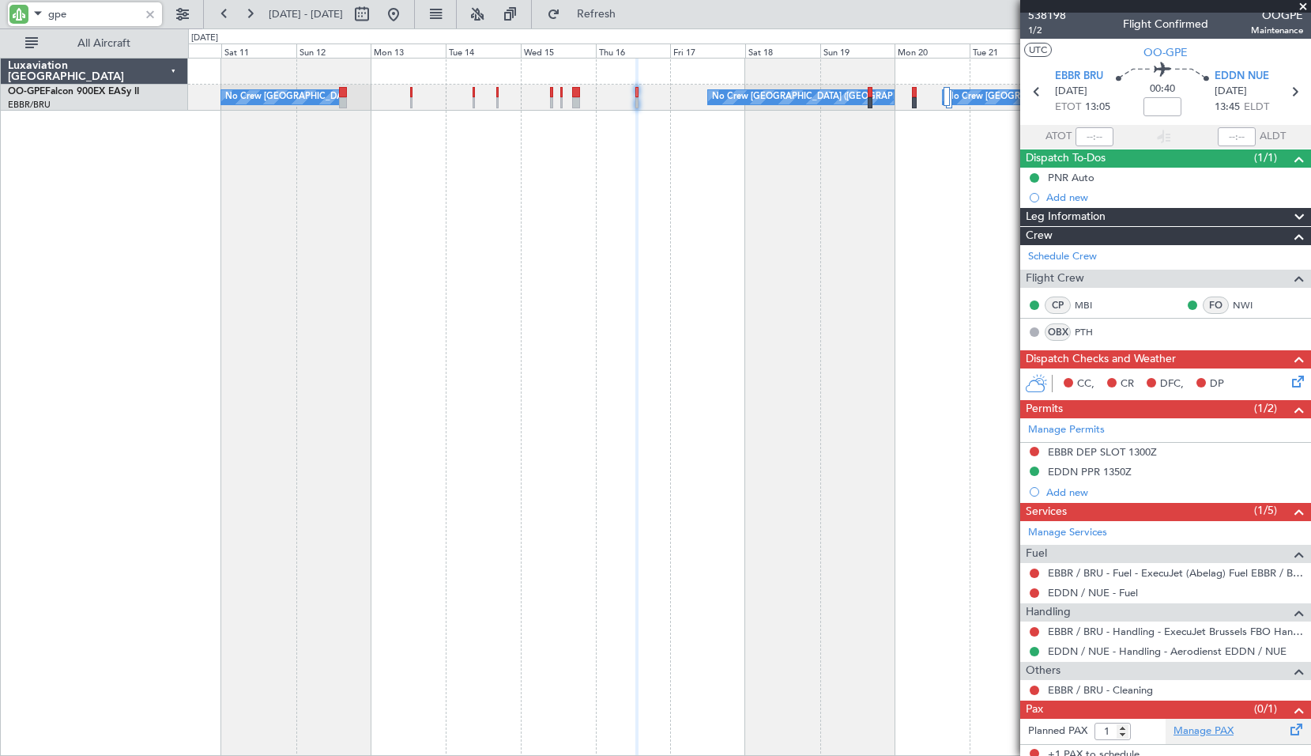
scroll to position [14, 0]
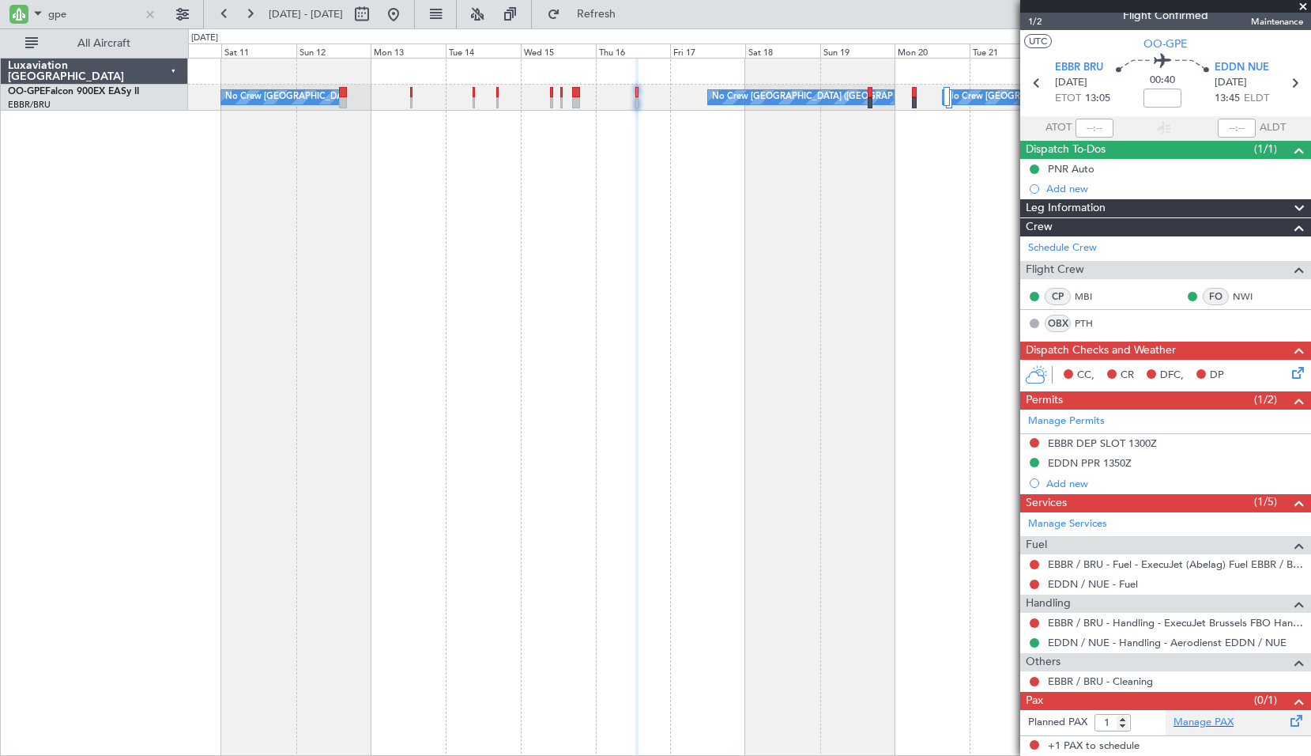
click at [1290, 716] on span at bounding box center [1297, 717] width 19 height 12
click at [1040, 21] on span "1/2" at bounding box center [1047, 21] width 38 height 13
click at [148, 17] on div at bounding box center [149, 14] width 17 height 17
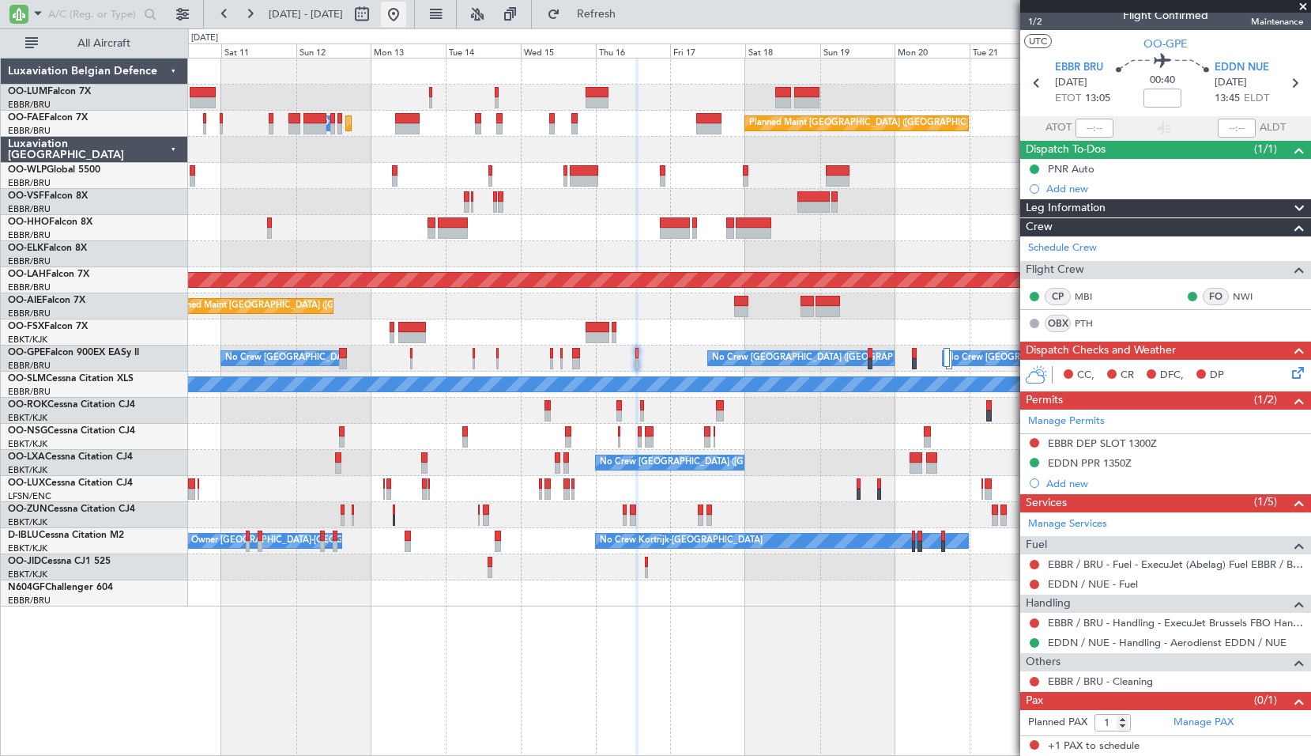
click at [406, 21] on button at bounding box center [393, 14] width 25 height 25
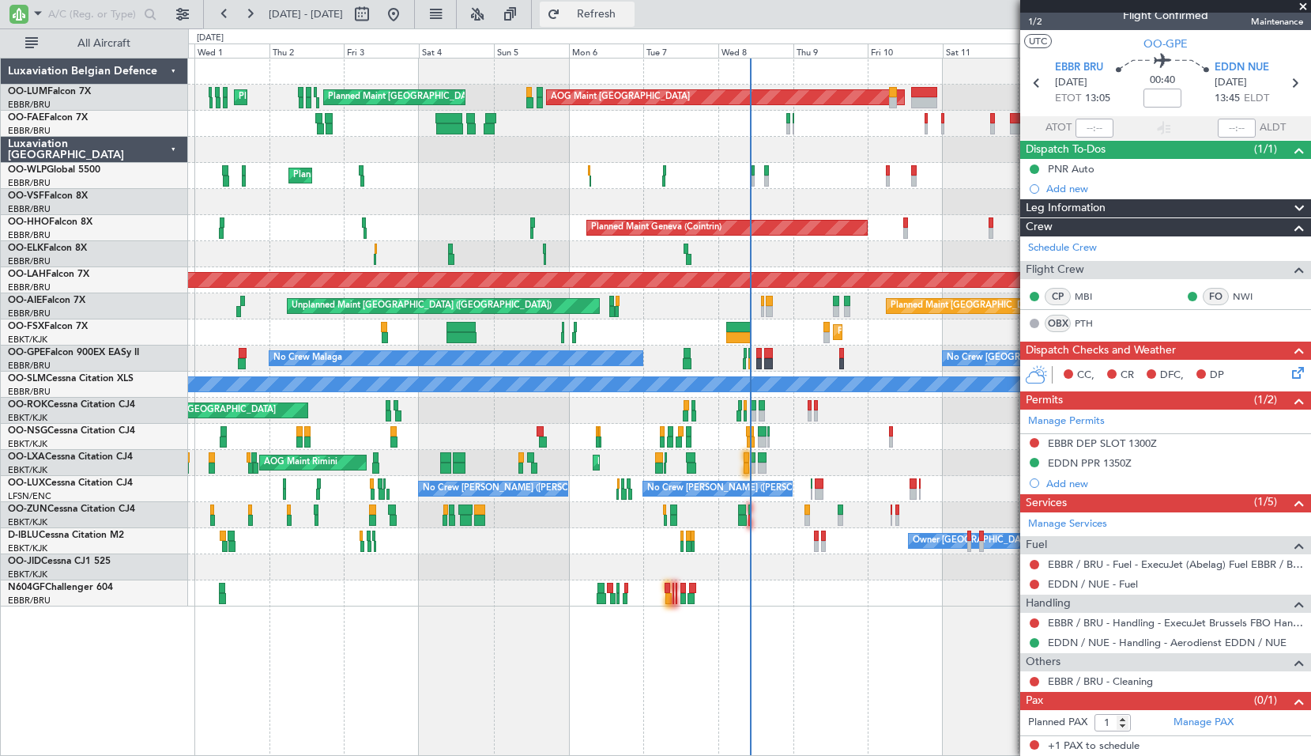
click at [630, 11] on span "Refresh" at bounding box center [597, 14] width 66 height 11
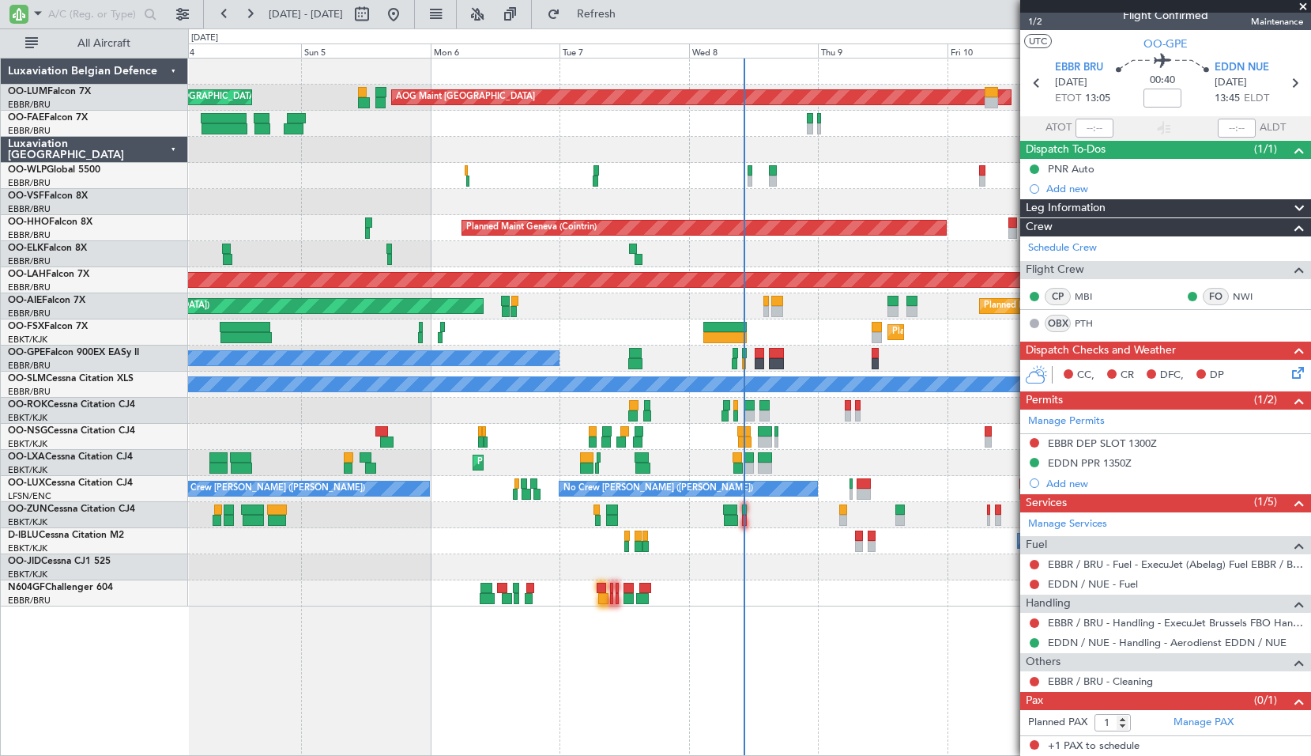
click at [897, 360] on div "No Crew Brussels (Brussels National) No Crew Malaga" at bounding box center [749, 358] width 1122 height 26
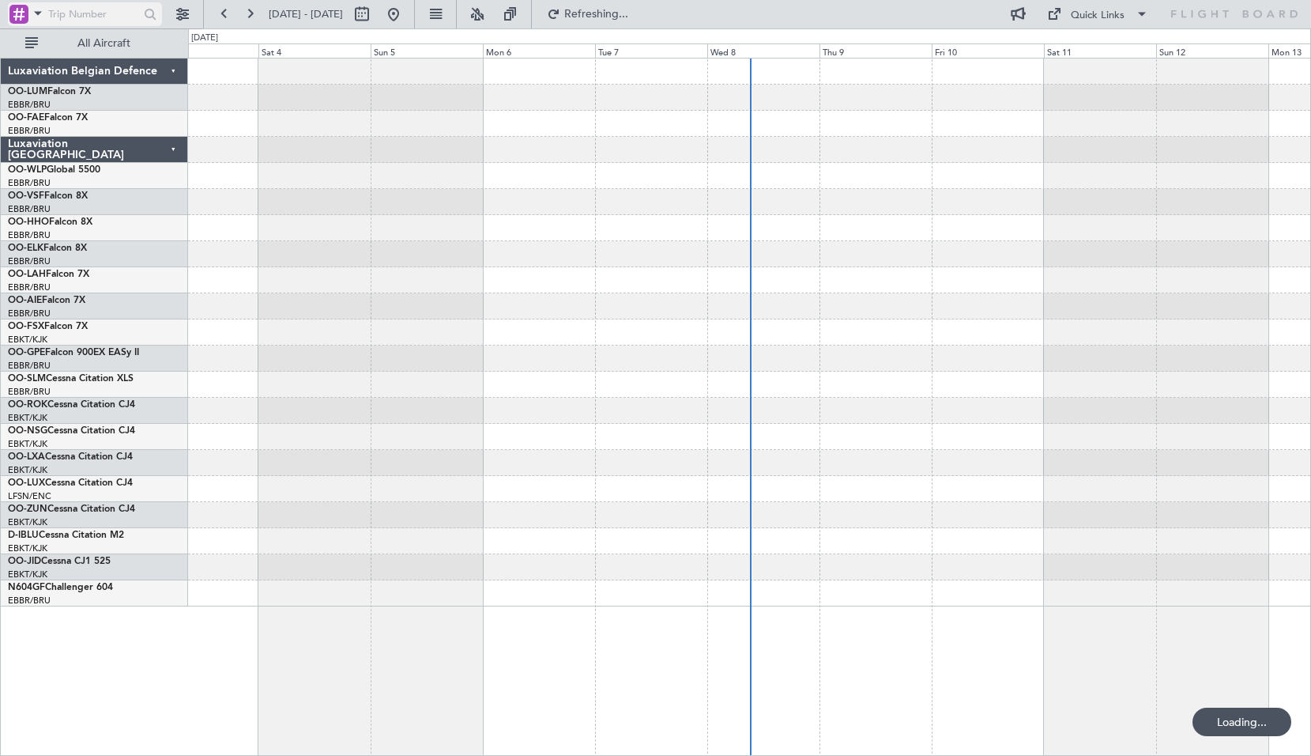
click at [37, 14] on span at bounding box center [37, 13] width 19 height 20
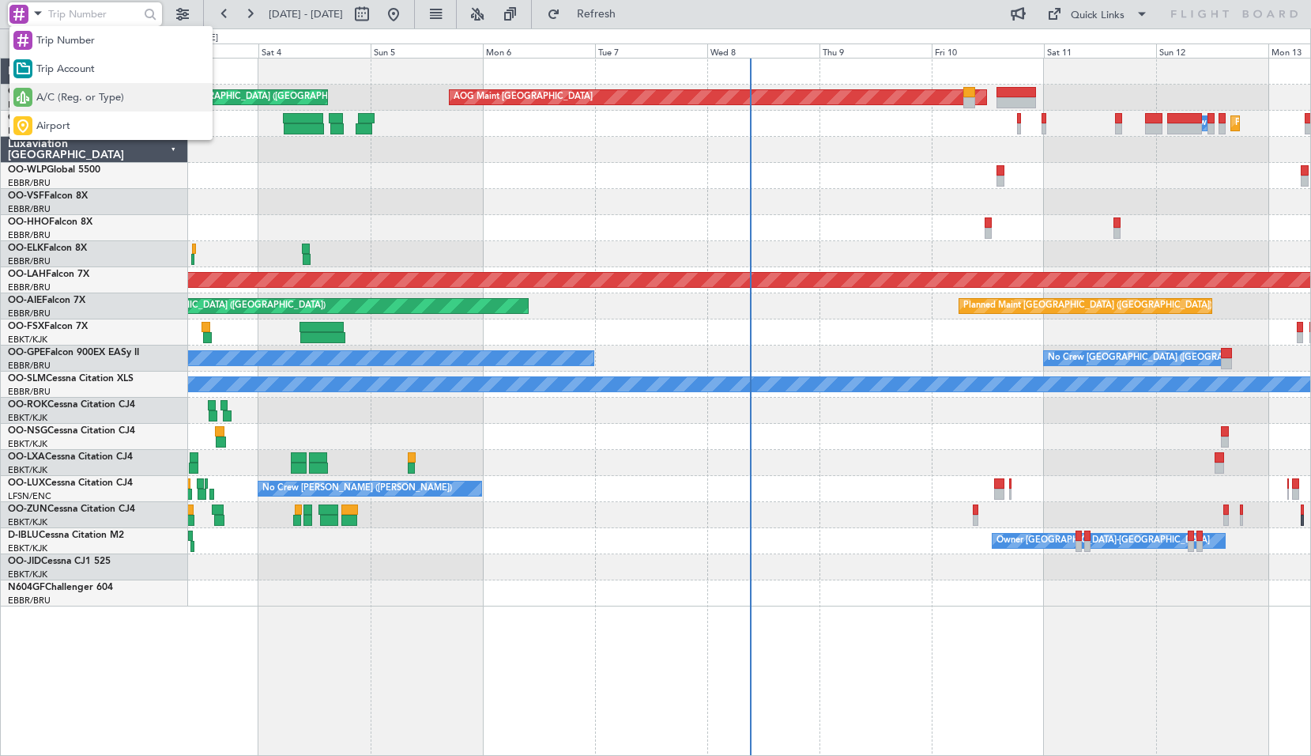
click at [49, 92] on span "A/C (Reg. or Type)" at bounding box center [80, 98] width 88 height 16
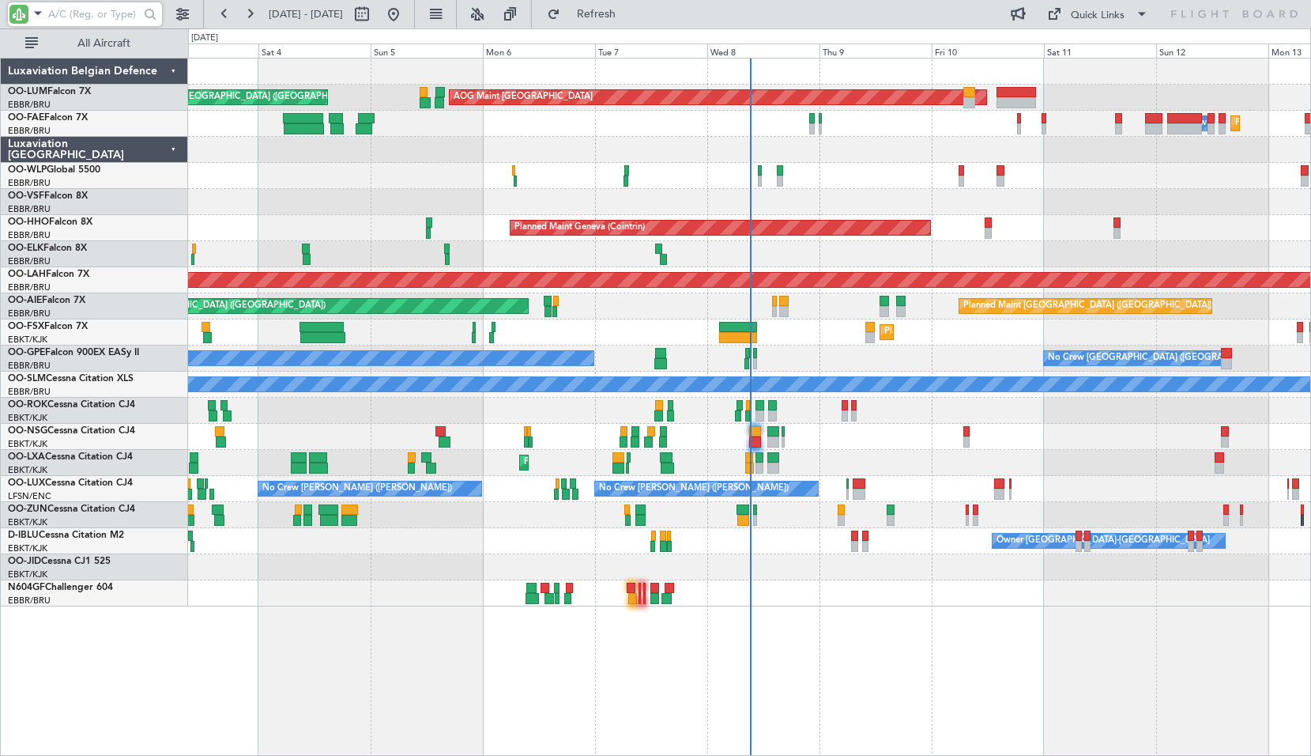
click at [72, 16] on input "text" at bounding box center [93, 14] width 91 height 24
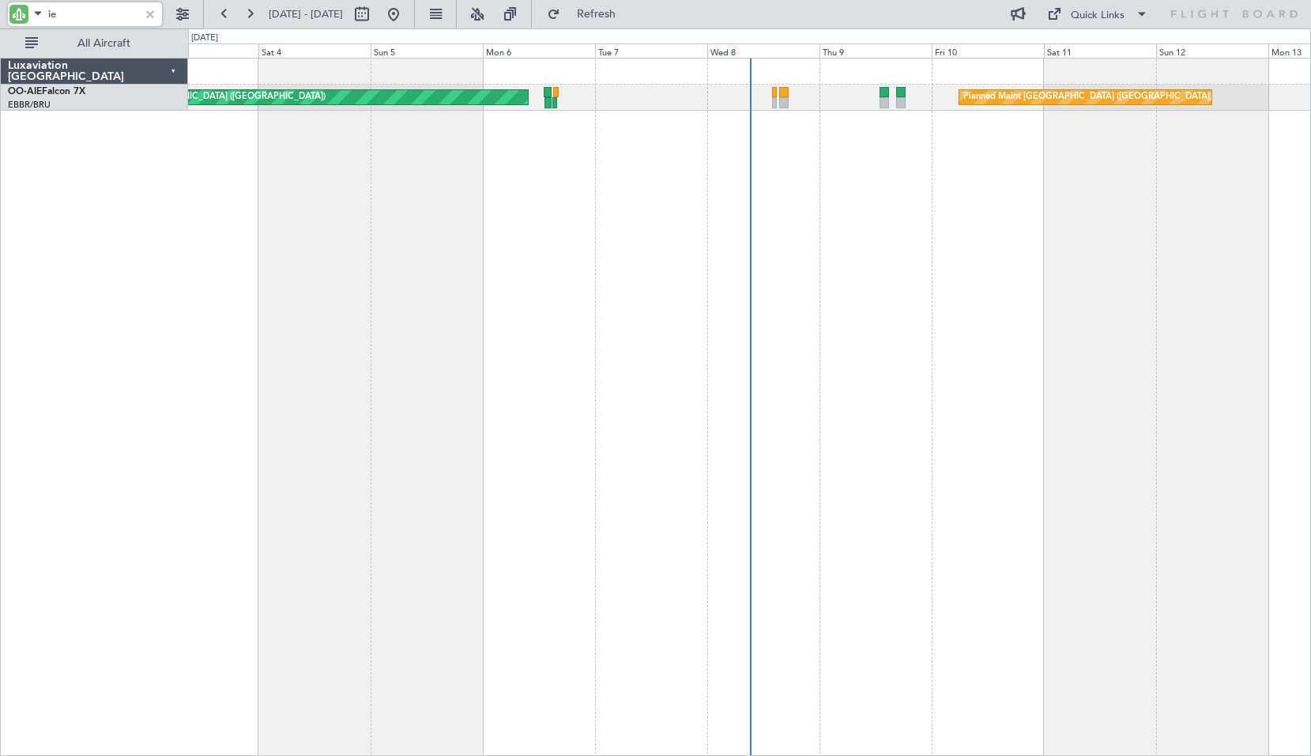
type input "i"
click at [586, 224] on div "Planned Maint [GEOGRAPHIC_DATA] ([GEOGRAPHIC_DATA]) Unplanned Maint [GEOGRAPHIC…" at bounding box center [749, 407] width 1123 height 698
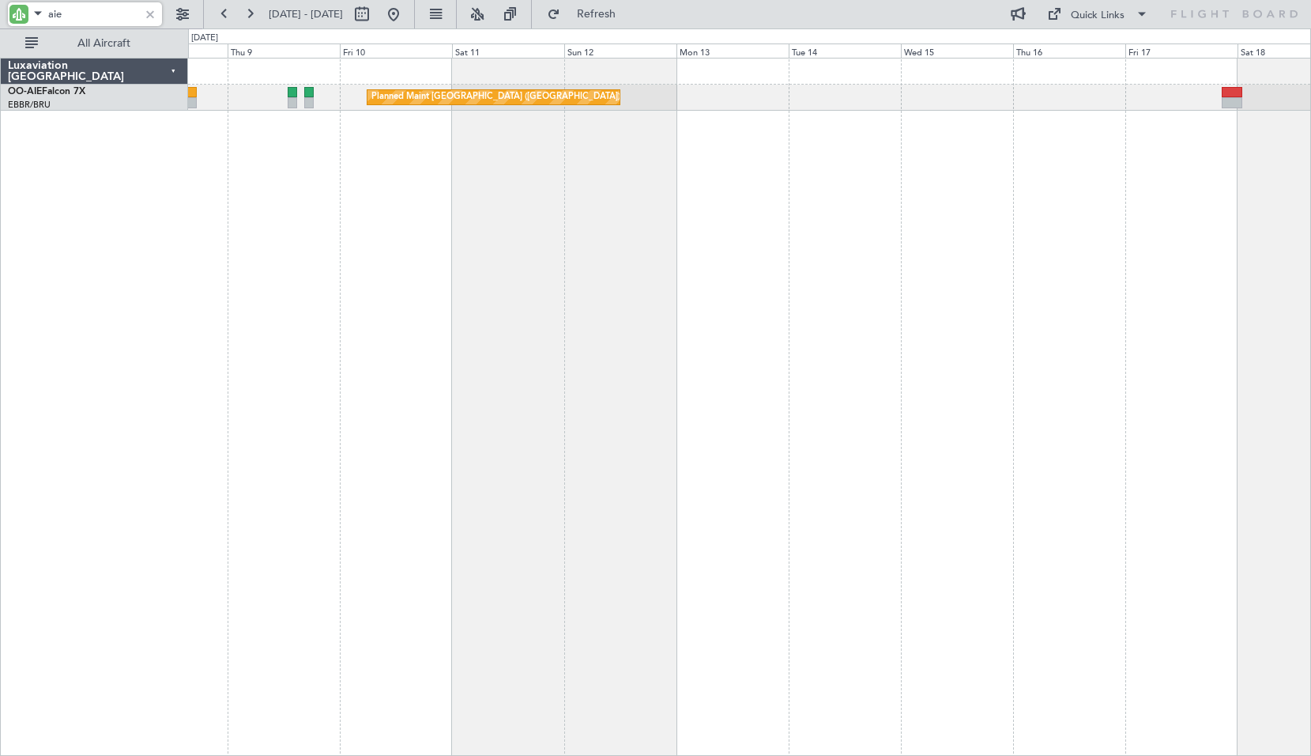
click at [487, 199] on div "Planned Maint [GEOGRAPHIC_DATA] ([GEOGRAPHIC_DATA]) Unplanned Maint [GEOGRAPHIC…" at bounding box center [749, 407] width 1123 height 698
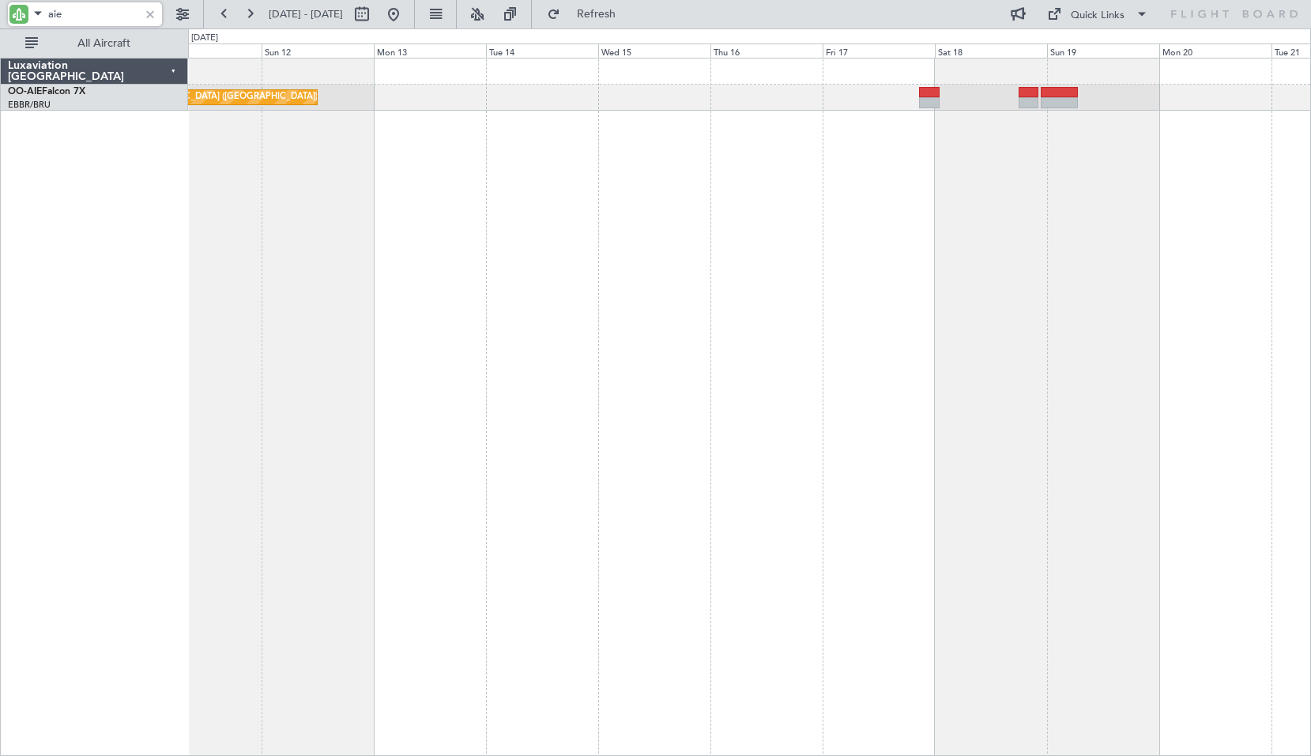
click at [512, 230] on div "Planned Maint [GEOGRAPHIC_DATA] ([GEOGRAPHIC_DATA])" at bounding box center [749, 407] width 1123 height 698
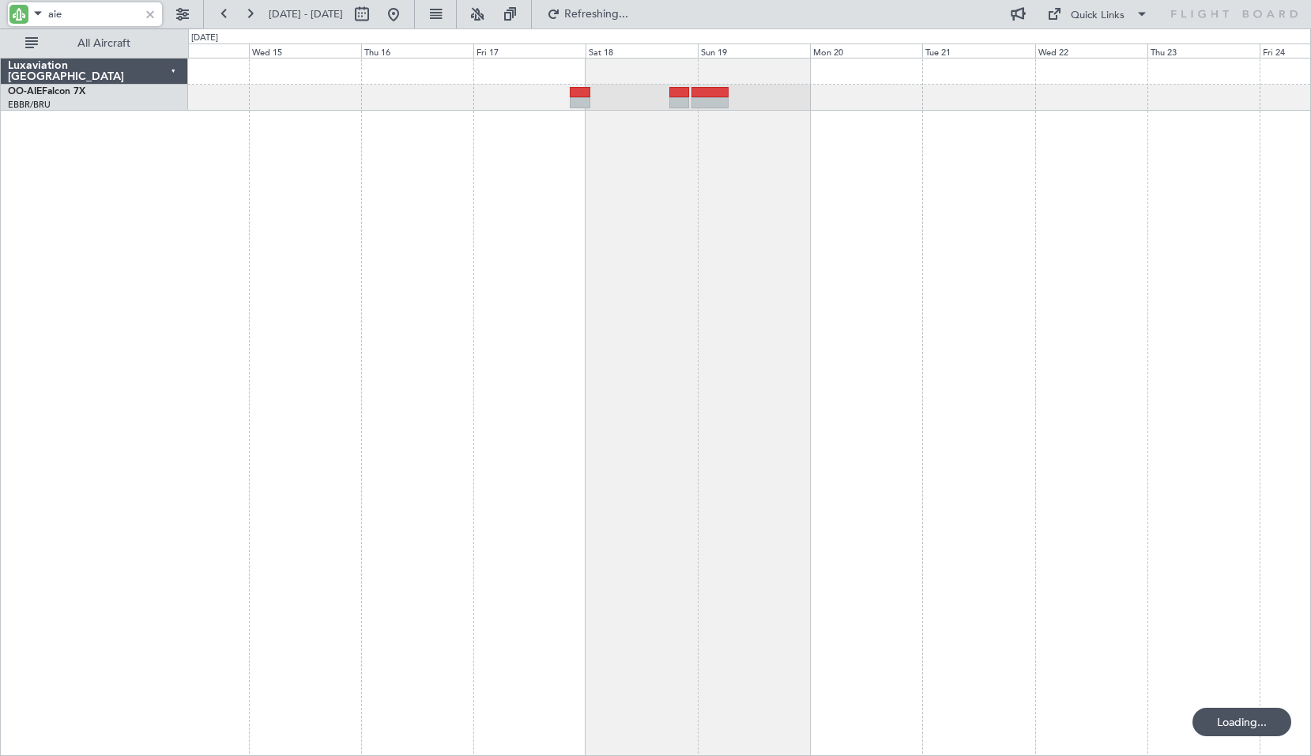
click at [471, 185] on div "Planned Maint [GEOGRAPHIC_DATA] ([GEOGRAPHIC_DATA])" at bounding box center [749, 407] width 1123 height 698
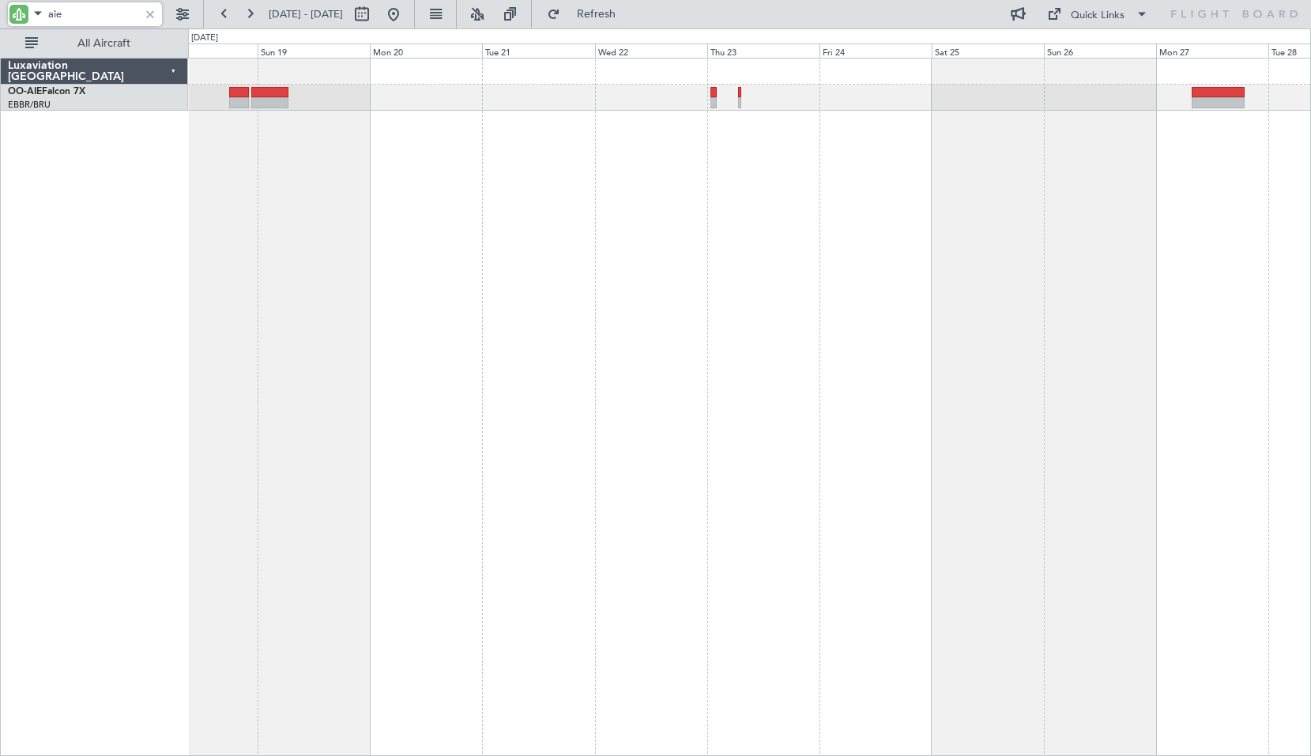
click at [671, 184] on div at bounding box center [749, 407] width 1123 height 698
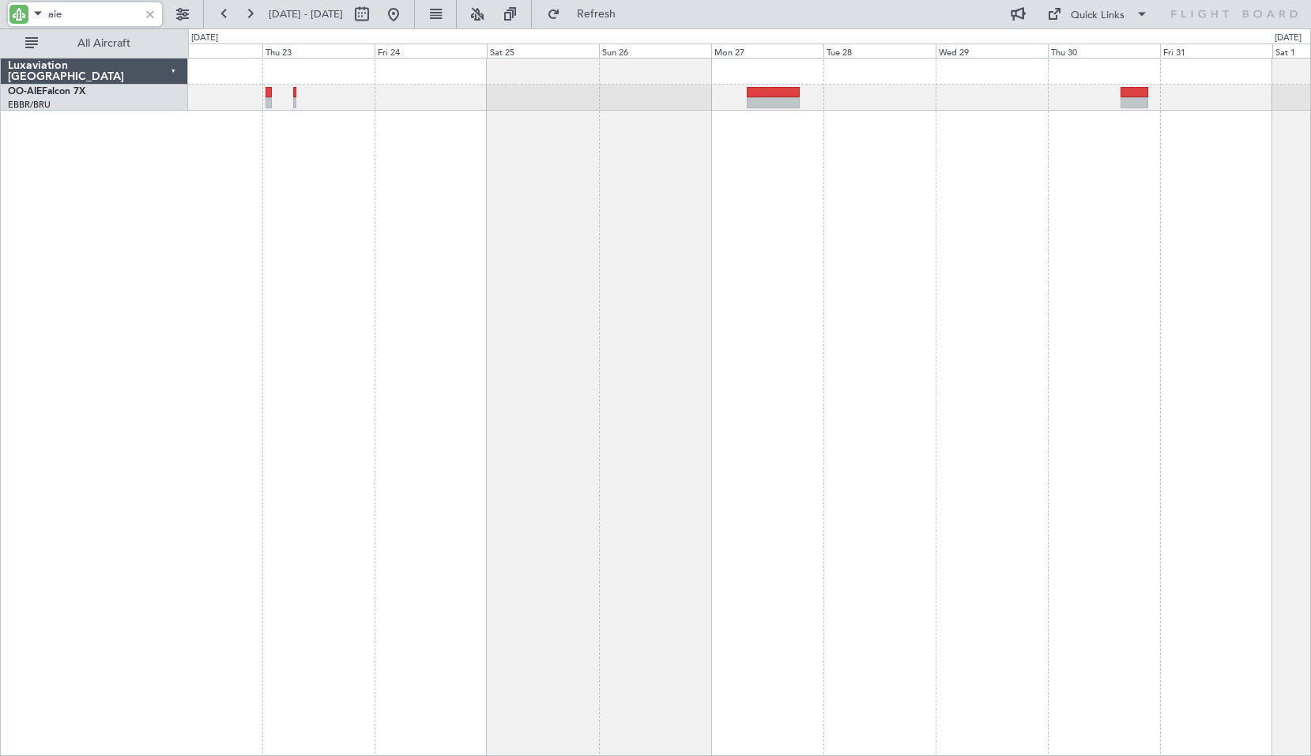
click at [108, 16] on input "aie" at bounding box center [93, 14] width 91 height 24
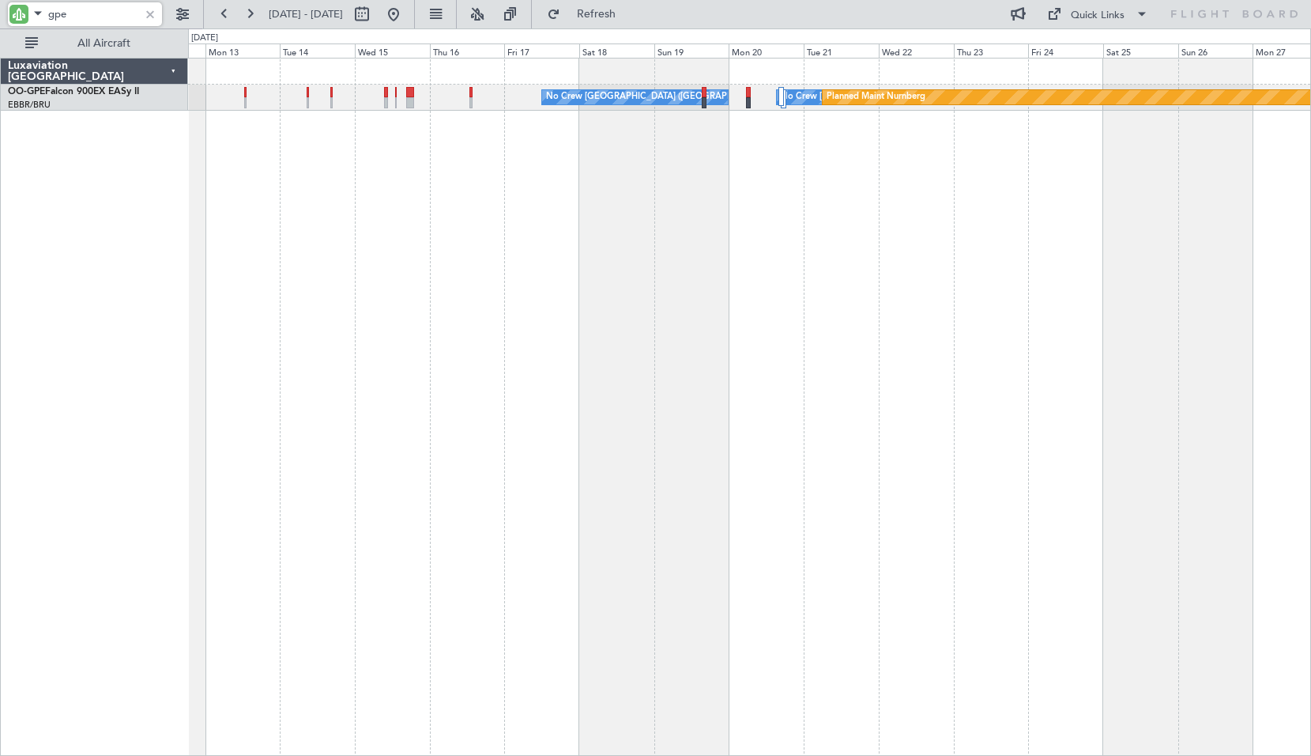
click at [1038, 254] on div "No Crew [GEOGRAPHIC_DATA] ([GEOGRAPHIC_DATA] National) Planned Maint Nurnberg N…" at bounding box center [749, 407] width 1123 height 698
click at [473, 96] on div "No Crew [GEOGRAPHIC_DATA] ([GEOGRAPHIC_DATA] National) Planned Maint Nurnberg N…" at bounding box center [749, 98] width 1122 height 26
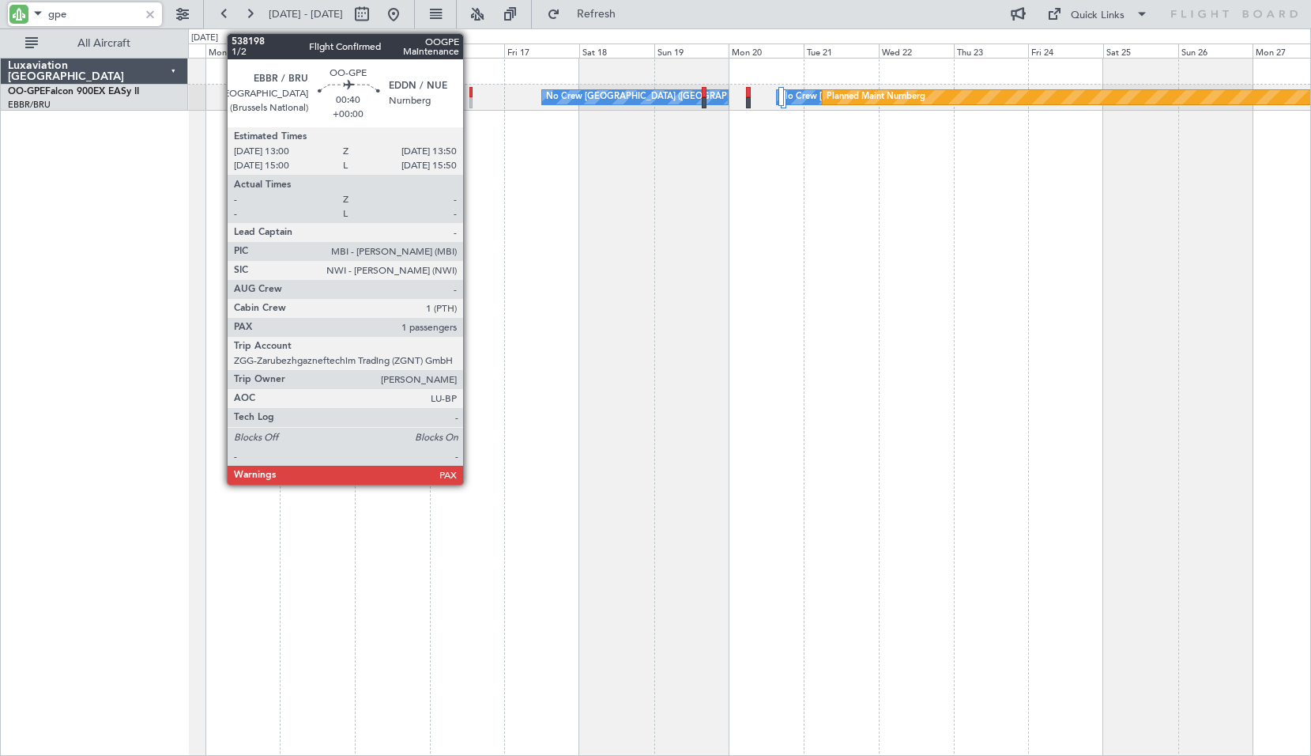
click at [470, 96] on div at bounding box center [471, 92] width 3 height 11
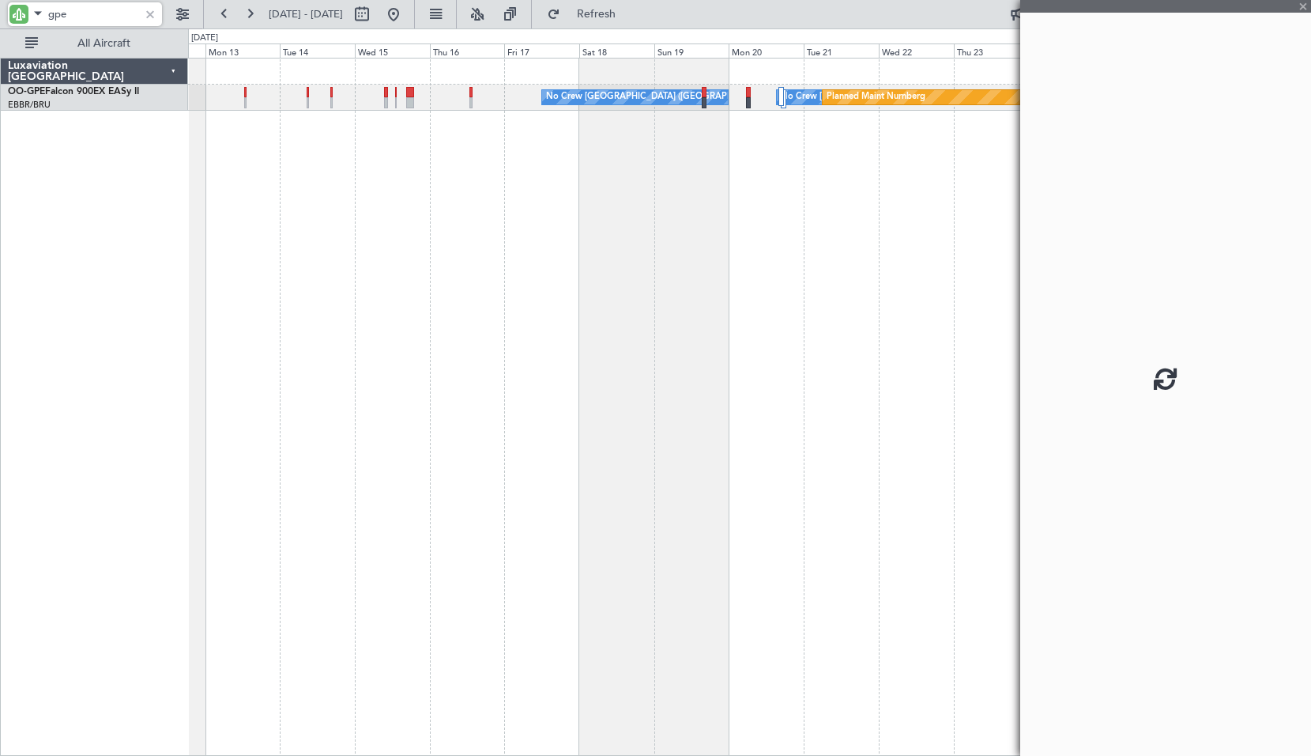
click at [620, 248] on div "No Crew [GEOGRAPHIC_DATA] ([GEOGRAPHIC_DATA] National) Planned Maint Nurnberg N…" at bounding box center [749, 407] width 1123 height 698
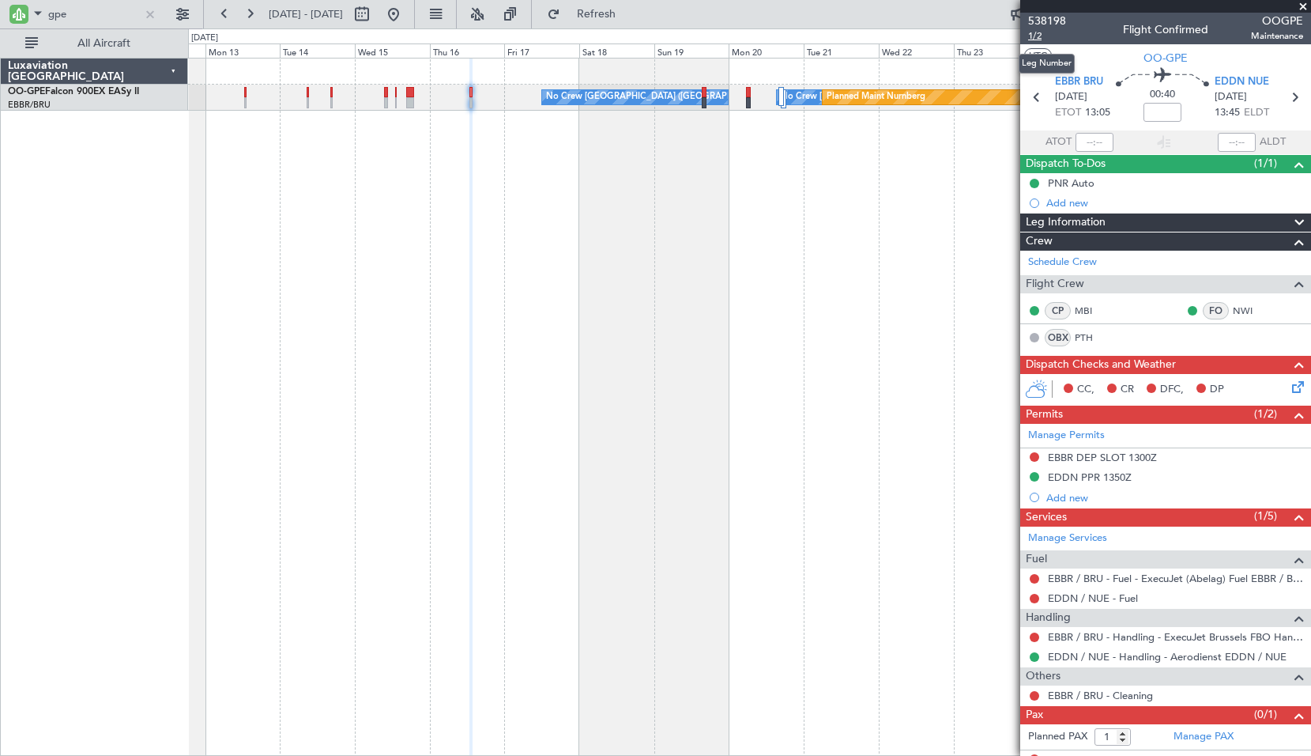
click at [1039, 40] on span "1/2" at bounding box center [1047, 35] width 38 height 13
click at [102, 18] on input "gpe" at bounding box center [93, 14] width 91 height 24
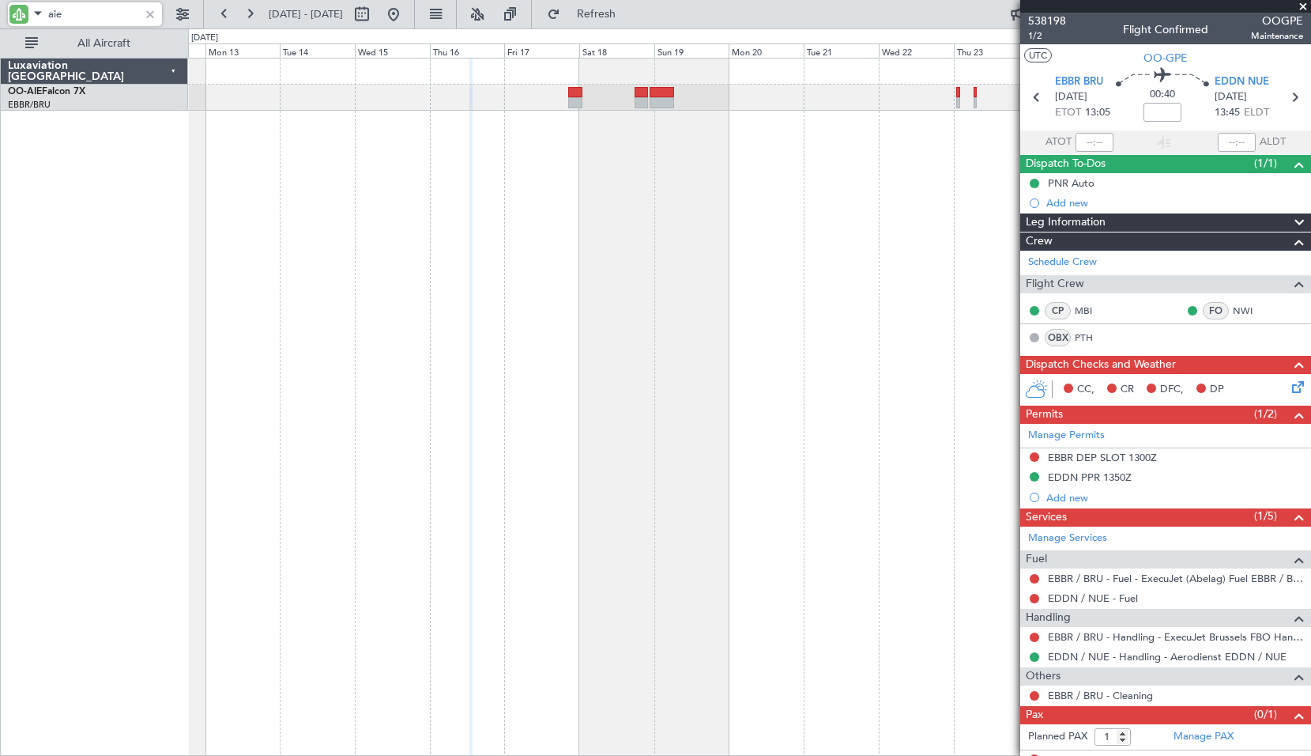
type input "aie"
click at [1305, 9] on span at bounding box center [1304, 7] width 16 height 14
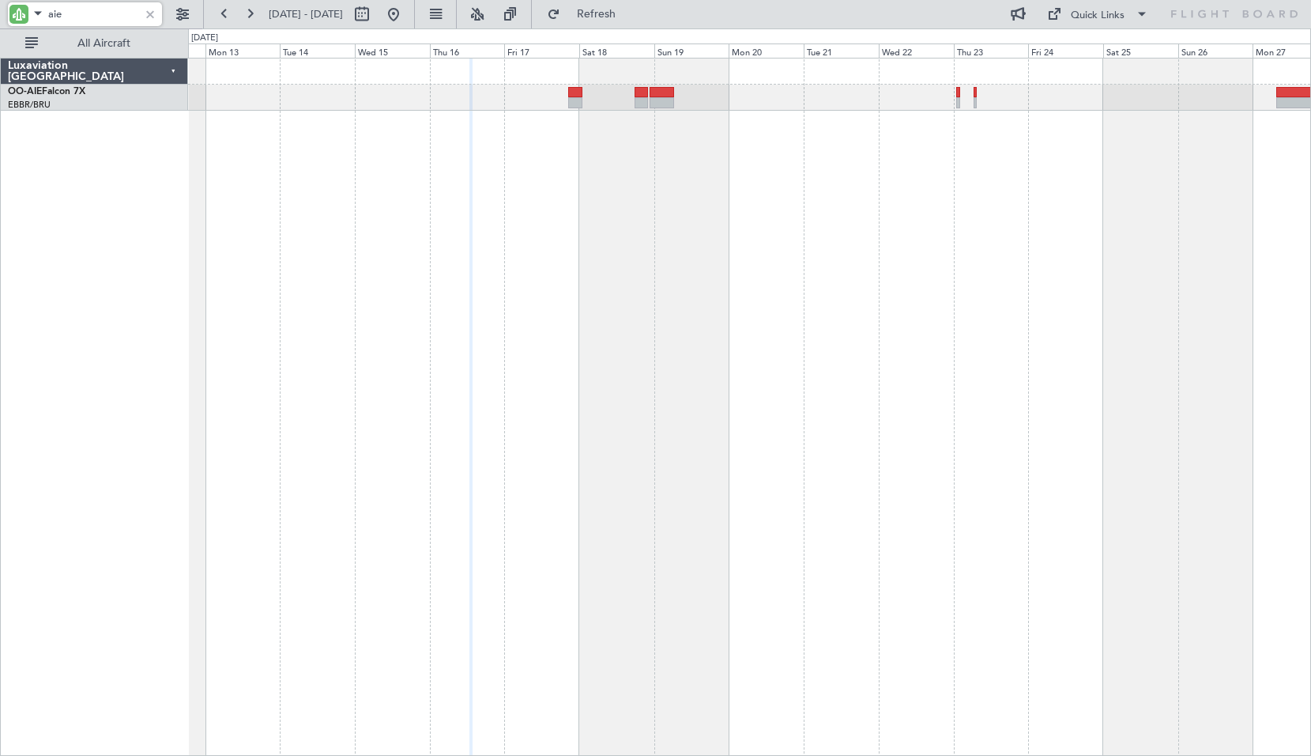
type input "0"
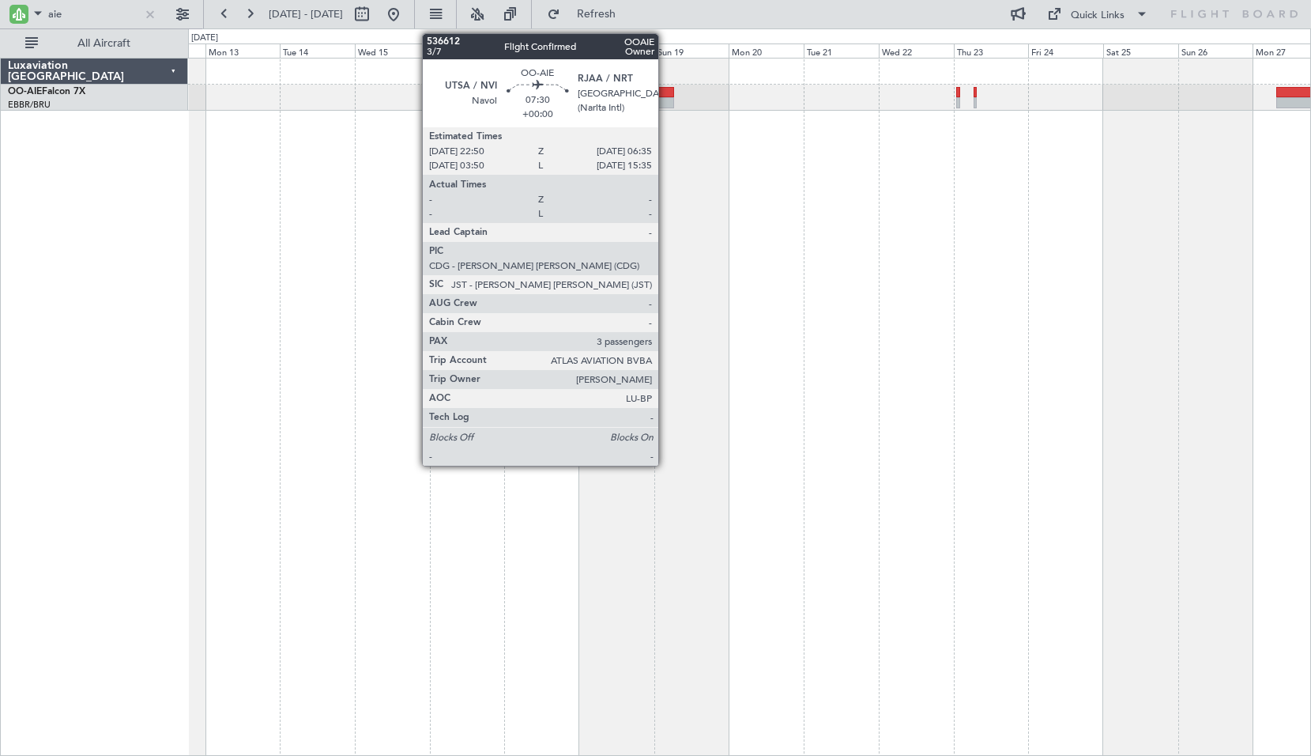
click at [664, 97] on div at bounding box center [662, 102] width 25 height 11
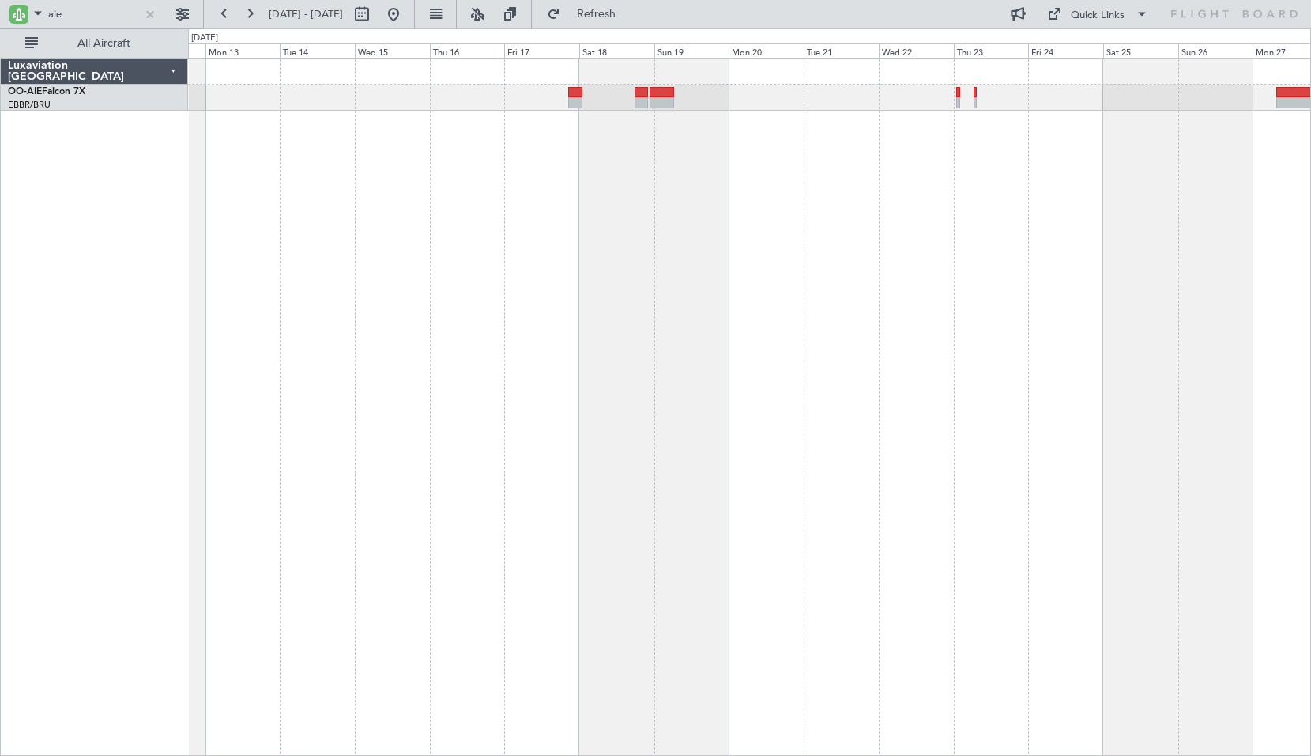
click at [725, 184] on div "Planned Maint [GEOGRAPHIC_DATA] ([GEOGRAPHIC_DATA])" at bounding box center [749, 407] width 1123 height 698
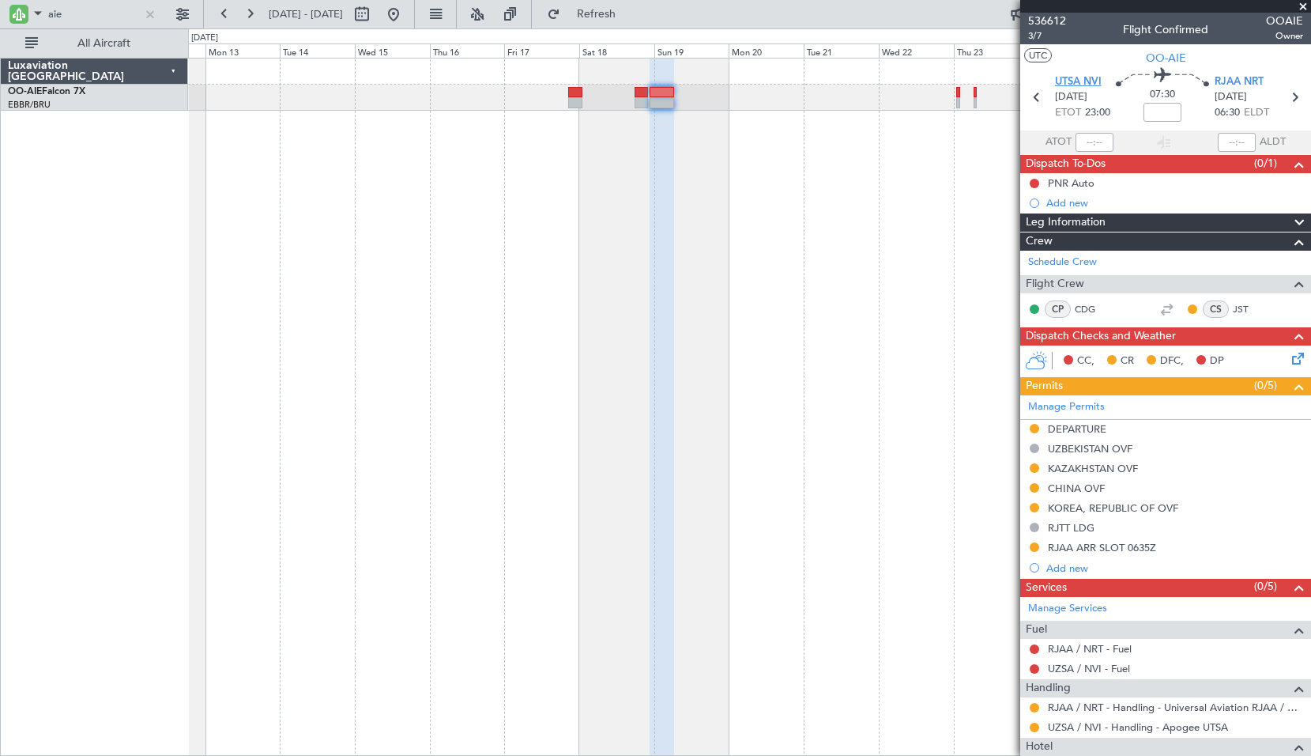
click at [1066, 79] on span "UTSA NVI" at bounding box center [1078, 82] width 47 height 16
click at [630, 9] on span "Refresh" at bounding box center [597, 14] width 66 height 11
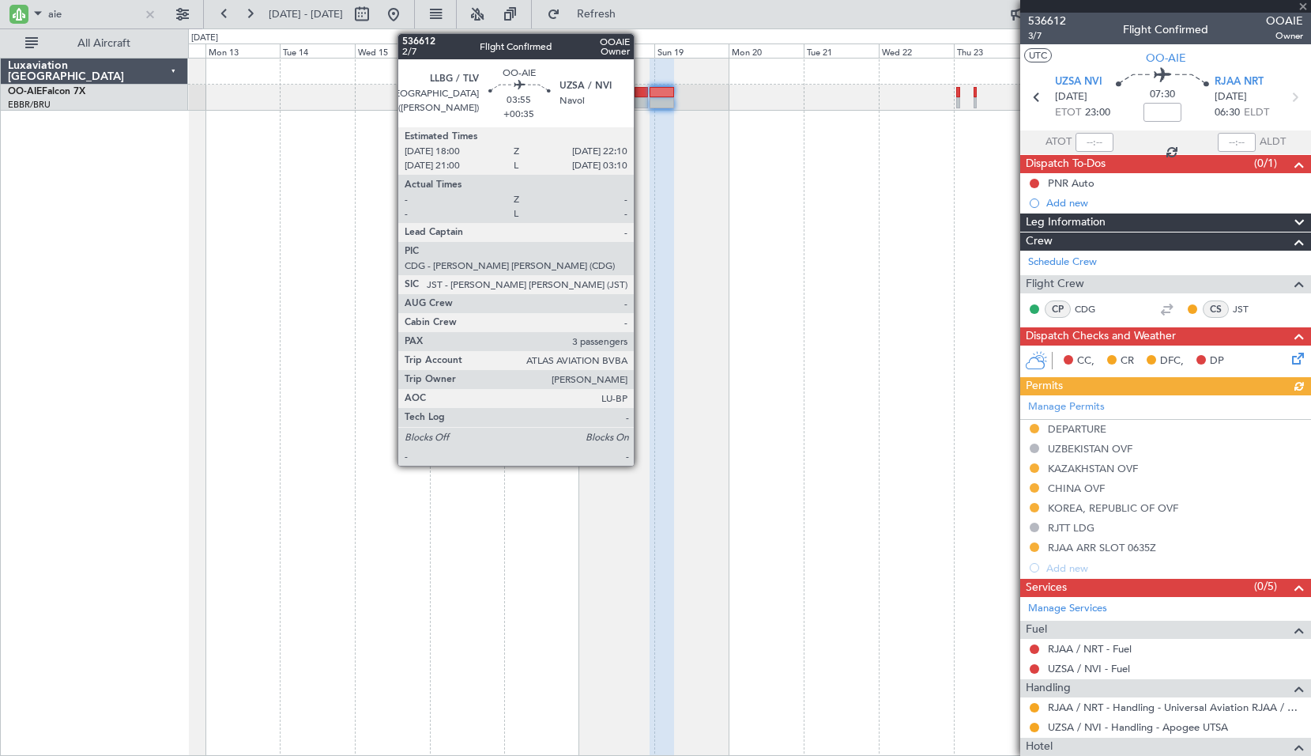
click at [641, 92] on div at bounding box center [641, 92] width 13 height 11
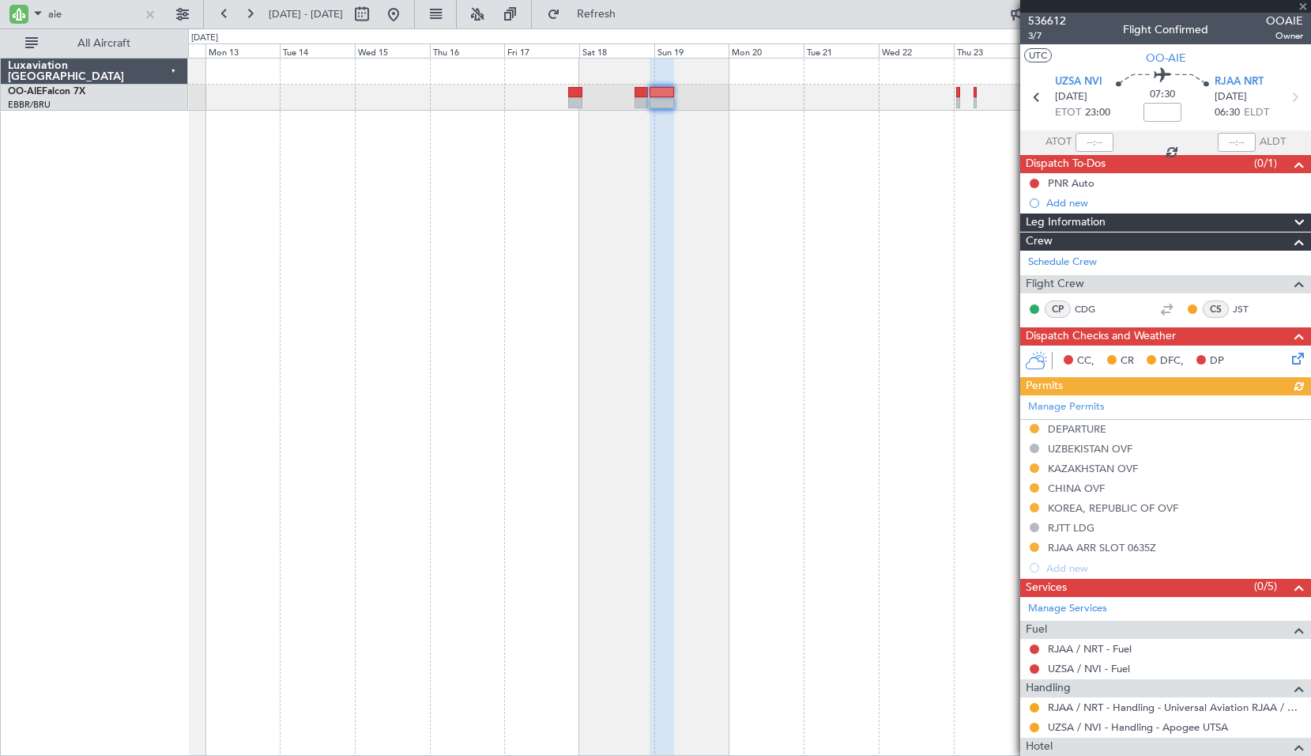
click at [912, 206] on div "Planned Maint [GEOGRAPHIC_DATA] ([GEOGRAPHIC_DATA])" at bounding box center [749, 407] width 1123 height 698
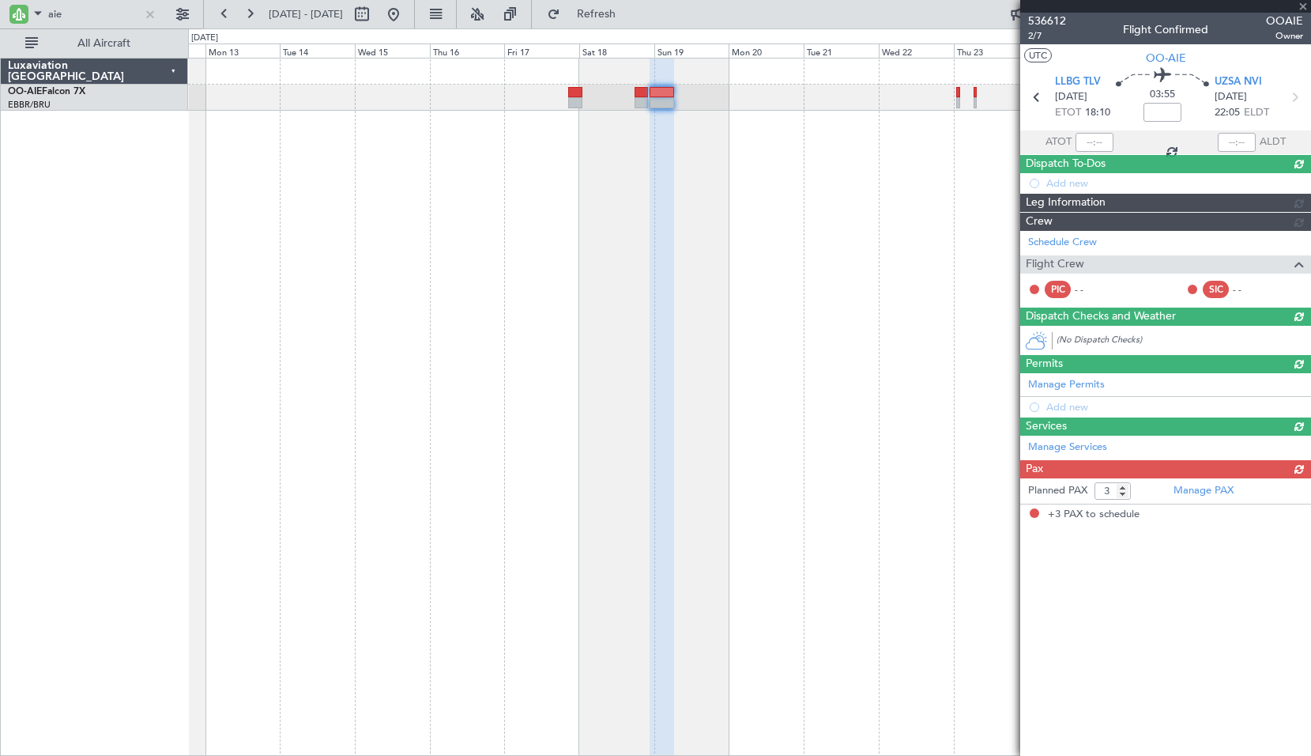
type input "+00:35"
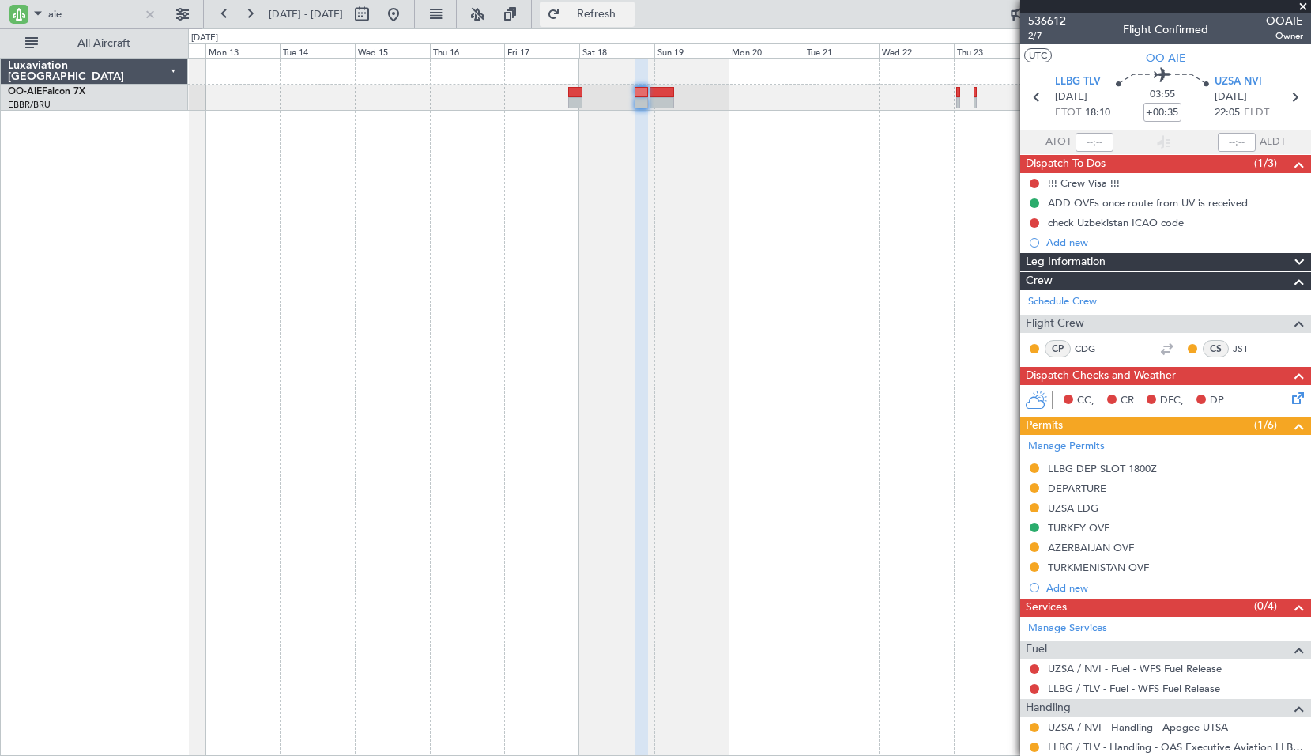
click at [614, 13] on span "Refresh" at bounding box center [597, 14] width 66 height 11
click at [866, 316] on div "Planned Maint [GEOGRAPHIC_DATA] ([GEOGRAPHIC_DATA])" at bounding box center [749, 407] width 1123 height 698
click at [96, 17] on input "aie" at bounding box center [93, 14] width 91 height 24
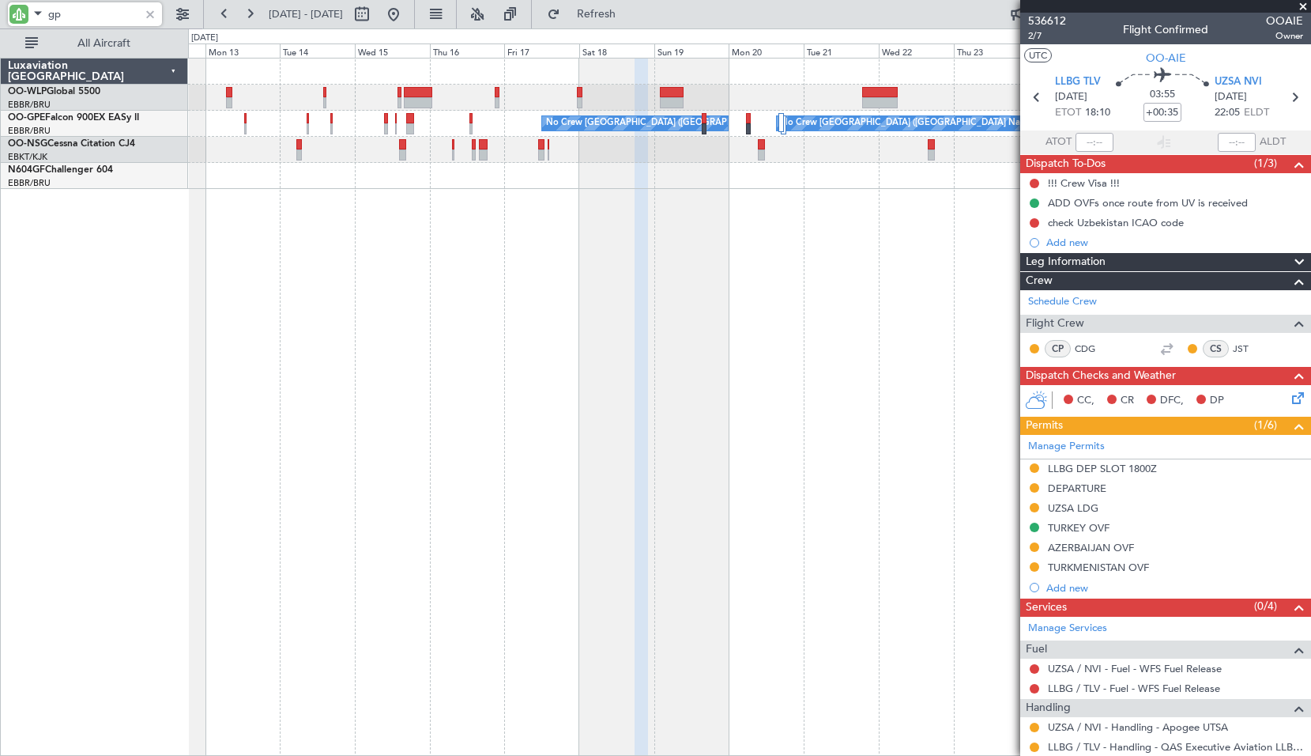
type input "gpe"
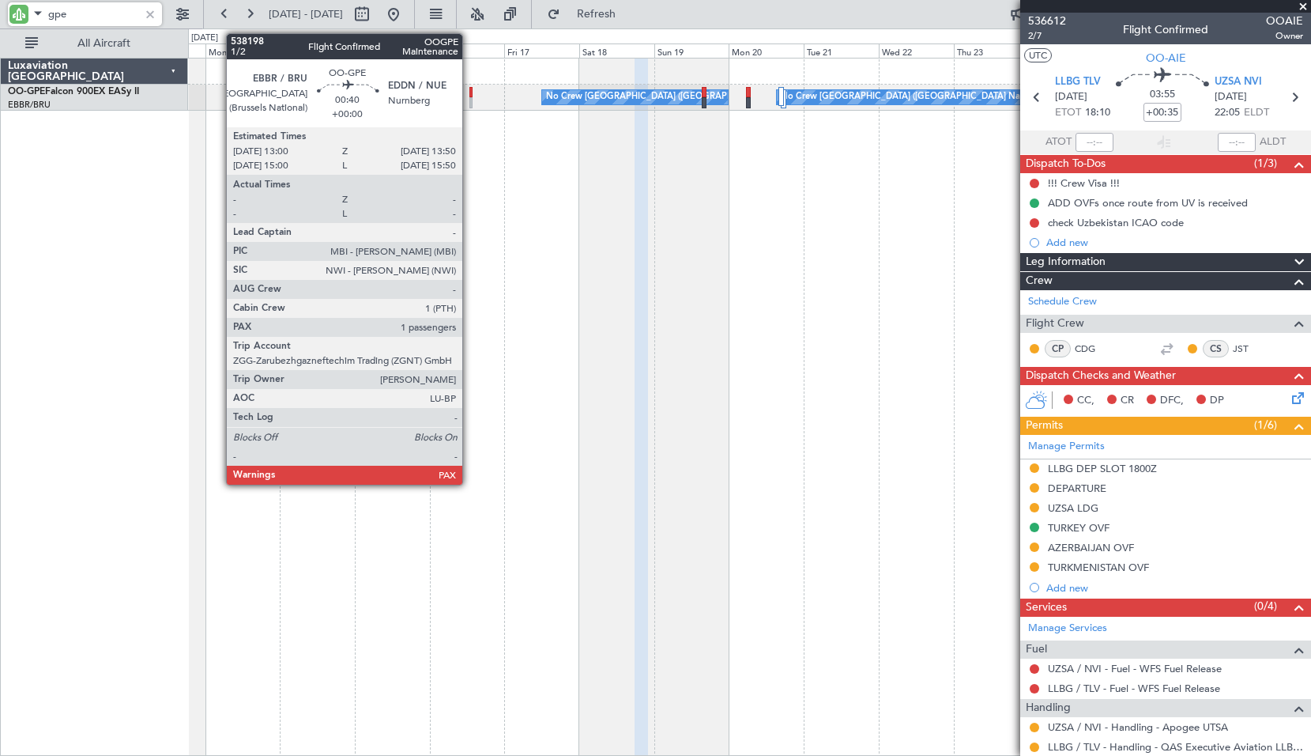
click at [470, 99] on div at bounding box center [471, 102] width 3 height 11
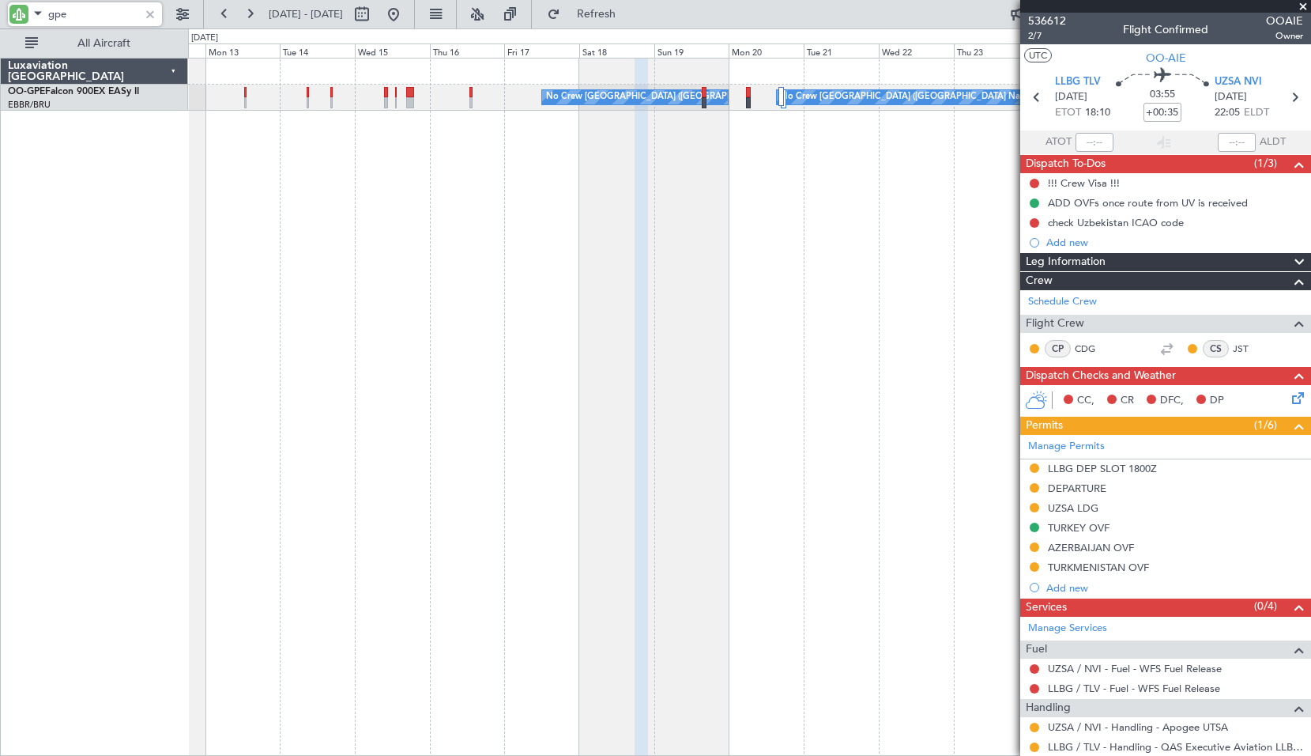
click at [514, 172] on div "Planned Maint Nurnberg No Crew [GEOGRAPHIC_DATA] (Brussels National) No Crew [G…" at bounding box center [749, 407] width 1123 height 698
type input "1"
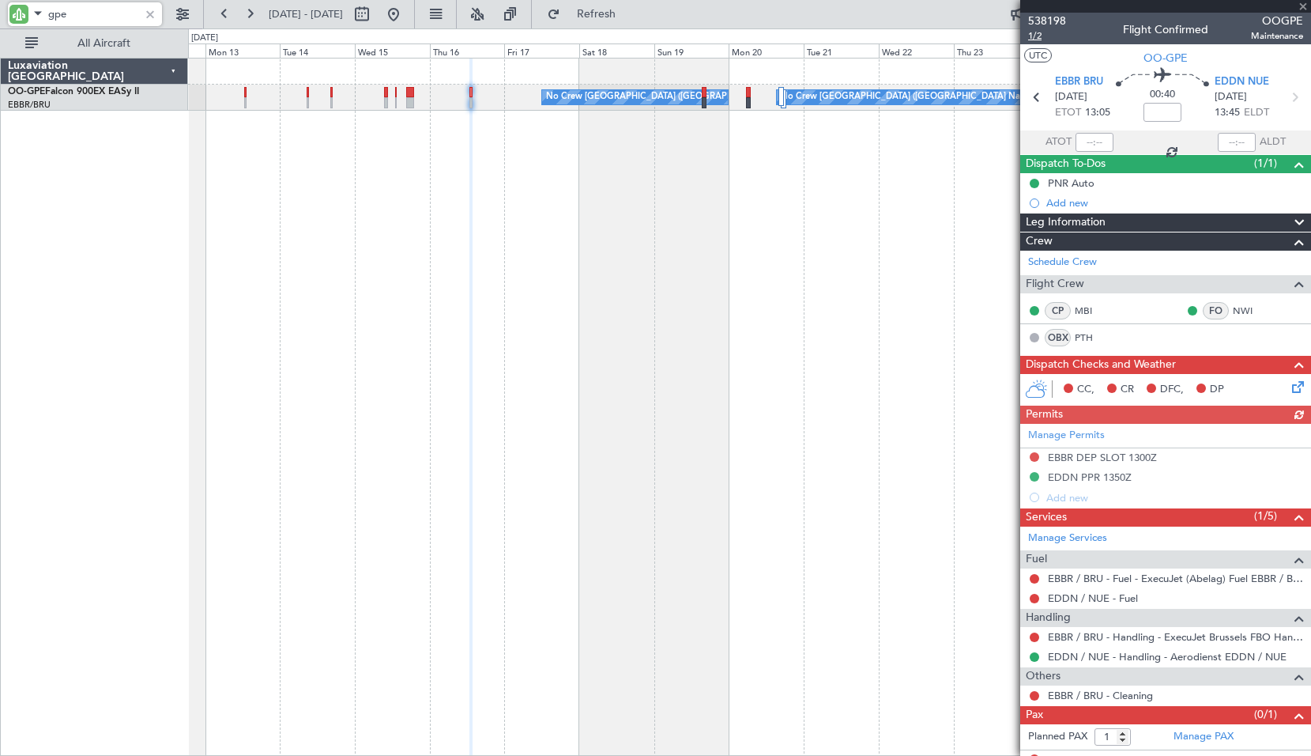
type input "gpe"
click at [1032, 34] on span "1/2" at bounding box center [1047, 35] width 38 height 13
click at [1084, 338] on link "PTH" at bounding box center [1093, 337] width 36 height 14
click at [1288, 737] on span at bounding box center [1297, 732] width 19 height 12
click at [1034, 34] on span "1/2" at bounding box center [1047, 35] width 38 height 13
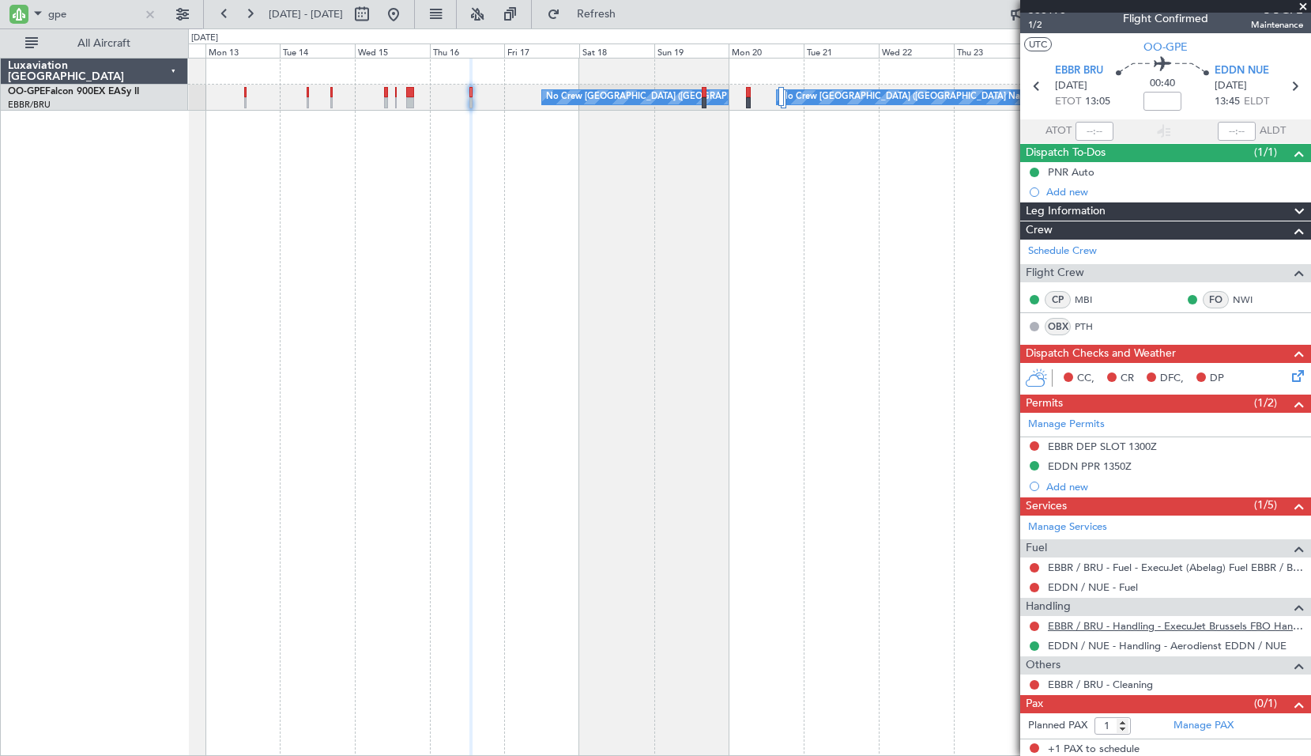
scroll to position [14, 0]
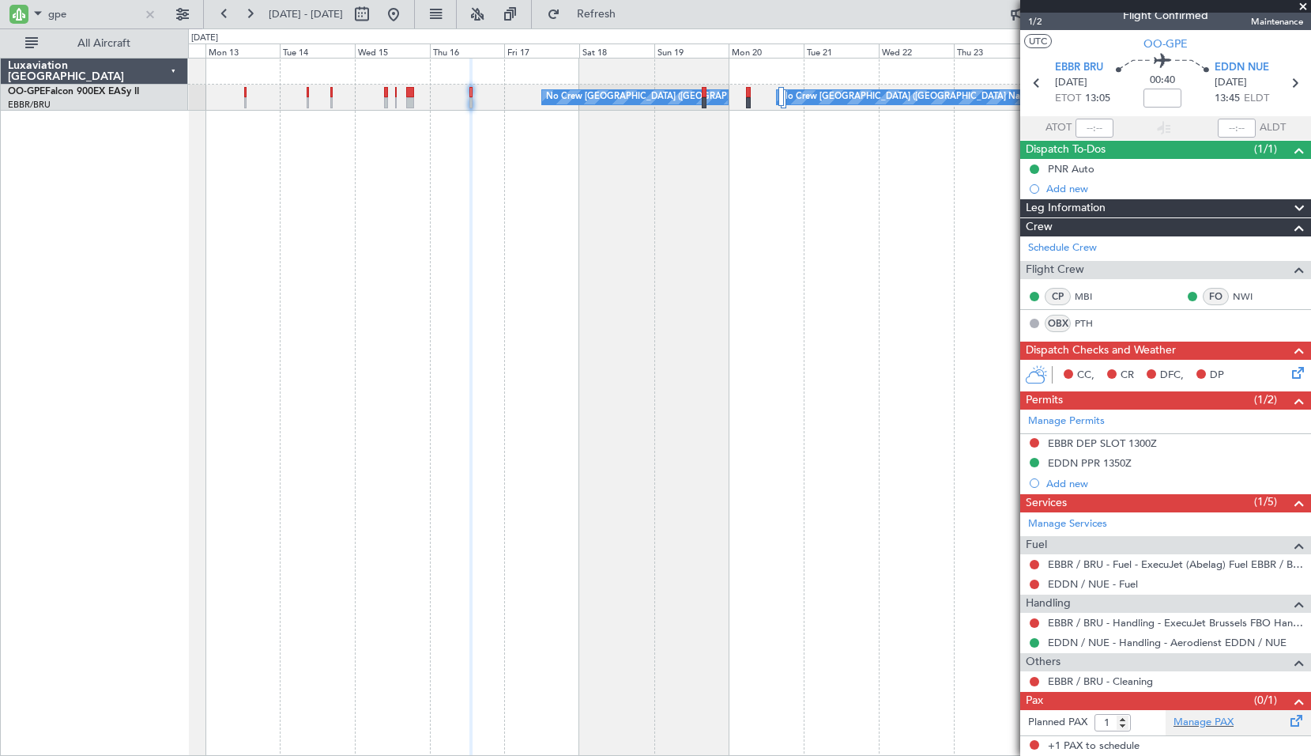
click at [1288, 721] on span at bounding box center [1297, 717] width 19 height 12
click at [1038, 22] on span "1/2" at bounding box center [1047, 21] width 38 height 13
click at [152, 12] on div at bounding box center [149, 14] width 17 height 17
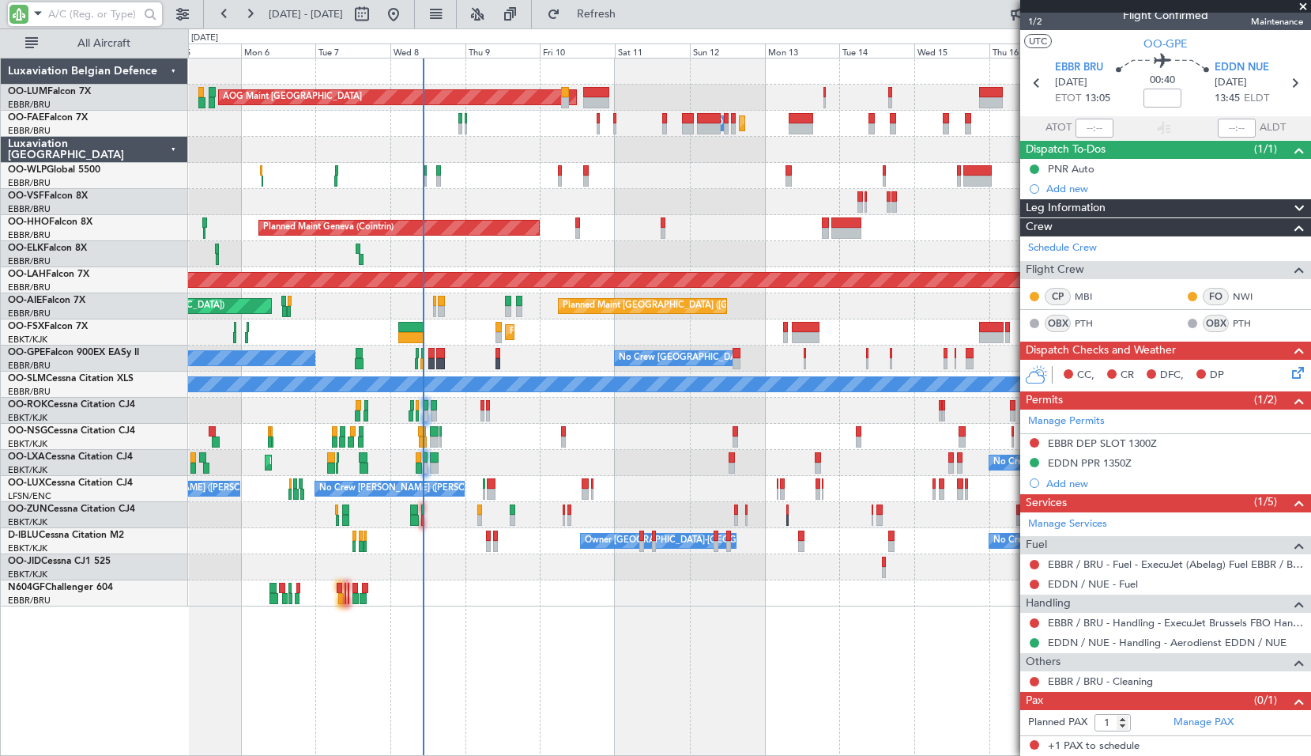
click at [853, 433] on div "Planned Maint [GEOGRAPHIC_DATA] ([GEOGRAPHIC_DATA] National) AOG Maint [GEOGRAP…" at bounding box center [749, 332] width 1122 height 548
click at [64, 13] on input "text" at bounding box center [93, 14] width 91 height 24
type input "nsg"
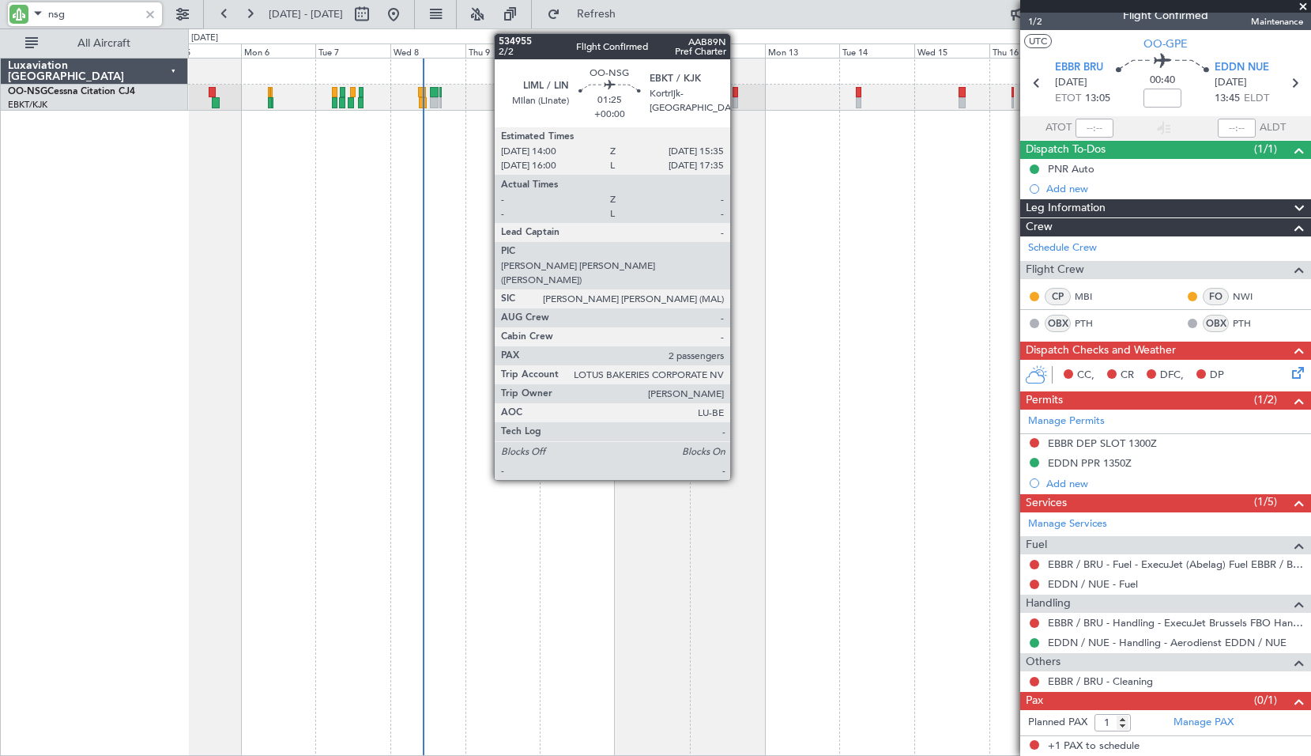
click at [737, 94] on div at bounding box center [736, 92] width 6 height 11
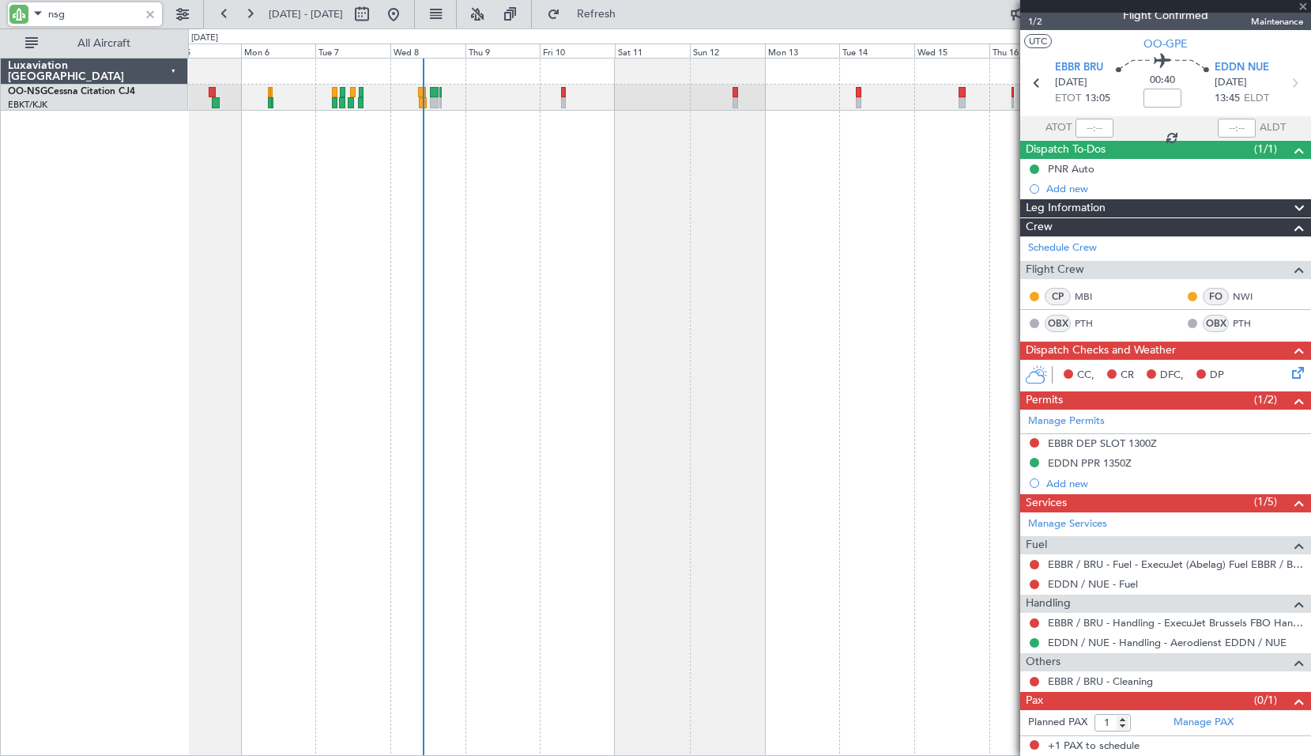
click at [740, 177] on div at bounding box center [749, 407] width 1123 height 698
type input "2"
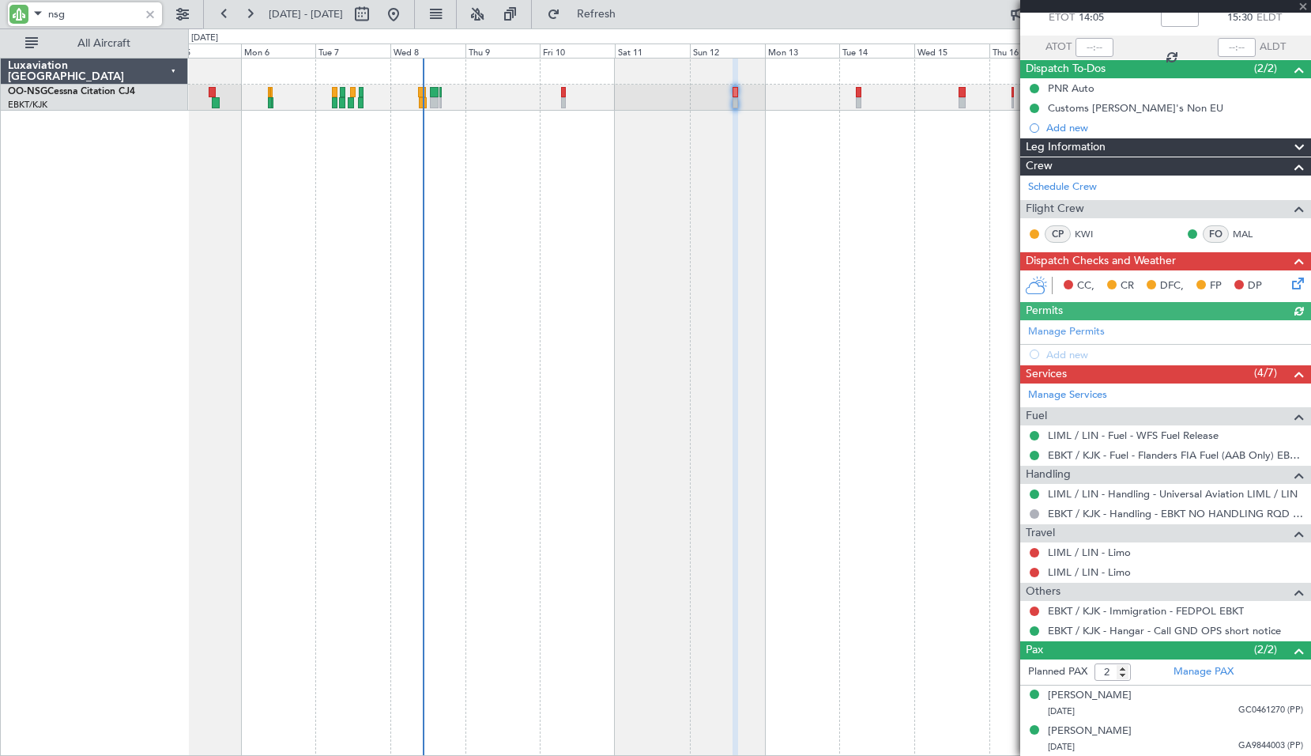
scroll to position [0, 0]
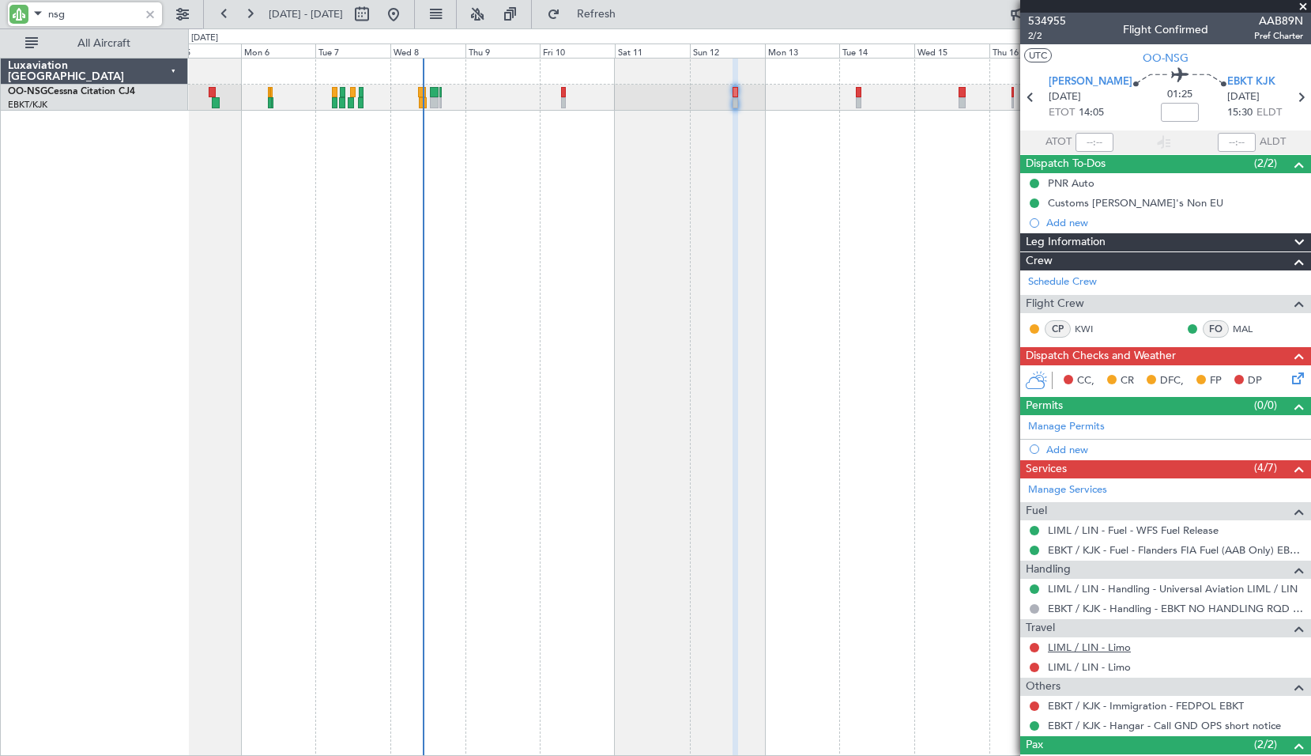
type input "nsg"
click at [1100, 647] on link "LIML / LIN - Limo" at bounding box center [1089, 646] width 83 height 13
click at [1095, 669] on link "LIML / LIN - Limo" at bounding box center [1089, 666] width 83 height 13
click at [1106, 651] on link "LIML / LIN - Limo" at bounding box center [1089, 646] width 83 height 13
